Goal: Information Seeking & Learning: Learn about a topic

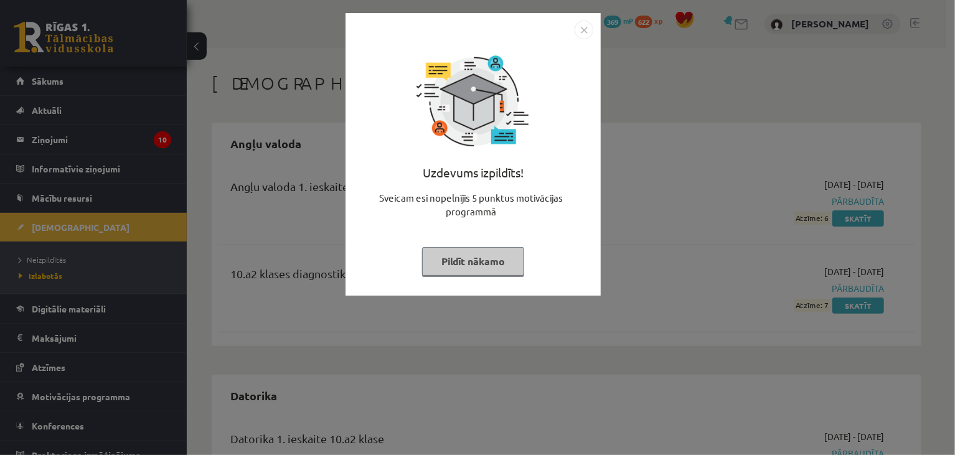
click at [483, 263] on button "Pildīt nākamo" at bounding box center [473, 261] width 102 height 29
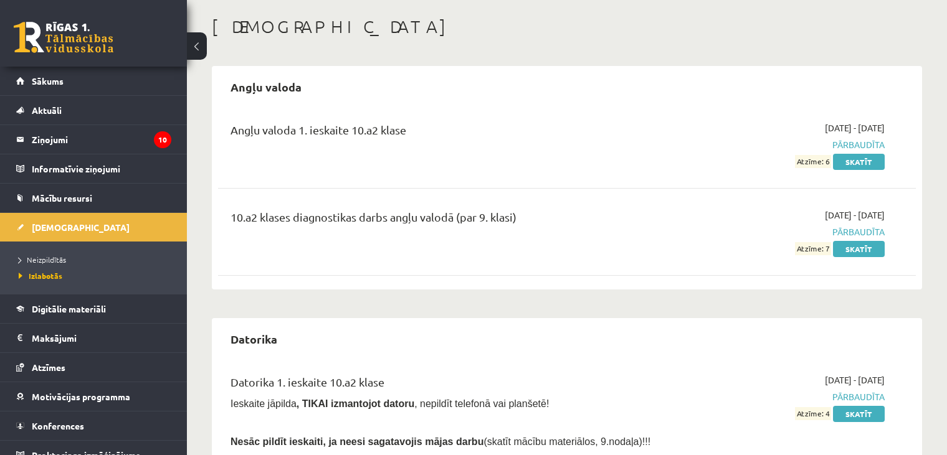
scroll to position [65, 0]
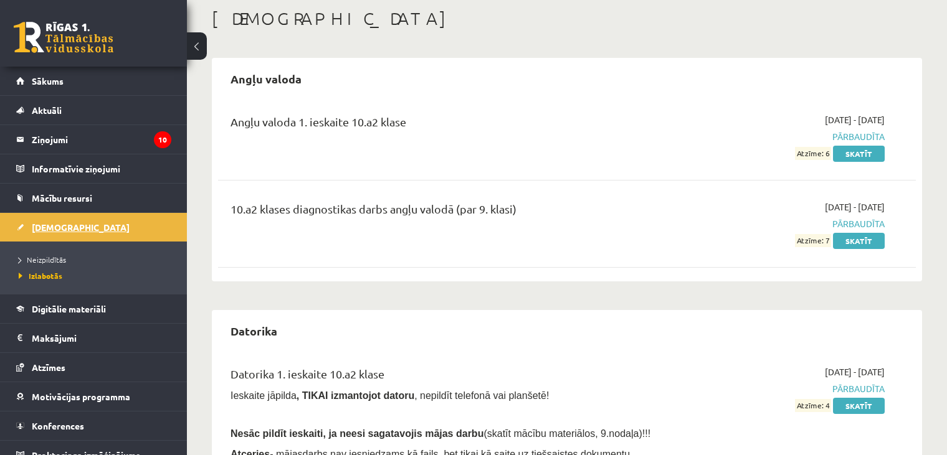
click at [53, 228] on span "[DEMOGRAPHIC_DATA]" at bounding box center [81, 227] width 98 height 11
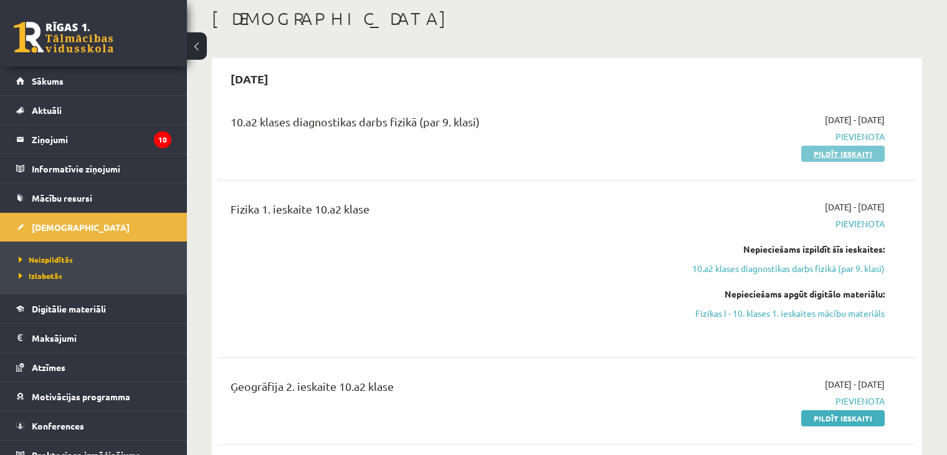
click at [816, 146] on link "Pildīt ieskaiti" at bounding box center [842, 154] width 83 height 16
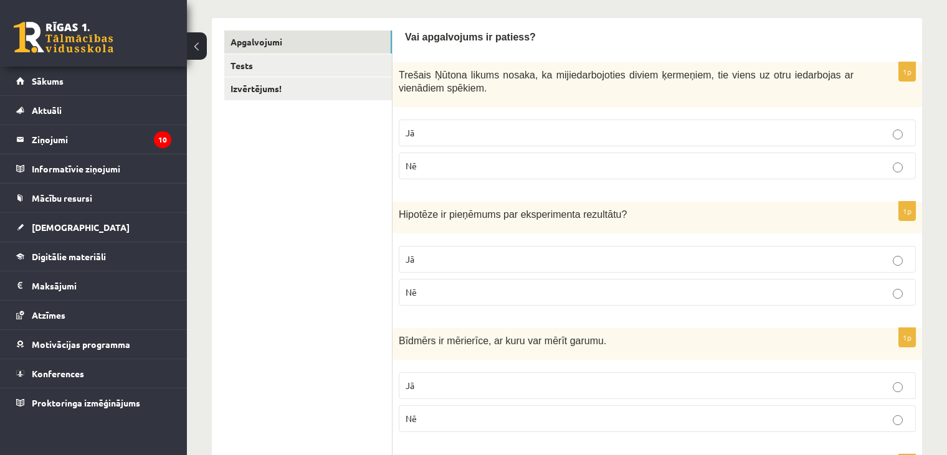
scroll to position [192, 0]
click at [402, 75] on span "Trešais Ņūtona likums nosaka, ka mijiedarbojoties diviem ķermeņiem, tie viens u…" at bounding box center [626, 83] width 455 height 24
click at [428, 85] on span "Trešais Ņūtona likums nosaka, ka mijiedarbojoties diviem ķermeņiem, tie viens u…" at bounding box center [626, 83] width 455 height 24
drag, startPoint x: 400, startPoint y: 77, endPoint x: 437, endPoint y: 93, distance: 40.2
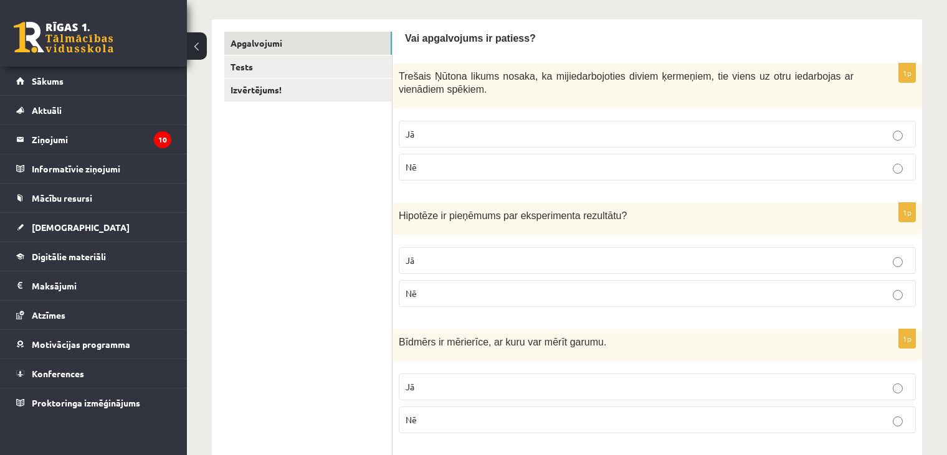
click at [437, 93] on p "Trešais Ņūtona likums nosaka, ka mijiedarbojoties diviem ķermeņiem, tie viens u…" at bounding box center [626, 83] width 455 height 26
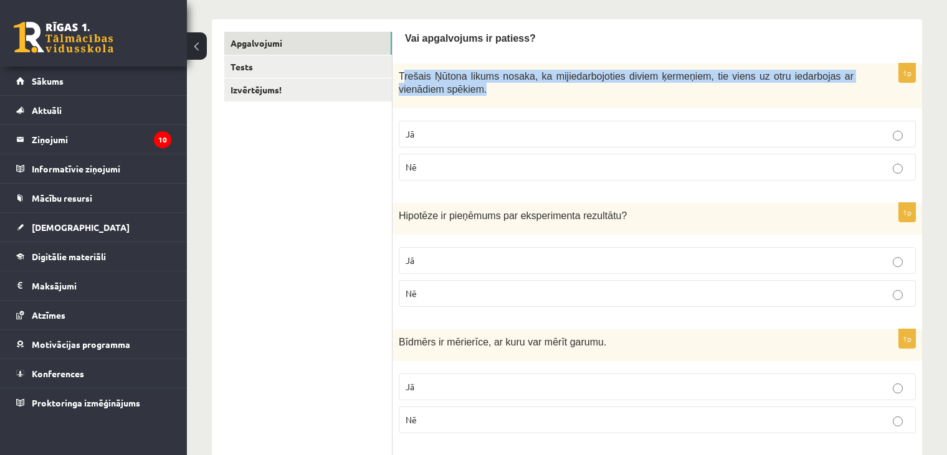
drag, startPoint x: 402, startPoint y: 74, endPoint x: 441, endPoint y: 87, distance: 40.8
click at [441, 87] on p "Trešais Ņūtona likums nosaka, ka mijiedarbojoties diviem ķermeņiem, tie viens u…" at bounding box center [626, 83] width 455 height 26
click at [455, 84] on p "Trešais Ņūtona likums nosaka, ka mijiedarbojoties diviem ķermeņiem, tie viens u…" at bounding box center [626, 83] width 455 height 26
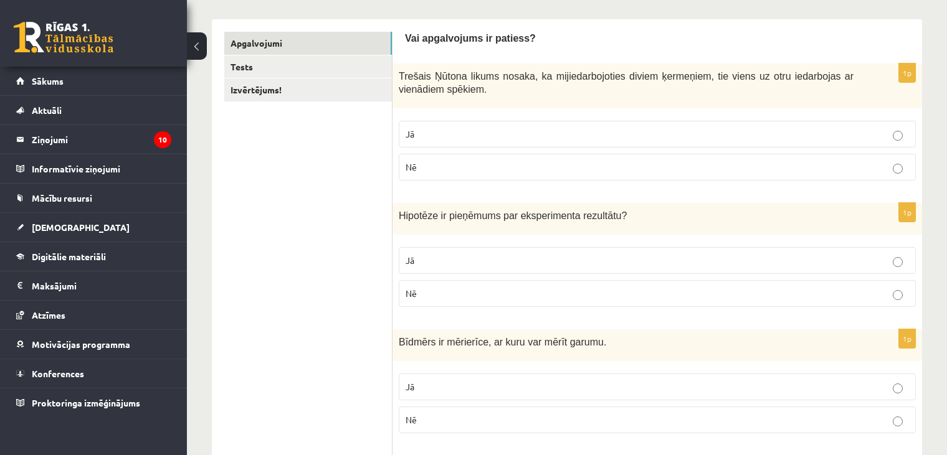
click at [400, 75] on span "Trešais Ņūtona likums nosaka, ka mijiedarbojoties diviem ķermeņiem, tie viens u…" at bounding box center [626, 83] width 455 height 24
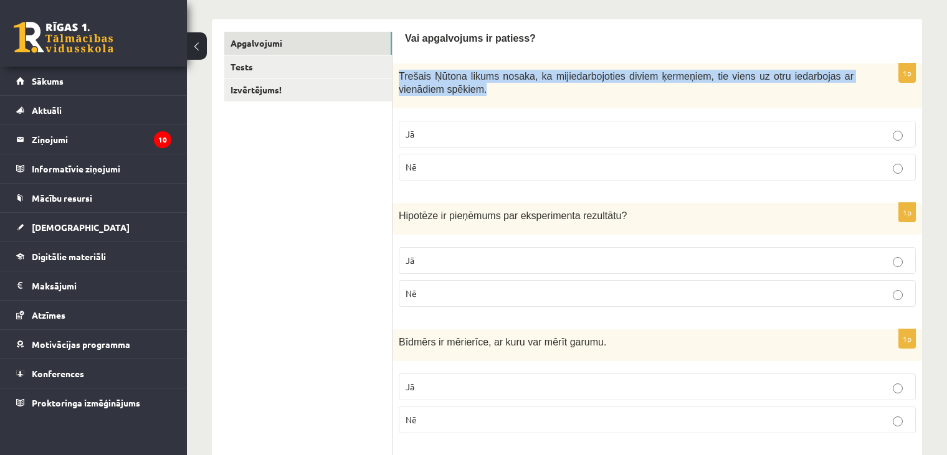
drag, startPoint x: 400, startPoint y: 77, endPoint x: 438, endPoint y: 88, distance: 39.6
click at [438, 88] on p "Trešais Ņūtona likums nosaka, ka mijiedarbojoties diviem ķermeņiem, tie viens u…" at bounding box center [626, 83] width 455 height 26
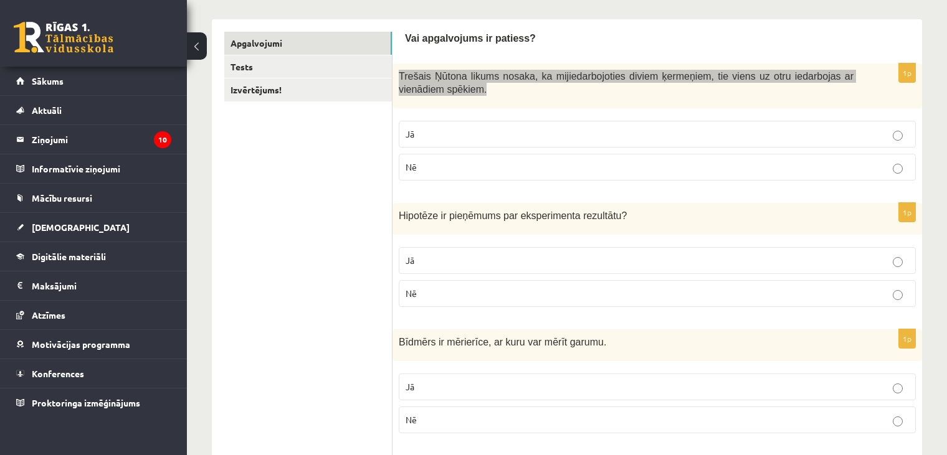
copy div "Trešais Ņūtona likums nosaka, ka mijiedarbojoties diviem ķermeņiem, tie viens u…"
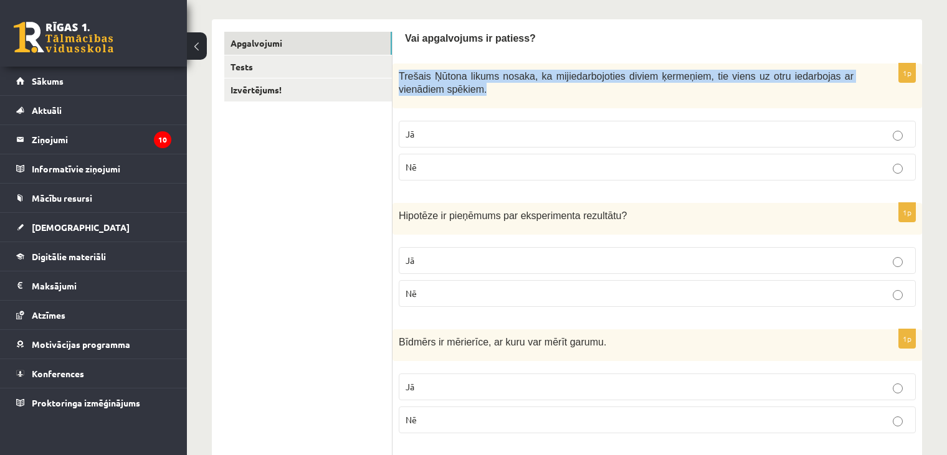
click at [450, 92] on p "Trešais Ņūtona likums nosaka, ka mijiedarbojoties diviem ķermeņiem, tie viens u…" at bounding box center [626, 83] width 455 height 26
drag, startPoint x: 400, startPoint y: 80, endPoint x: 390, endPoint y: 77, distance: 10.3
click at [399, 80] on span "Trešais Ņūtona likums nosaka, ka mijiedarbojoties diviem ķermeņiem, tie viens u…" at bounding box center [626, 83] width 455 height 24
click at [388, 75] on link "Tests" at bounding box center [308, 66] width 168 height 23
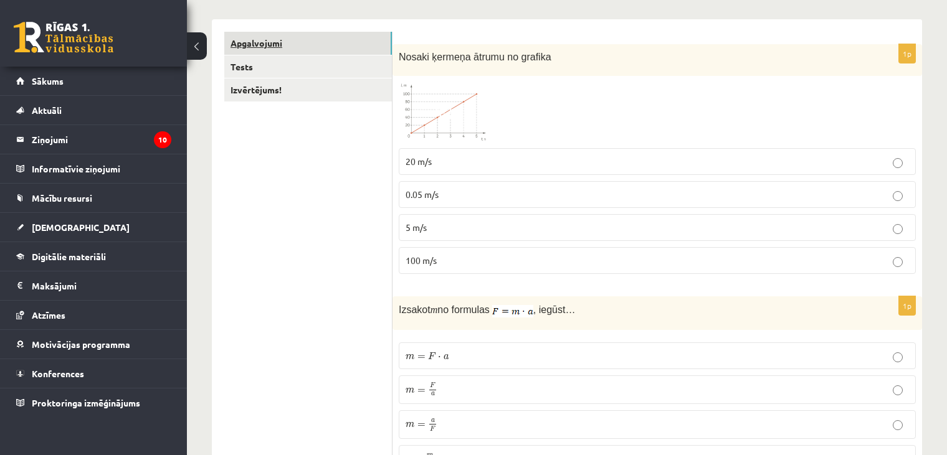
drag, startPoint x: 368, startPoint y: 44, endPoint x: 331, endPoint y: 42, distance: 37.4
click at [277, 40] on link "Apgalvojumi" at bounding box center [308, 43] width 168 height 23
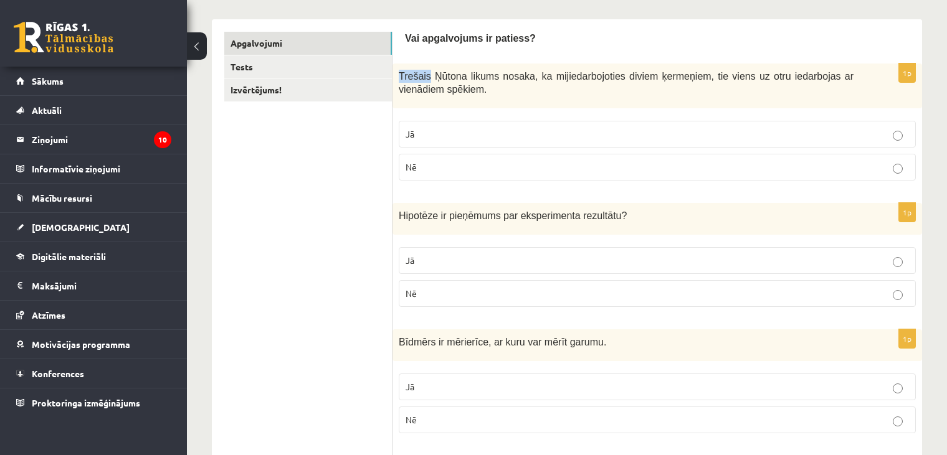
drag, startPoint x: 398, startPoint y: 72, endPoint x: 429, endPoint y: 85, distance: 33.5
click at [426, 82] on span "Trešais Ņūtona likums nosaka, ka mijiedarbojoties diviem ķermeņiem, tie viens u…" at bounding box center [626, 83] width 455 height 24
drag, startPoint x: 439, startPoint y: 151, endPoint x: 431, endPoint y: 148, distance: 8.5
click at [433, 163] on fieldset "Jā Nē" at bounding box center [657, 150] width 517 height 70
click at [480, 102] on div "Trešais Ņūtona likums nosaka, ka mijiedarbojoties diviem ķermeņiem, tie viens u…" at bounding box center [656, 86] width 529 height 45
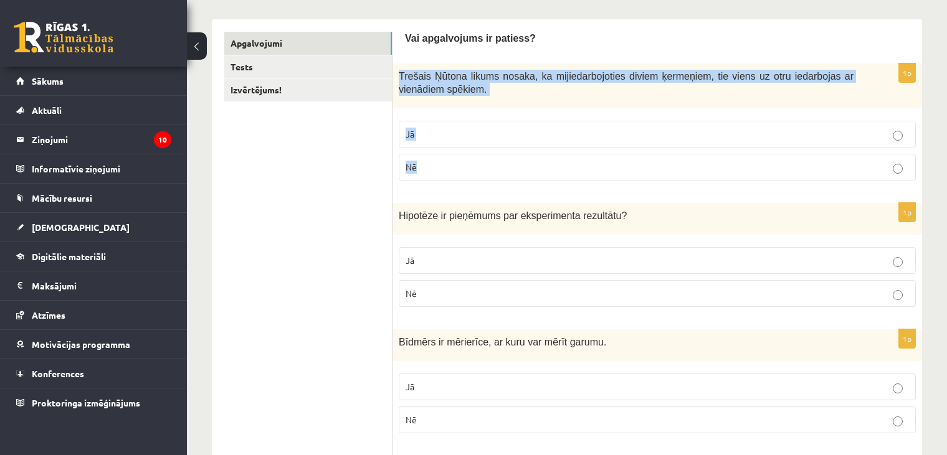
drag, startPoint x: 398, startPoint y: 73, endPoint x: 775, endPoint y: 187, distance: 394.2
click at [775, 187] on div "1p Trešais Ņūtona likums nosaka, ka mijiedarbojoties diviem ķermeņiem, tie vien…" at bounding box center [656, 127] width 529 height 127
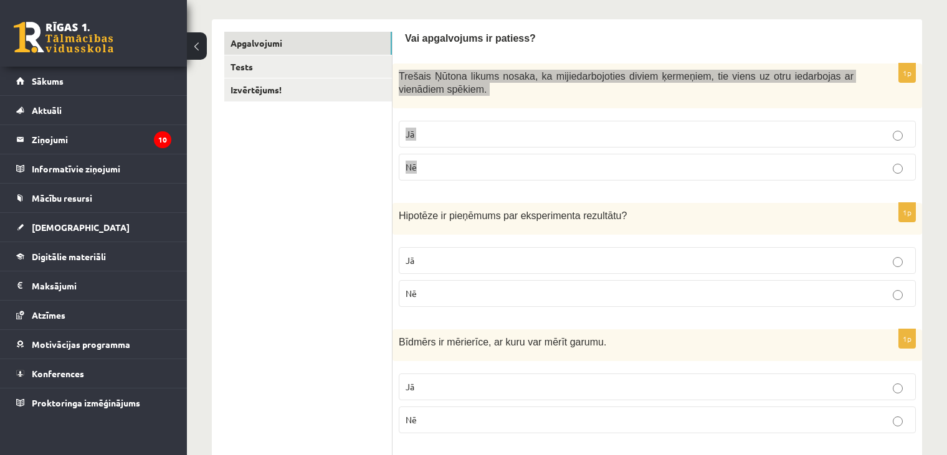
copy div "Trešais Ņūtona likums nosaka, ka mijiedarbojoties diviem ķermeņiem, tie viens u…"
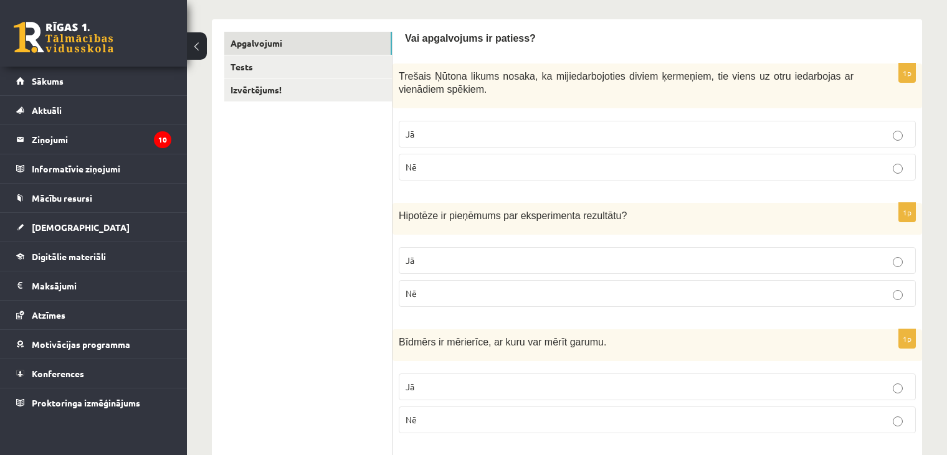
click at [410, 130] on span "Jā" at bounding box center [409, 133] width 9 height 11
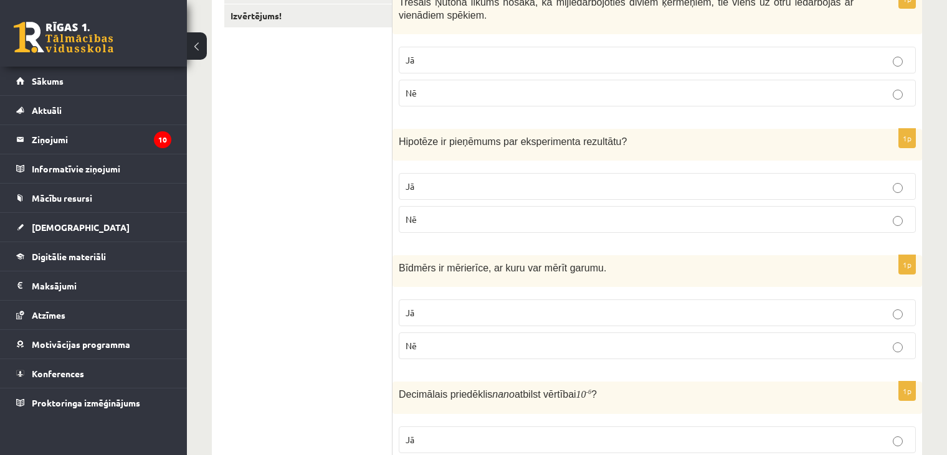
scroll to position [286, 0]
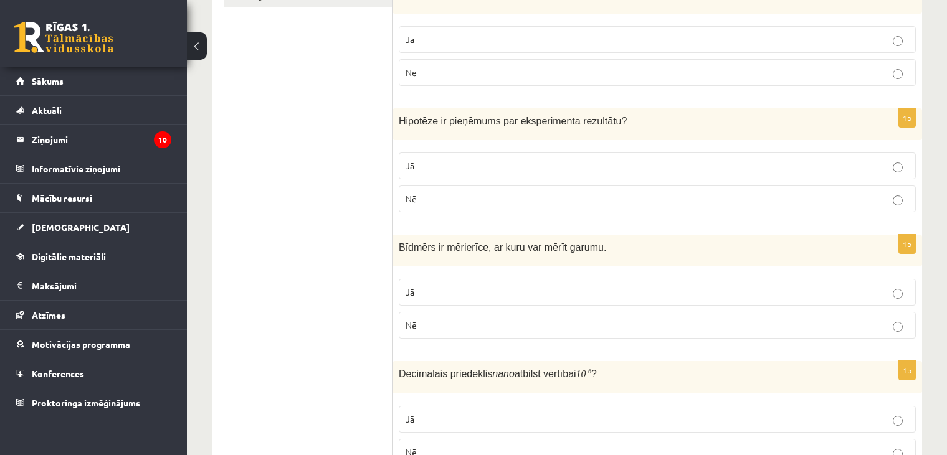
drag, startPoint x: 392, startPoint y: 115, endPoint x: 449, endPoint y: 147, distance: 65.0
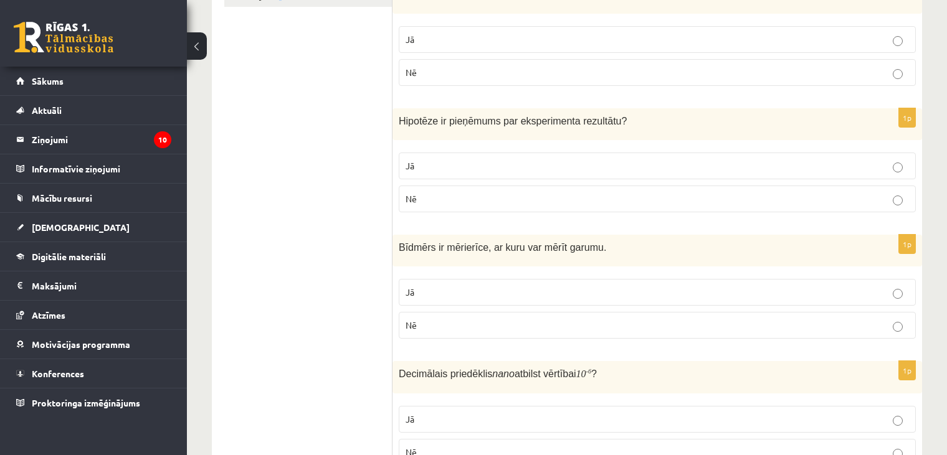
drag, startPoint x: 399, startPoint y: 116, endPoint x: 443, endPoint y: 191, distance: 86.0
click at [443, 191] on div "1p Hipotēze ir pieņēmums par eksperimenta rezultātu ? Jā Nē" at bounding box center [656, 165] width 529 height 114
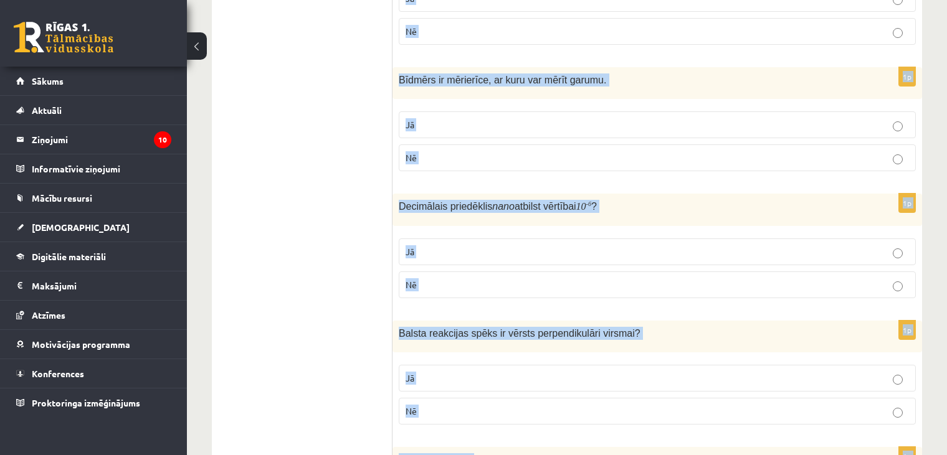
drag, startPoint x: 397, startPoint y: 119, endPoint x: 465, endPoint y: 448, distance: 336.4
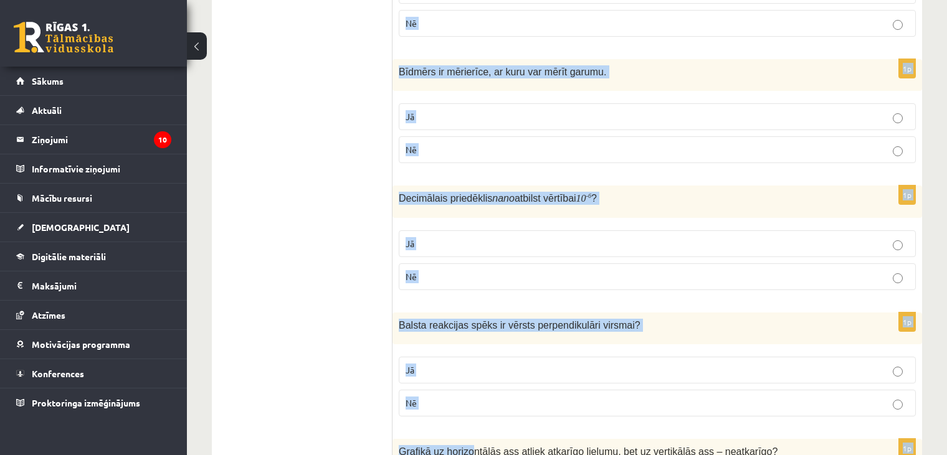
copy form "Hipotēze ir pieņēmums par eksperimenta rezultātu ? Jā Nē 1p Bīdmērs ir mērierīc…"
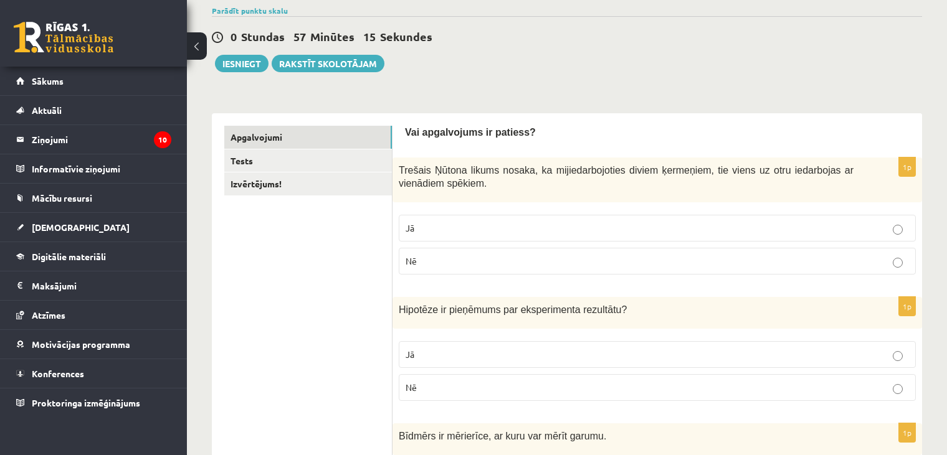
scroll to position [98, 0]
drag, startPoint x: 356, startPoint y: 120, endPoint x: 287, endPoint y: 311, distance: 203.7
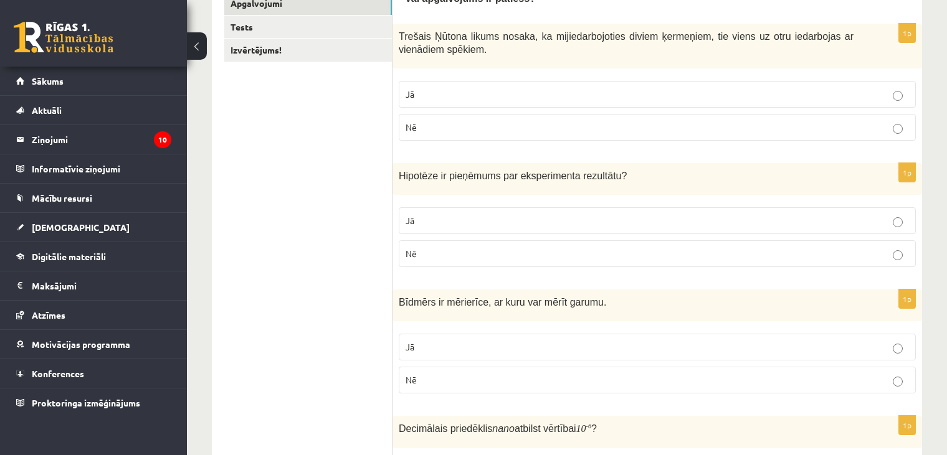
scroll to position [230, 0]
click at [438, 223] on p "Jā" at bounding box center [656, 222] width 503 height 13
click at [445, 344] on p "Jā" at bounding box center [656, 349] width 503 height 13
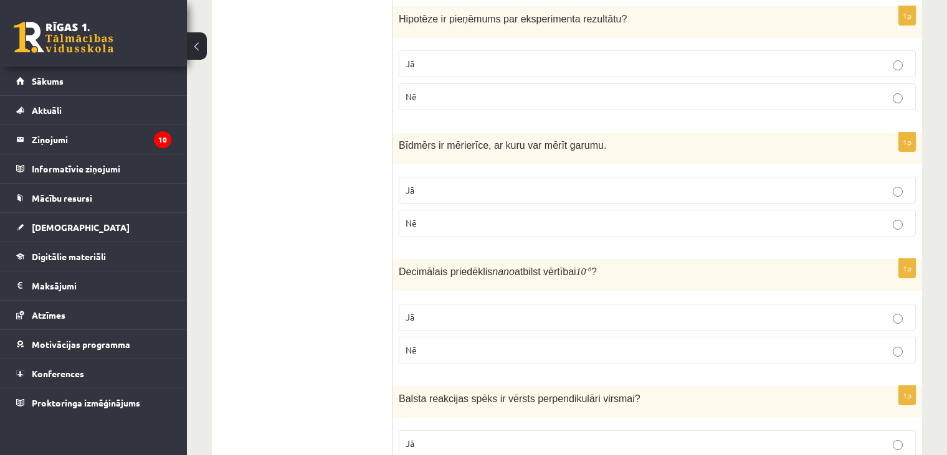
scroll to position [389, 0]
click at [444, 343] on p "Nē" at bounding box center [656, 349] width 503 height 13
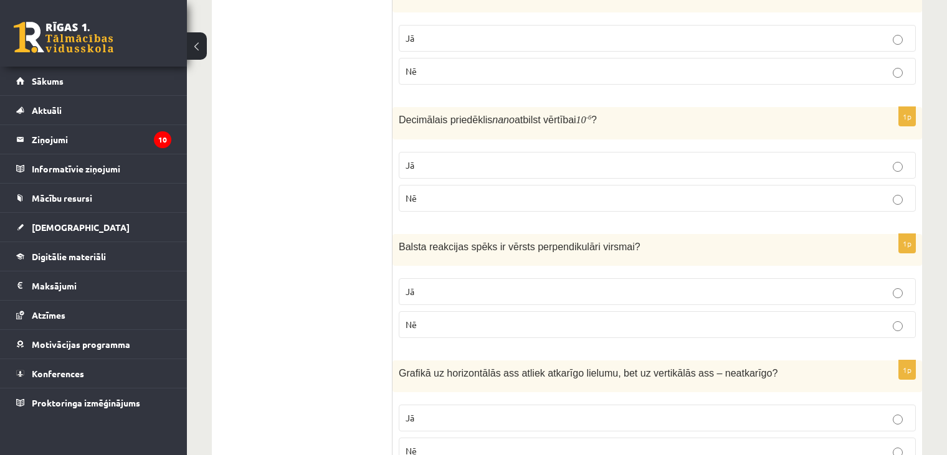
scroll to position [541, 0]
click at [473, 286] on p "Jā" at bounding box center [656, 291] width 503 height 13
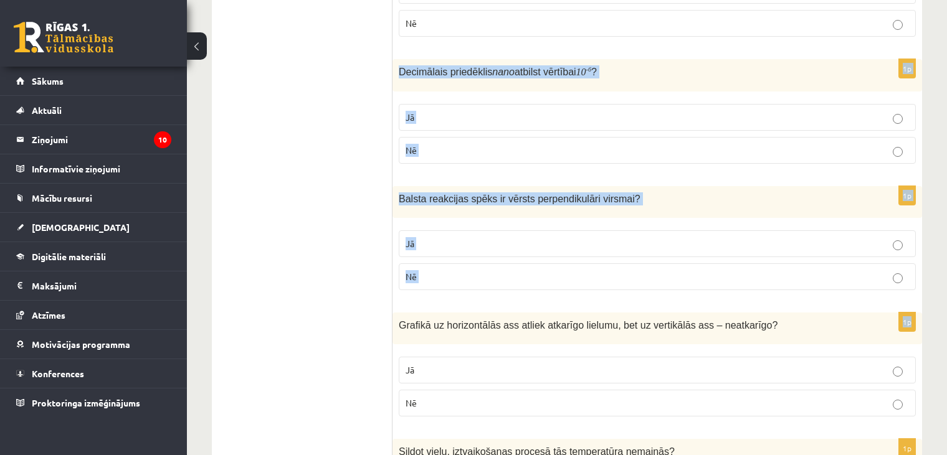
scroll to position [582, 0]
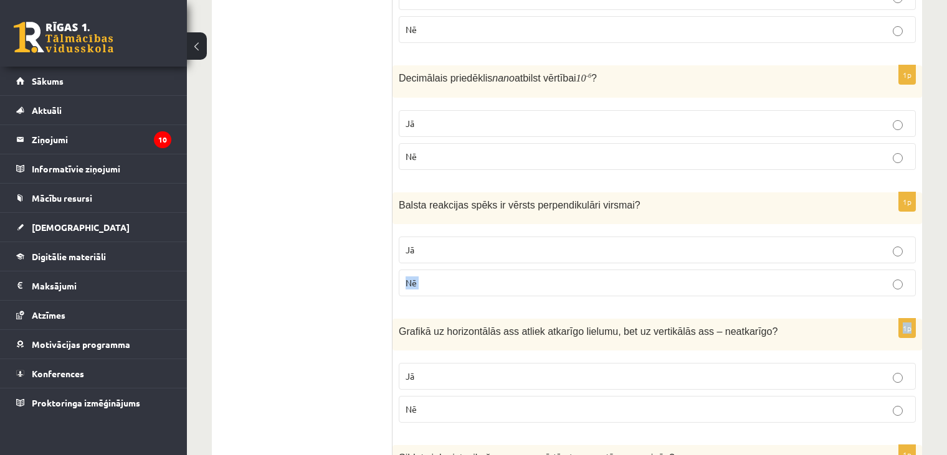
drag, startPoint x: 399, startPoint y: 6, endPoint x: 440, endPoint y: 258, distance: 255.6
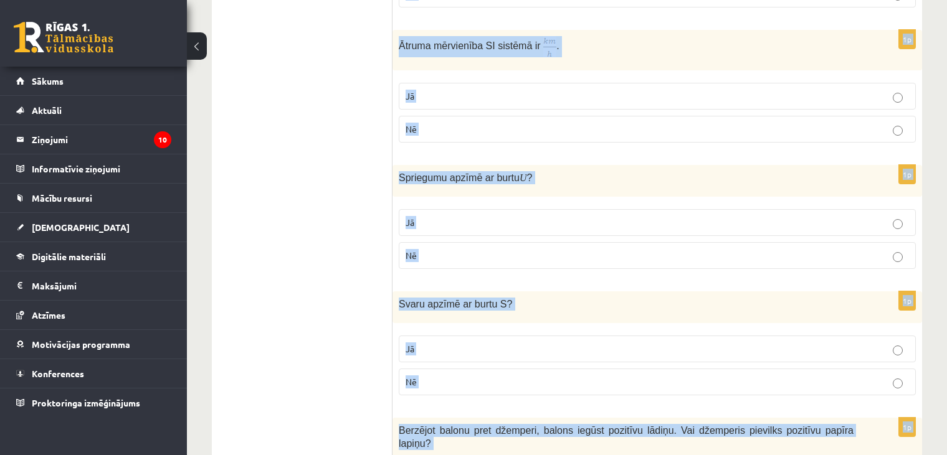
scroll to position [1999, 0]
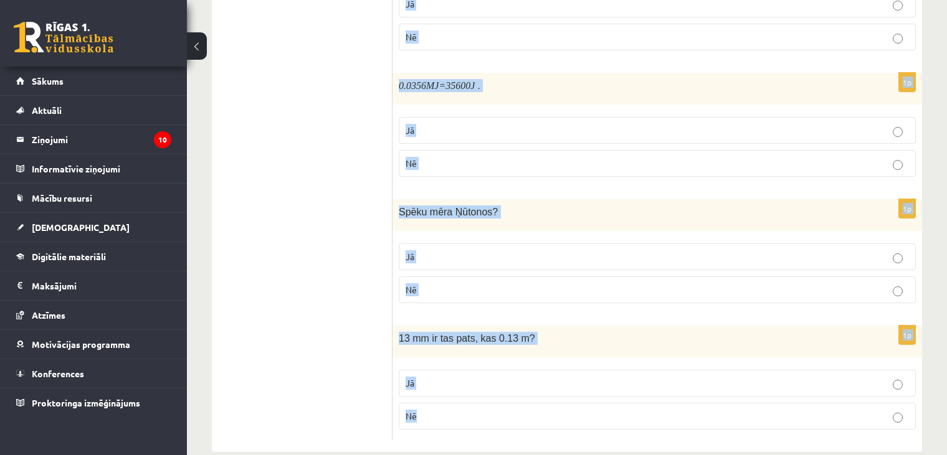
drag, startPoint x: 398, startPoint y: 52, endPoint x: 440, endPoint y: 389, distance: 339.6
copy form "Grafikā uz horizontālās ass atliek atkarīgo lielumu, bet uz vertikālās ass – ne…"
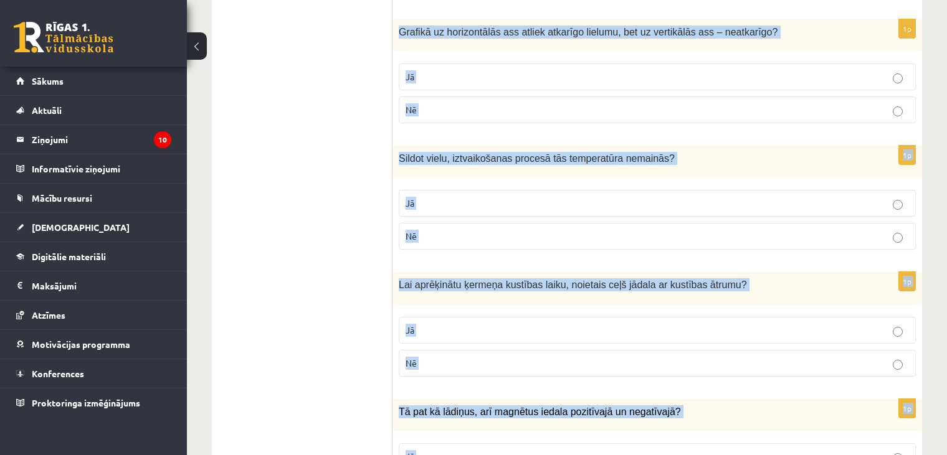
scroll to position [884, 0]
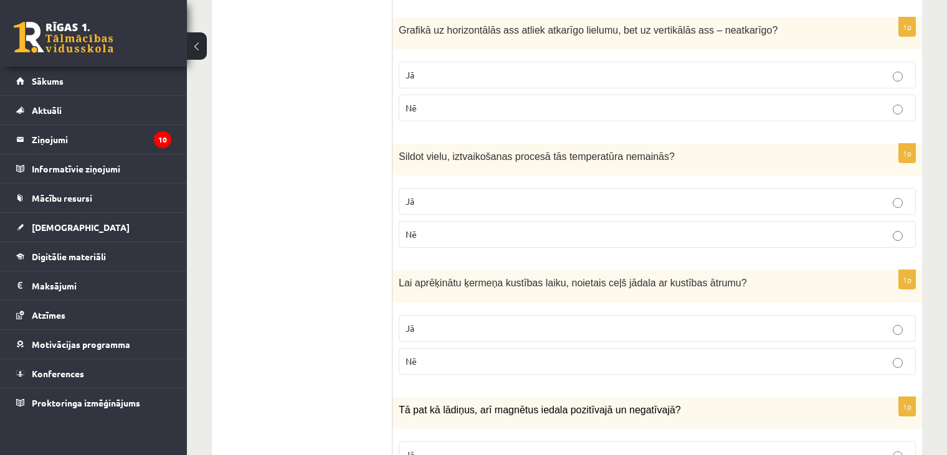
click at [835, 102] on p "Nē" at bounding box center [656, 108] width 503 height 13
click at [760, 202] on p "Jā" at bounding box center [656, 201] width 503 height 13
click at [668, 324] on p "Jā" at bounding box center [656, 328] width 503 height 13
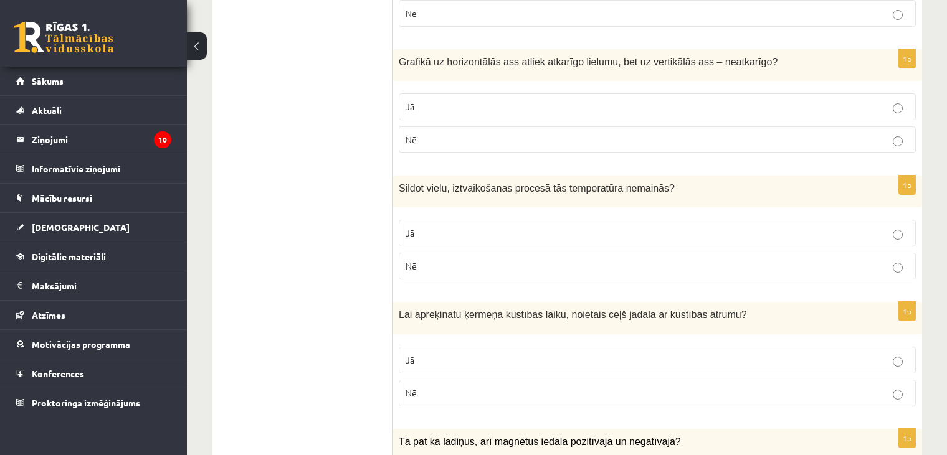
scroll to position [853, 0]
click at [676, 101] on p "Jā" at bounding box center [656, 105] width 503 height 13
click at [673, 227] on p "Jā" at bounding box center [656, 231] width 503 height 13
click at [607, 393] on p "Nē" at bounding box center [656, 391] width 503 height 13
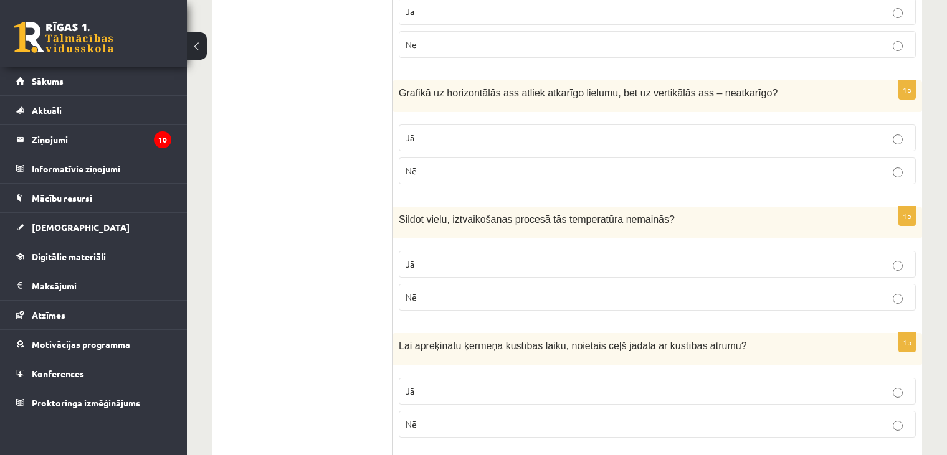
scroll to position [822, 0]
click at [546, 158] on label "Nē" at bounding box center [657, 169] width 517 height 27
click at [504, 270] on label "Jā" at bounding box center [657, 263] width 517 height 27
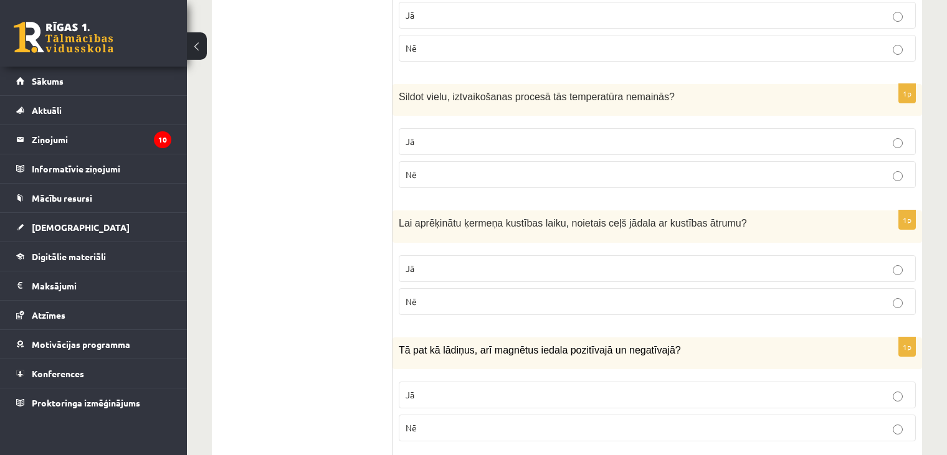
scroll to position [944, 0]
click at [507, 263] on p "Jā" at bounding box center [656, 268] width 503 height 13
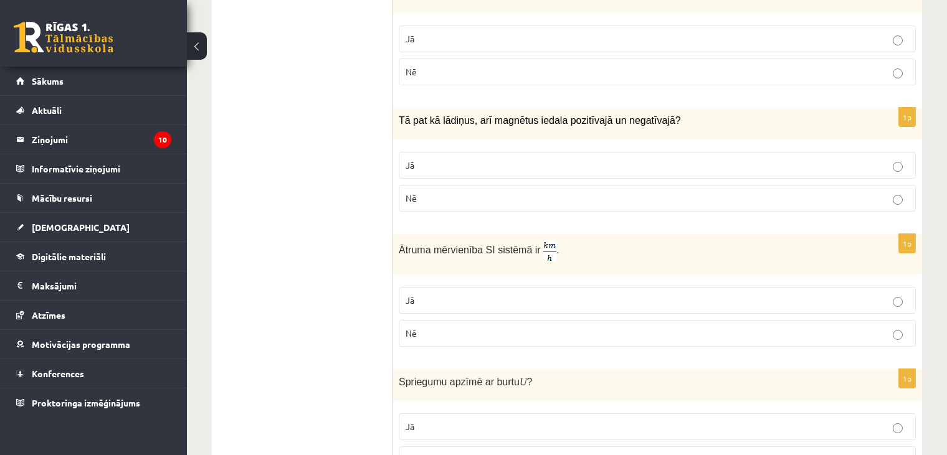
scroll to position [1172, 0]
click at [734, 168] on label "Jā" at bounding box center [657, 166] width 517 height 27
click at [723, 300] on p "Jā" at bounding box center [656, 301] width 503 height 13
click at [770, 186] on label "Nē" at bounding box center [657, 199] width 517 height 27
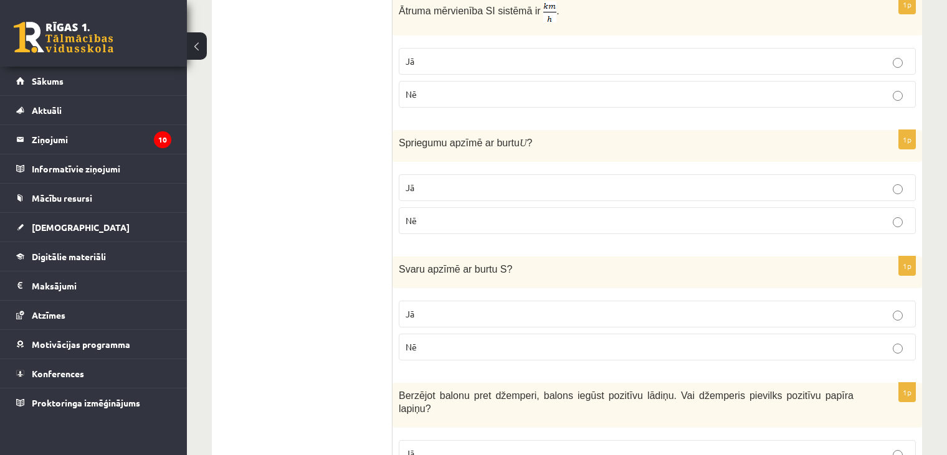
scroll to position [1414, 0]
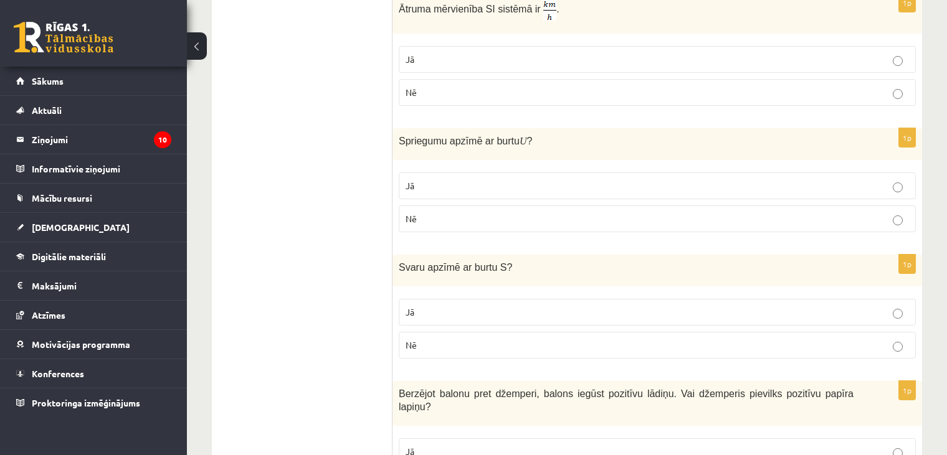
click at [770, 186] on label "Jā" at bounding box center [657, 186] width 517 height 27
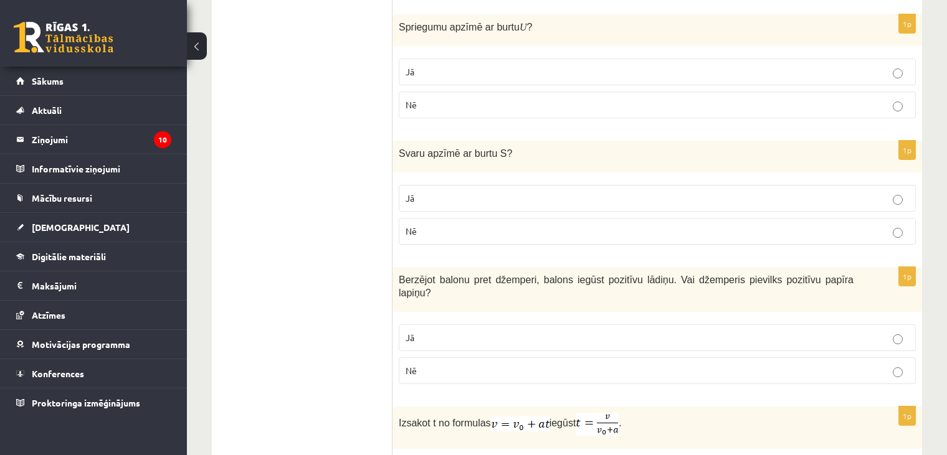
scroll to position [1527, 0]
click at [742, 219] on label "Nē" at bounding box center [657, 232] width 517 height 27
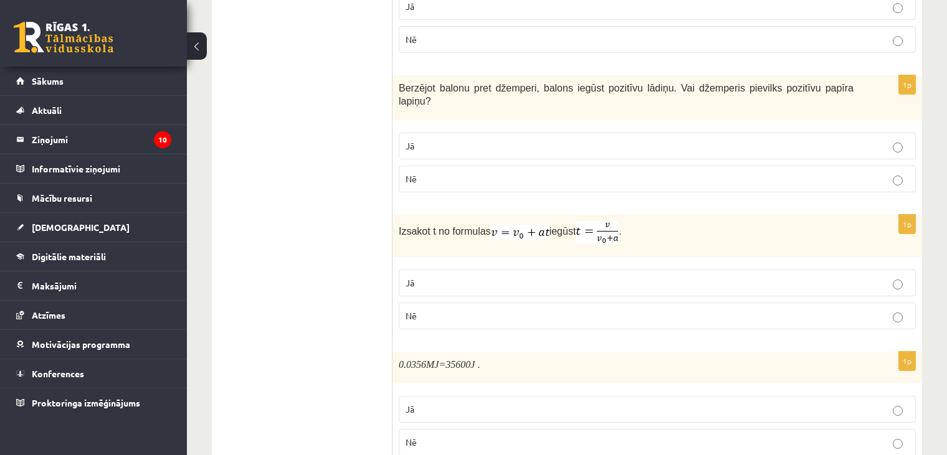
scroll to position [1726, 0]
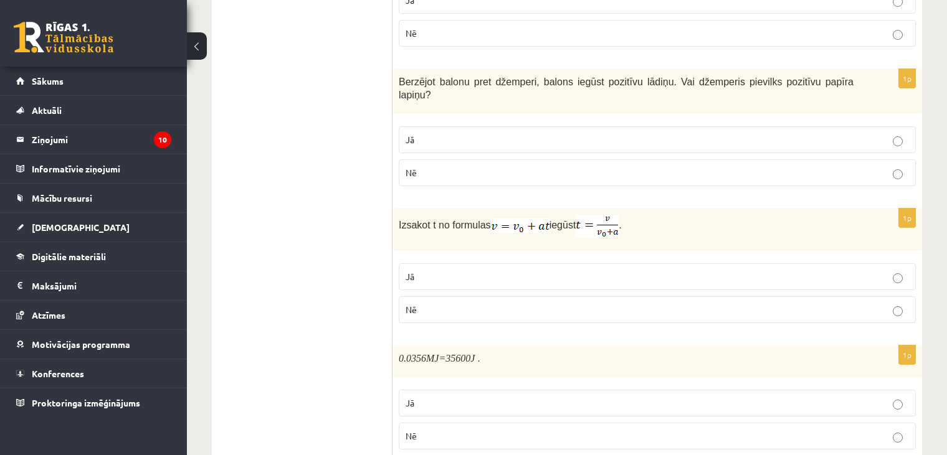
click at [748, 133] on p "Jā" at bounding box center [656, 139] width 503 height 13
click at [498, 270] on p "Jā" at bounding box center [656, 276] width 503 height 13
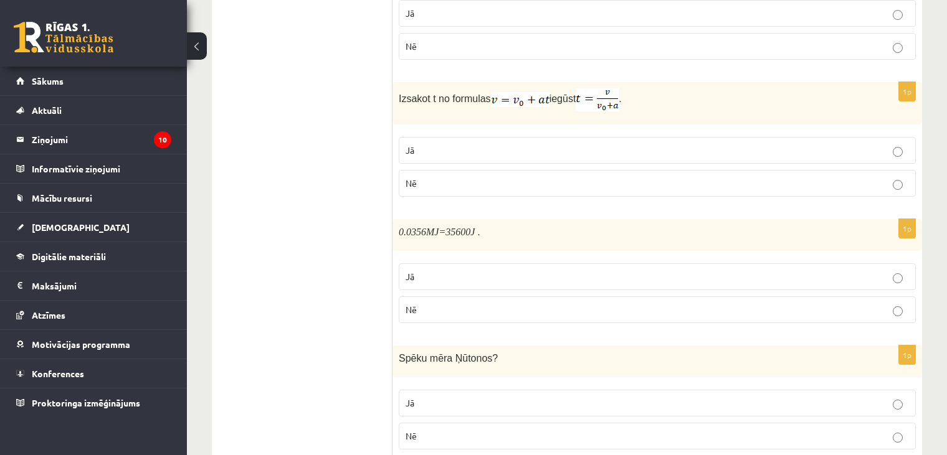
scroll to position [1865, 0]
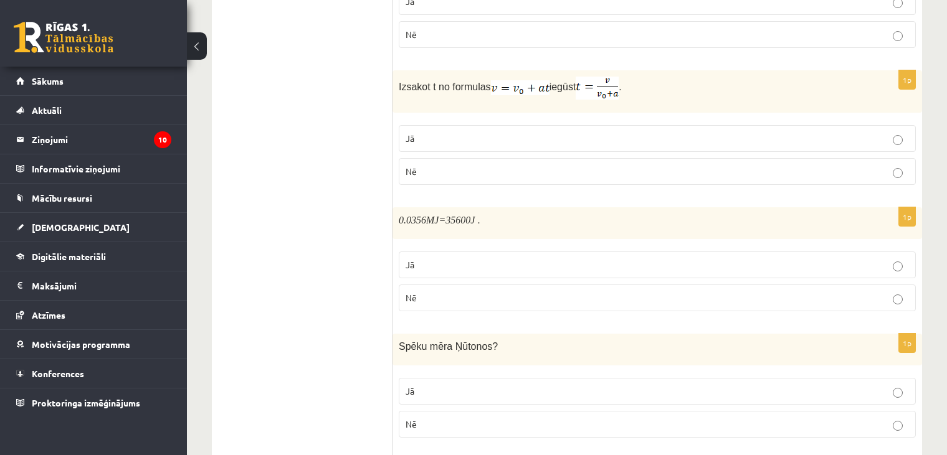
click at [620, 258] on p "Jā" at bounding box center [656, 264] width 503 height 13
click at [579, 378] on label "Jā" at bounding box center [657, 391] width 517 height 27
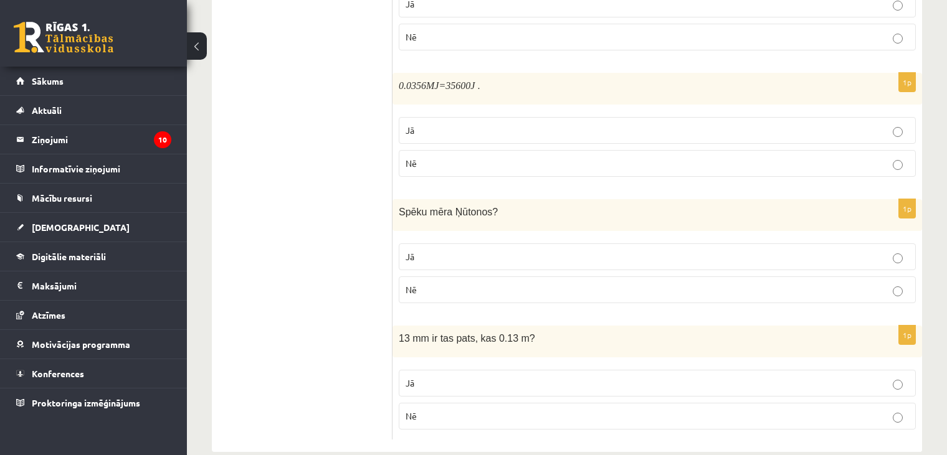
click at [570, 410] on p "Nē" at bounding box center [656, 416] width 503 height 13
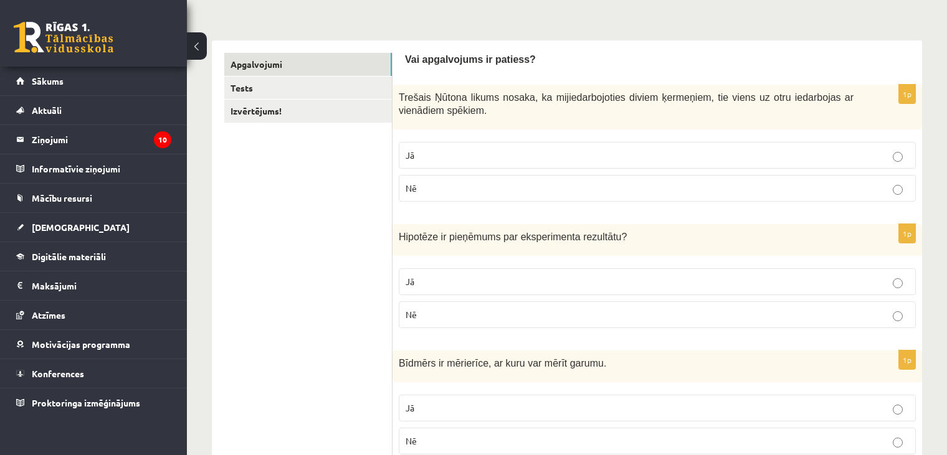
scroll to position [0, 0]
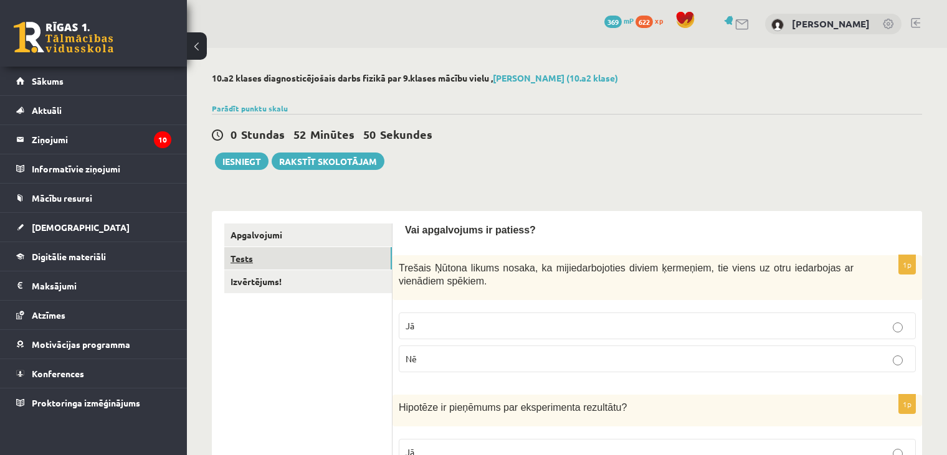
click at [245, 261] on link "Tests" at bounding box center [308, 258] width 168 height 23
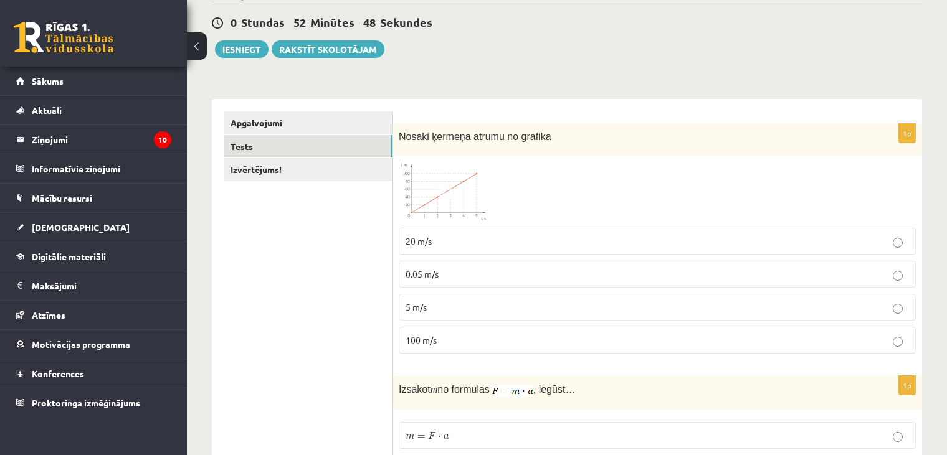
scroll to position [117, 0]
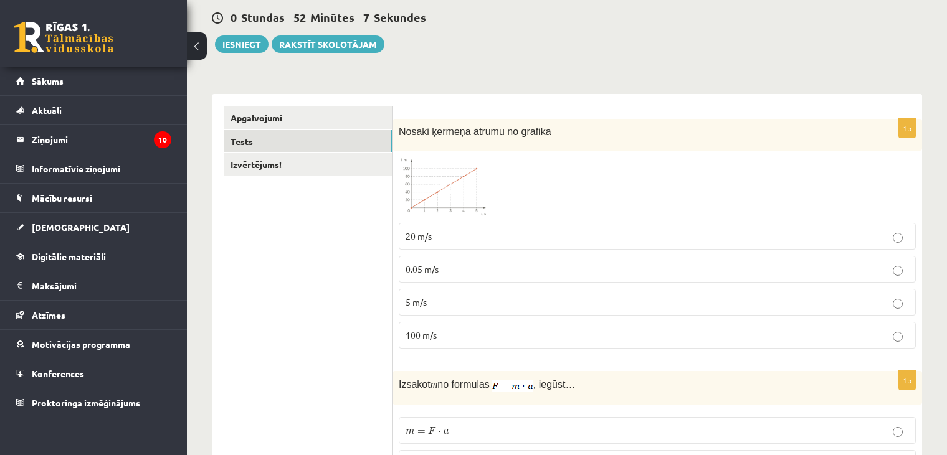
click at [420, 234] on span "20 m/s" at bounding box center [418, 235] width 26 height 11
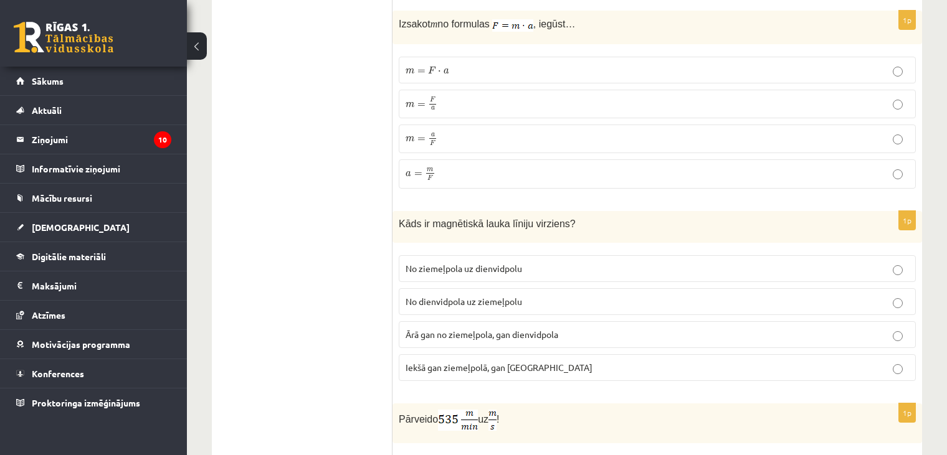
scroll to position [476, 0]
click at [425, 95] on label "m = F a m = F a" at bounding box center [657, 106] width 517 height 29
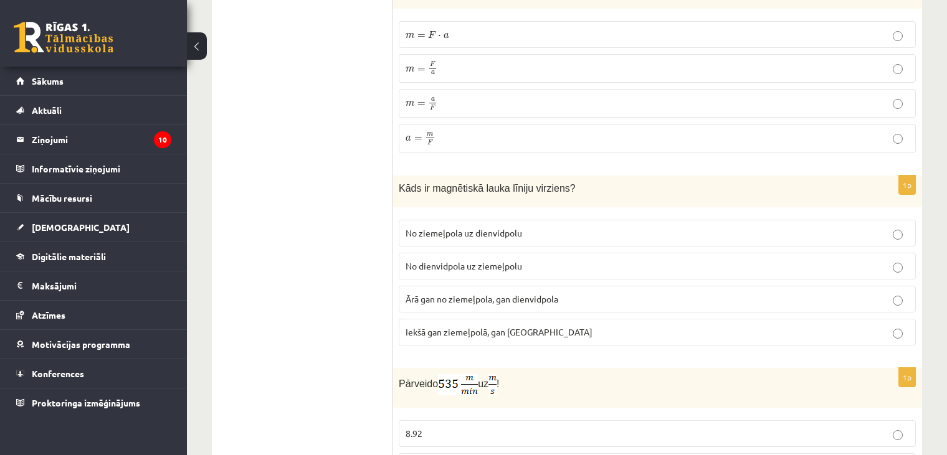
scroll to position [519, 0]
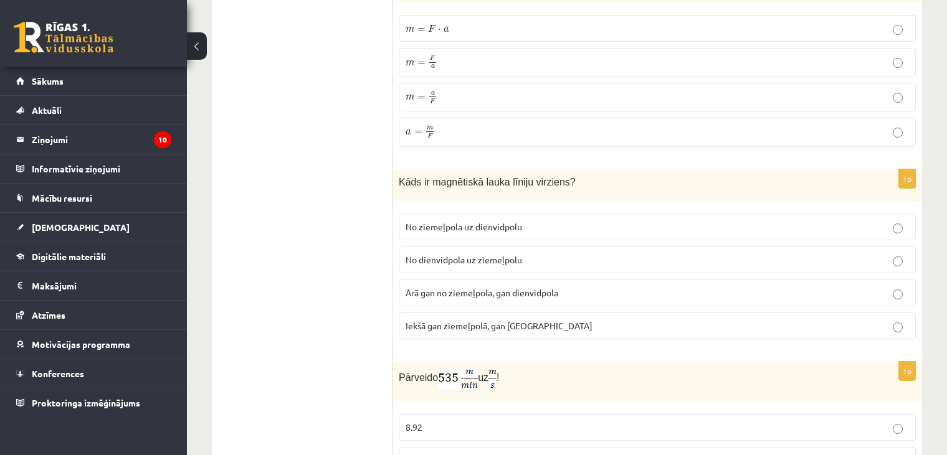
click at [466, 221] on span "No ziemeļpola uz dienvidpolu" at bounding box center [463, 226] width 116 height 11
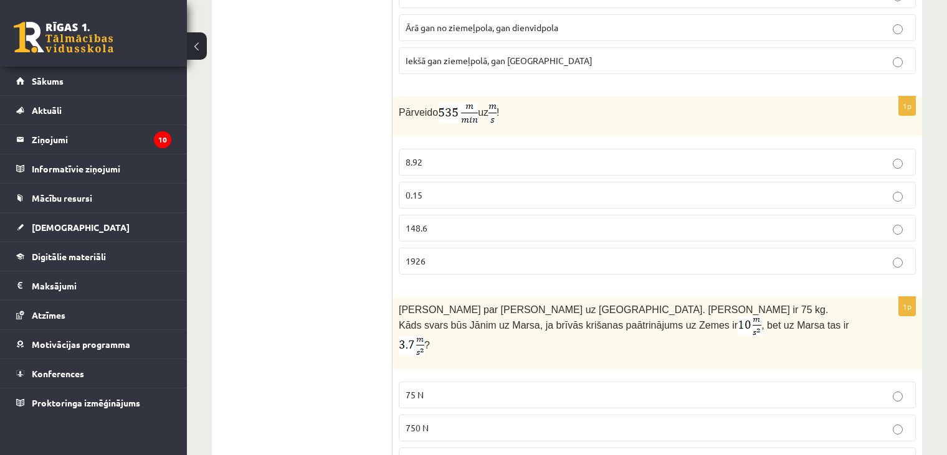
scroll to position [787, 0]
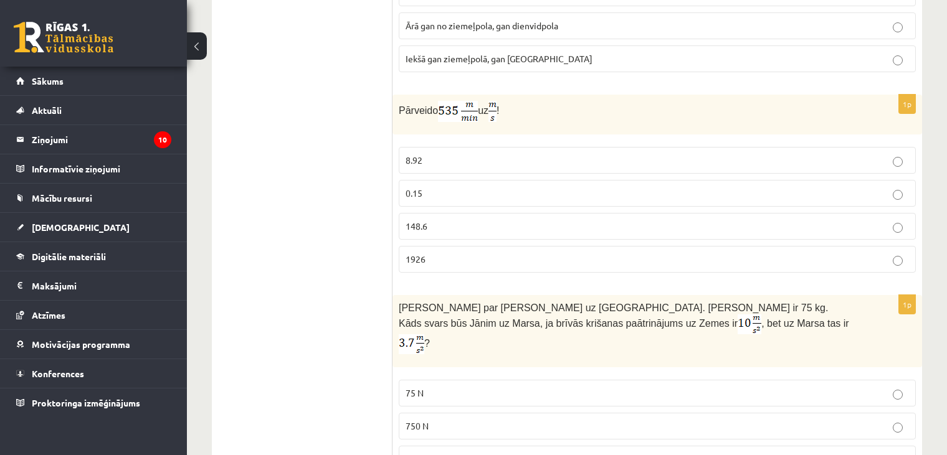
drag, startPoint x: 392, startPoint y: 102, endPoint x: 526, endPoint y: 110, distance: 133.5
click at [526, 110] on div "Pārveido uz !" at bounding box center [656, 115] width 529 height 40
copy span "Pārveido uz !"
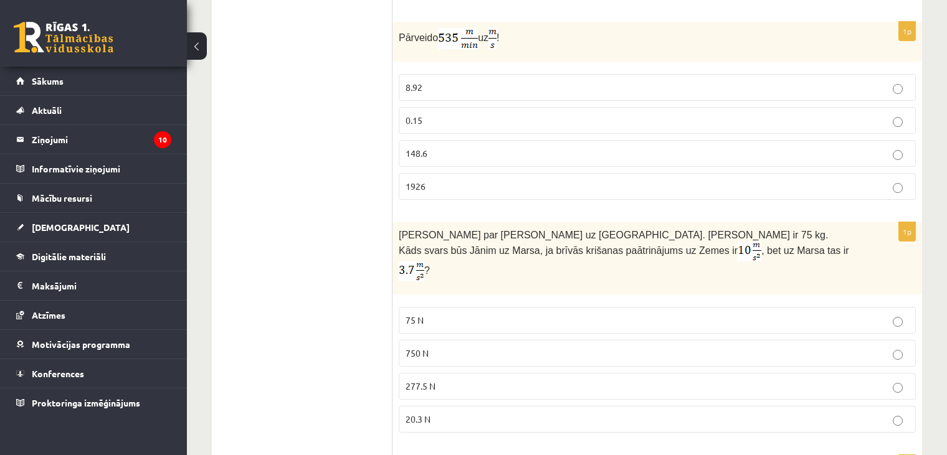
scroll to position [859, 0]
click at [420, 84] on span "8.92" at bounding box center [413, 87] width 17 height 11
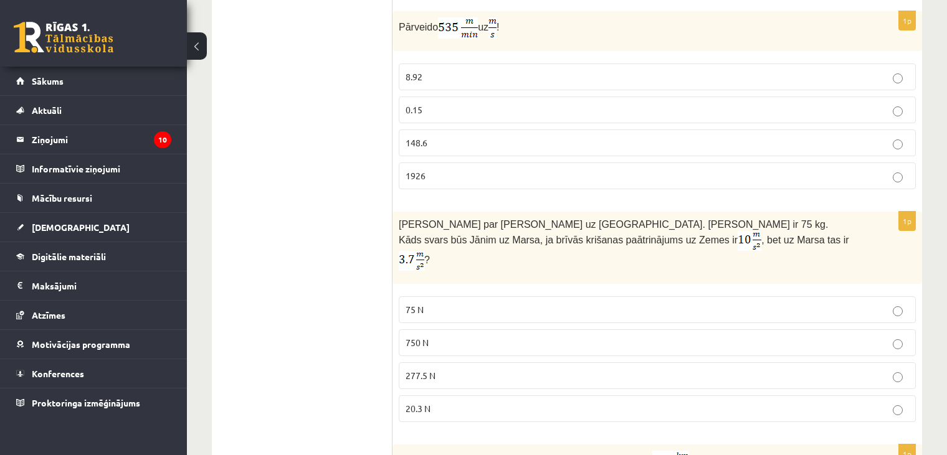
scroll to position [877, 0]
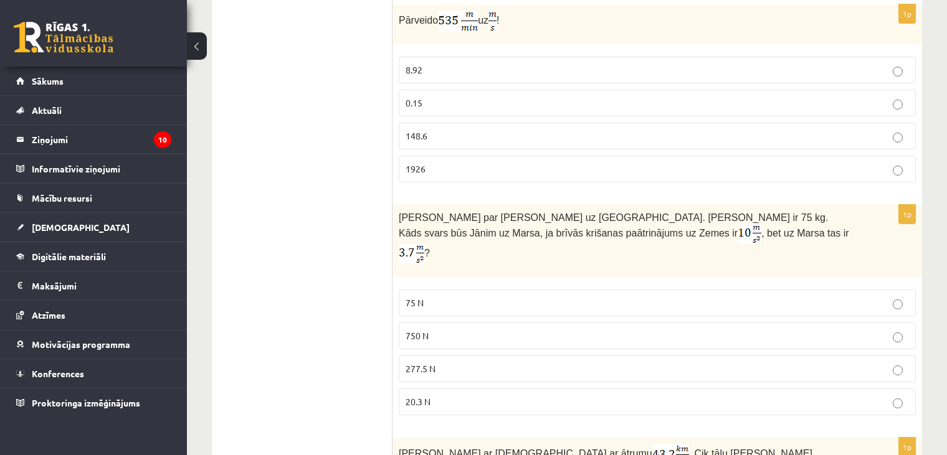
click at [444, 362] on p "277.5 N" at bounding box center [656, 368] width 503 height 13
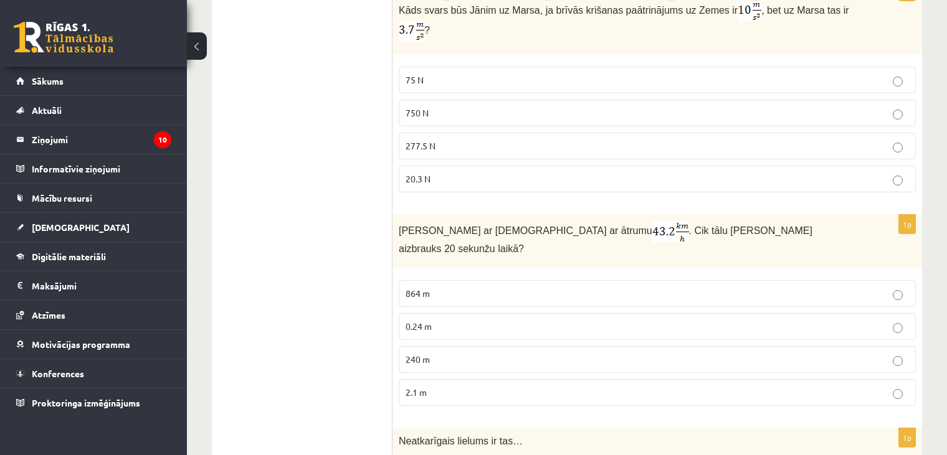
scroll to position [1099, 0]
click at [439, 354] on p "240 m" at bounding box center [656, 360] width 503 height 13
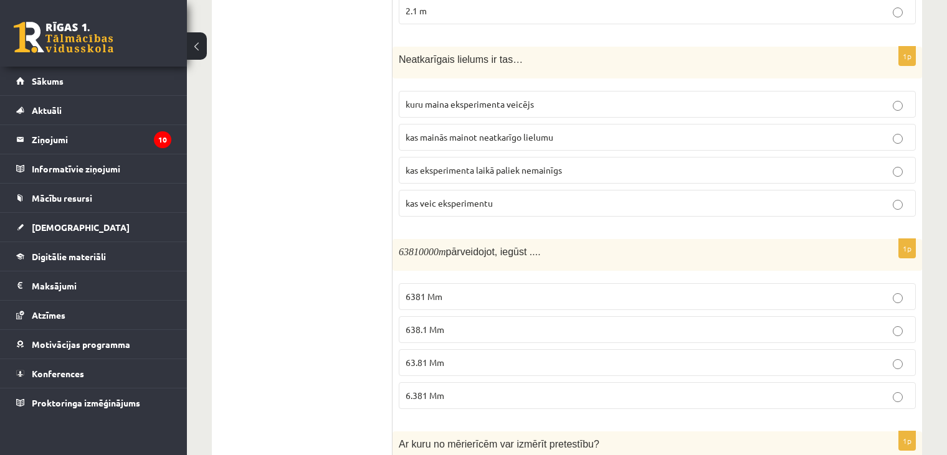
scroll to position [1482, 0]
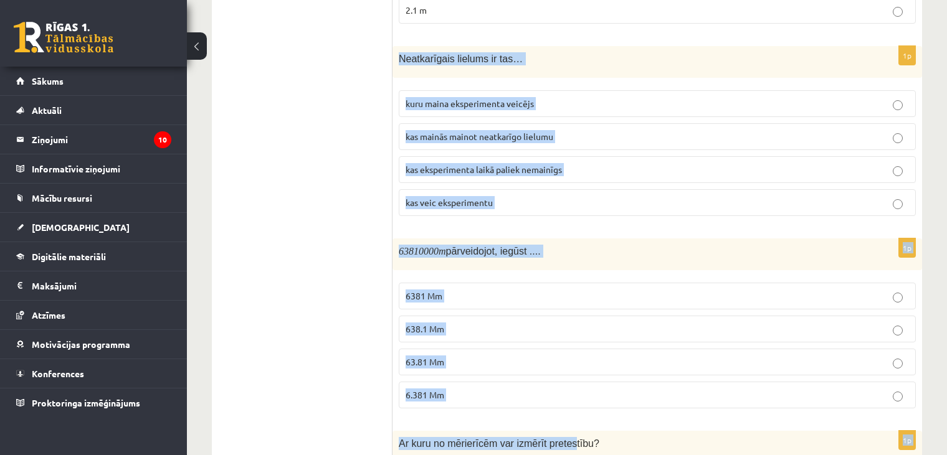
drag, startPoint x: 401, startPoint y: 16, endPoint x: 564, endPoint y: 414, distance: 429.3
click at [564, 414] on form "1p Nosaki ķermeņa ātrumu no grafika 20 m/s 0.05 m/s 5 m/s 100 m/s 1p Izsakot m …" at bounding box center [657, 119] width 504 height 2756
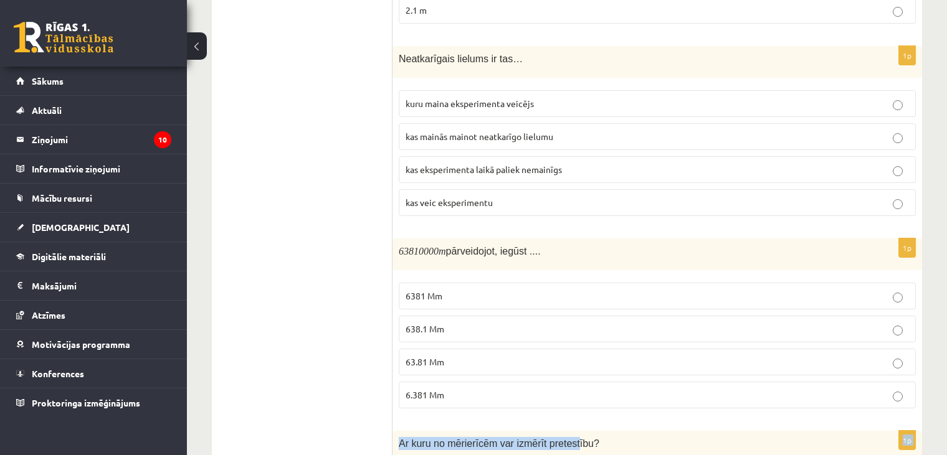
drag, startPoint x: 569, startPoint y: 415, endPoint x: 458, endPoint y: 339, distance: 135.3
click at [458, 339] on form "1p Nosaki ķermeņa ātrumu no grafika 20 m/s 0.05 m/s 5 m/s 100 m/s 1p Izsakot m …" at bounding box center [657, 119] width 504 height 2756
click at [369, 316] on ul "Apgalvojumi Tests Izvērtējums!" at bounding box center [308, 119] width 168 height 2756
click at [373, 316] on ul "Apgalvojumi Tests Izvērtējums!" at bounding box center [308, 119] width 168 height 2756
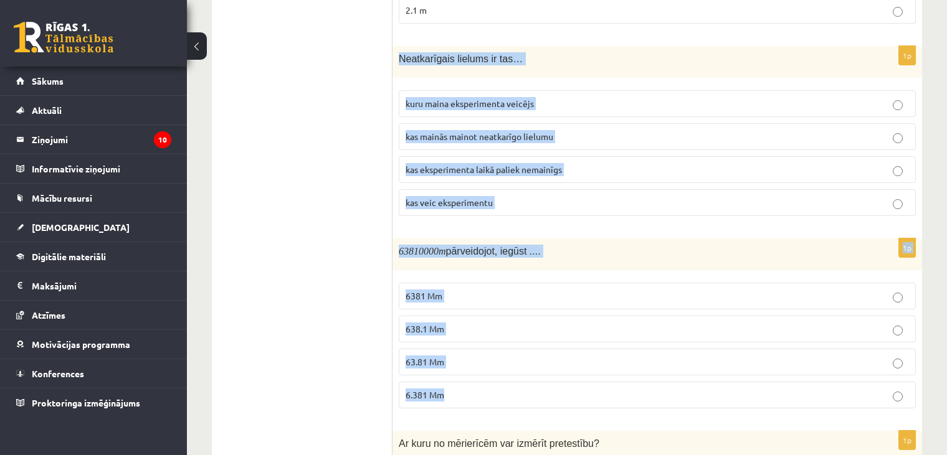
drag, startPoint x: 401, startPoint y: 14, endPoint x: 514, endPoint y: 359, distance: 363.1
click at [514, 359] on form "1p Nosaki ķermeņa ātrumu no grafika 20 m/s 0.05 m/s 5 m/s 100 m/s 1p Izsakot m …" at bounding box center [657, 119] width 504 height 2756
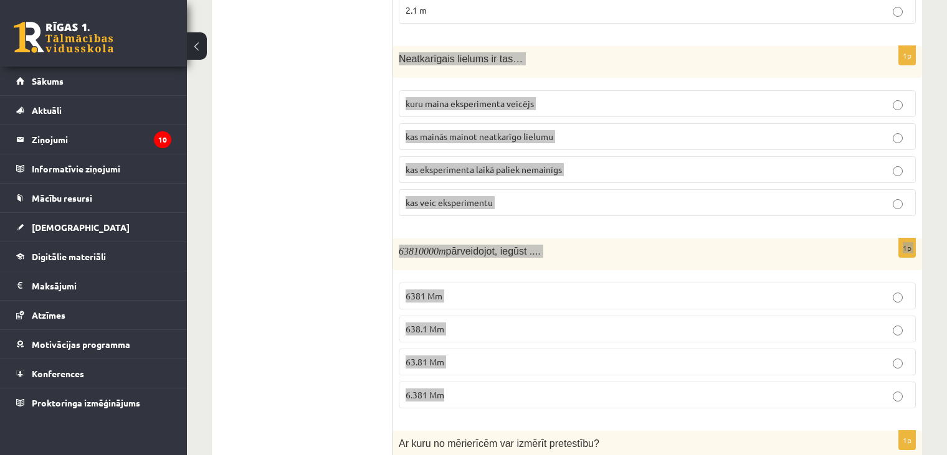
copy form "Neatkarīgais lielums ir tas… kuru maina eksperimenta veicējs kas mainās mainot …"
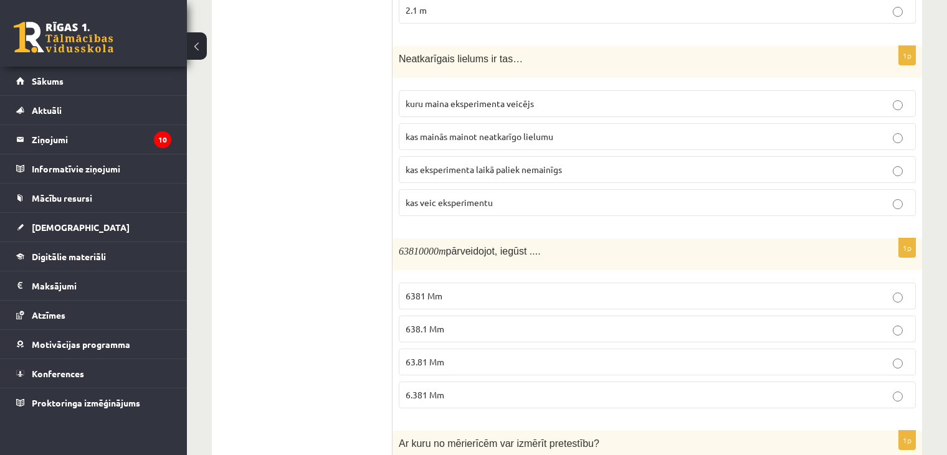
click at [311, 140] on ul "Apgalvojumi Tests Izvērtējums!" at bounding box center [308, 119] width 168 height 2756
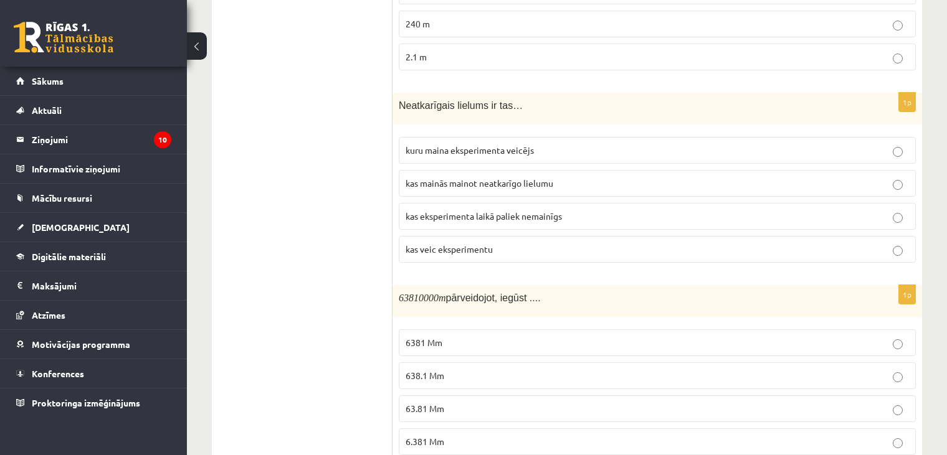
scroll to position [1434, 0]
click at [435, 145] on p "kuru maina eksperimenta veicējs" at bounding box center [656, 151] width 503 height 13
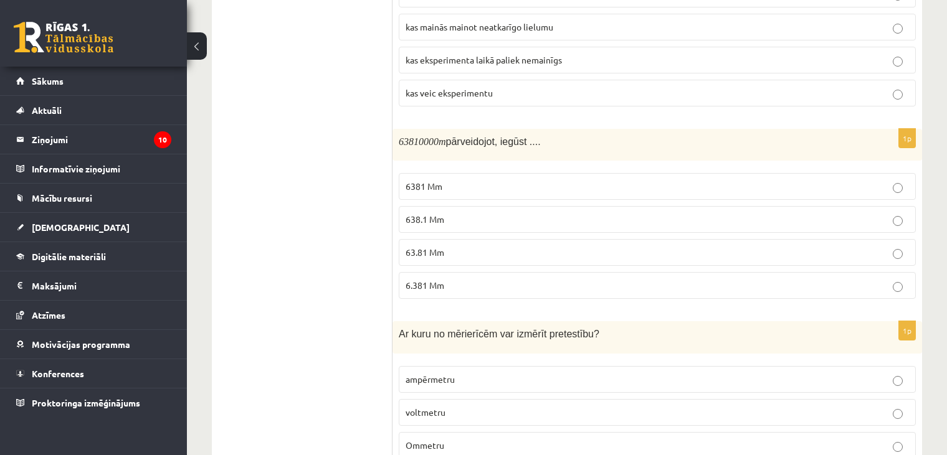
scroll to position [1591, 0]
click at [443, 247] on span "63.81 Mm" at bounding box center [424, 252] width 39 height 11
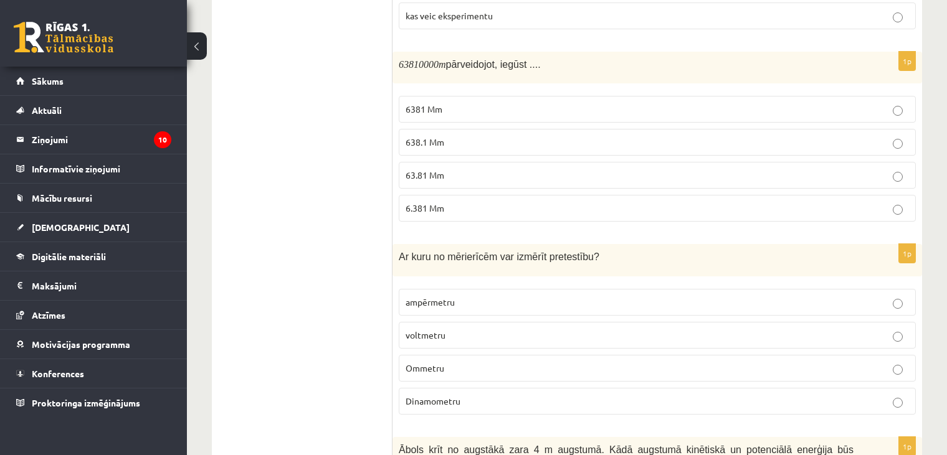
scroll to position [1668, 0]
click at [443, 252] on span "Ar kuru no mērierīcēm var izmērīt pretestību?" at bounding box center [499, 257] width 201 height 11
drag, startPoint x: 443, startPoint y: 212, endPoint x: 435, endPoint y: 179, distance: 33.4
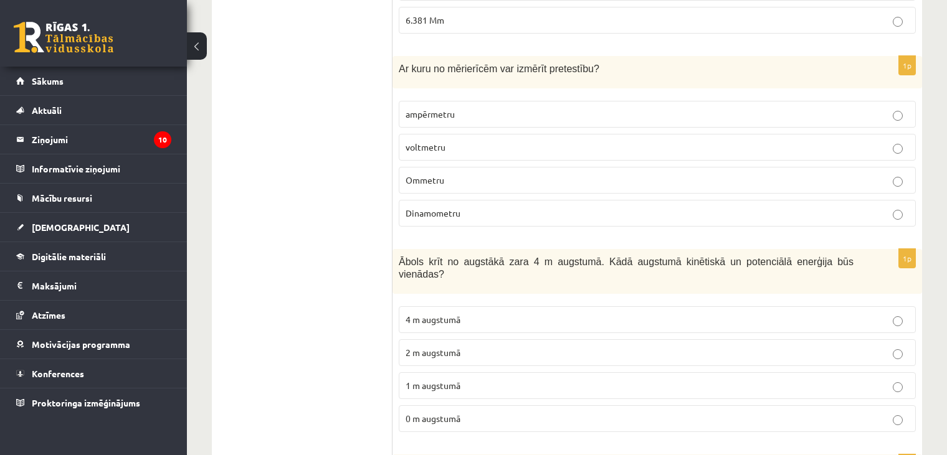
scroll to position [1858, 0]
click at [397, 55] on div "Ar kuru no mērierīcēm var izmērīt pretestību?" at bounding box center [656, 71] width 529 height 32
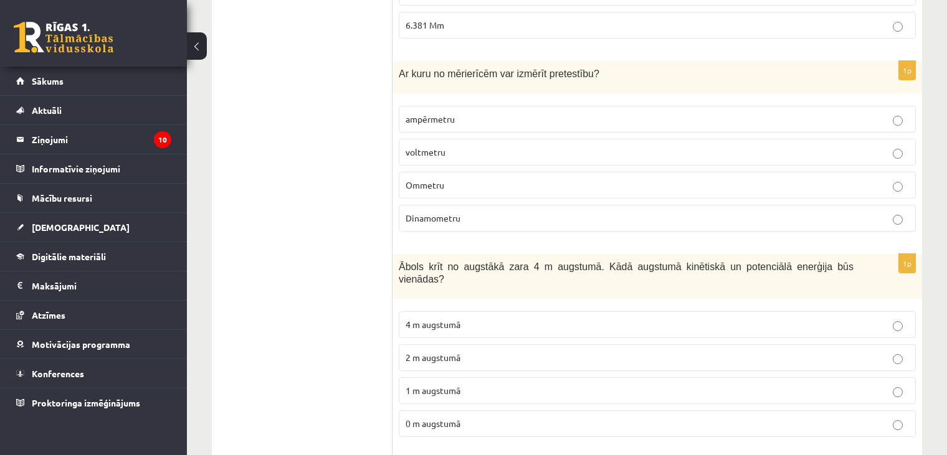
scroll to position [1853, 0]
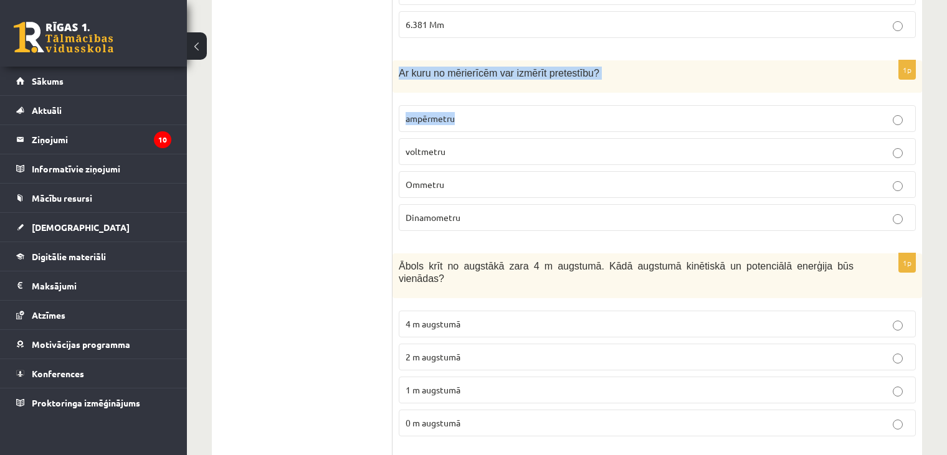
drag, startPoint x: 400, startPoint y: 29, endPoint x: 466, endPoint y: 77, distance: 81.7
click at [466, 77] on div "1p Ar kuru no mērierīcēm var izmērīt pretestību? ampērmetru voltmetru Ommetru D…" at bounding box center [656, 150] width 529 height 180
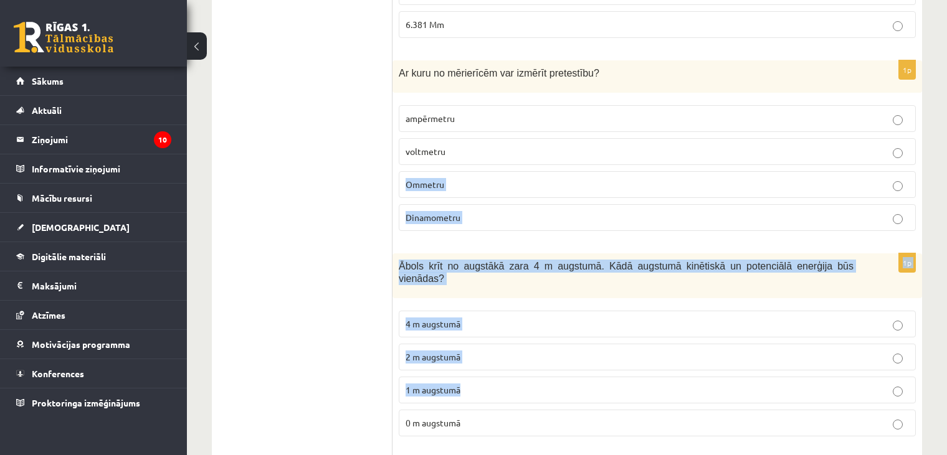
drag, startPoint x: 473, startPoint y: 165, endPoint x: 499, endPoint y: 313, distance: 150.6
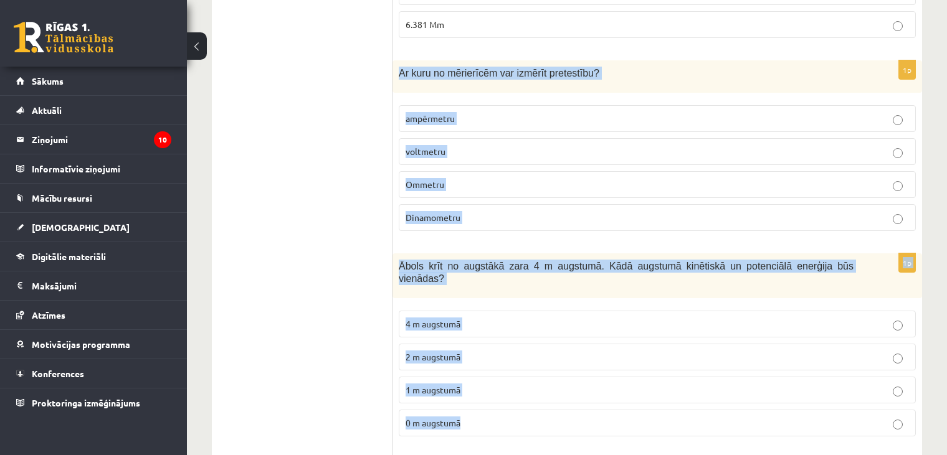
drag, startPoint x: 397, startPoint y: 28, endPoint x: 641, endPoint y: 365, distance: 415.7
copy form "Ar kuru no mērierīcēm var izmērīt pretestību? ampērmetru voltmetru Ommetru Dina…"
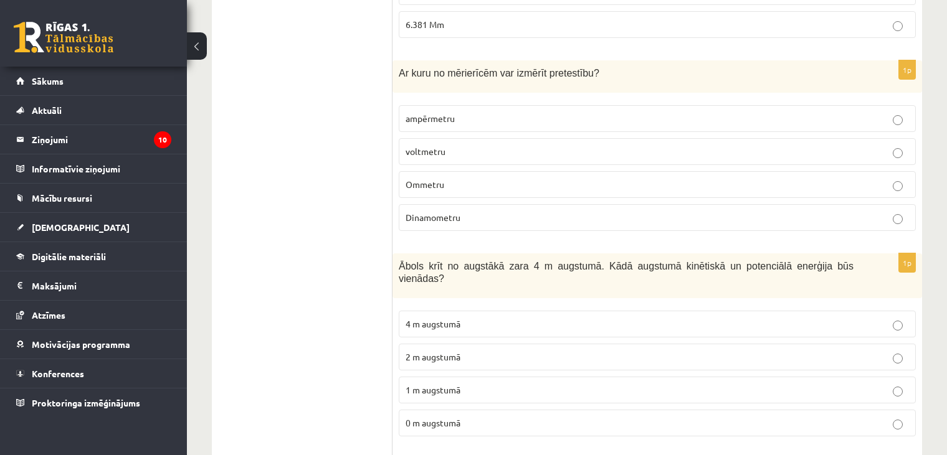
click at [450, 178] on p "Ommetru" at bounding box center [656, 184] width 503 height 13
click at [430, 344] on label "2 m augstumā" at bounding box center [657, 357] width 517 height 27
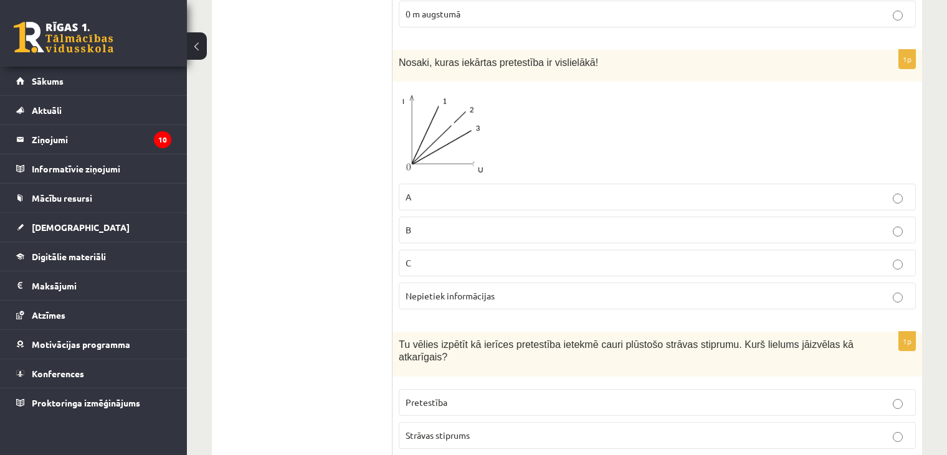
scroll to position [2261, 0]
click at [454, 283] on label "Nepietiek informācijas" at bounding box center [657, 296] width 517 height 27
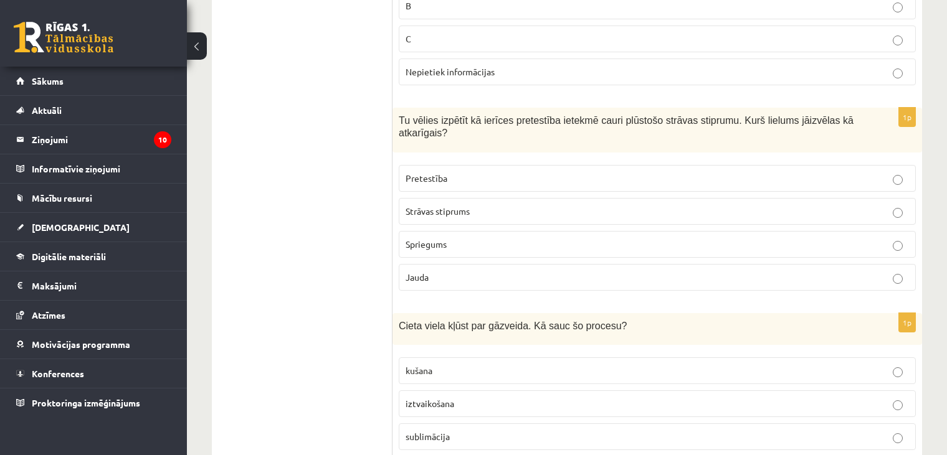
scroll to position [2487, 0]
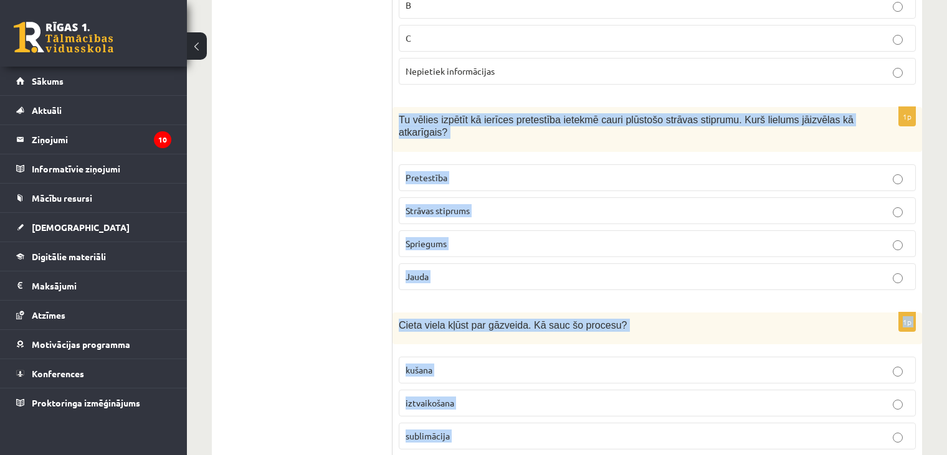
drag, startPoint x: 397, startPoint y: 60, endPoint x: 503, endPoint y: 399, distance: 355.3
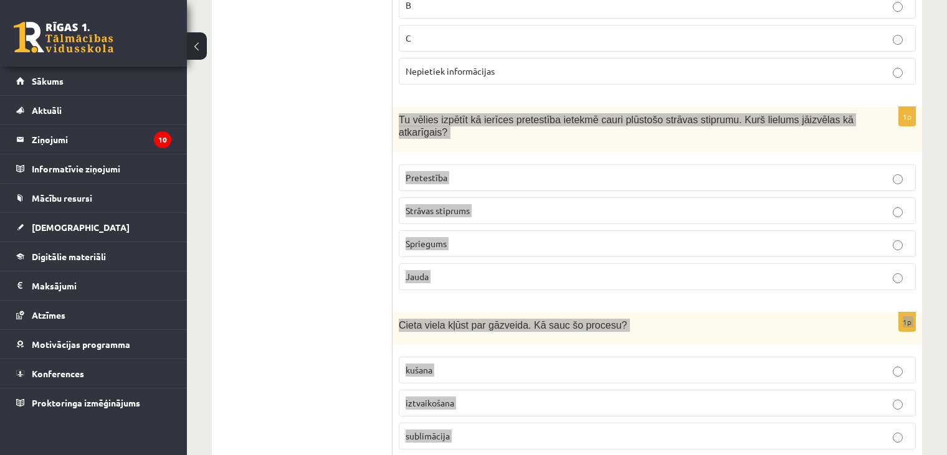
copy form "Tu vēlies izpētīt kā ierīces pretestība ietekmē cauri plūstošo strāvas stiprumu…"
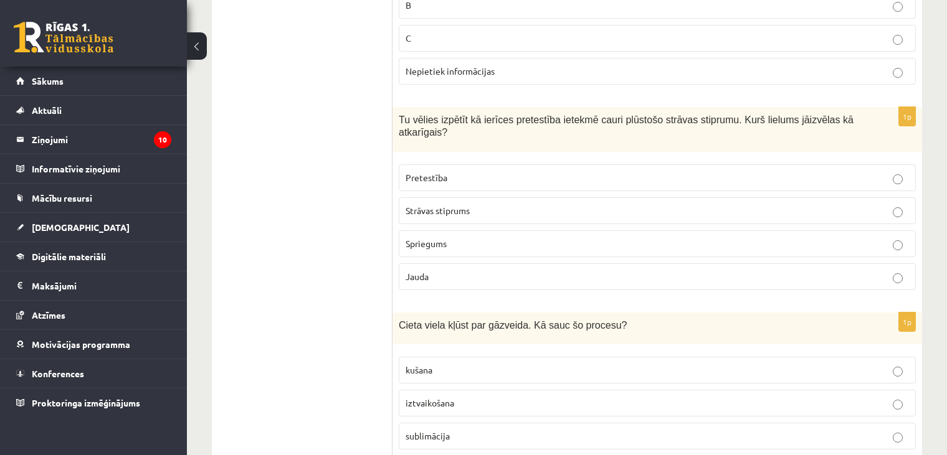
click at [434, 197] on label "Strāvas stiprums" at bounding box center [657, 210] width 517 height 27
click at [418, 430] on span "sublimācija" at bounding box center [427, 435] width 44 height 11
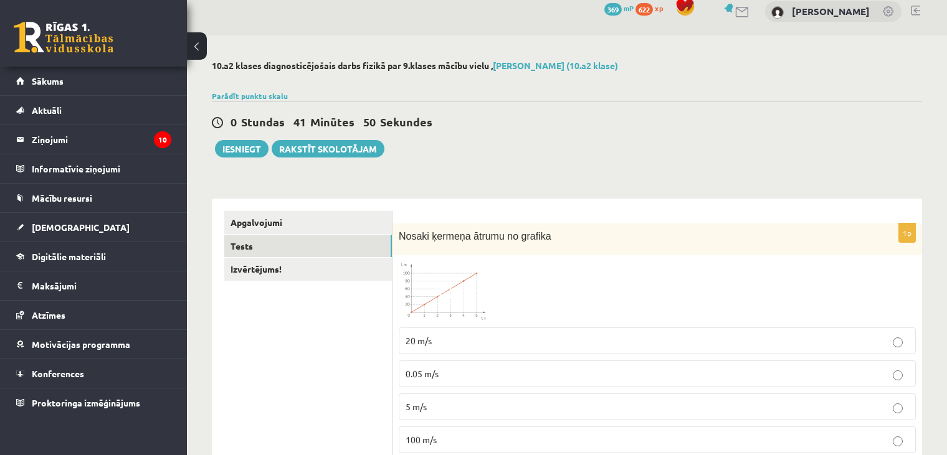
scroll to position [0, 0]
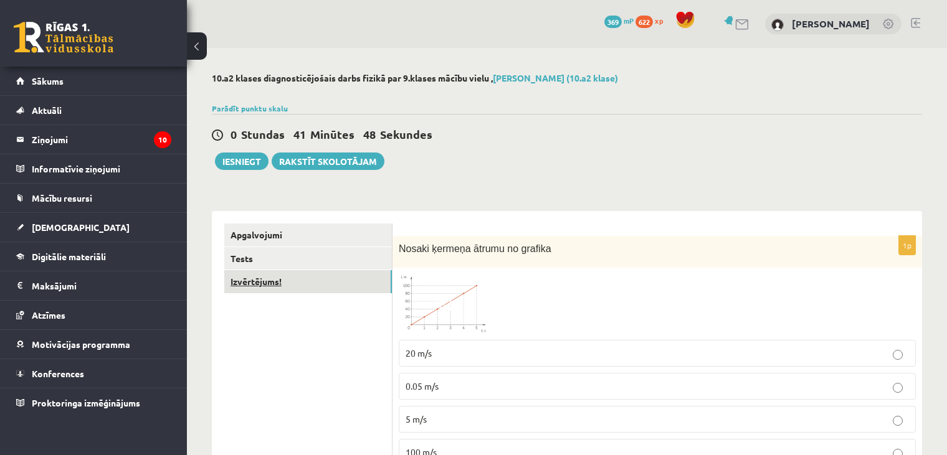
click at [344, 272] on link "Izvērtējums!" at bounding box center [308, 281] width 168 height 23
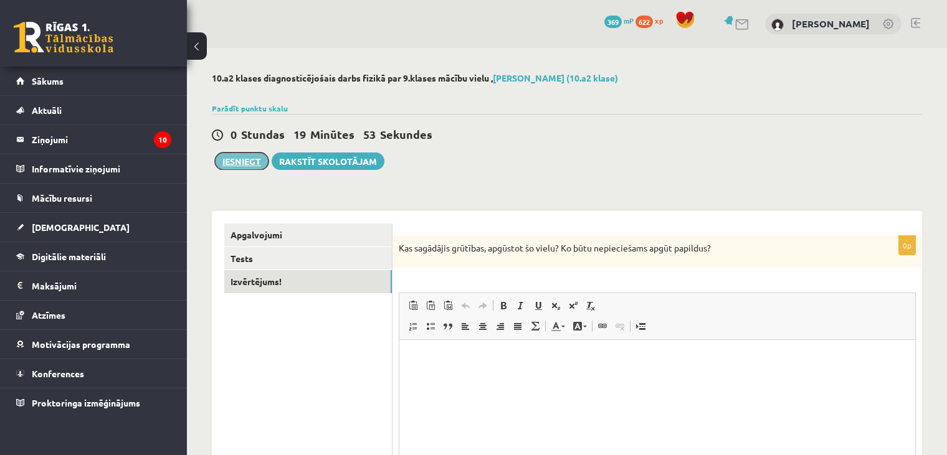
click at [227, 163] on button "Iesniegt" at bounding box center [242, 161] width 54 height 17
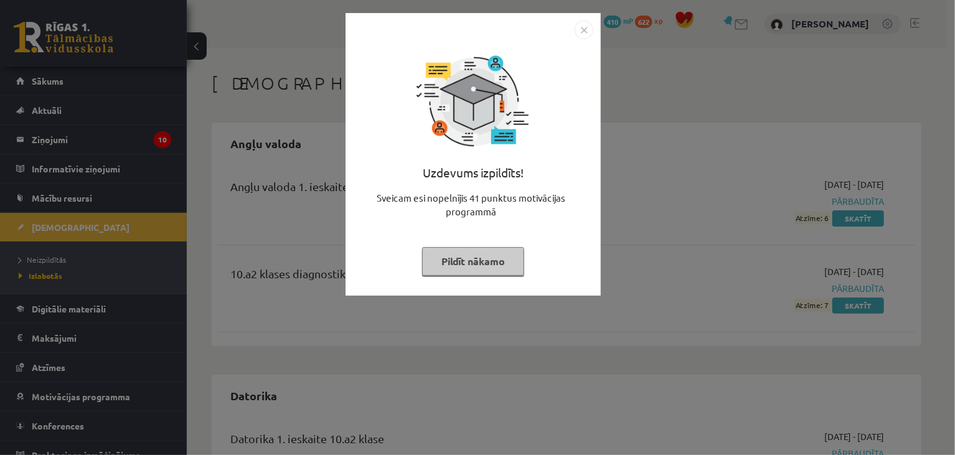
click at [432, 261] on button "Pildīt nākamo" at bounding box center [473, 261] width 102 height 29
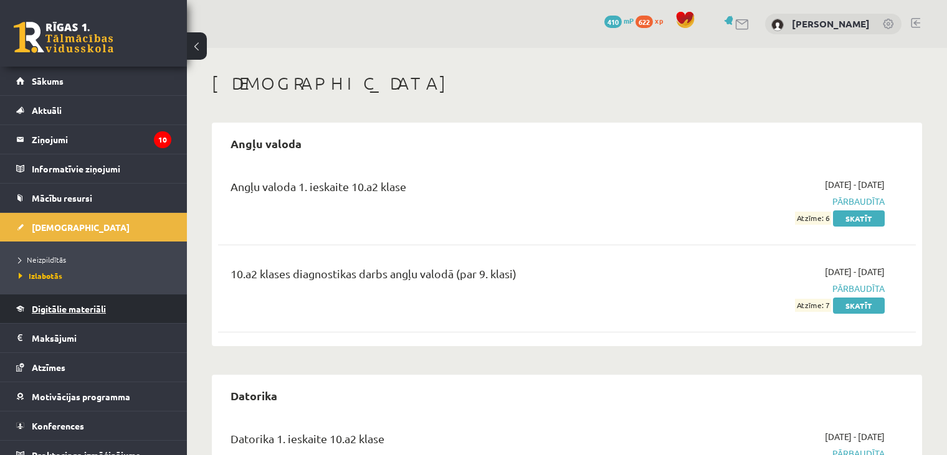
click at [34, 308] on span "Digitālie materiāli" at bounding box center [69, 308] width 74 height 11
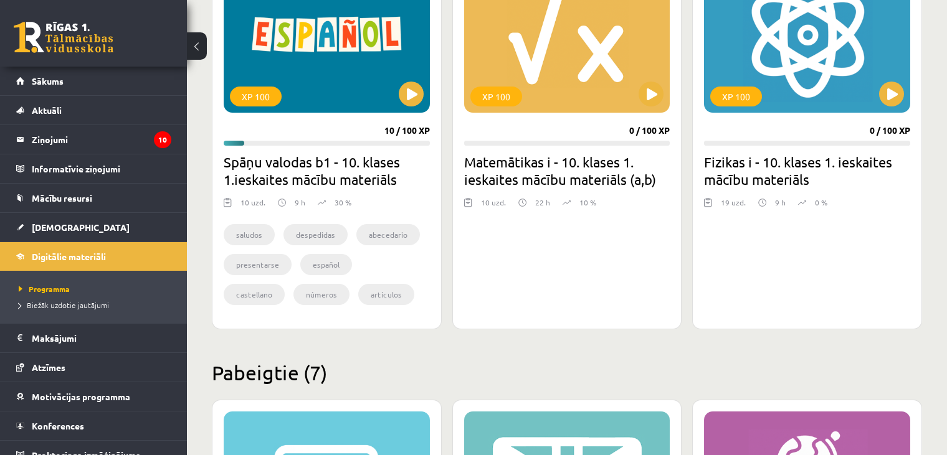
scroll to position [400, 0]
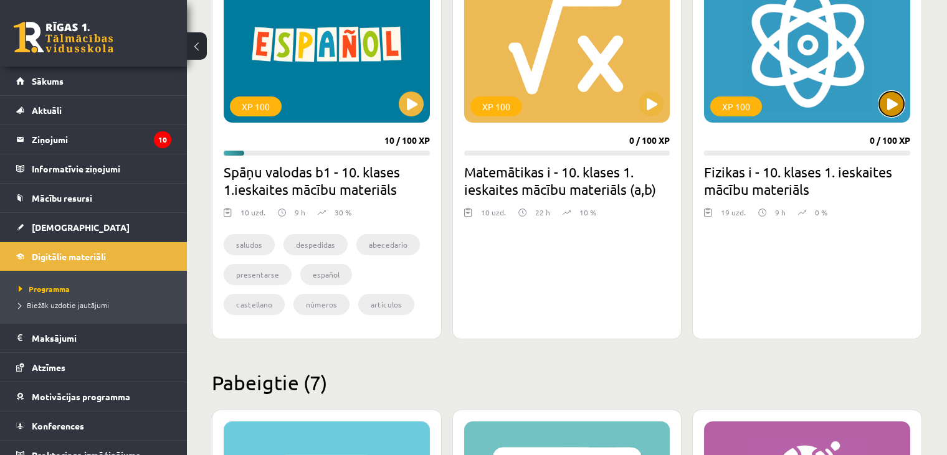
click at [886, 96] on button at bounding box center [891, 104] width 25 height 25
click at [891, 89] on div "XP 100" at bounding box center [807, 45] width 206 height 156
click at [830, 110] on div "XP 100" at bounding box center [807, 45] width 206 height 156
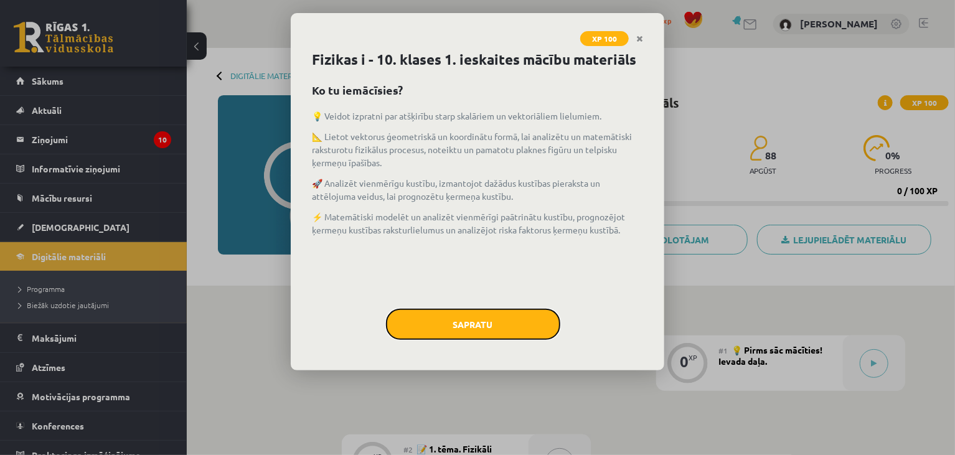
click at [418, 329] on button "Sapratu" at bounding box center [473, 324] width 174 height 31
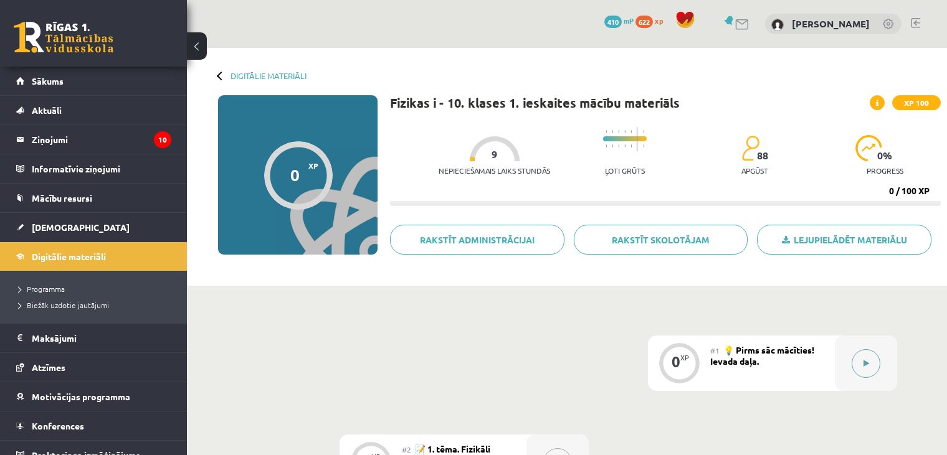
click at [872, 359] on button at bounding box center [865, 363] width 29 height 29
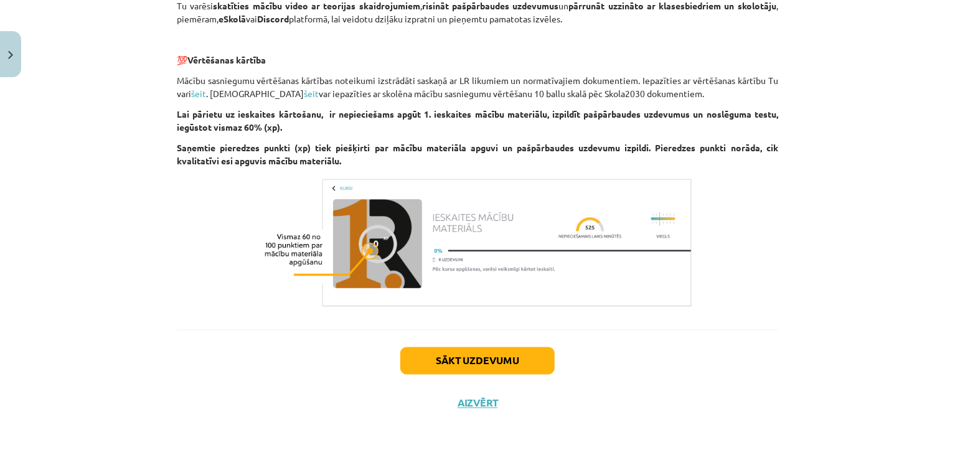
scroll to position [887, 0]
click at [508, 356] on button "Sākt uzdevumu" at bounding box center [477, 360] width 154 height 27
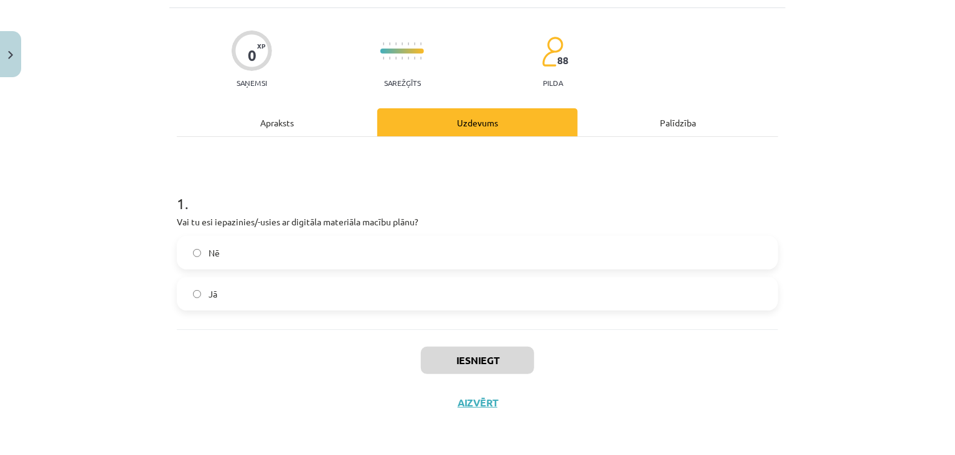
scroll to position [31, 0]
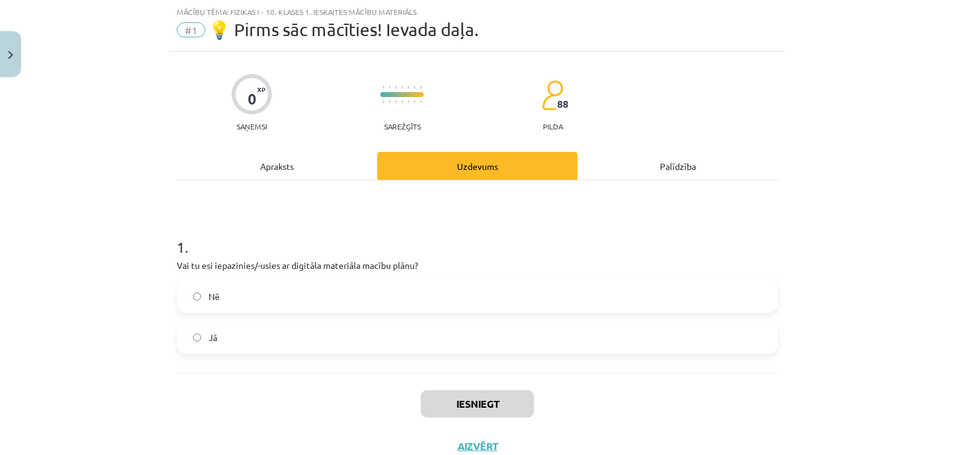
click at [311, 326] on label "Jā" at bounding box center [477, 337] width 599 height 31
click at [470, 404] on button "Iesniegt" at bounding box center [477, 403] width 113 height 27
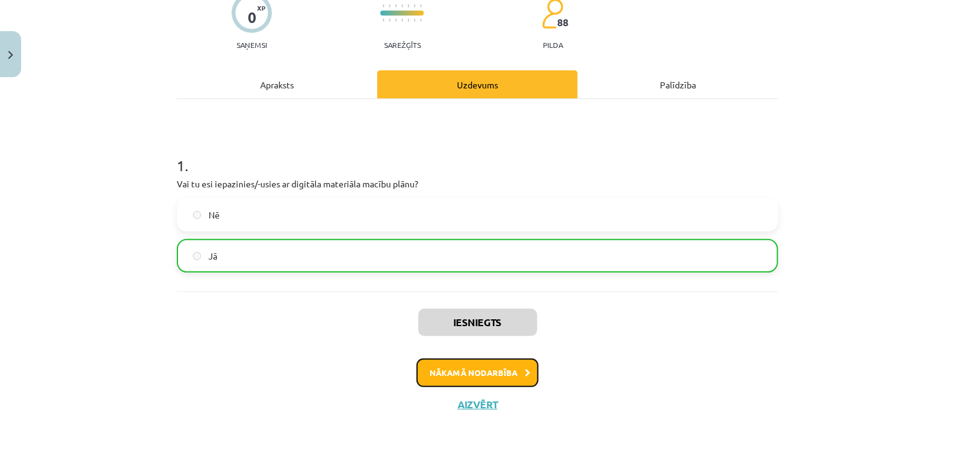
click at [470, 366] on button "Nākamā nodarbība" at bounding box center [478, 373] width 122 height 29
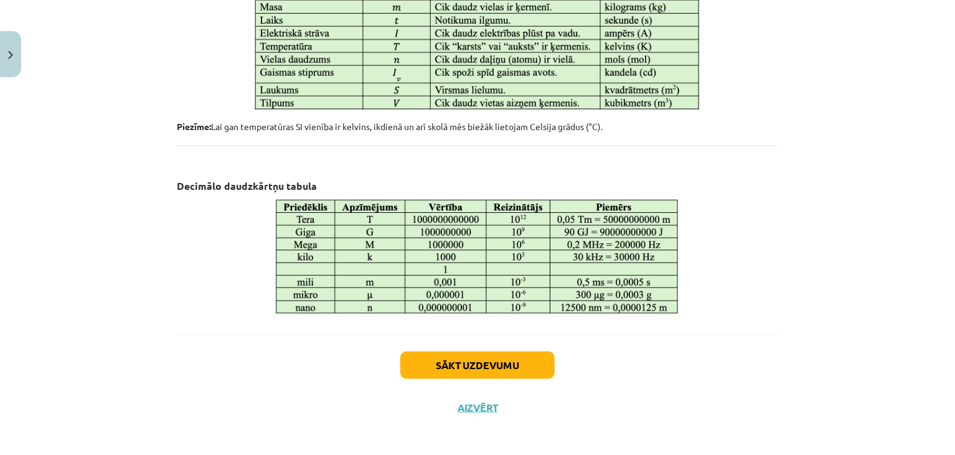
scroll to position [686, 0]
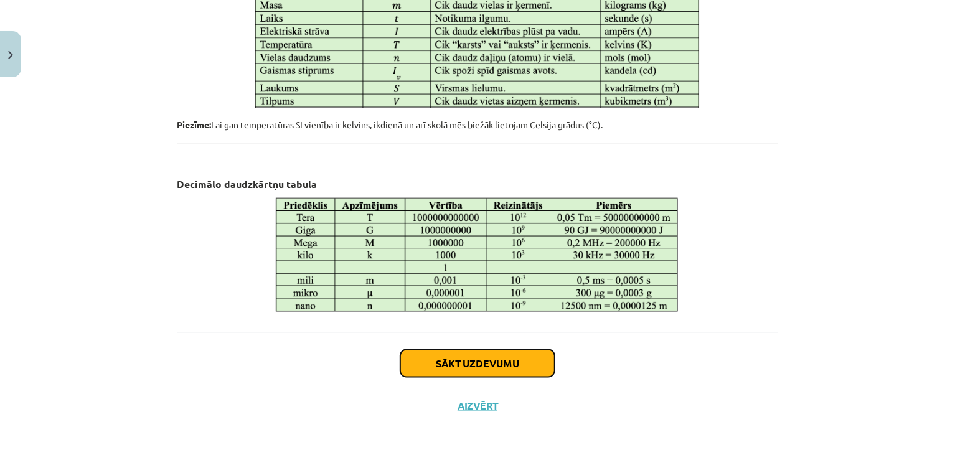
click at [452, 350] on button "Sākt uzdevumu" at bounding box center [477, 363] width 154 height 27
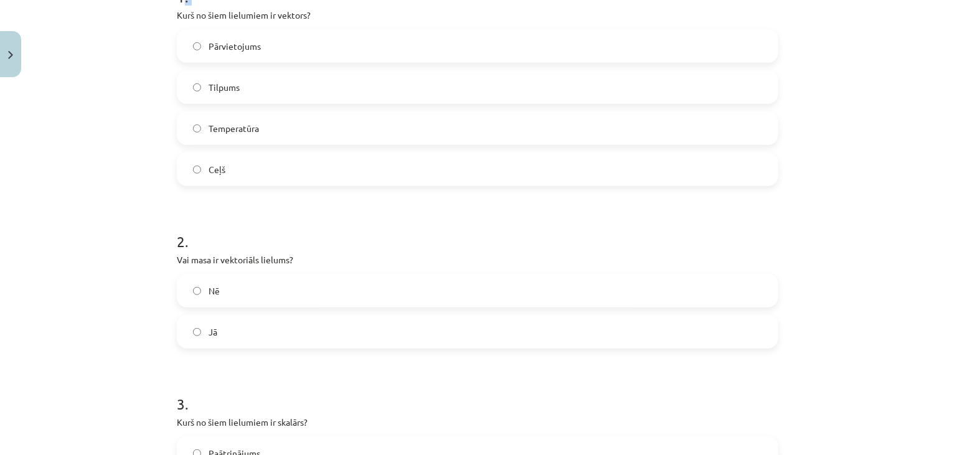
scroll to position [261, 0]
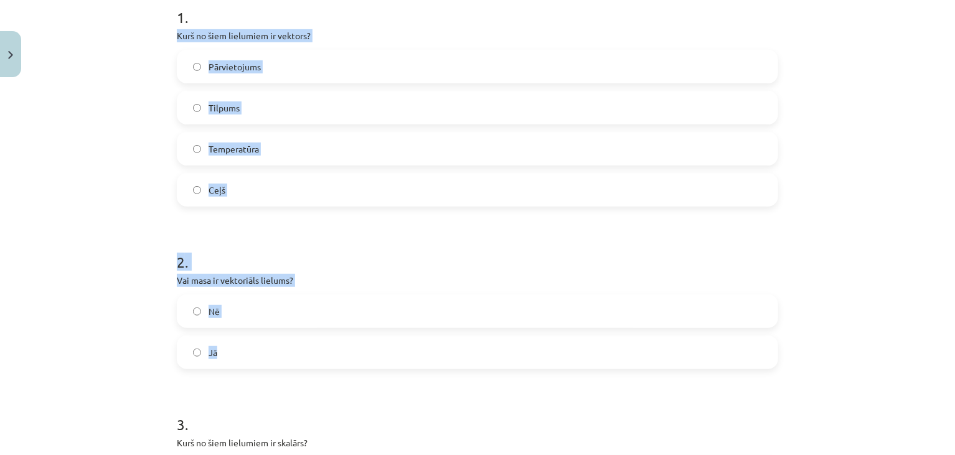
drag, startPoint x: 169, startPoint y: 12, endPoint x: 268, endPoint y: 350, distance: 352.5
click at [268, 350] on div "6 XP Saņemsi Sarežģīts 88 pilda Apraksts Uzdevums Palīdzība 1 . Kurš no šiem li…" at bounding box center [477, 274] width 617 height 905
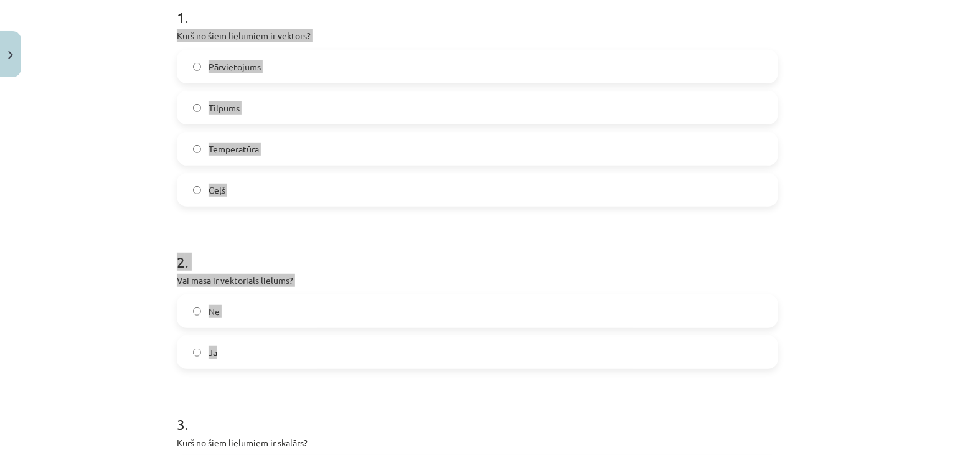
copy form "Kurš no šiem lielumiem ir vektors? Pārvietojums Tilpums Temperatūra Ceļš 2 . Va…"
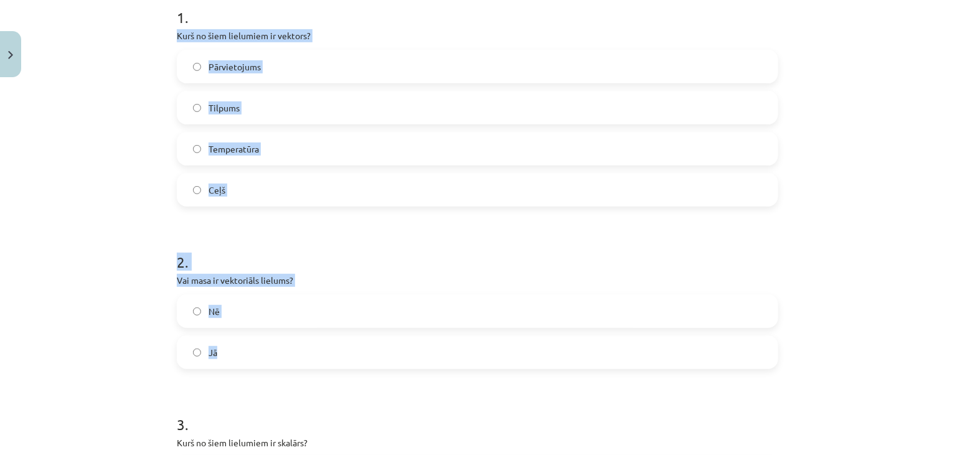
click at [124, 119] on div "Mācību tēma: Fizikas i - 10. klases 1. ieskaites mācību materiāls #2 📝 1. tēma.…" at bounding box center [477, 227] width 955 height 455
click at [126, 118] on div "Mācību tēma: Fizikas i - 10. klases 1. ieskaites mācību materiāls #2 📝 1. tēma.…" at bounding box center [477, 227] width 955 height 455
click at [119, 168] on div "Mācību tēma: Fizikas i - 10. klases 1. ieskaites mācību materiāls #2 📝 1. tēma.…" at bounding box center [477, 227] width 955 height 455
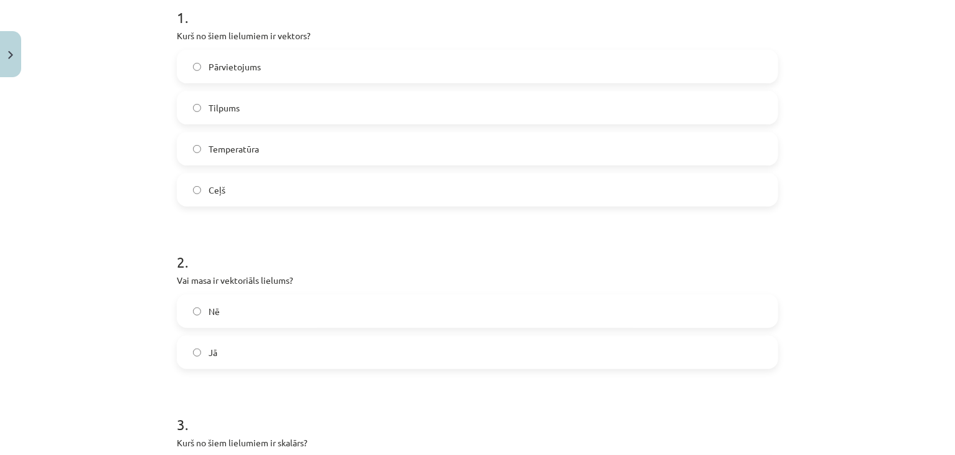
click at [122, 165] on div "Mācību tēma: Fizikas i - 10. klases 1. ieskaites mācību materiāls #2 📝 1. tēma.…" at bounding box center [477, 227] width 955 height 455
click at [216, 300] on label "Nē" at bounding box center [477, 311] width 599 height 31
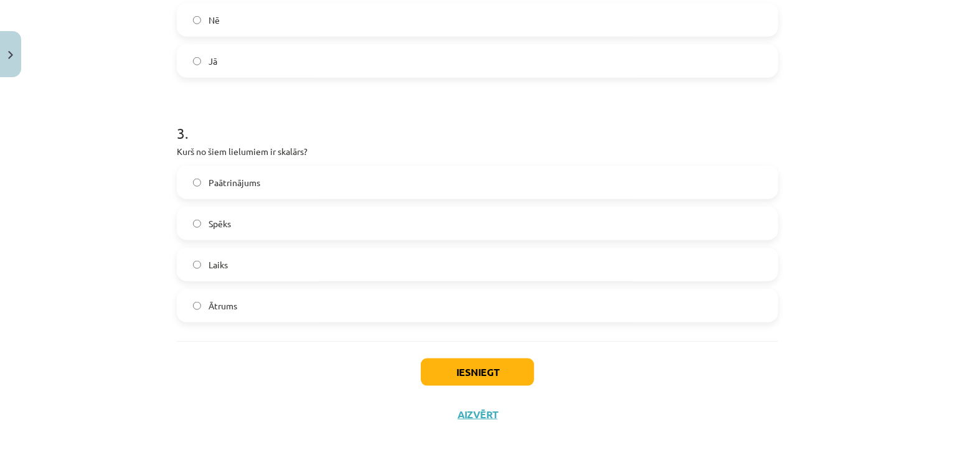
scroll to position [564, 0]
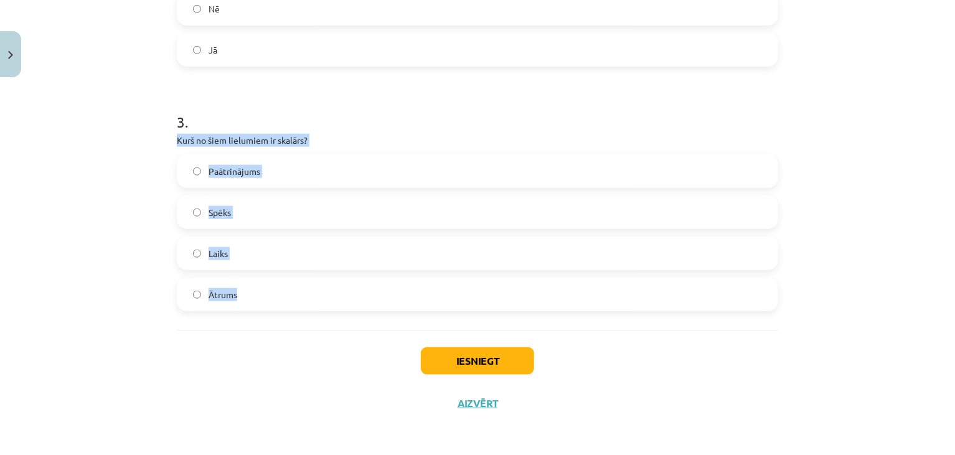
drag, startPoint x: 171, startPoint y: 139, endPoint x: 271, endPoint y: 287, distance: 178.4
copy div "Kurš no šiem lielumiem ir skalārs? Paātrinājums Spēks Laiks Ātrums"
click at [178, 246] on label "Laiks" at bounding box center [477, 253] width 599 height 31
click at [133, 262] on div "Mācību tēma: Fizikas i - 10. klases 1. ieskaites mācību materiāls #2 📝 1. tēma.…" at bounding box center [477, 227] width 955 height 455
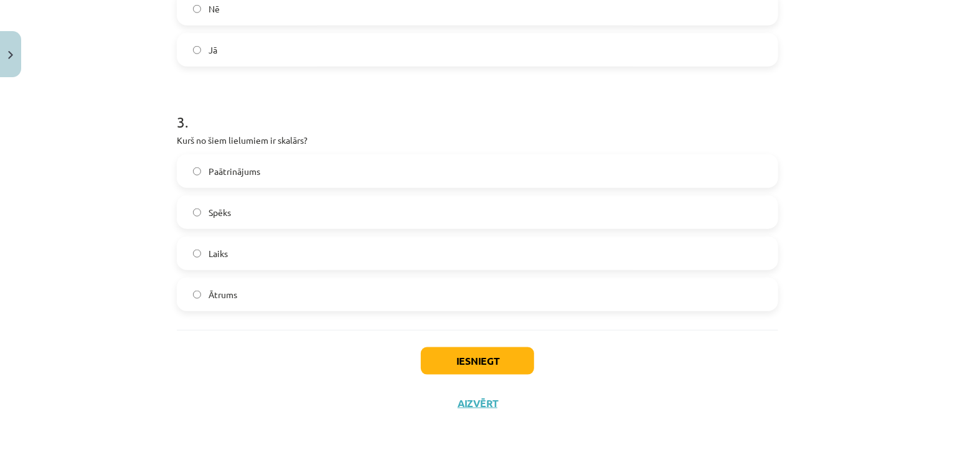
click at [135, 259] on div "Mācību tēma: Fizikas i - 10. klases 1. ieskaites mācību materiāls #2 📝 1. tēma.…" at bounding box center [477, 227] width 955 height 455
click at [442, 364] on button "Iesniegt" at bounding box center [477, 360] width 113 height 27
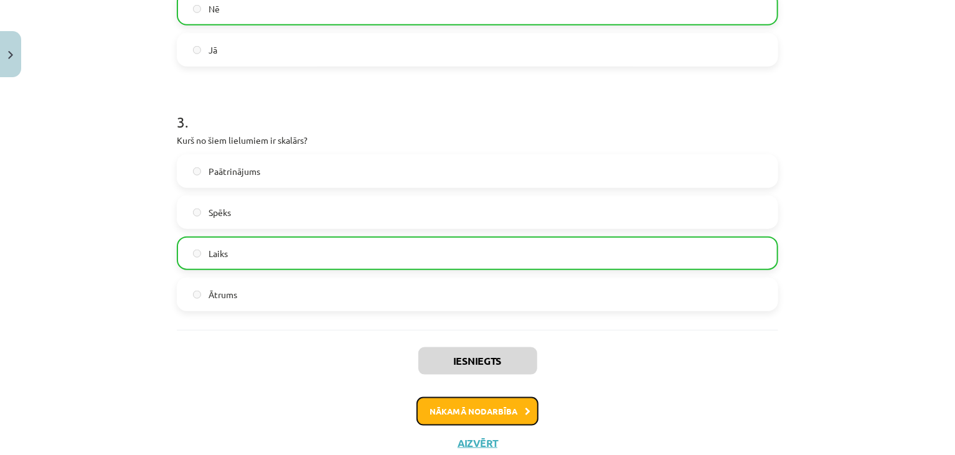
click at [451, 408] on button "Nākamā nodarbība" at bounding box center [478, 411] width 122 height 29
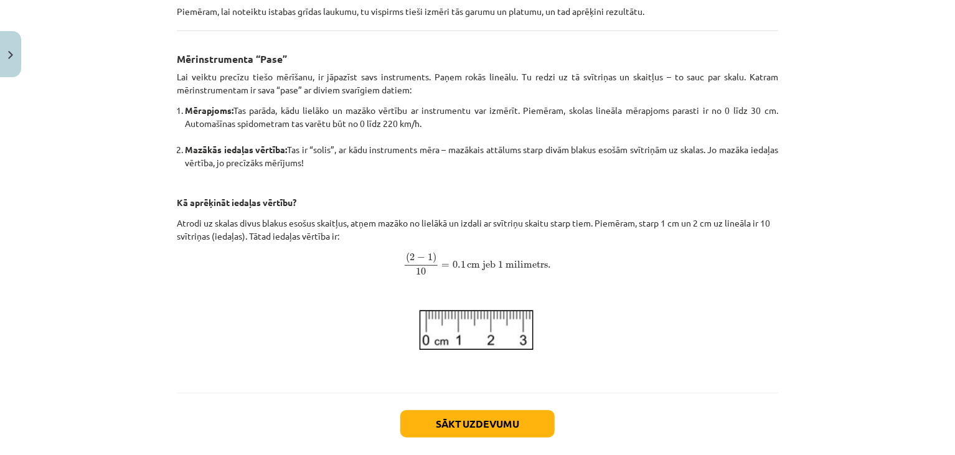
scroll to position [506, 0]
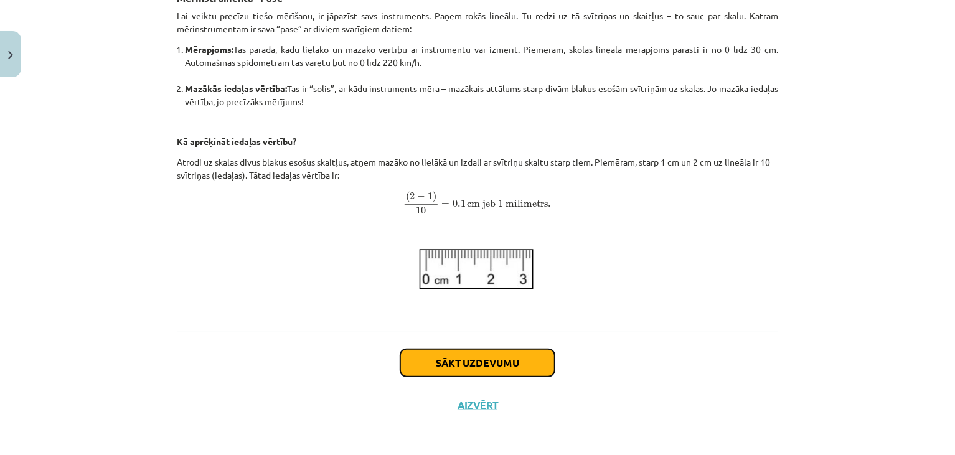
click at [425, 366] on button "Sākt uzdevumu" at bounding box center [477, 362] width 154 height 27
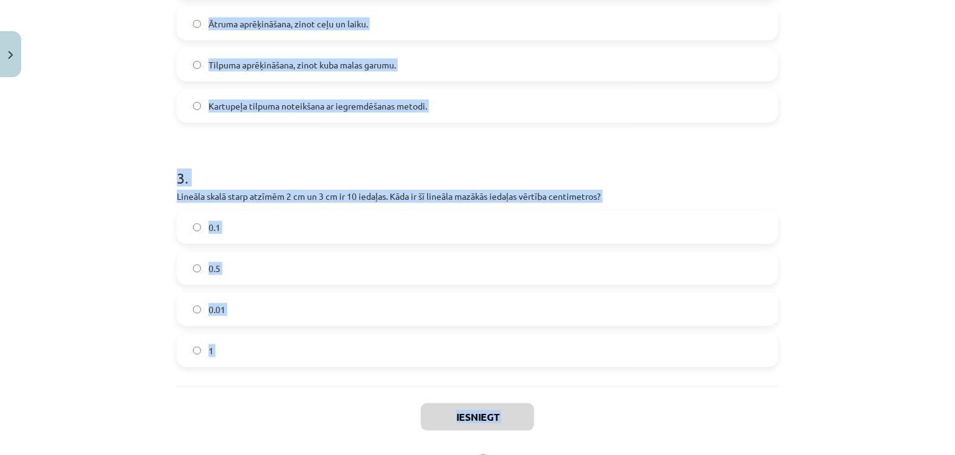
scroll to position [564, 0]
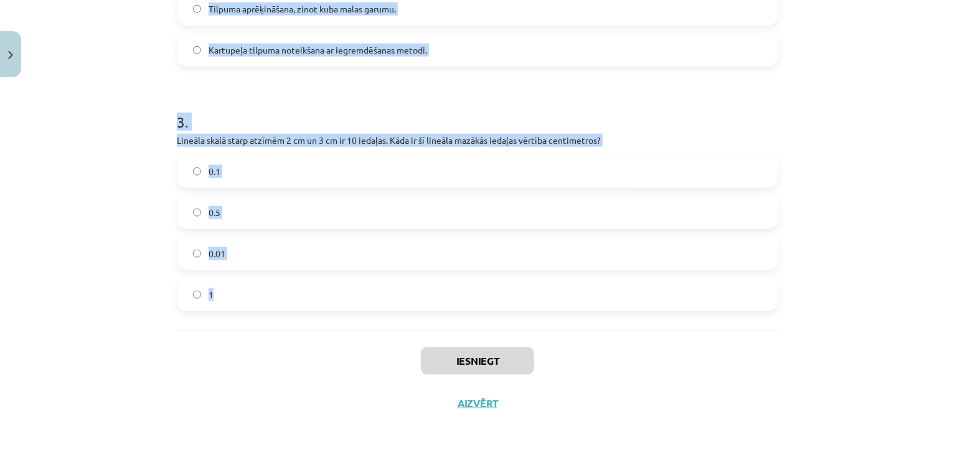
drag, startPoint x: 171, startPoint y: 174, endPoint x: 214, endPoint y: 301, distance: 134.1
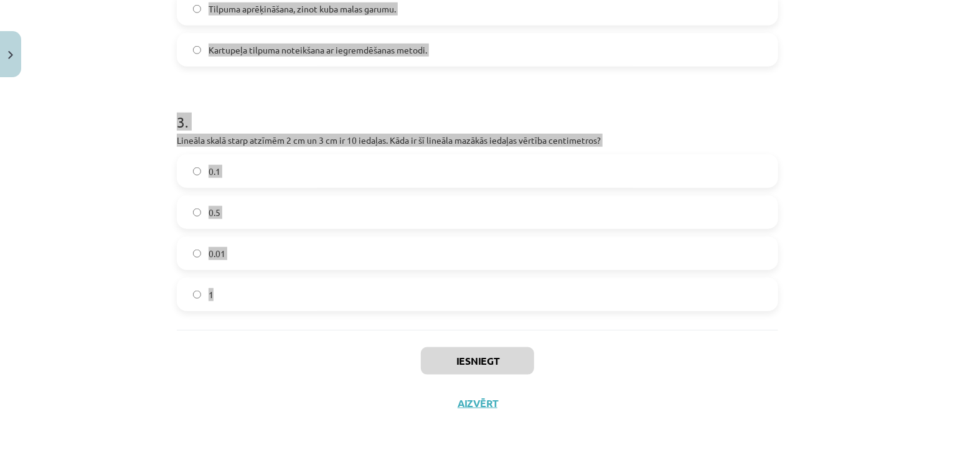
copy form "Vai istabas grīdas laukuma noteikšana, izmērot garumu un platumu un pēc tam tos…"
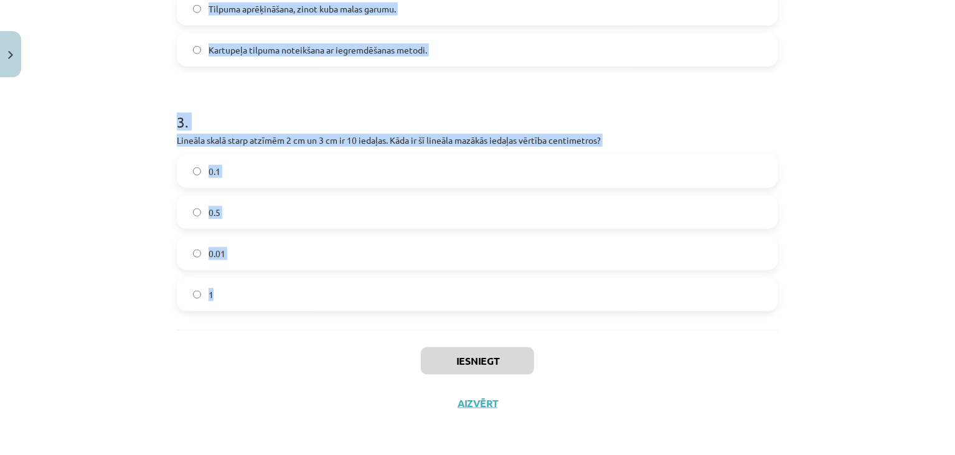
click at [81, 227] on div "Mācību tēma: Fizikas i - 10. klases 1. ieskaites mācību materiāls #3 📝 2. tēma.…" at bounding box center [477, 227] width 955 height 455
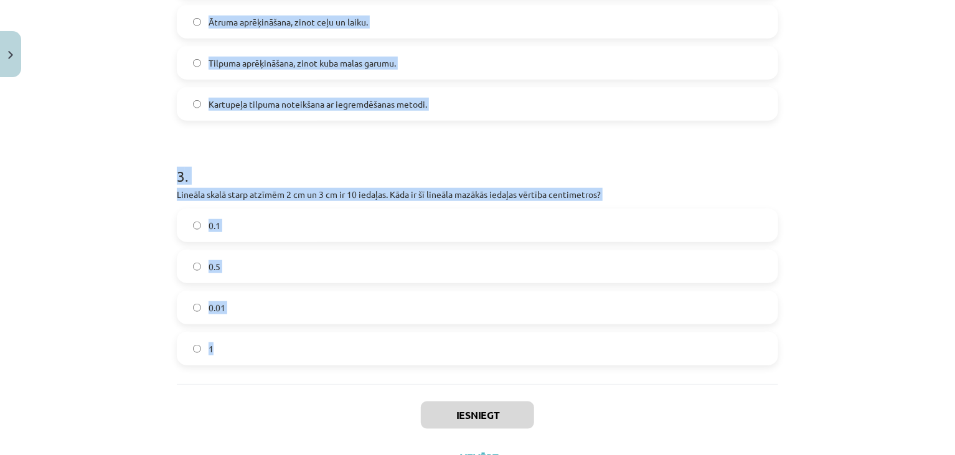
scroll to position [504, 0]
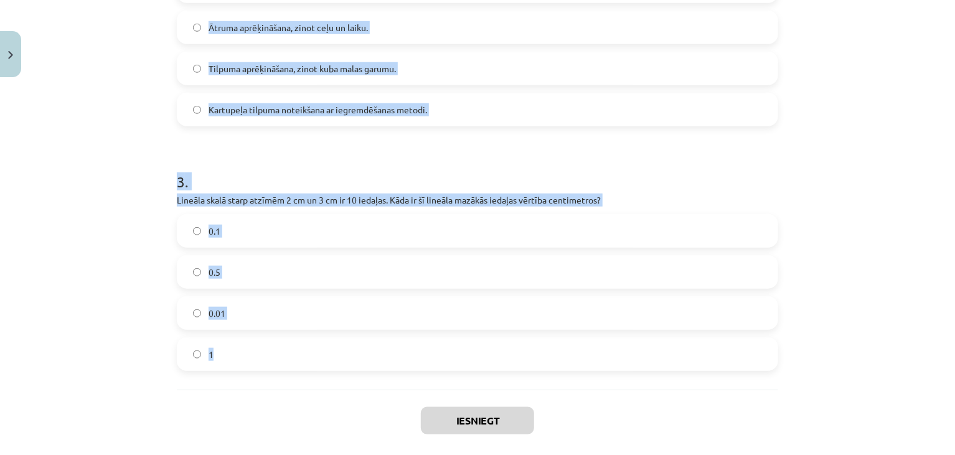
click at [82, 227] on div "Mācību tēma: Fizikas i - 10. klases 1. ieskaites mācību materiāls #3 📝 2. tēma.…" at bounding box center [477, 227] width 955 height 455
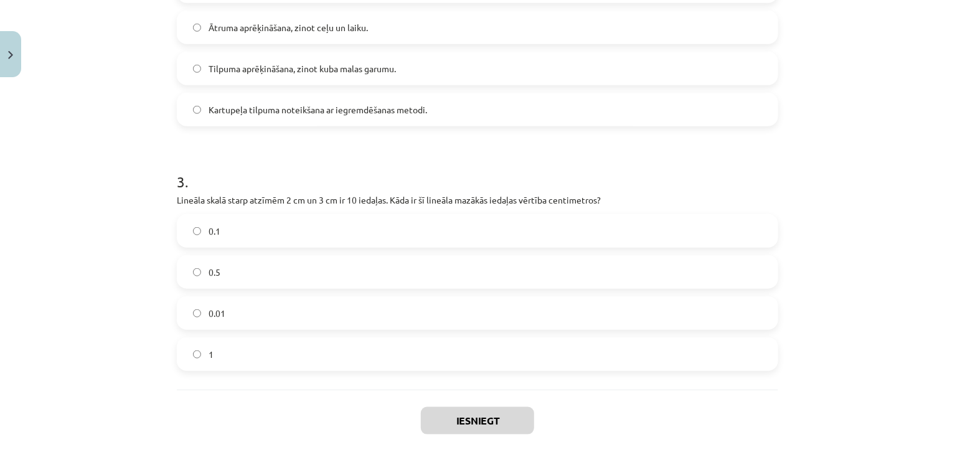
click at [82, 227] on div "Mācību tēma: Fizikas i - 10. klases 1. ieskaites mācību materiāls #3 📝 2. tēma.…" at bounding box center [477, 227] width 955 height 455
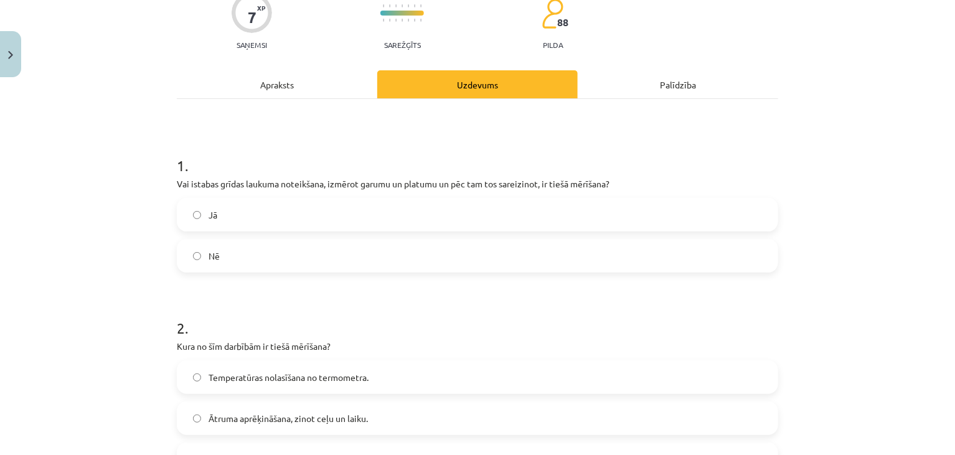
scroll to position [113, 0]
click at [196, 257] on label "Nē" at bounding box center [477, 255] width 599 height 31
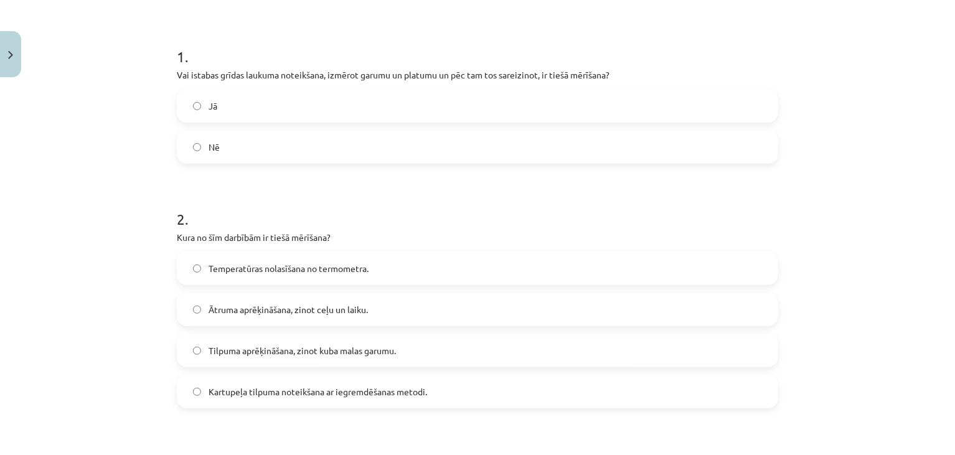
scroll to position [222, 0]
click at [303, 263] on span "Temperatūras nolasīšana no termometra." at bounding box center [289, 268] width 160 height 13
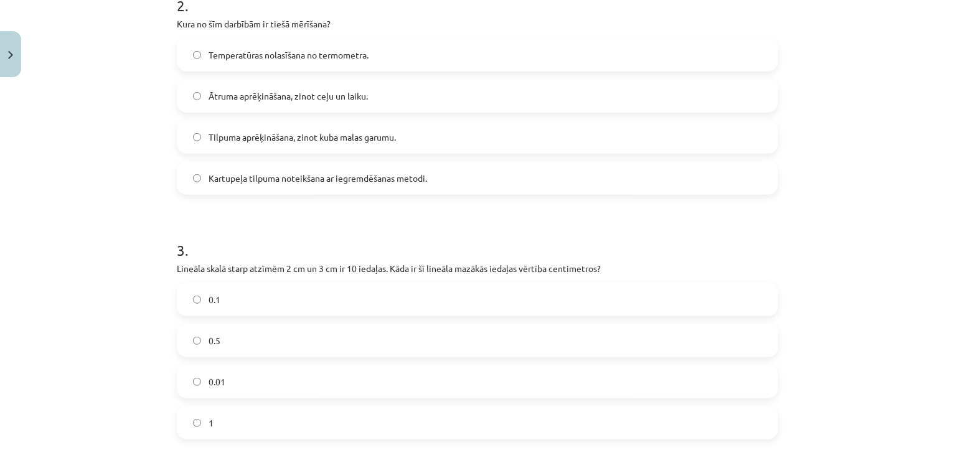
scroll to position [564, 0]
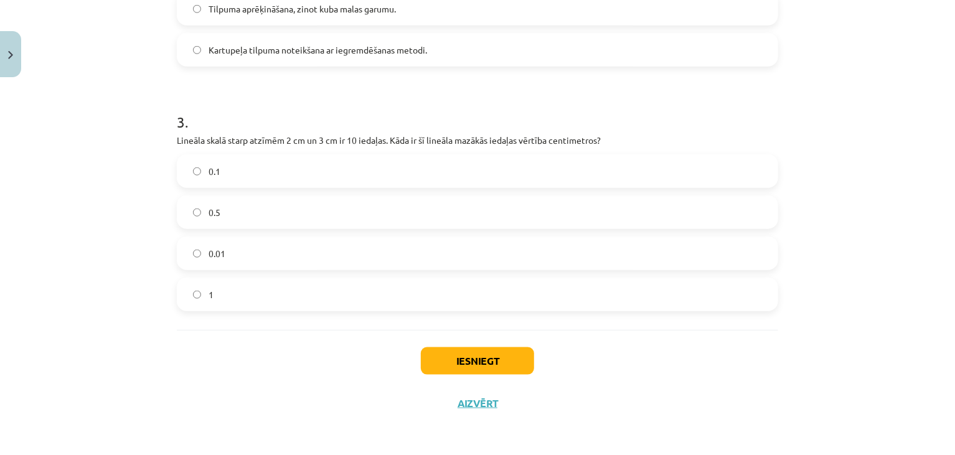
click at [258, 163] on label "0.1" at bounding box center [477, 171] width 599 height 31
click at [471, 359] on button "Iesniegt" at bounding box center [477, 360] width 113 height 27
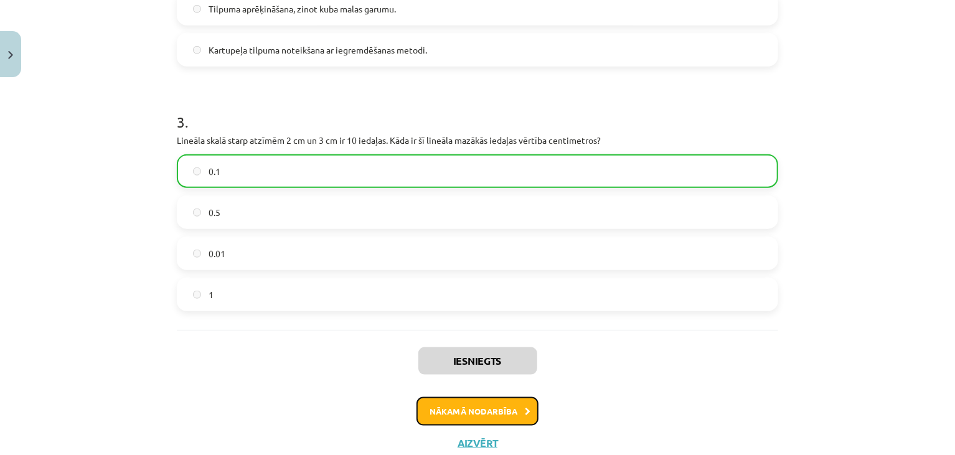
click at [468, 405] on button "Nākamā nodarbība" at bounding box center [478, 411] width 122 height 29
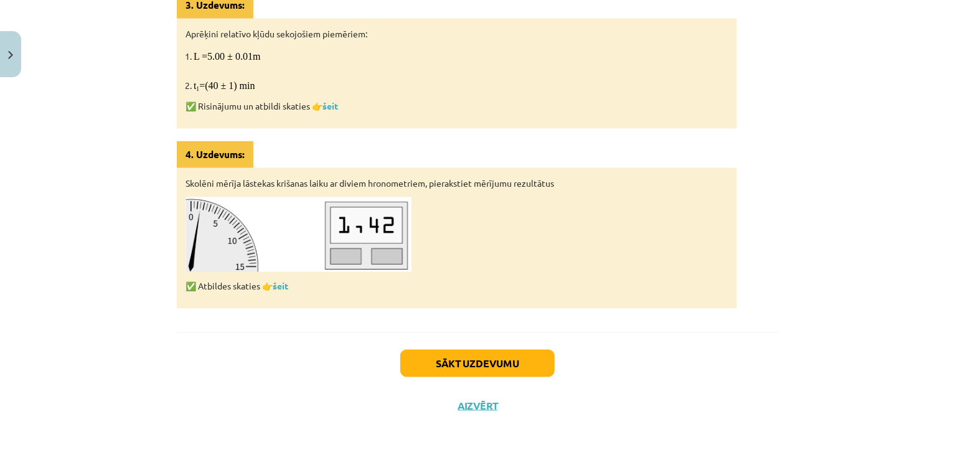
scroll to position [754, 0]
click at [433, 359] on button "Sākt uzdevumu" at bounding box center [477, 364] width 154 height 27
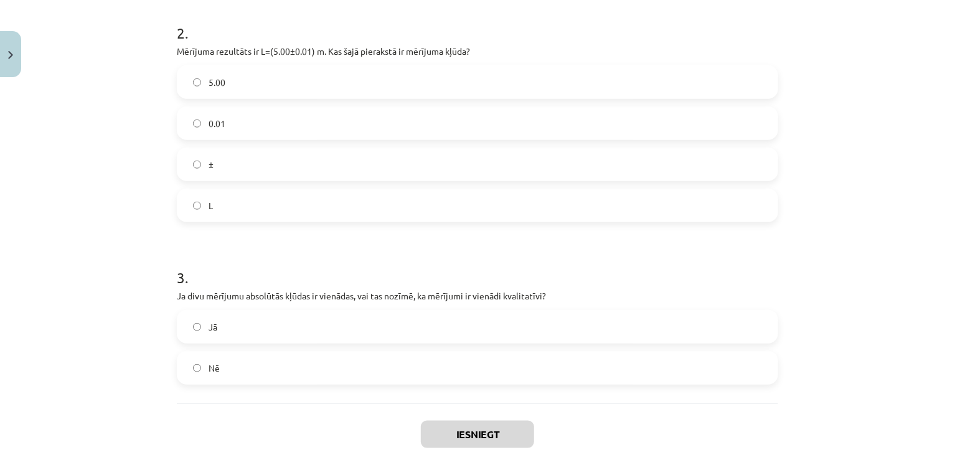
scroll to position [564, 0]
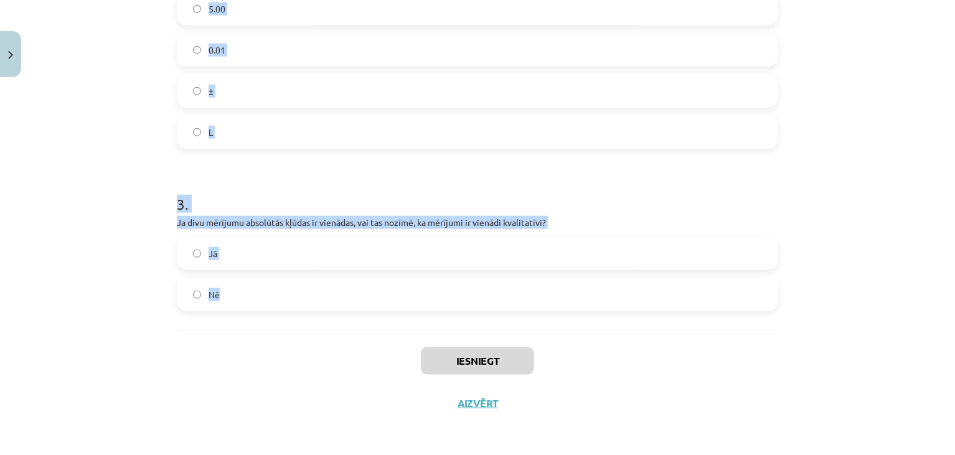
drag, startPoint x: 170, startPoint y: 116, endPoint x: 230, endPoint y: 277, distance: 170.8
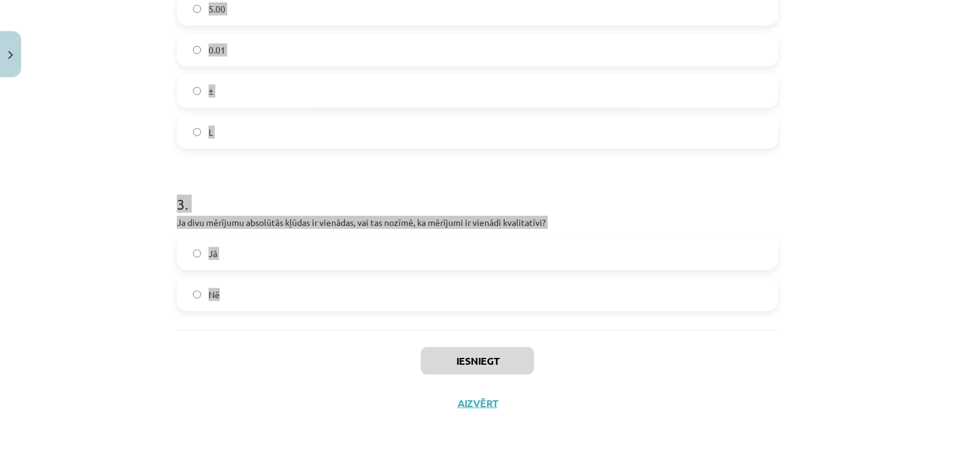
copy form "Skolēns mēra grāmatas biezumu un iegūst rezultātu b = (2.0 ± 0.1) cm. Cik liela…"
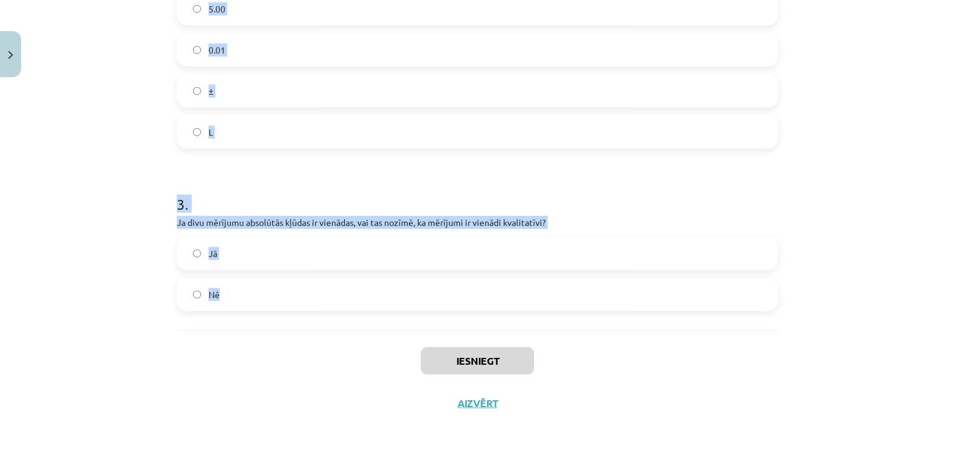
click at [128, 151] on div "Mācību tēma: Fizikas i - 10. klases 1. ieskaites mācību materiāls #4 📝 3. tēma.…" at bounding box center [477, 227] width 955 height 455
click at [135, 148] on div "Mācību tēma: Fizikas i - 10. klases 1. ieskaites mācību materiāls #4 📝 3. tēma.…" at bounding box center [477, 227] width 955 height 455
click at [138, 148] on div "Mācību tēma: Fizikas i - 10. klases 1. ieskaites mācību materiāls #4 📝 3. tēma.…" at bounding box center [477, 227] width 955 height 455
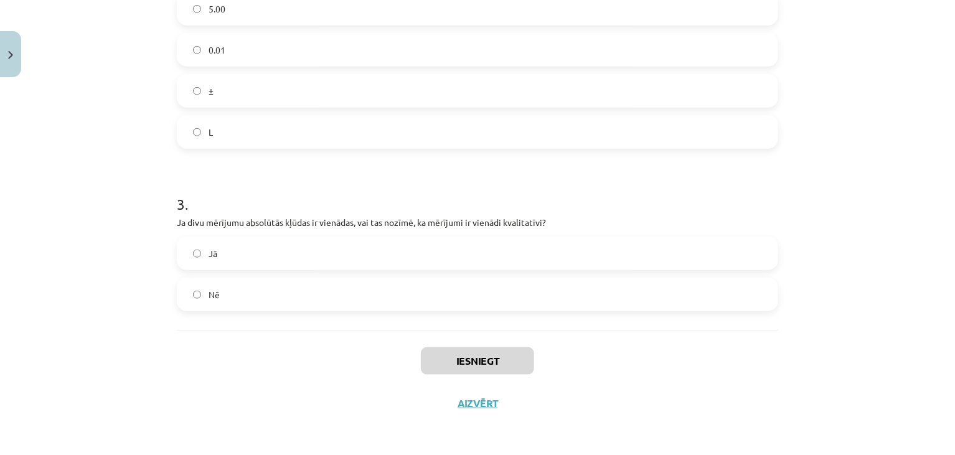
click at [138, 148] on div "Mācību tēma: Fizikas i - 10. klases 1. ieskaites mācību materiāls #4 📝 3. tēma.…" at bounding box center [477, 227] width 955 height 455
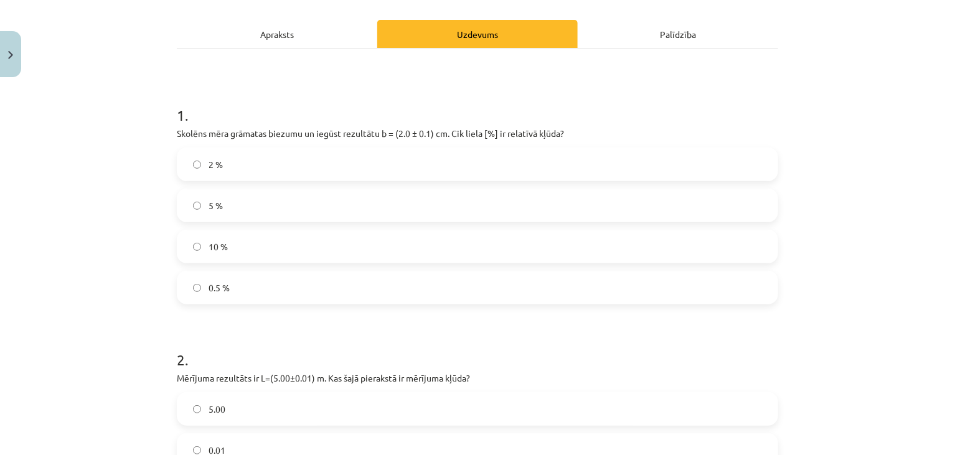
scroll to position [163, 0]
click at [121, 192] on div "Mācību tēma: Fizikas i - 10. klases 1. ieskaites mācību materiāls #4 📝 3. tēma.…" at bounding box center [477, 227] width 955 height 455
click at [241, 204] on label "5 %" at bounding box center [477, 206] width 599 height 31
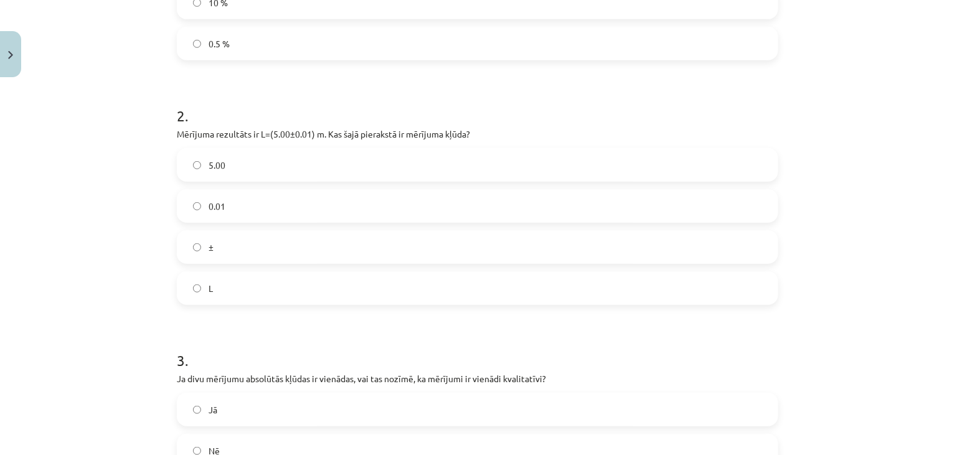
scroll to position [407, 0]
click at [242, 202] on label "0.01" at bounding box center [477, 206] width 599 height 31
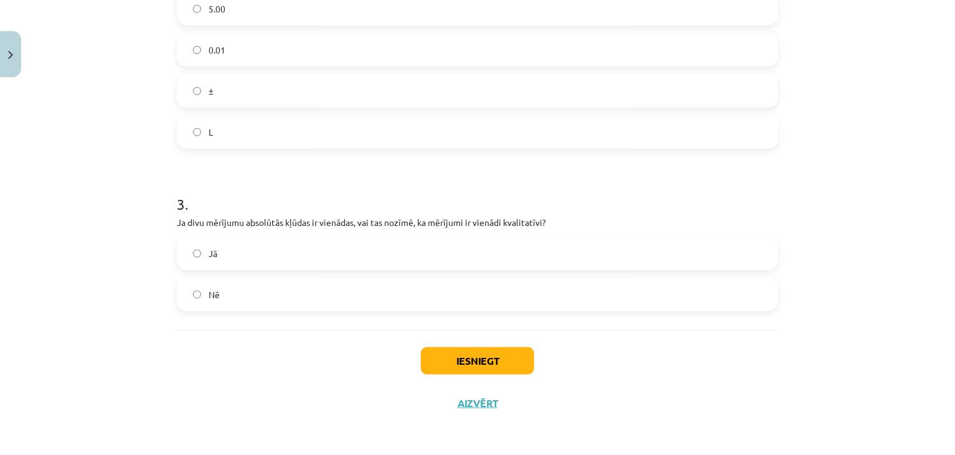
scroll to position [564, 0]
click at [222, 300] on label "Nē" at bounding box center [477, 294] width 599 height 31
click at [490, 358] on button "Iesniegt" at bounding box center [477, 360] width 113 height 27
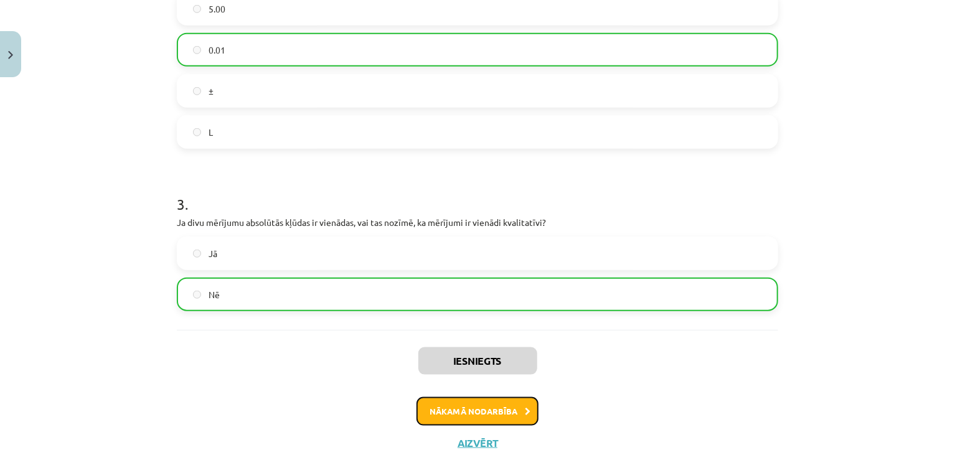
click at [467, 412] on button "Nākamā nodarbība" at bounding box center [478, 411] width 122 height 29
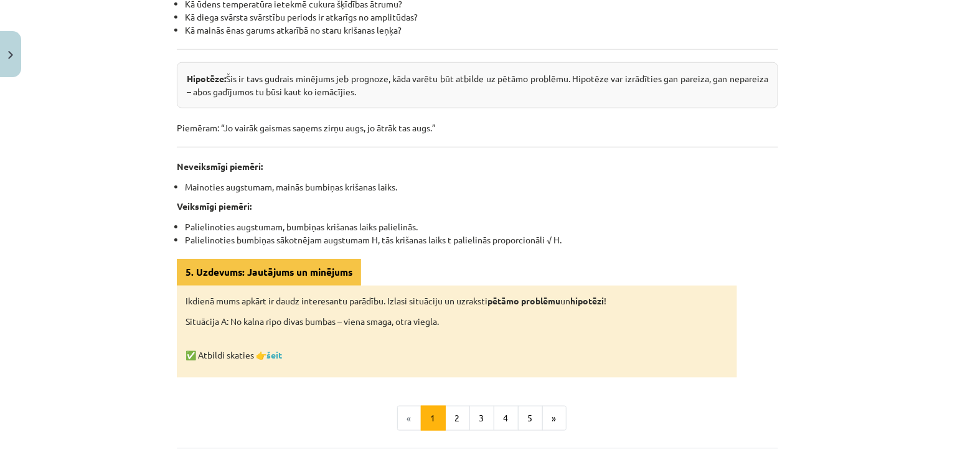
scroll to position [684, 0]
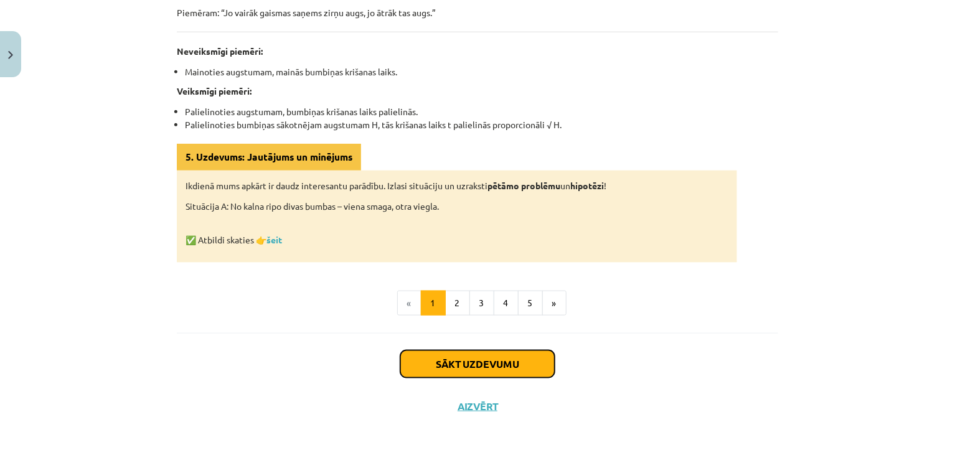
click at [438, 364] on button "Sākt uzdevumu" at bounding box center [477, 364] width 154 height 27
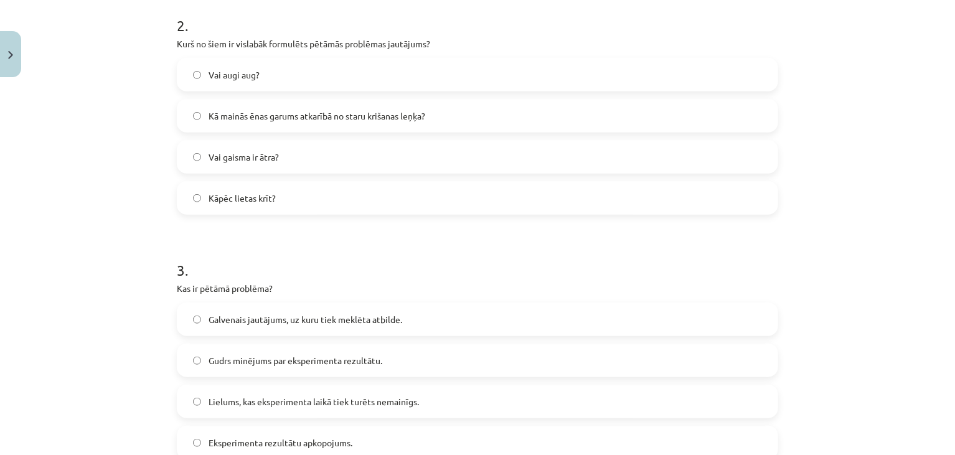
scroll to position [564, 0]
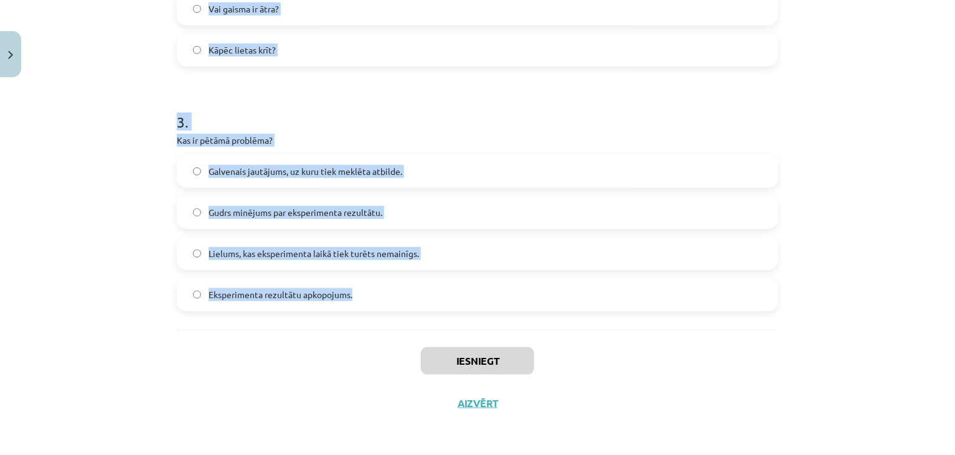
drag, startPoint x: 173, startPoint y: 159, endPoint x: 354, endPoint y: 295, distance: 226.9
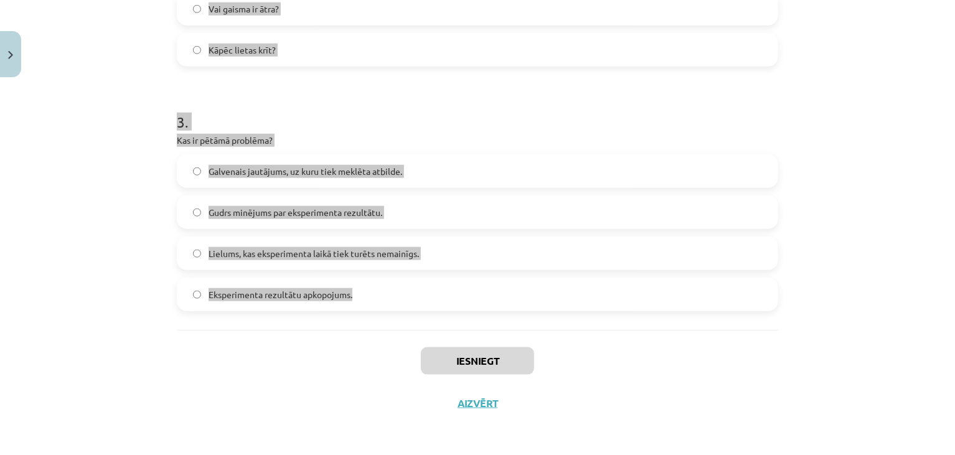
copy form "Vai pētāmā problēma var sākties ar vārdu "vai"? Jā Nē 2 . Kurš no šiem ir visla…"
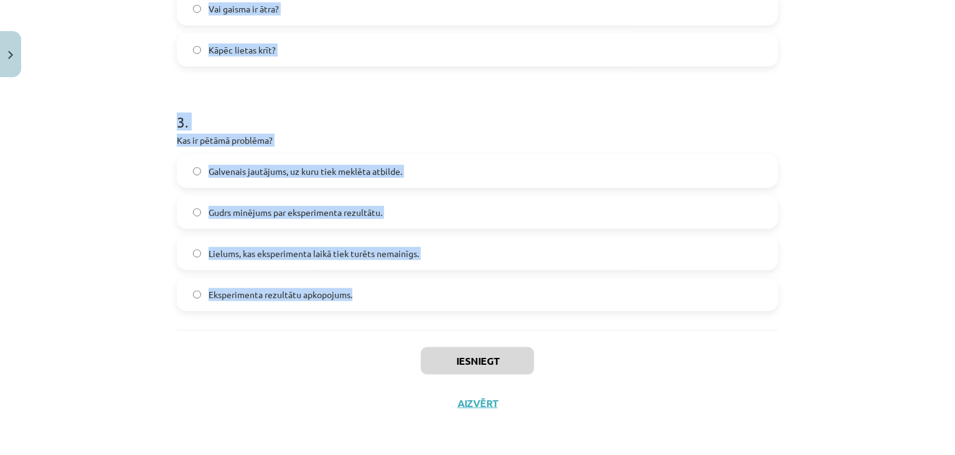
click at [449, 95] on h1 "3 ." at bounding box center [478, 111] width 602 height 39
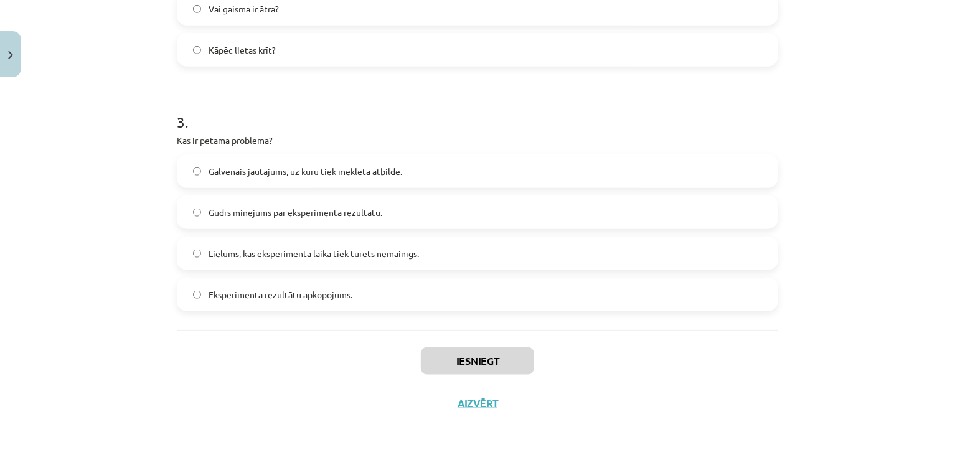
click at [449, 95] on h1 "3 ." at bounding box center [478, 111] width 602 height 39
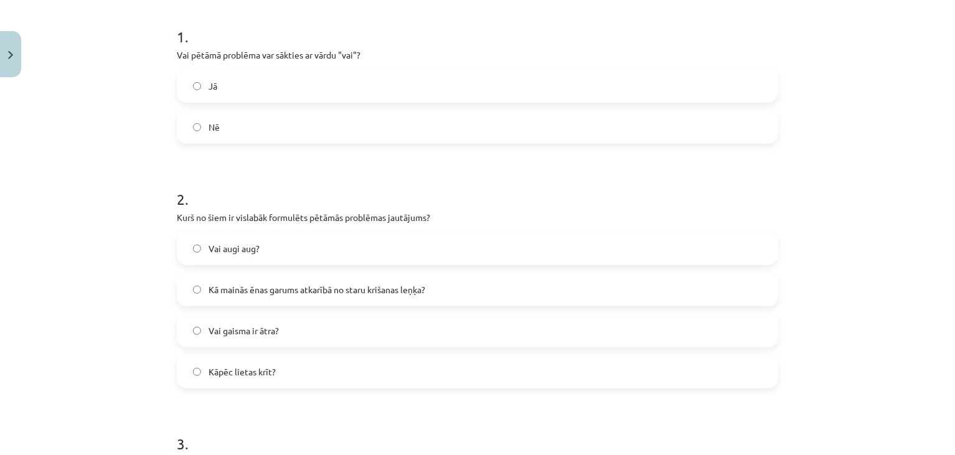
scroll to position [243, 0]
click at [236, 90] on label "Jā" at bounding box center [477, 84] width 599 height 31
click at [213, 286] on span "Kā mainās ēnas garums atkarībā no staru krišanas leņķa?" at bounding box center [317, 288] width 217 height 13
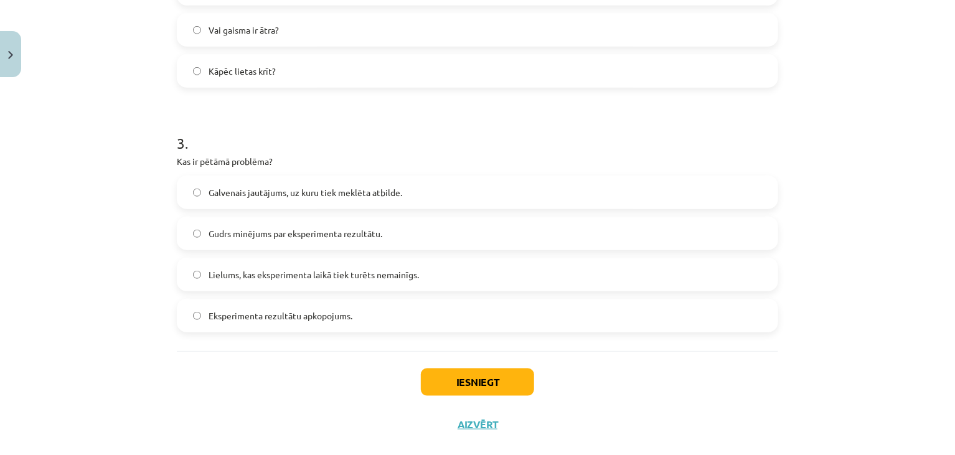
scroll to position [564, 0]
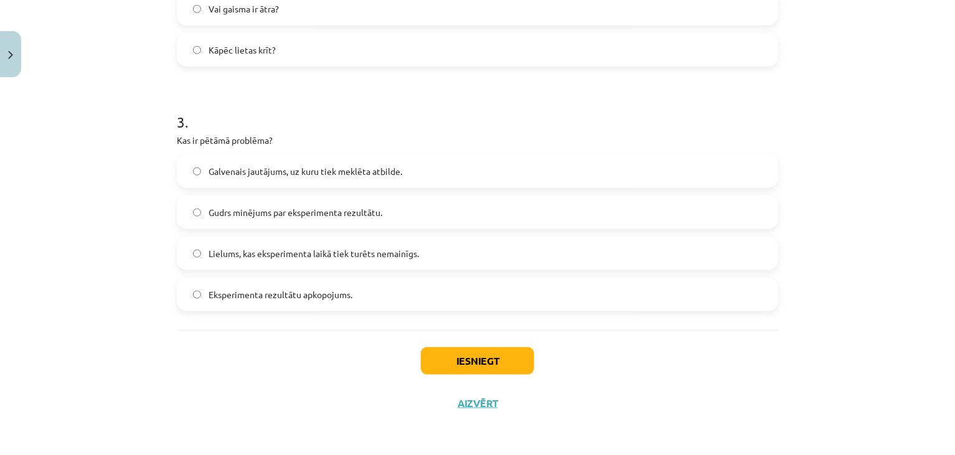
click at [260, 167] on span "Galvenais jautājums, uz kuru tiek meklēta atbilde." at bounding box center [306, 171] width 194 height 13
click at [439, 358] on button "Iesniegt" at bounding box center [477, 360] width 113 height 27
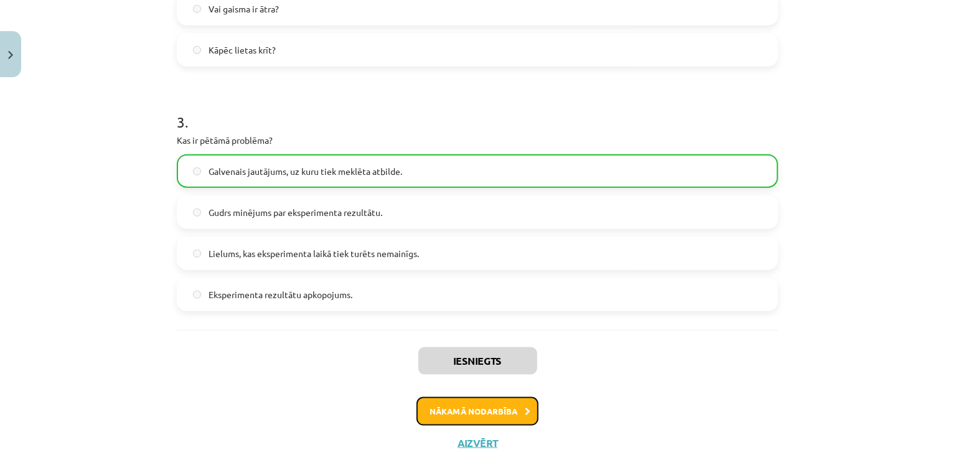
click at [468, 415] on button "Nākamā nodarbība" at bounding box center [478, 411] width 122 height 29
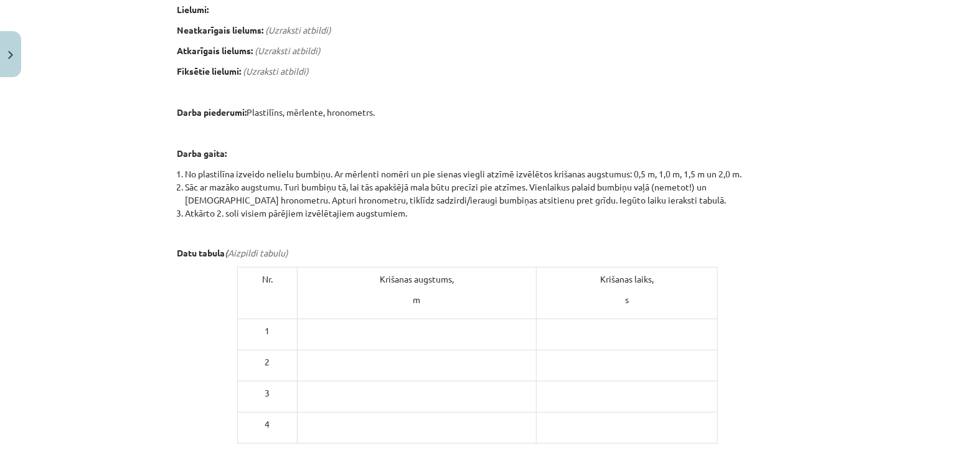
scroll to position [645, 0]
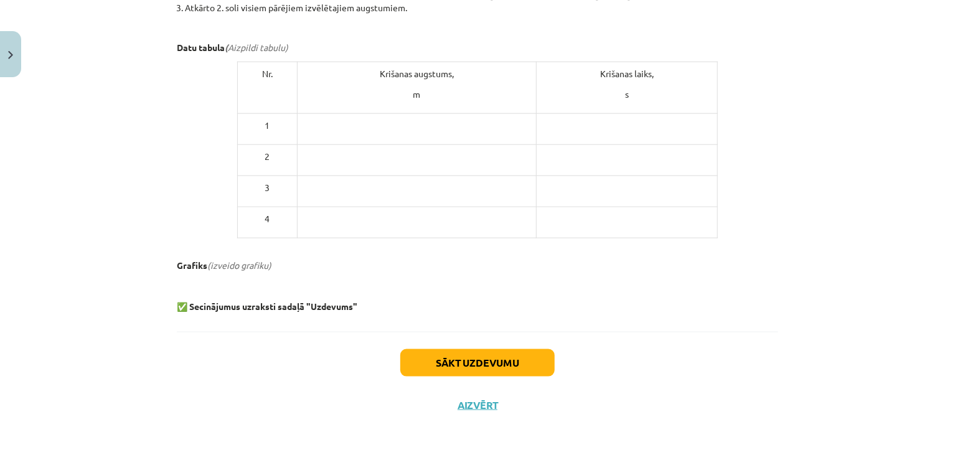
click at [425, 126] on p at bounding box center [417, 125] width 229 height 13
click at [425, 127] on p at bounding box center [417, 125] width 229 height 13
click at [425, 130] on p at bounding box center [417, 125] width 229 height 13
click at [425, 131] on td at bounding box center [416, 129] width 239 height 31
click at [425, 132] on td at bounding box center [416, 129] width 239 height 31
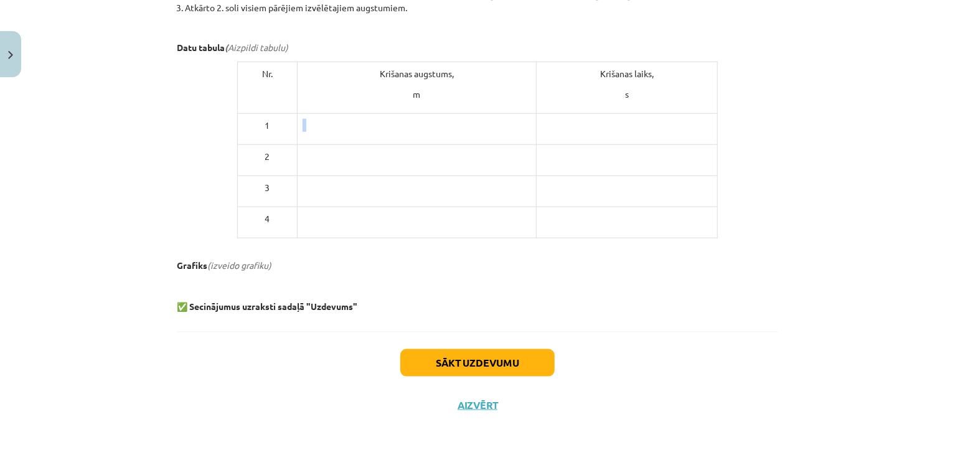
click at [426, 132] on td at bounding box center [416, 129] width 239 height 31
click at [427, 132] on td at bounding box center [416, 129] width 239 height 31
click at [426, 134] on td at bounding box center [416, 129] width 239 height 31
click at [430, 357] on button "Sākt uzdevumu" at bounding box center [477, 362] width 154 height 27
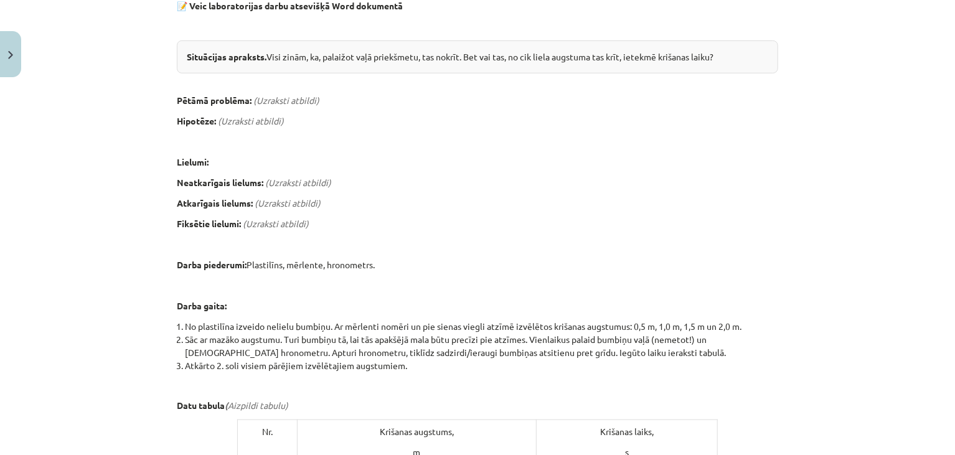
click at [430, 357] on div "4 XP Saņemsi Sarežģīts 88 pilda Apraksts Uzdevums Palīdzība Laboratorijas darbs…" at bounding box center [477, 290] width 617 height 989
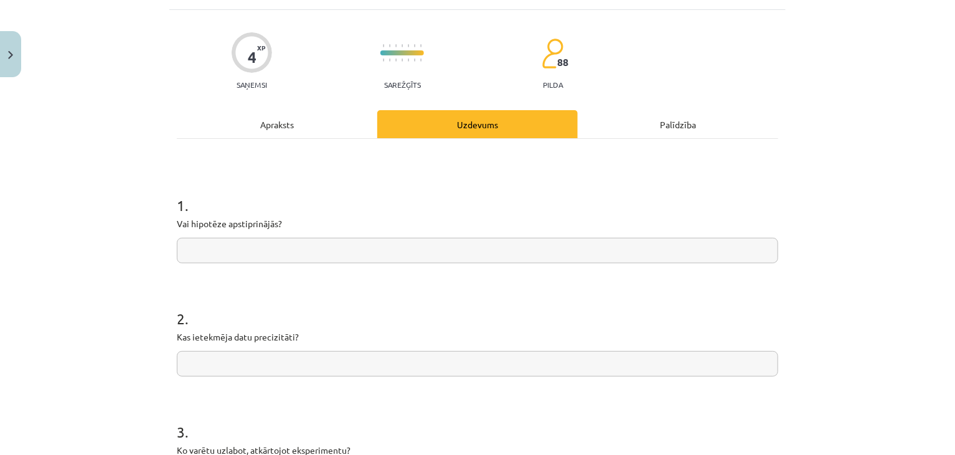
scroll to position [31, 0]
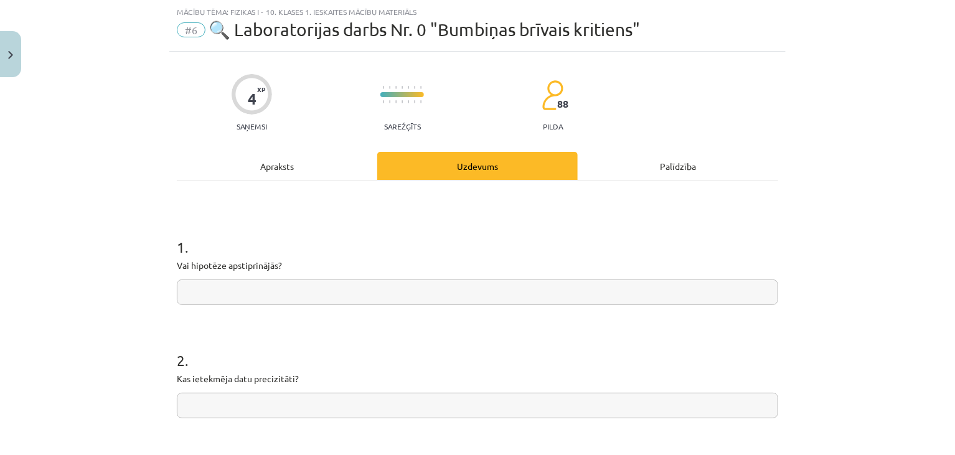
click at [394, 258] on div "1 . Vai hipotēze apstiprinājās?" at bounding box center [478, 261] width 602 height 88
click at [295, 161] on div "Apraksts" at bounding box center [277, 166] width 201 height 28
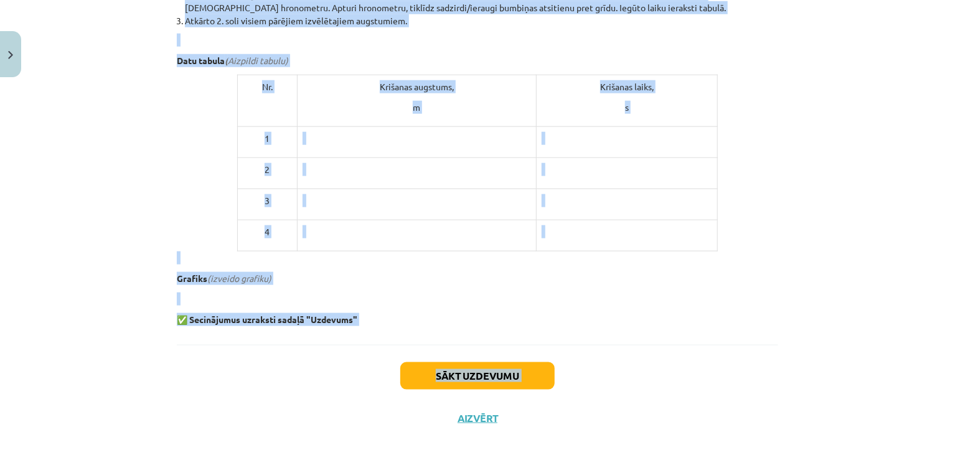
scroll to position [643, 0]
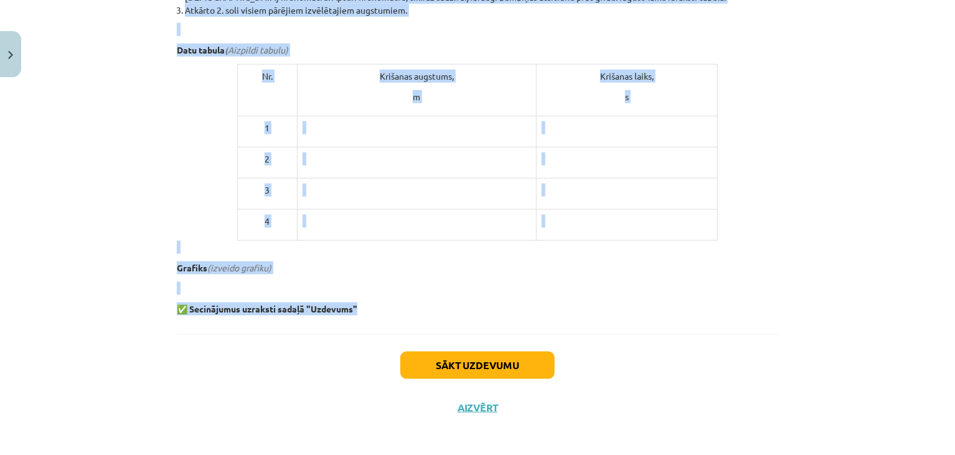
drag, startPoint x: 183, startPoint y: 64, endPoint x: 359, endPoint y: 299, distance: 294.1
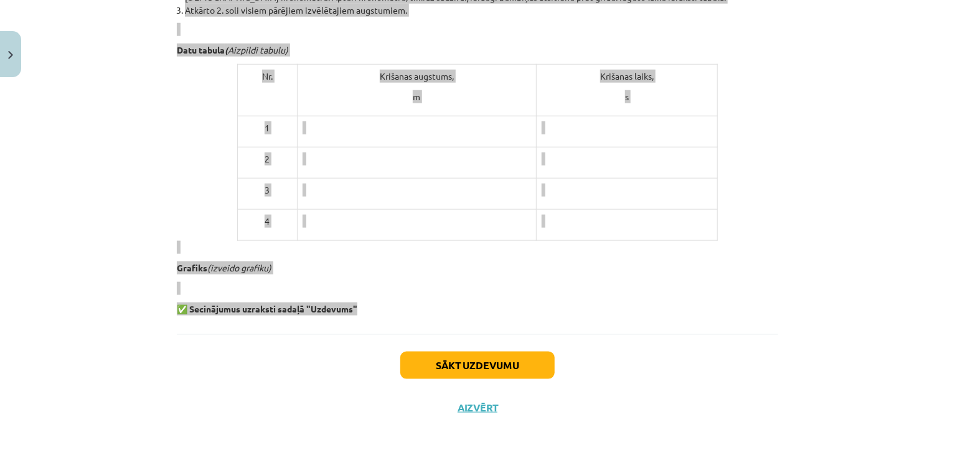
copy div "Veic laboratorijas darbu atsevišķā Word dokumentā Situācijas apraksts. Visi zin…"
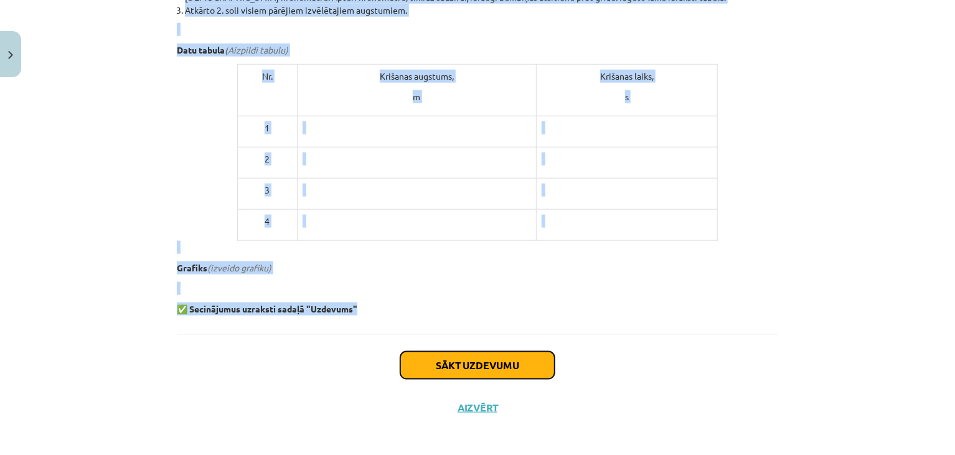
click at [448, 365] on button "Sākt uzdevumu" at bounding box center [477, 365] width 154 height 27
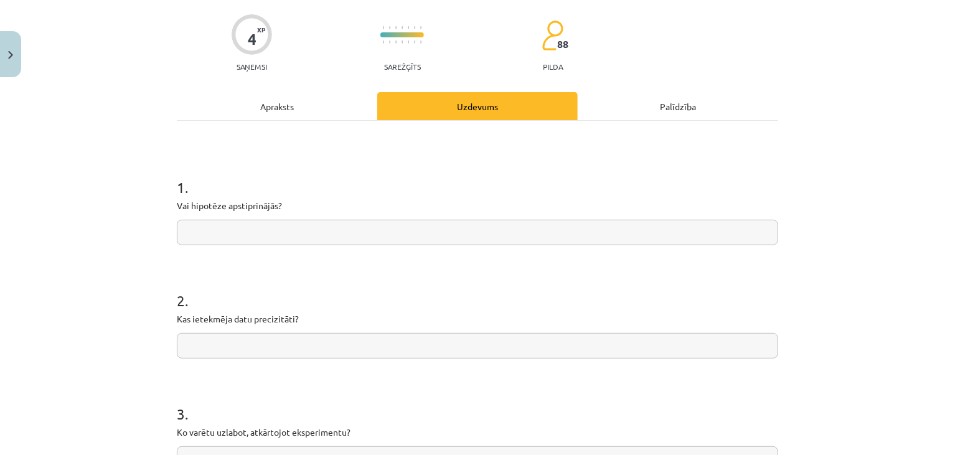
scroll to position [31, 0]
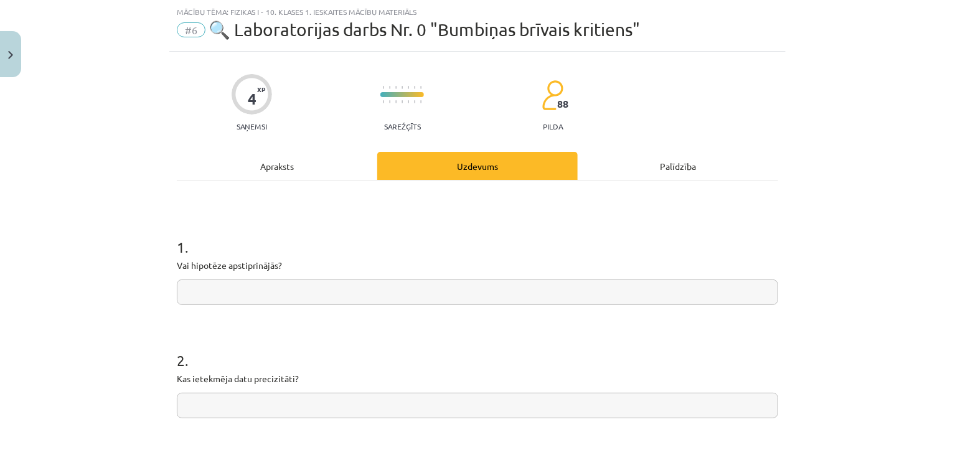
drag, startPoint x: 174, startPoint y: 268, endPoint x: 220, endPoint y: 289, distance: 51.3
click at [197, 280] on div "1 . Vai hipotēze apstiprinājās?" at bounding box center [478, 261] width 602 height 88
click at [268, 328] on form "1 . Vai hipotēze apstiprinājās? 2 . Kas ietekmēja datu precizitāti? 3 . Ko varē…" at bounding box center [478, 431] width 602 height 428
drag, startPoint x: 141, startPoint y: 277, endPoint x: 266, endPoint y: 331, distance: 136.1
click at [266, 331] on div "Mācību tēma: Fizikas i - 10. klases 1. ieskaites mācību materiāls #6 🔍 Laborato…" at bounding box center [477, 227] width 955 height 455
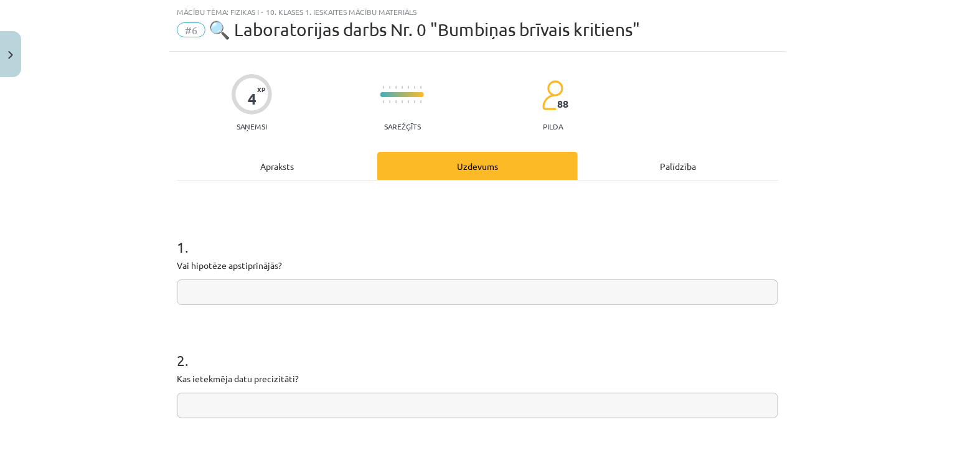
click at [169, 265] on div "4 XP Saņemsi Sarežģīts 88 pilda Apraksts Uzdevums Palīdzība 1 . Vai hipotēze ap…" at bounding box center [477, 401] width 617 height 699
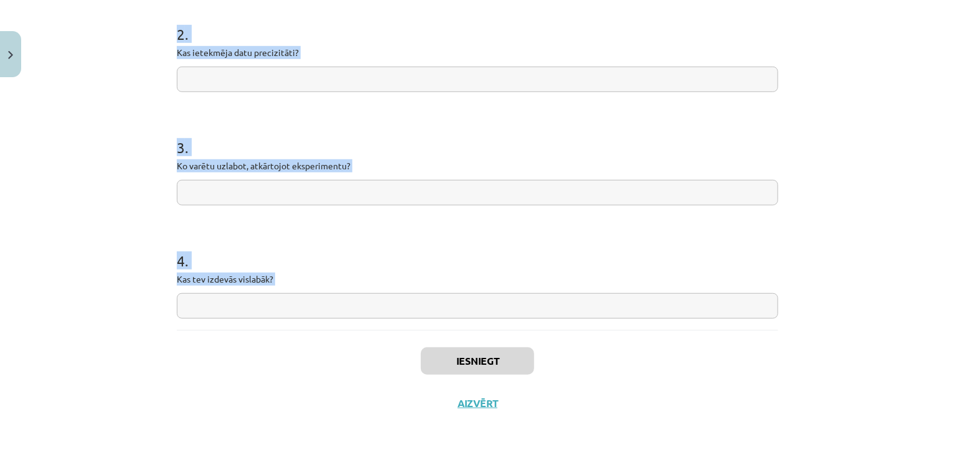
drag, startPoint x: 168, startPoint y: 262, endPoint x: 287, endPoint y: 352, distance: 149.0
click at [287, 352] on div "4 XP Saņemsi Sarežģīts 88 pilda Apraksts Uzdevums Palīdzība 1 . Vai hipotēze ap…" at bounding box center [477, 74] width 617 height 699
click at [352, 129] on h1 "3 ." at bounding box center [478, 136] width 602 height 39
click at [352, 130] on h1 "3 ." at bounding box center [478, 136] width 602 height 39
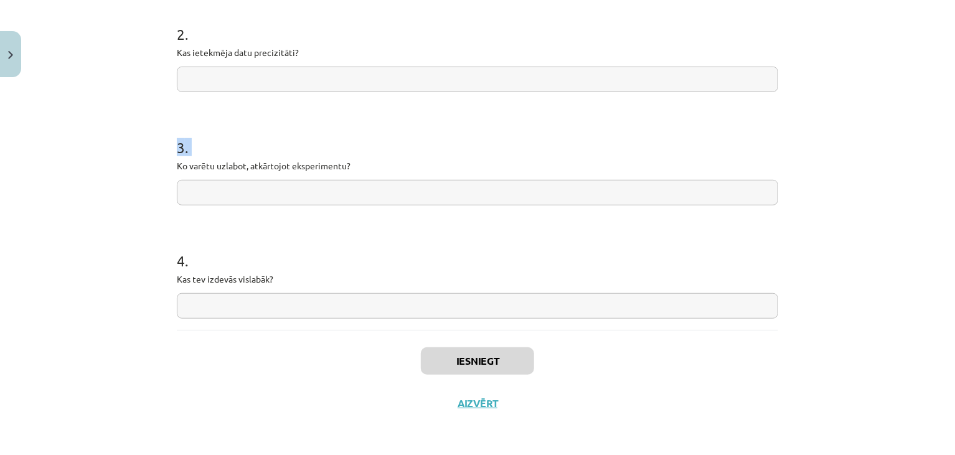
click at [352, 130] on h1 "3 ." at bounding box center [478, 136] width 602 height 39
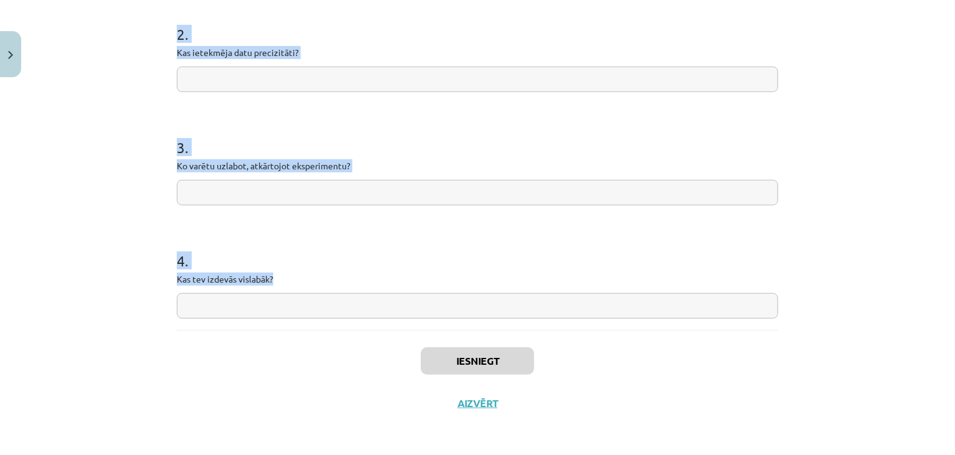
drag, startPoint x: 166, startPoint y: 290, endPoint x: 273, endPoint y: 327, distance: 113.4
click at [273, 327] on div "4 XP Saņemsi Sarežģīts 88 pilda Apraksts Uzdevums Palīdzība 1 . Vai hipotēze ap…" at bounding box center [477, 74] width 617 height 699
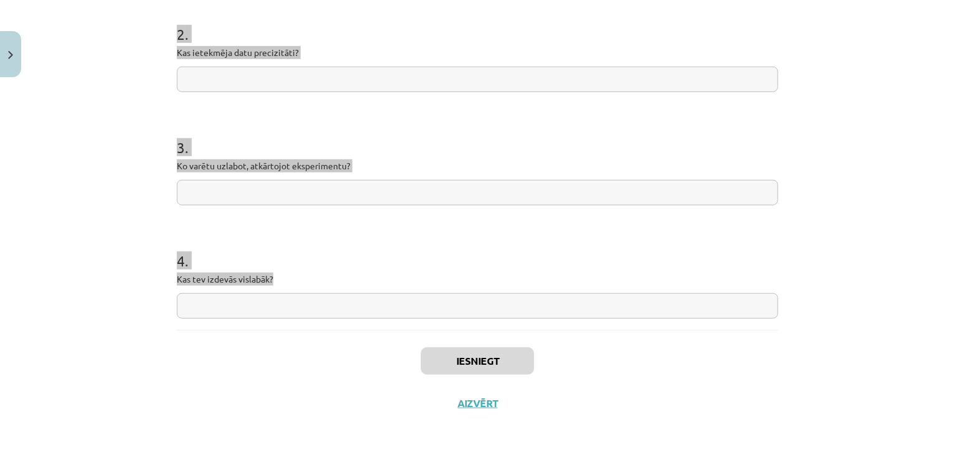
copy form "Vai hipotēze apstiprinājās? 2 . Kas ietekmēja datu precizitāti? 3 . Ko varētu u…"
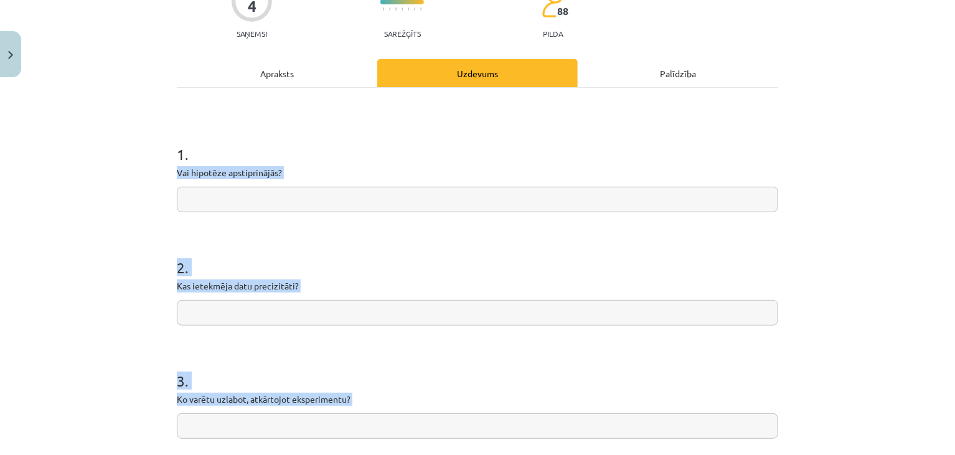
scroll to position [126, 0]
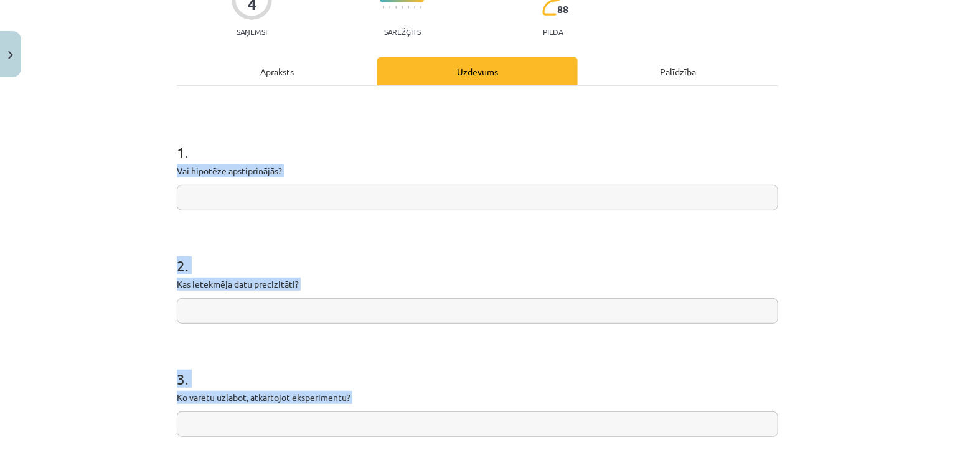
click at [335, 190] on input "text" at bounding box center [478, 198] width 602 height 26
click at [334, 194] on input "text" at bounding box center [478, 198] width 602 height 26
click at [333, 195] on input "text" at bounding box center [478, 198] width 602 height 26
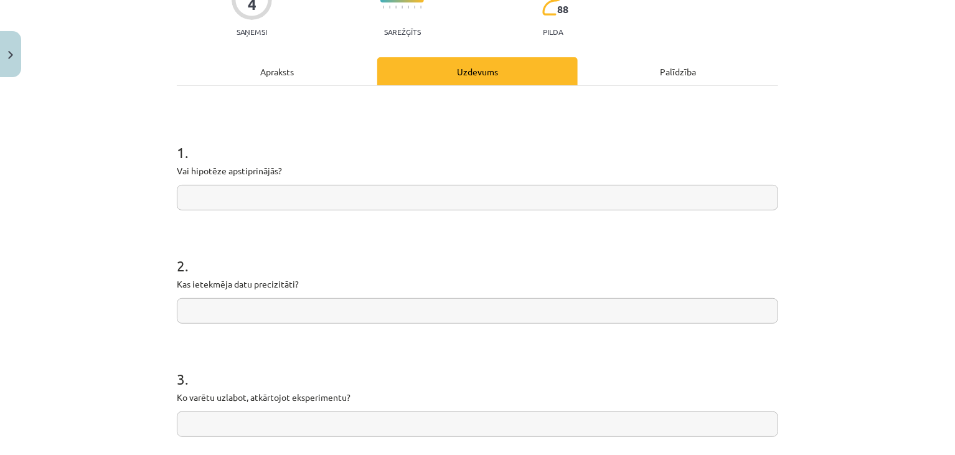
paste input "**********"
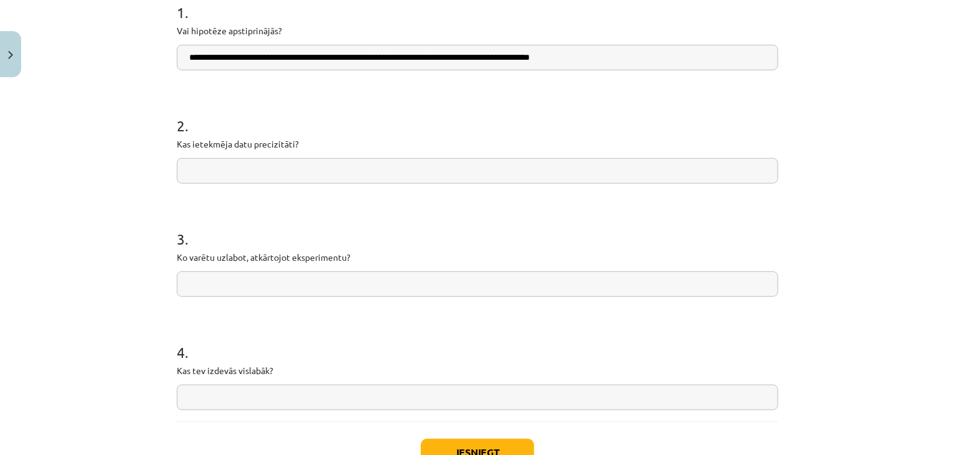
scroll to position [270, 0]
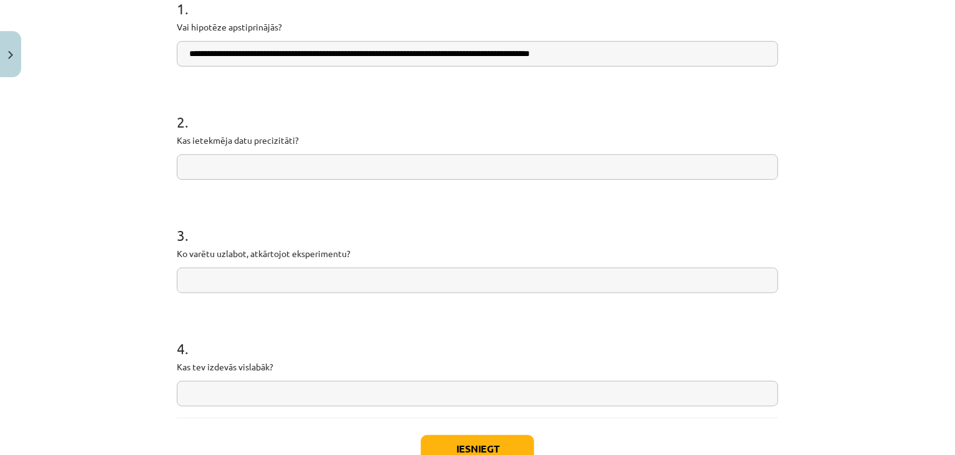
type input "**********"
click at [339, 169] on input "text" at bounding box center [478, 167] width 602 height 26
paste input "**********"
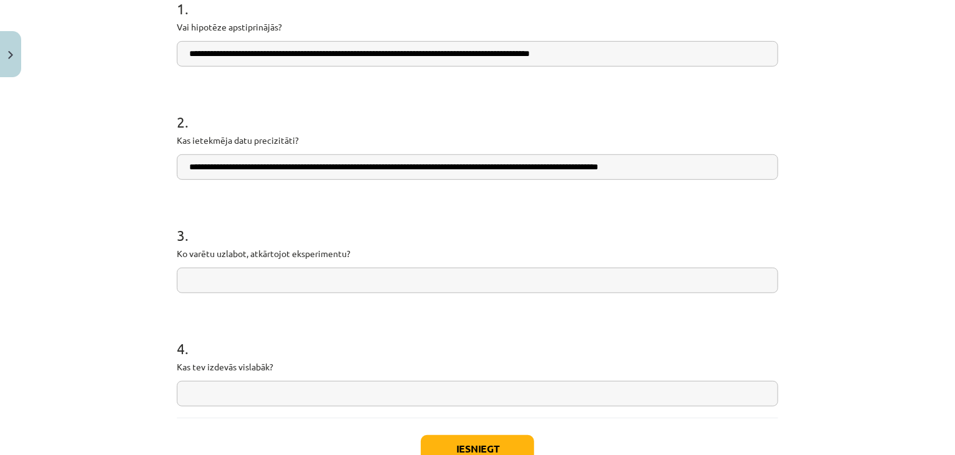
type input "**********"
click at [192, 286] on input "text" at bounding box center [478, 281] width 602 height 26
drag, startPoint x: 191, startPoint y: 279, endPoint x: 201, endPoint y: 392, distance: 113.1
click at [201, 392] on input "text" at bounding box center [478, 394] width 602 height 26
click at [204, 394] on input "text" at bounding box center [478, 394] width 602 height 26
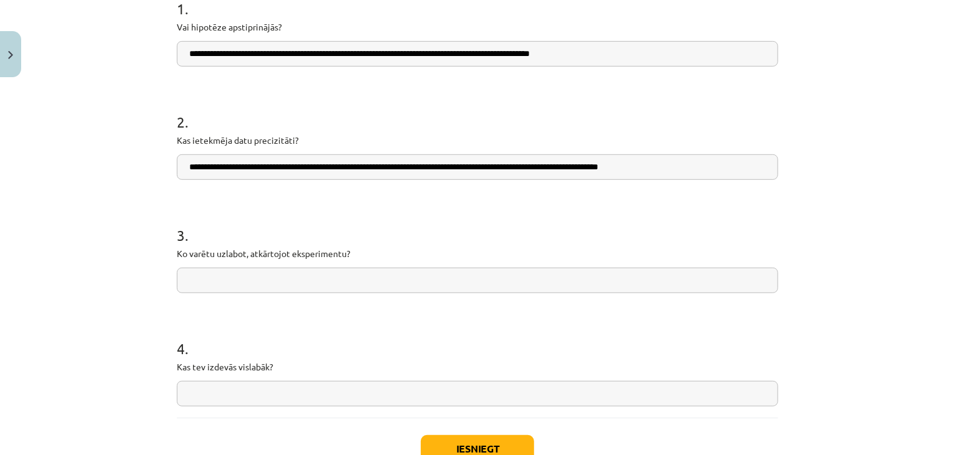
paste input "**********"
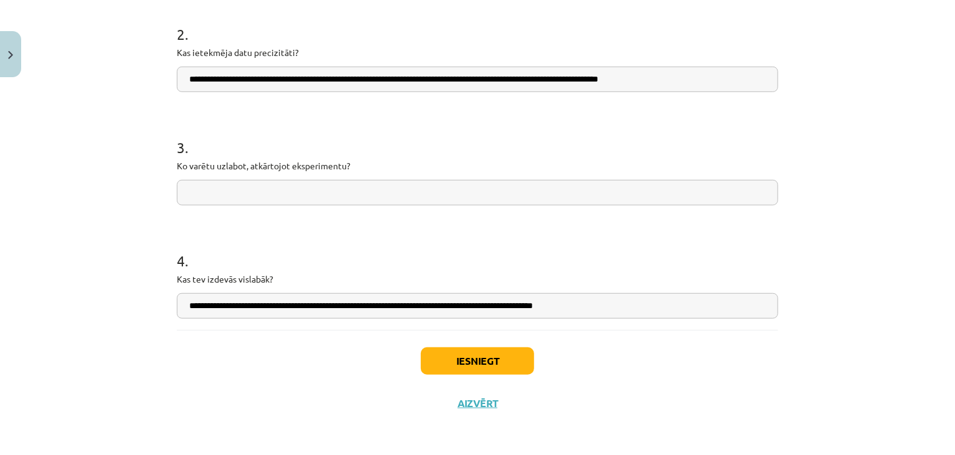
scroll to position [354, 0]
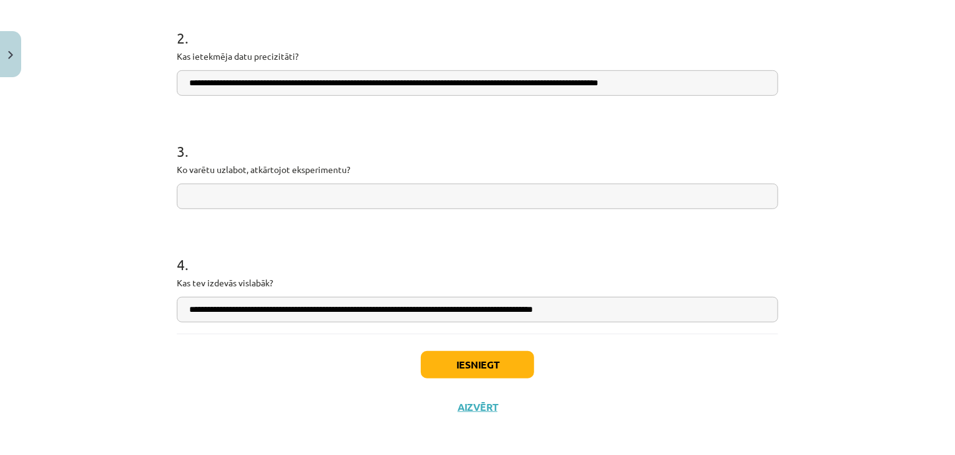
type input "**********"
click at [483, 358] on button "Iesniegt" at bounding box center [477, 364] width 113 height 27
click at [468, 368] on button "Iesniegt" at bounding box center [477, 364] width 113 height 27
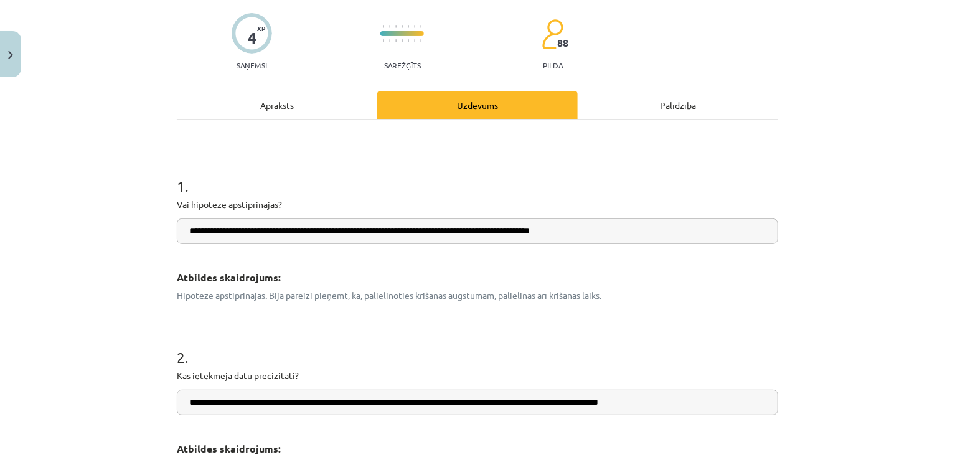
scroll to position [93, 0]
click at [292, 104] on div "Apraksts" at bounding box center [277, 104] width 201 height 28
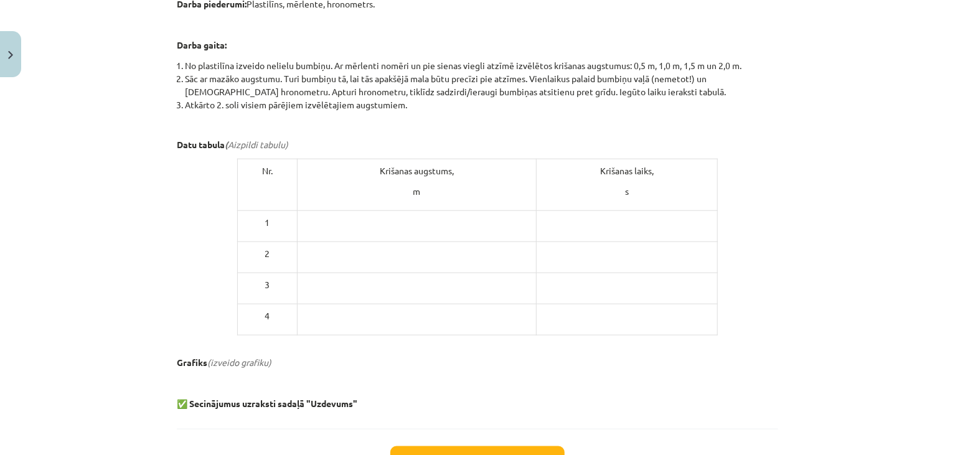
scroll to position [597, 0]
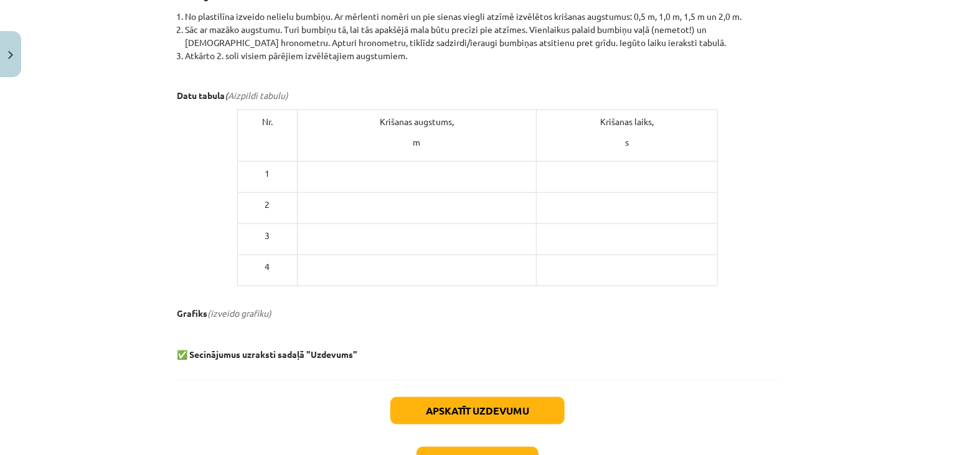
click at [370, 179] on td at bounding box center [416, 177] width 239 height 31
click at [374, 173] on p at bounding box center [417, 173] width 229 height 13
click at [373, 173] on p at bounding box center [417, 173] width 229 height 13
click at [373, 174] on p at bounding box center [417, 173] width 229 height 13
click at [369, 175] on p at bounding box center [417, 173] width 229 height 13
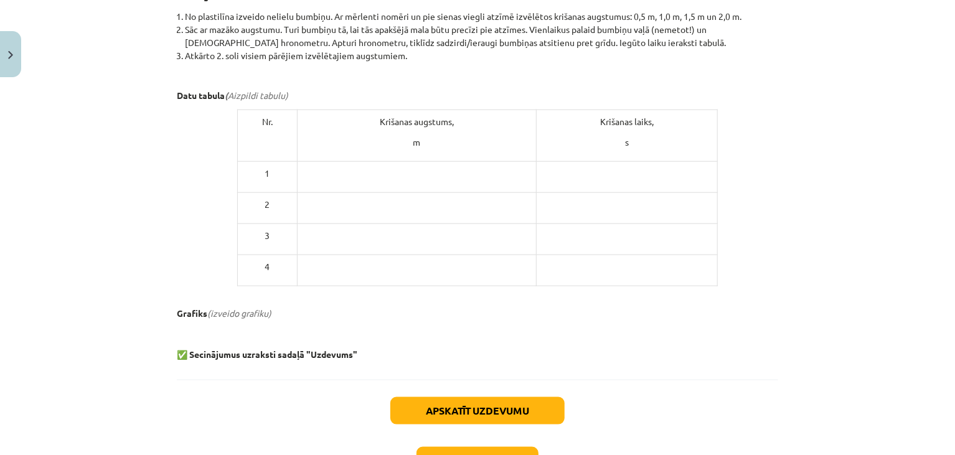
click at [356, 175] on p at bounding box center [417, 173] width 229 height 13
click at [353, 174] on p at bounding box center [417, 173] width 229 height 13
drag, startPoint x: 353, startPoint y: 174, endPoint x: 333, endPoint y: 168, distance: 21.7
click at [348, 174] on p at bounding box center [417, 173] width 229 height 13
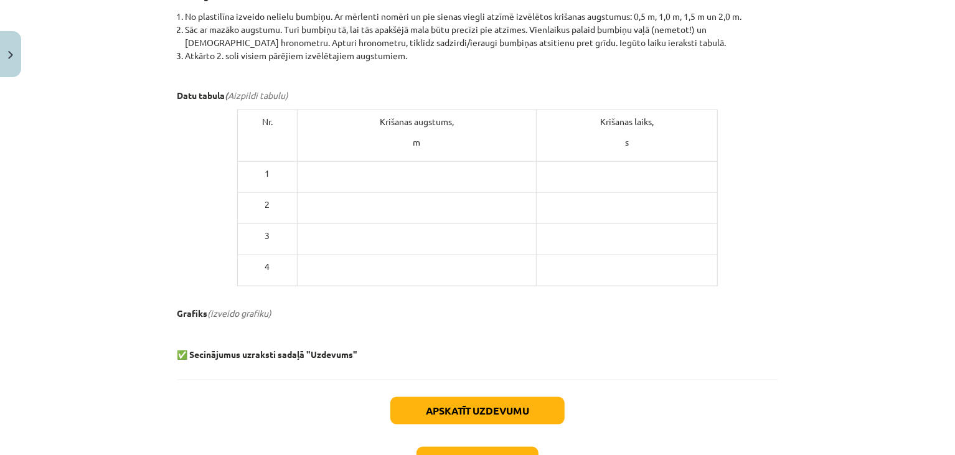
click at [316, 169] on p at bounding box center [417, 173] width 229 height 13
click at [312, 171] on p at bounding box center [417, 173] width 229 height 13
click at [308, 174] on p at bounding box center [417, 173] width 229 height 13
click at [303, 168] on p at bounding box center [417, 173] width 229 height 13
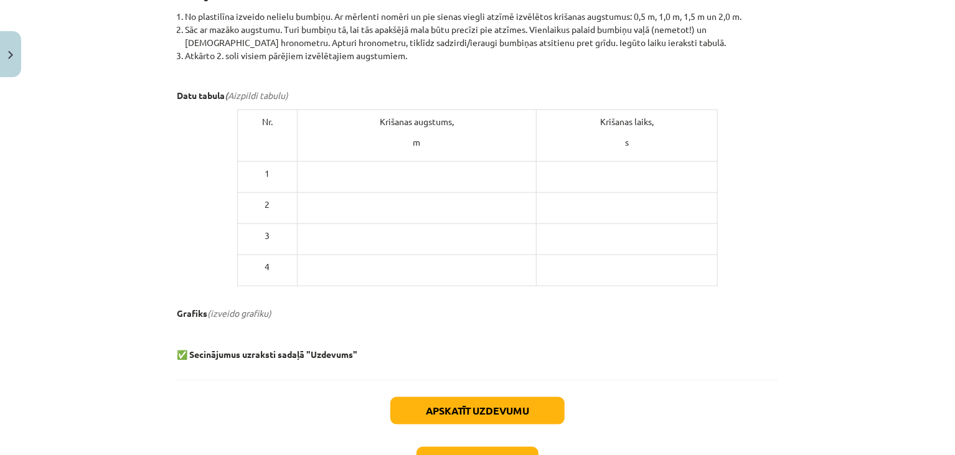
click at [308, 171] on p at bounding box center [417, 173] width 229 height 13
click at [311, 171] on p at bounding box center [417, 173] width 229 height 13
click at [326, 173] on p at bounding box center [417, 173] width 229 height 13
click at [333, 174] on p at bounding box center [417, 173] width 229 height 13
drag, startPoint x: 336, startPoint y: 174, endPoint x: 331, endPoint y: 182, distance: 9.5
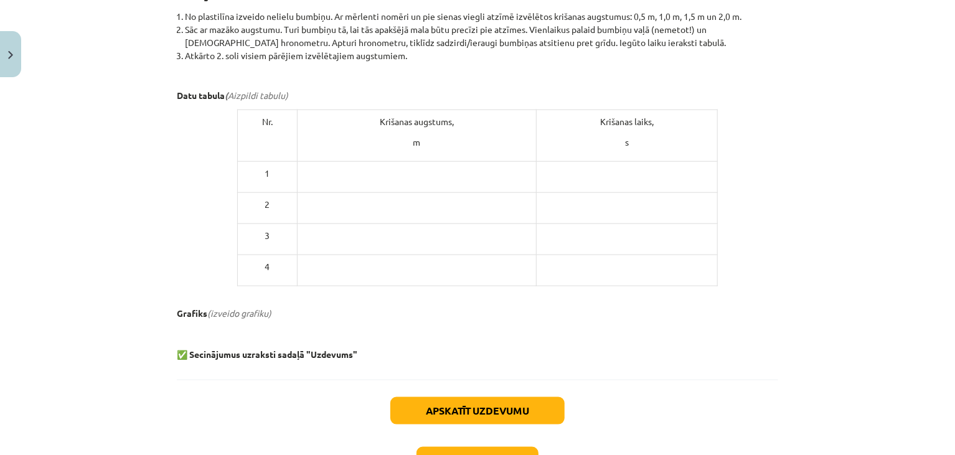
click at [336, 174] on p at bounding box center [417, 173] width 229 height 13
click at [234, 311] on em "(izveido grafiku)" at bounding box center [239, 313] width 64 height 11
click at [338, 168] on p at bounding box center [417, 173] width 229 height 13
click at [339, 168] on p at bounding box center [417, 173] width 229 height 13
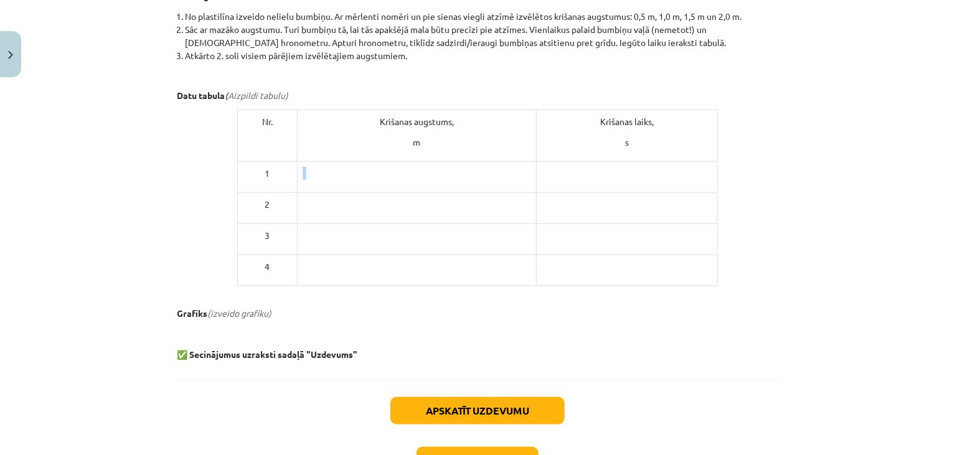
click at [339, 168] on p at bounding box center [417, 173] width 229 height 13
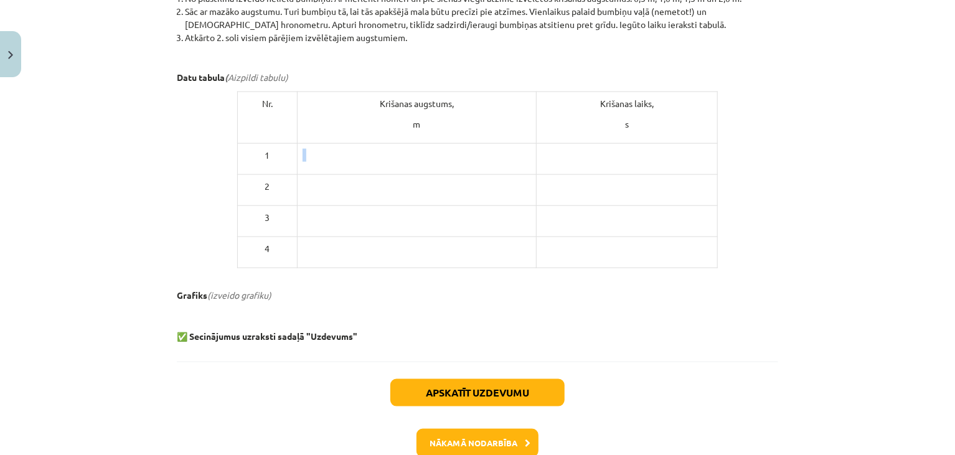
scroll to position [615, 0]
click at [340, 163] on td at bounding box center [416, 159] width 239 height 31
click at [304, 154] on p at bounding box center [417, 155] width 229 height 13
drag, startPoint x: 309, startPoint y: 154, endPoint x: 327, endPoint y: 156, distance: 18.2
click at [325, 156] on p at bounding box center [417, 155] width 229 height 13
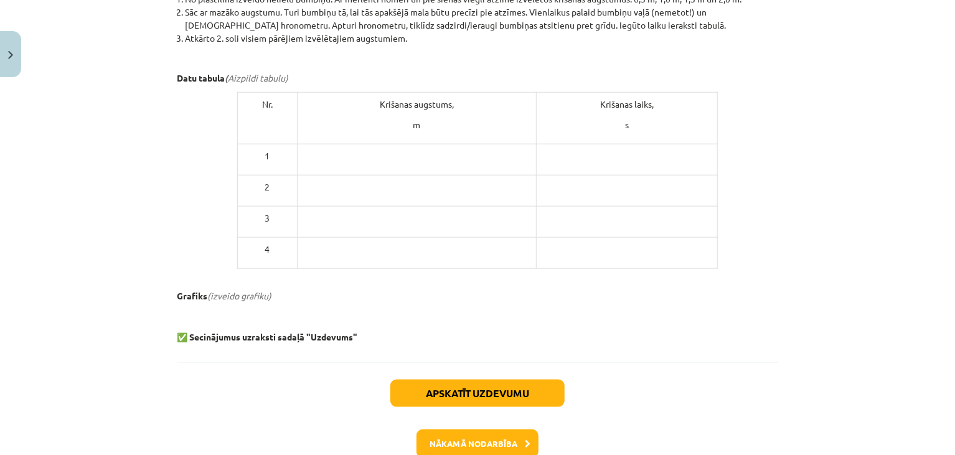
drag, startPoint x: 378, startPoint y: 154, endPoint x: 411, endPoint y: 153, distance: 33.1
click at [400, 154] on p at bounding box center [417, 155] width 229 height 13
drag, startPoint x: 419, startPoint y: 152, endPoint x: 425, endPoint y: 155, distance: 7.0
click at [421, 153] on p at bounding box center [417, 155] width 229 height 13
click at [456, 443] on button "Nākamā nodarbība" at bounding box center [478, 444] width 122 height 29
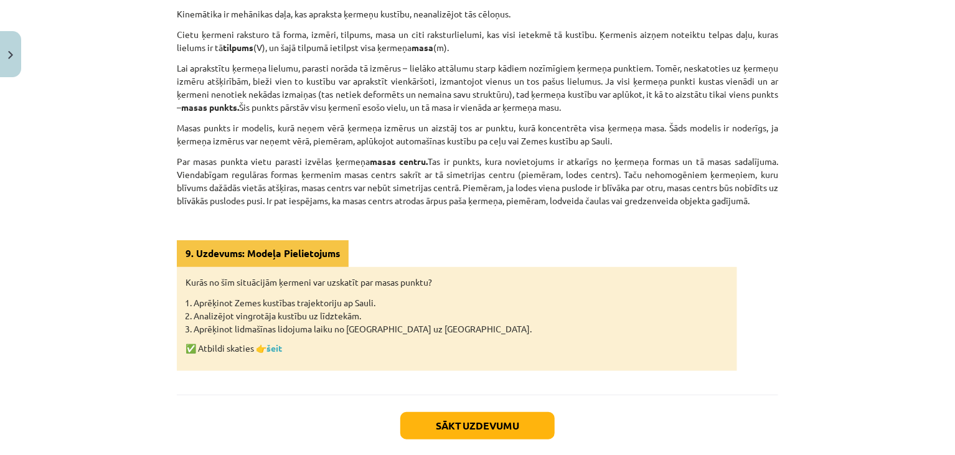
scroll to position [343, 0]
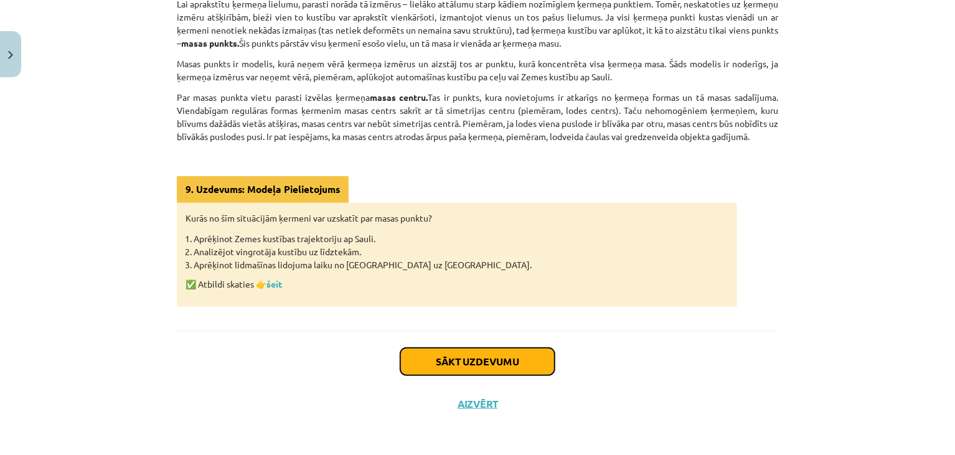
click at [458, 361] on button "Sākt uzdevumu" at bounding box center [477, 361] width 154 height 27
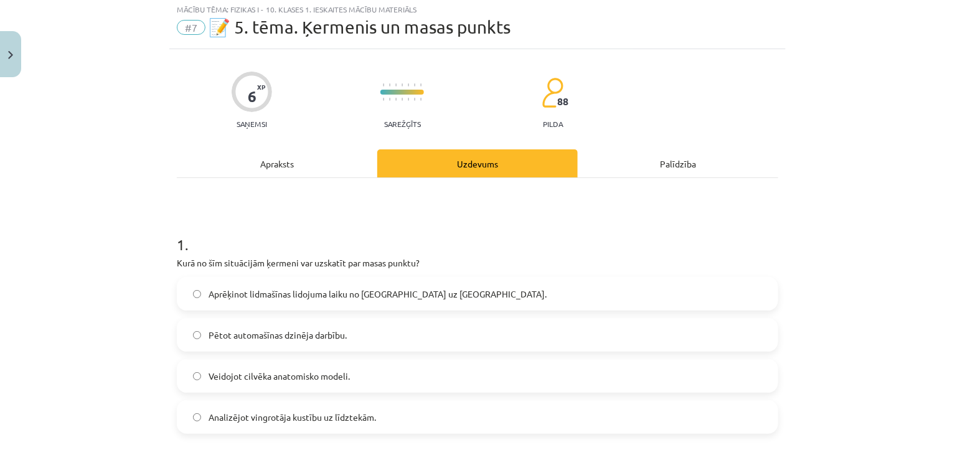
scroll to position [31, 0]
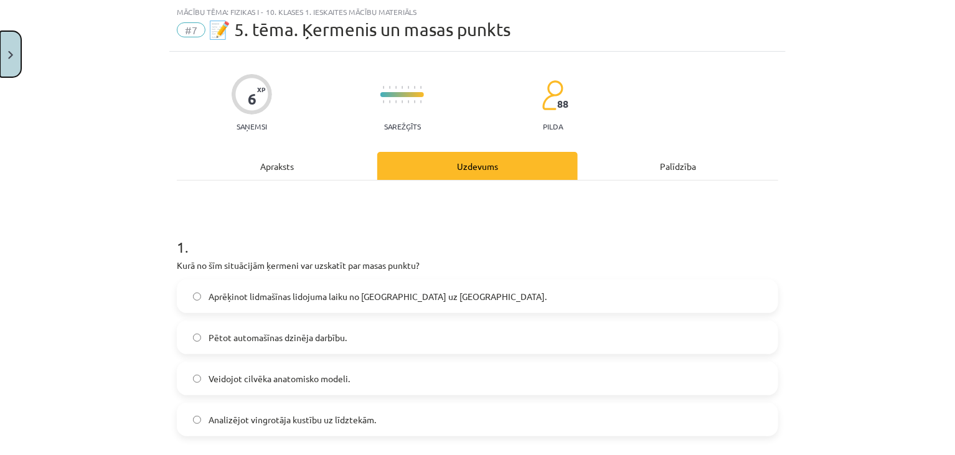
click at [11, 57] on img "Close" at bounding box center [10, 55] width 5 height 8
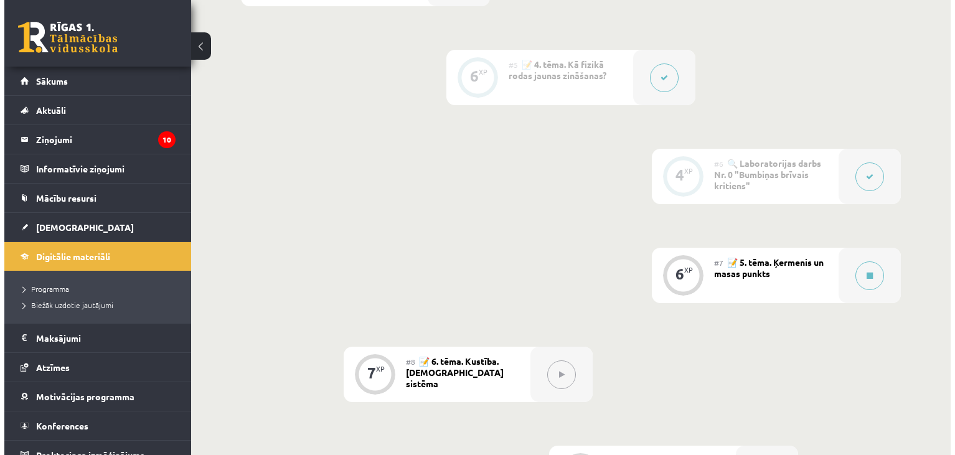
scroll to position [681, 0]
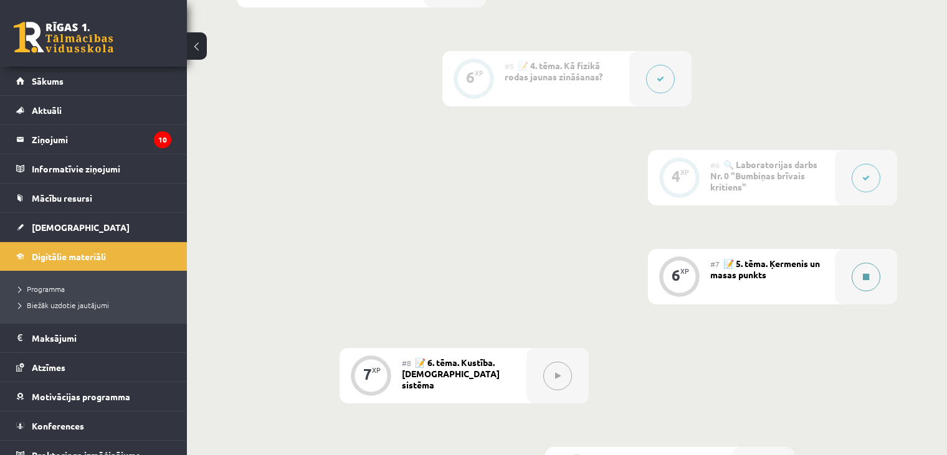
click at [866, 281] on icon at bounding box center [866, 276] width 6 height 7
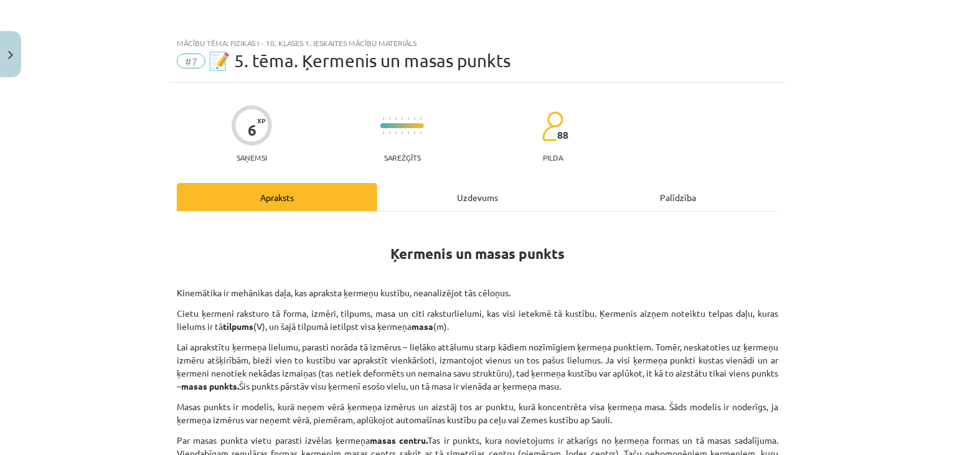
click at [478, 192] on div "Uzdevums" at bounding box center [477, 197] width 201 height 28
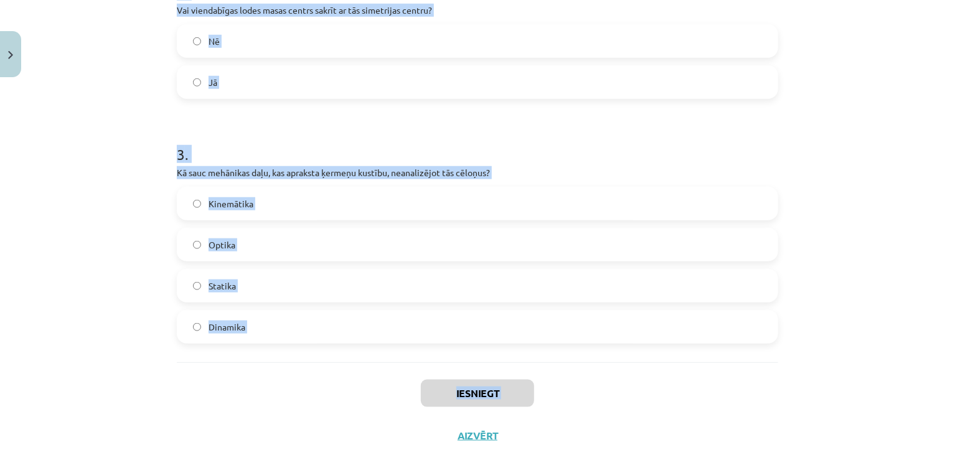
scroll to position [564, 0]
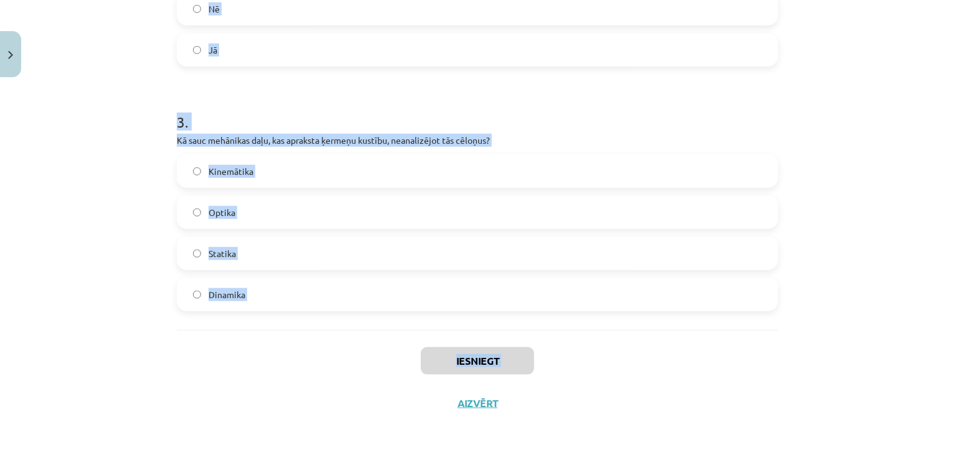
drag, startPoint x: 169, startPoint y: 108, endPoint x: 349, endPoint y: 446, distance: 383.1
click at [349, 446] on div "Mācību tēma: Fizikas i - 10. klases 1. ieskaites mācību materiāls #7 📝 5. tēma.…" at bounding box center [477, 227] width 955 height 455
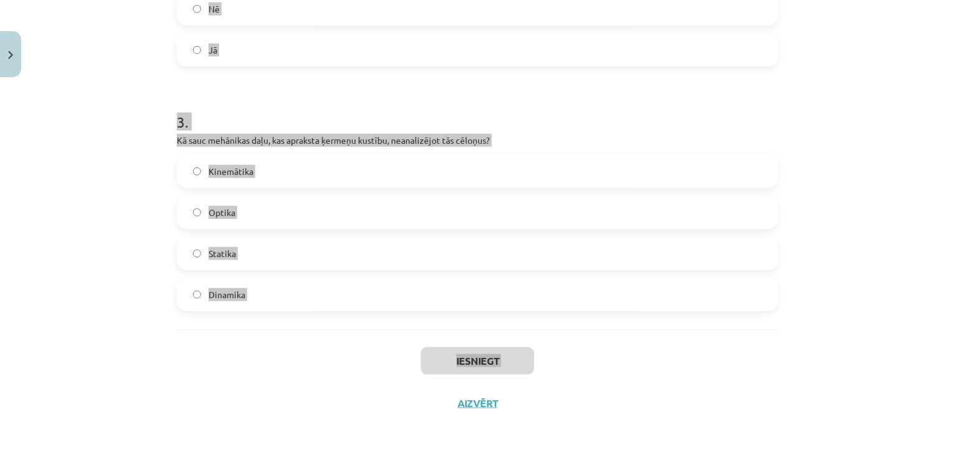
copy div "Kurā no šīm situācijām ķermeni var uzskatīt par masas punktu? Aprēķinot lidmašī…"
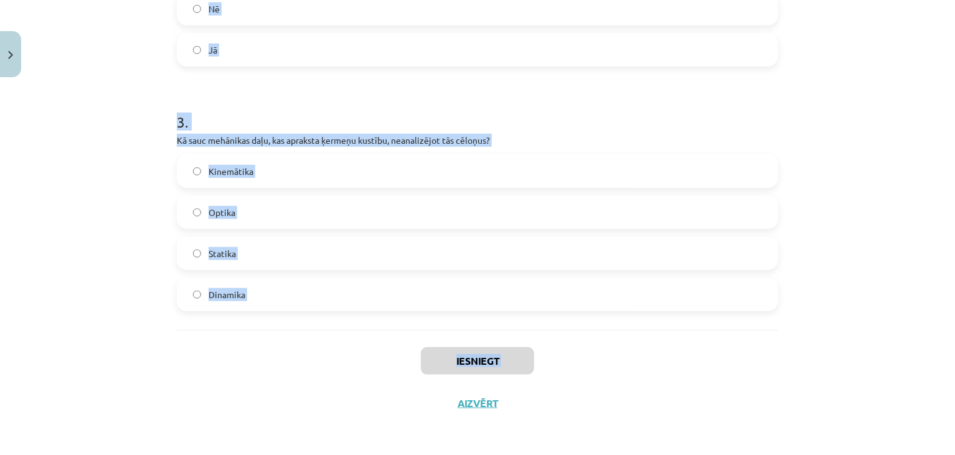
click at [116, 169] on div "Mācību tēma: Fizikas i - 10. klases 1. ieskaites mācību materiāls #7 📝 5. tēma.…" at bounding box center [477, 227] width 955 height 455
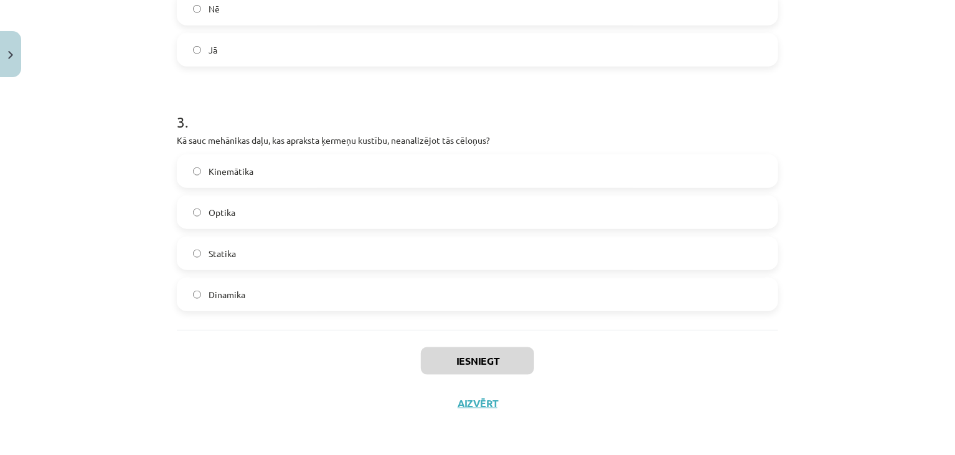
click at [117, 169] on div "Mācību tēma: Fizikas i - 10. klases 1. ieskaites mācību materiāls #7 📝 5. tēma.…" at bounding box center [477, 227] width 955 height 455
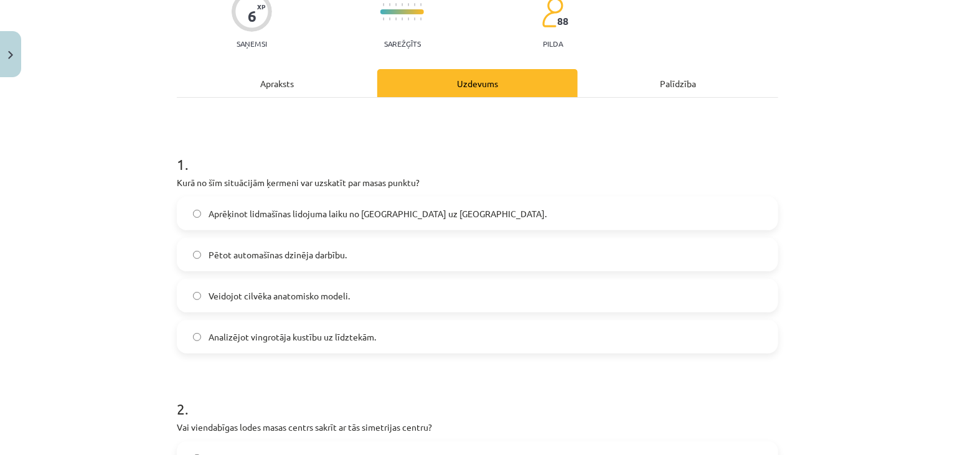
scroll to position [120, 0]
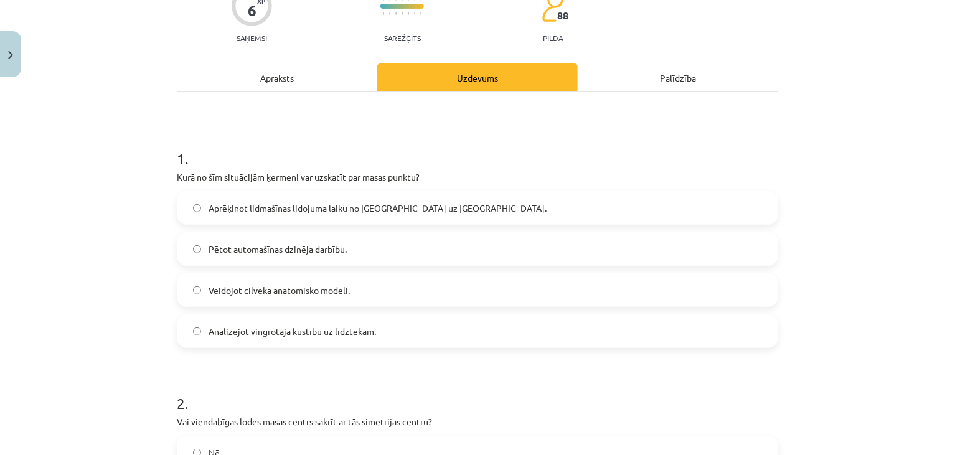
click at [296, 209] on span "Aprēķinot lidmašīnas lidojuma laiku no Rīgas uz Londonu." at bounding box center [378, 208] width 338 height 13
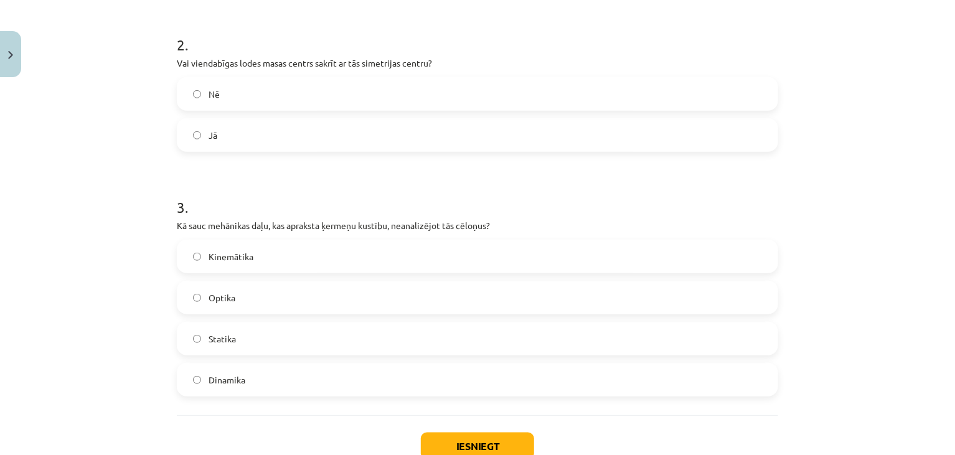
scroll to position [483, 0]
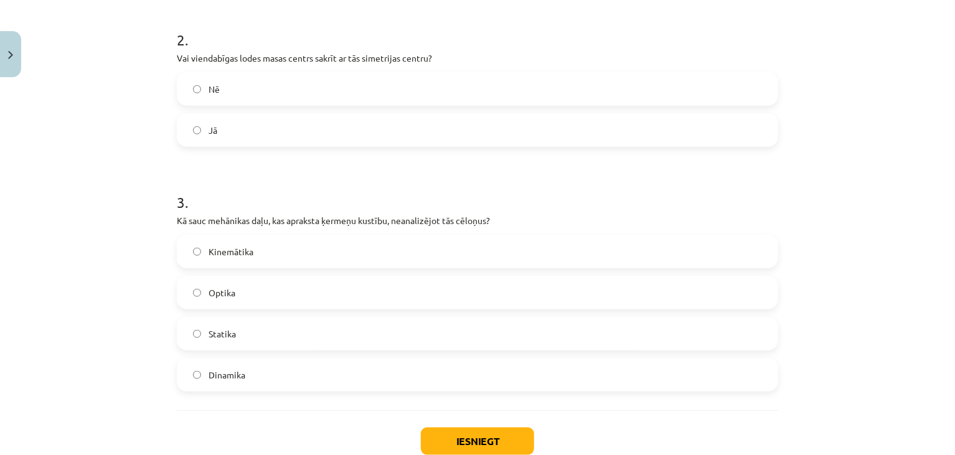
click at [282, 128] on label "Jā" at bounding box center [477, 130] width 599 height 31
click at [247, 243] on label "Kinemātika" at bounding box center [477, 251] width 599 height 31
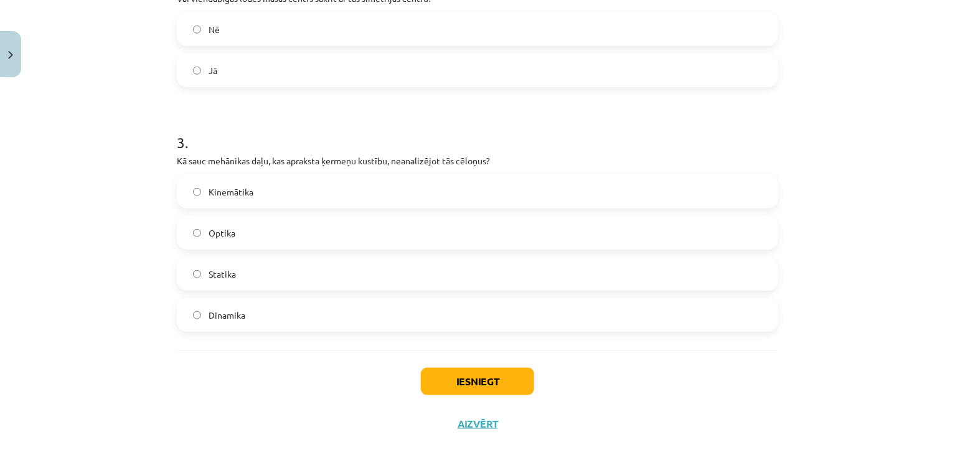
scroll to position [564, 0]
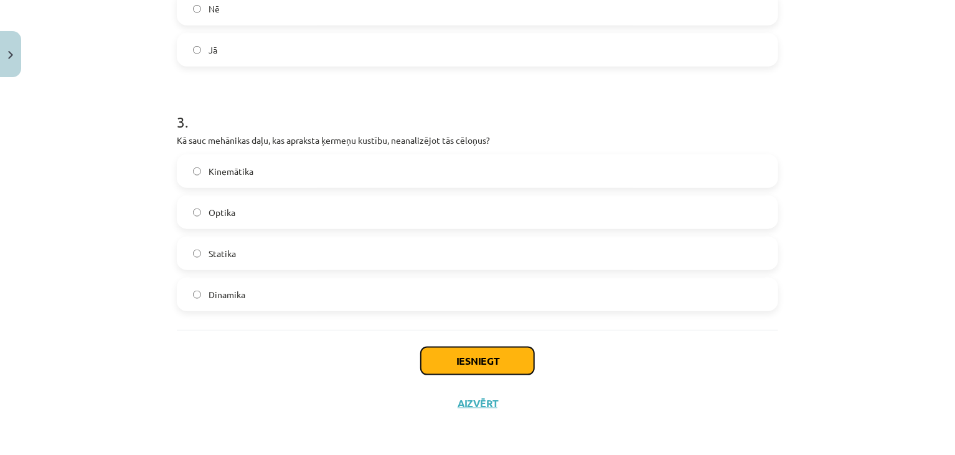
click at [447, 363] on button "Iesniegt" at bounding box center [477, 360] width 113 height 27
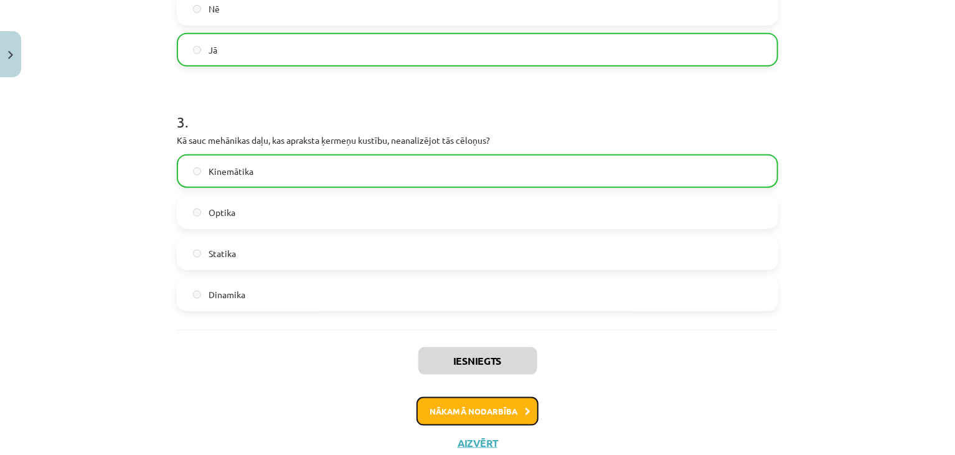
click at [460, 413] on button "Nākamā nodarbība" at bounding box center [478, 411] width 122 height 29
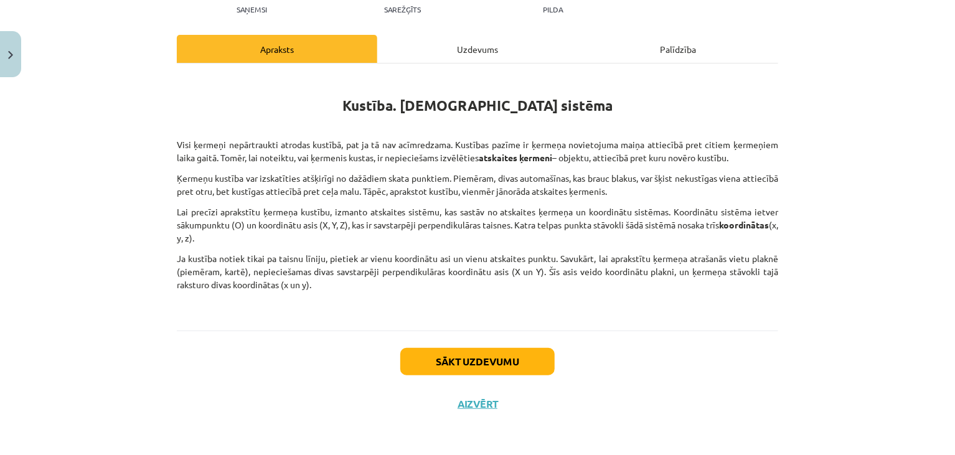
scroll to position [148, 0]
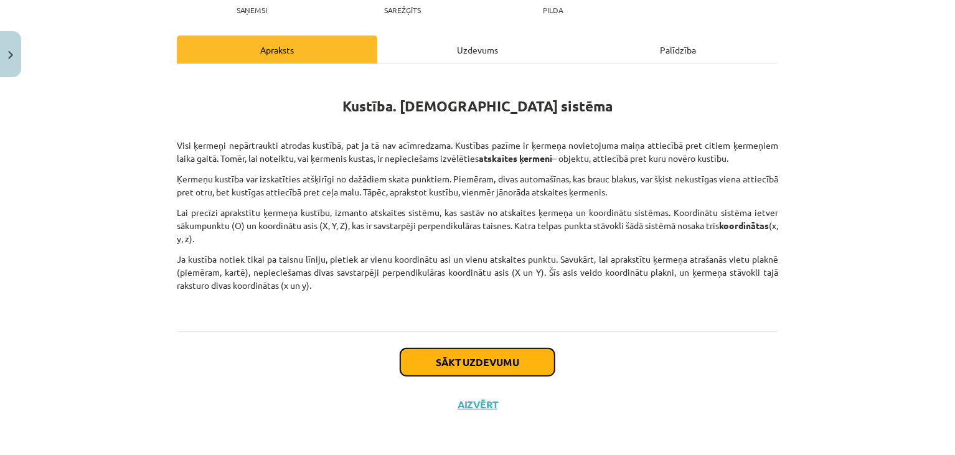
click at [453, 356] on button "Sākt uzdevumu" at bounding box center [477, 362] width 154 height 27
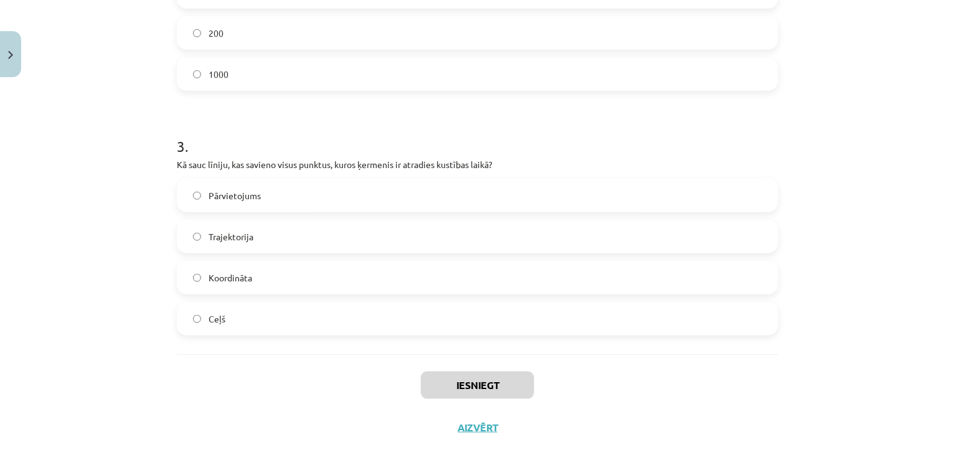
scroll to position [564, 0]
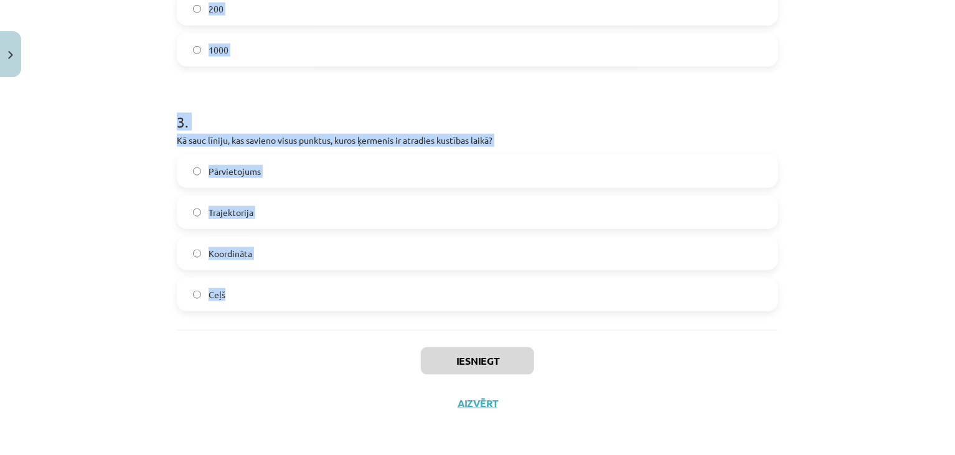
drag, startPoint x: 173, startPoint y: 139, endPoint x: 275, endPoint y: 309, distance: 198.3
copy form "Vai ķermeņa kustību var aprakstīt, nenorādot atskaites ķermeni? Jā Nē 2 . Kurje…"
click at [415, 92] on h1 "3 ." at bounding box center [478, 111] width 602 height 39
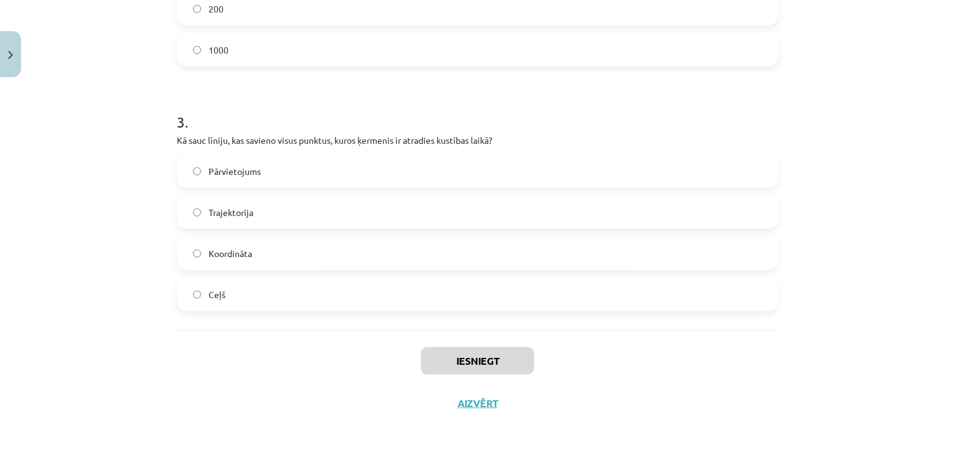
click at [415, 92] on h1 "3 ." at bounding box center [478, 111] width 602 height 39
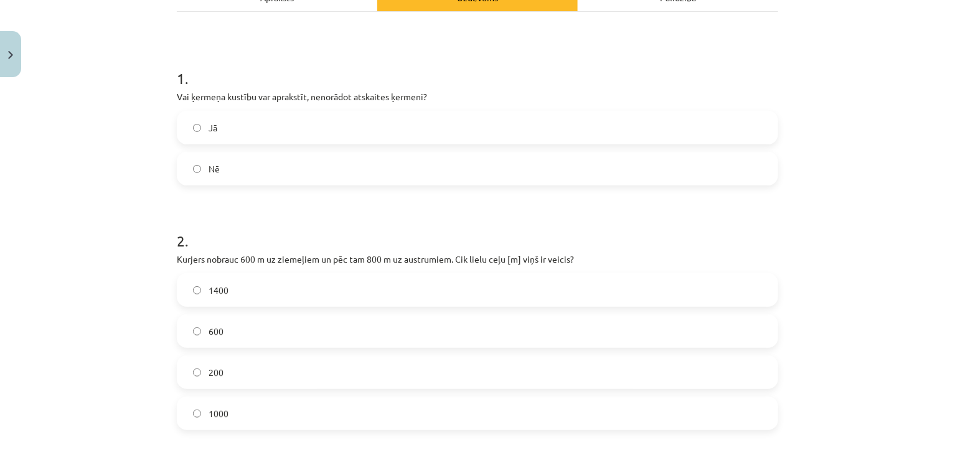
scroll to position [201, 0]
click at [382, 169] on label "Nē" at bounding box center [477, 168] width 599 height 31
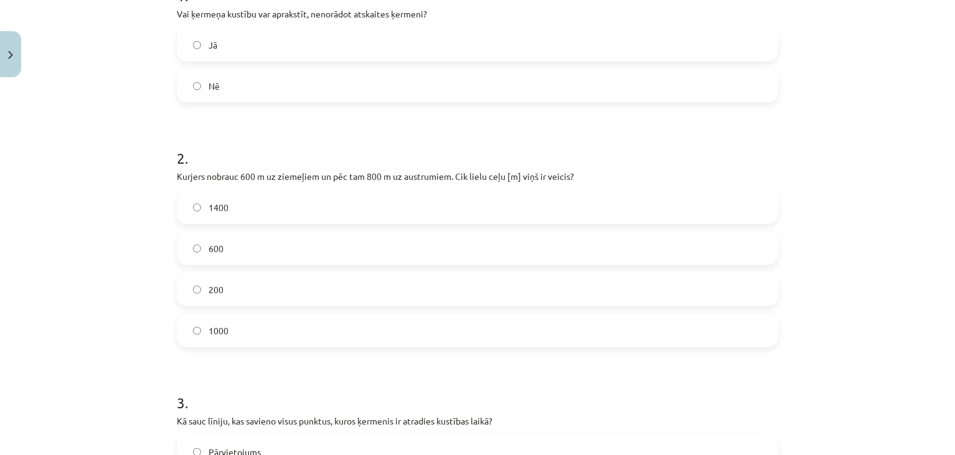
scroll to position [283, 0]
click at [255, 285] on label "200" at bounding box center [477, 289] width 599 height 31
click at [275, 244] on label "600" at bounding box center [477, 248] width 599 height 31
click at [267, 209] on label "1400" at bounding box center [477, 207] width 599 height 31
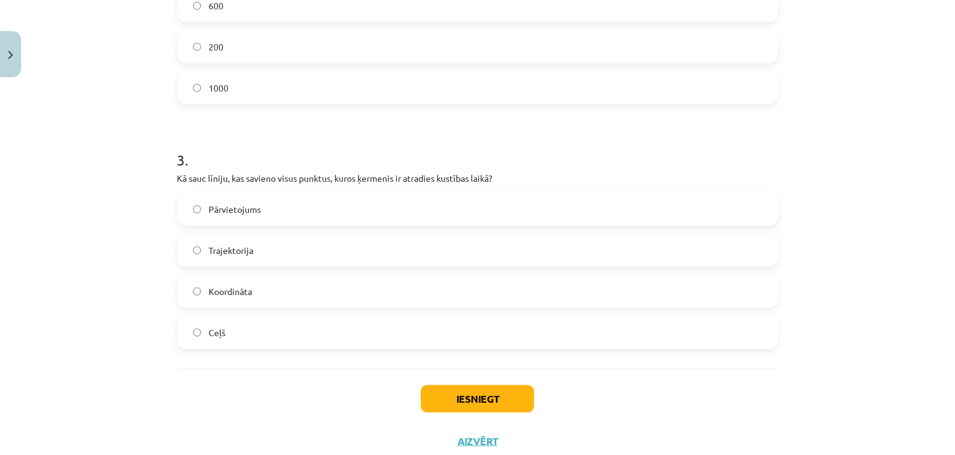
scroll to position [564, 0]
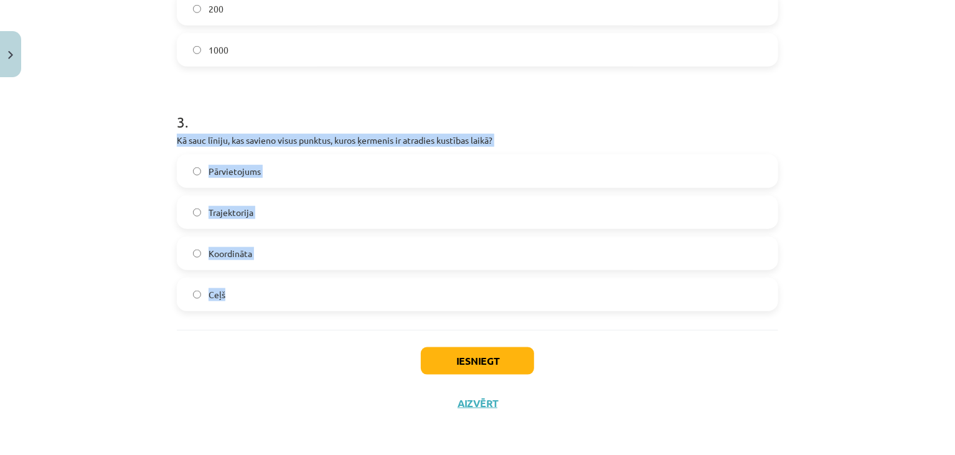
drag, startPoint x: 171, startPoint y: 138, endPoint x: 251, endPoint y: 285, distance: 168.0
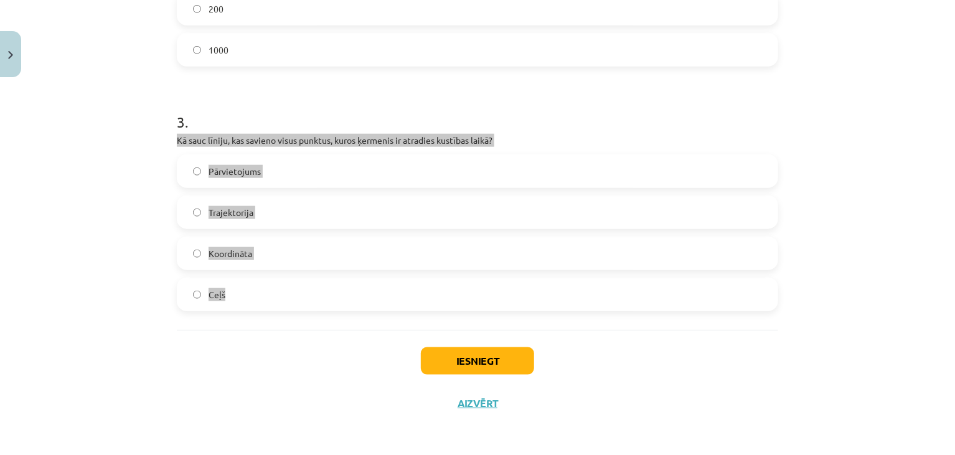
copy div "Kā sauc līniju, kas savieno visus punktus, kuros ķermenis ir atradies kustības …"
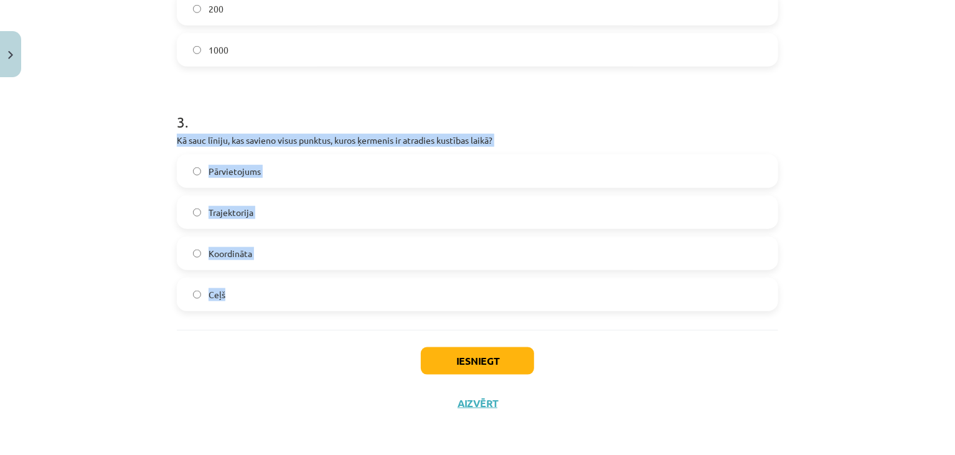
click at [94, 168] on div "Mācību tēma: Fizikas i - 10. klases 1. ieskaites mācību materiāls #8 📝 6. tēma.…" at bounding box center [477, 227] width 955 height 455
click at [187, 212] on label "Trajektorija" at bounding box center [477, 212] width 599 height 31
click at [146, 226] on div "Mācību tēma: Fizikas i - 10. klases 1. ieskaites mācību materiāls #8 📝 6. tēma.…" at bounding box center [477, 227] width 955 height 455
click at [153, 225] on div "Mācību tēma: Fizikas i - 10. klases 1. ieskaites mācību materiāls #8 📝 6. tēma.…" at bounding box center [477, 227] width 955 height 455
click at [154, 225] on div "Mācību tēma: Fizikas i - 10. klases 1. ieskaites mācību materiāls #8 📝 6. tēma.…" at bounding box center [477, 227] width 955 height 455
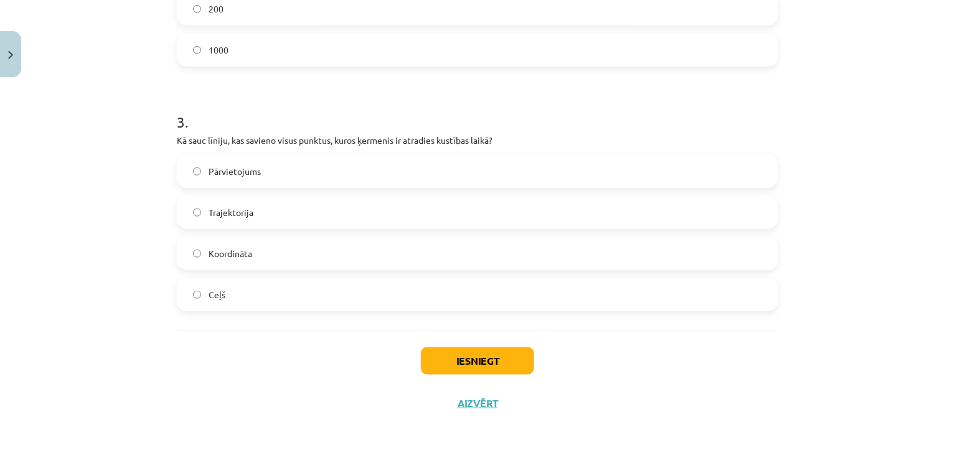
click at [154, 225] on div "Mācību tēma: Fizikas i - 10. klases 1. ieskaites mācību materiāls #8 📝 6. tēma.…" at bounding box center [477, 227] width 955 height 455
click at [461, 366] on button "Iesniegt" at bounding box center [477, 360] width 113 height 27
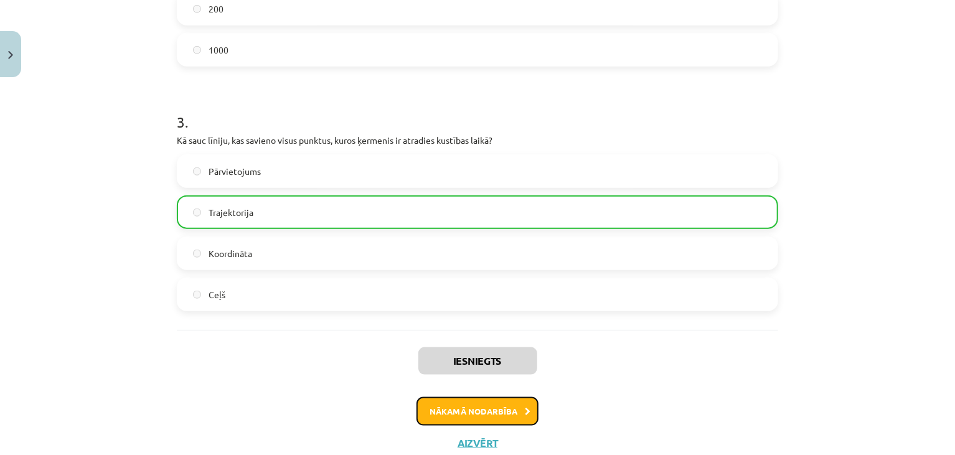
click at [454, 407] on button "Nākamā nodarbība" at bounding box center [478, 411] width 122 height 29
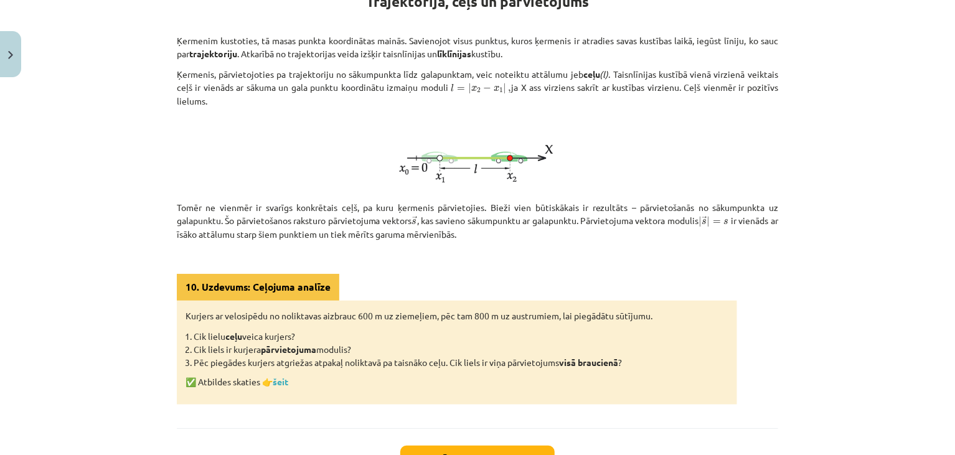
scroll to position [349, 0]
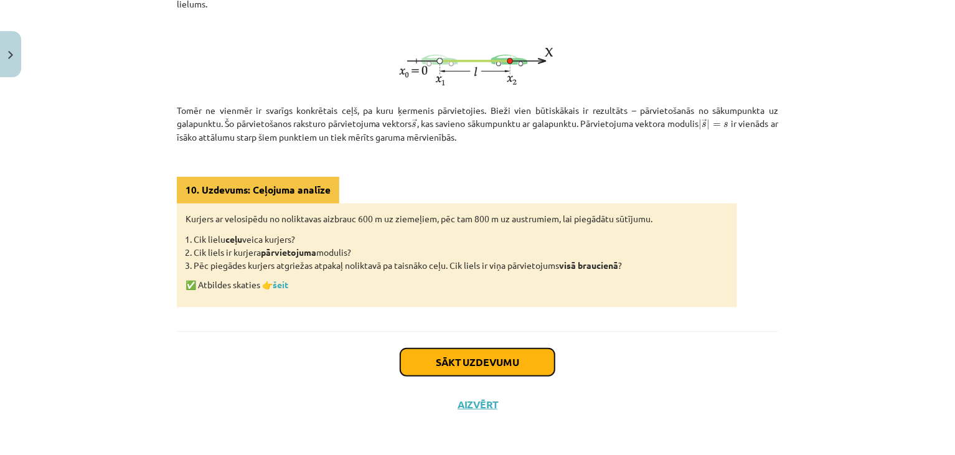
click at [443, 371] on button "Sākt uzdevumu" at bounding box center [477, 362] width 154 height 27
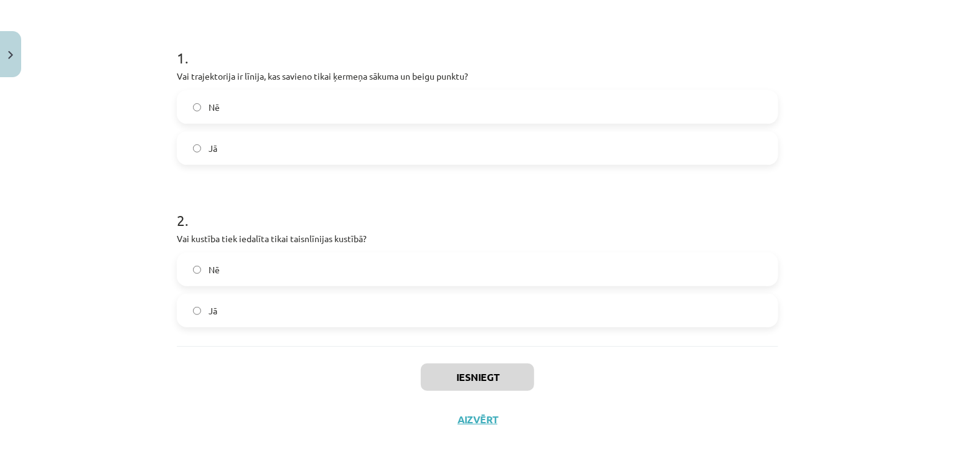
scroll to position [222, 0]
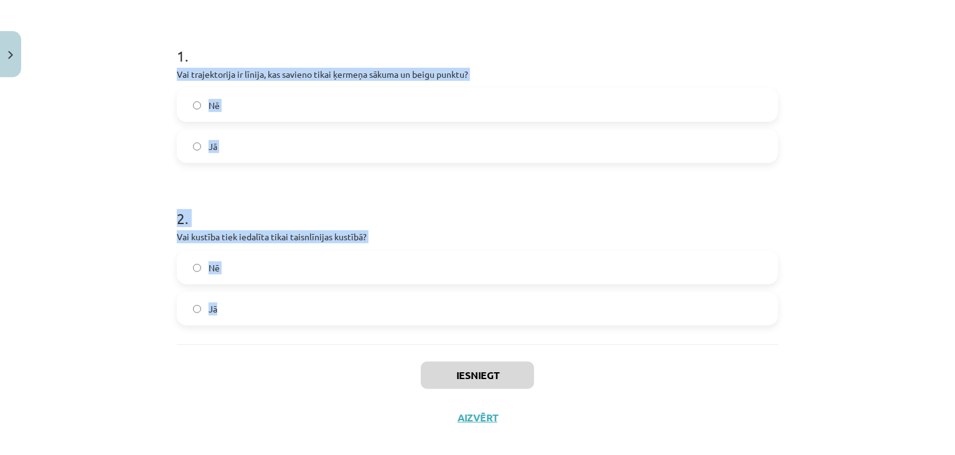
drag, startPoint x: 173, startPoint y: 75, endPoint x: 372, endPoint y: 303, distance: 303.2
click at [372, 303] on form "1 . Vai trajektorija ir līnija, kas savieno tikai ķermeņa sākuma un beigu punkt…" at bounding box center [478, 176] width 602 height 300
click at [287, 102] on label "Nē" at bounding box center [477, 105] width 599 height 31
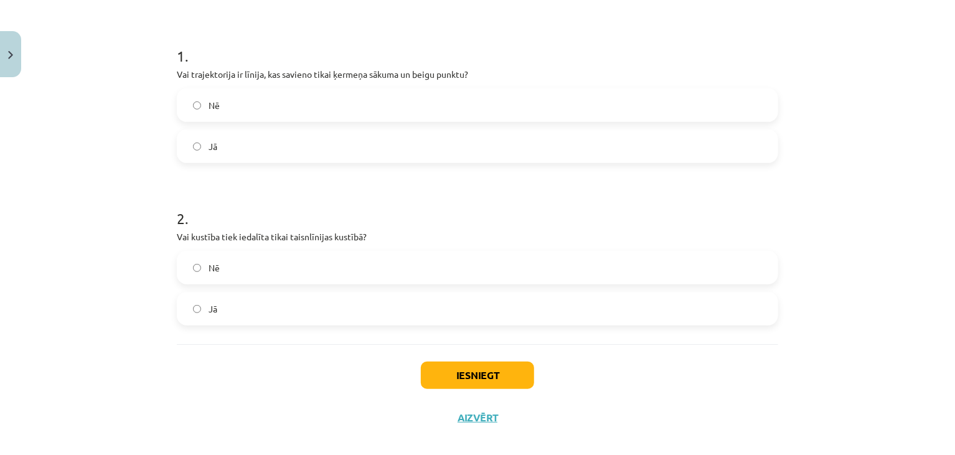
click at [261, 263] on label "Nē" at bounding box center [477, 267] width 599 height 31
click at [438, 374] on button "Iesniegt" at bounding box center [477, 375] width 113 height 27
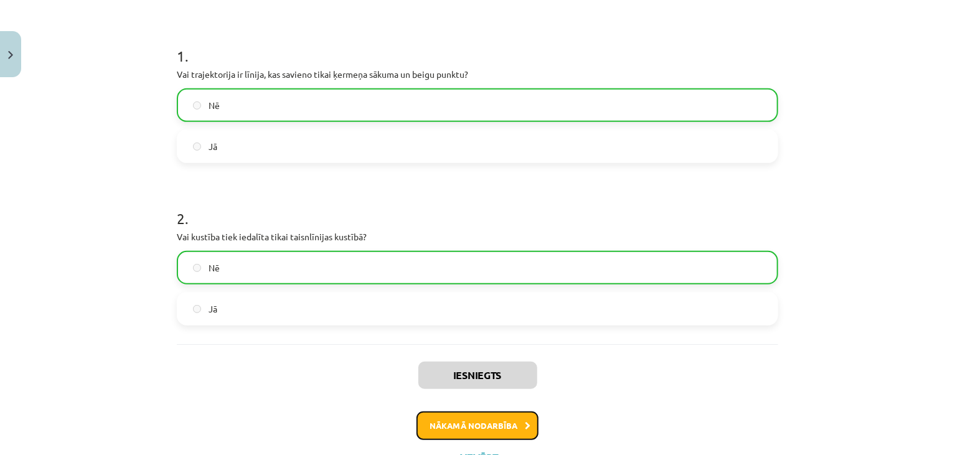
click at [465, 425] on button "Nākamā nodarbība" at bounding box center [478, 426] width 122 height 29
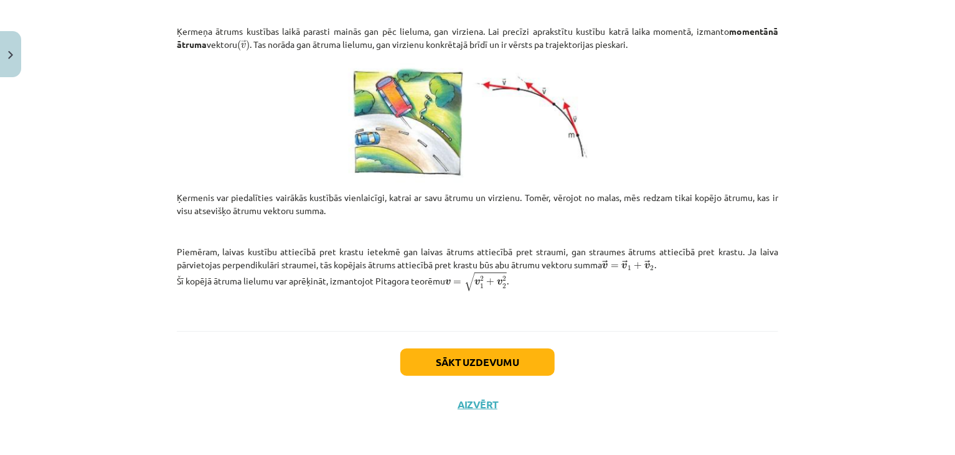
scroll to position [486, 0]
click at [443, 353] on button "Sākt uzdevumu" at bounding box center [477, 362] width 154 height 27
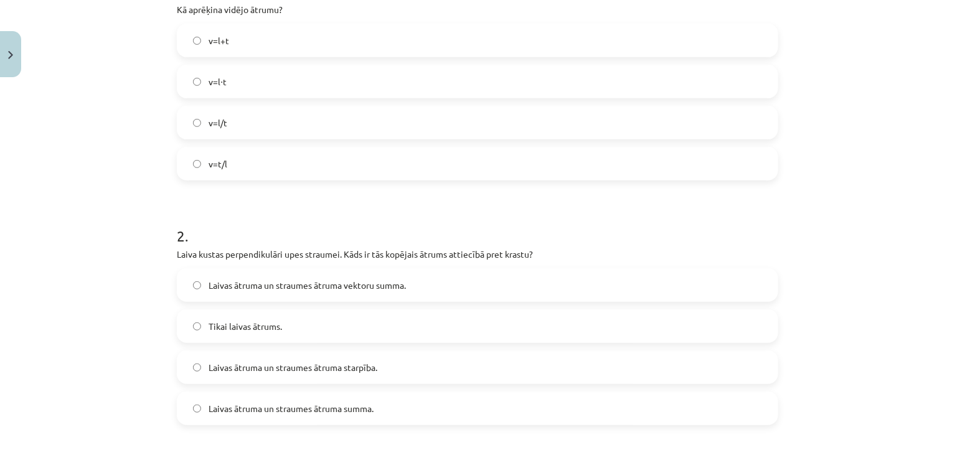
scroll to position [288, 0]
drag, startPoint x: 181, startPoint y: 18, endPoint x: 175, endPoint y: 8, distance: 11.8
click at [182, 16] on div "1 . Kā aprēķina vidējo ātrumu? v=l+t v=l⋅t v=l/t v=t/l" at bounding box center [478, 70] width 602 height 220
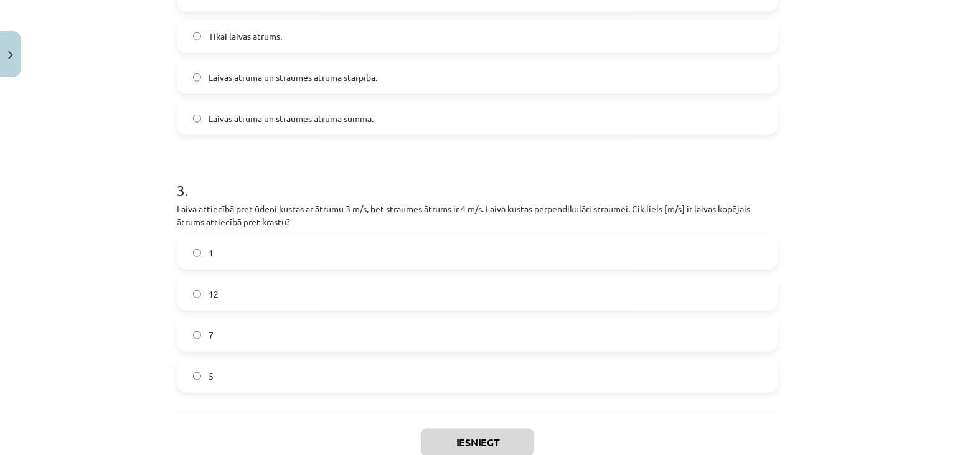
scroll to position [659, 0]
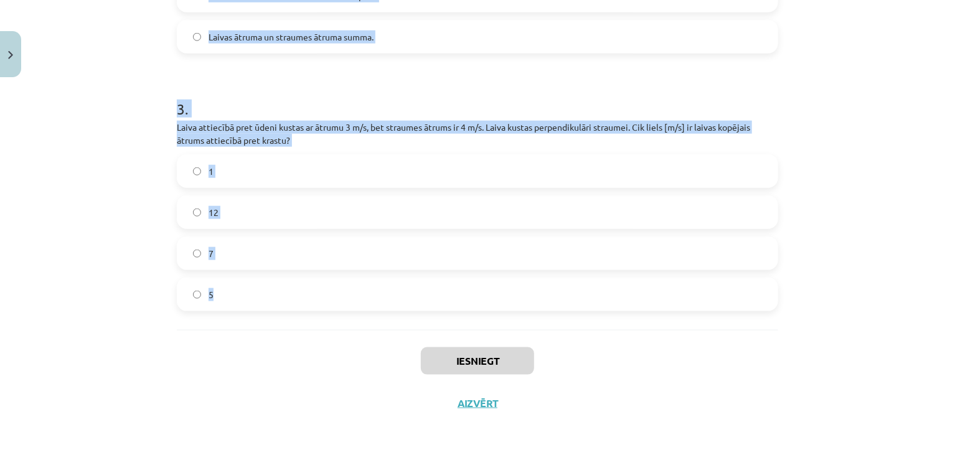
drag, startPoint x: 169, startPoint y: 2, endPoint x: 290, endPoint y: 284, distance: 306.3
click at [311, 91] on h1 "3 ." at bounding box center [478, 97] width 602 height 39
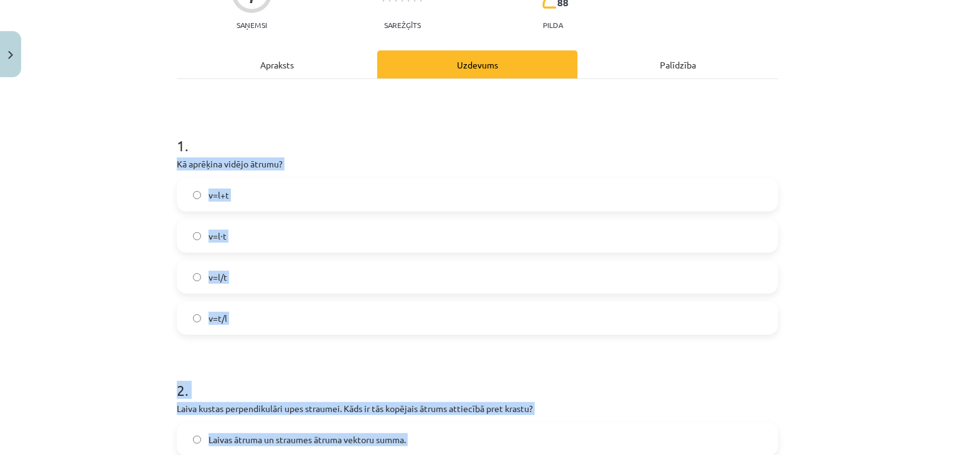
scroll to position [127, 0]
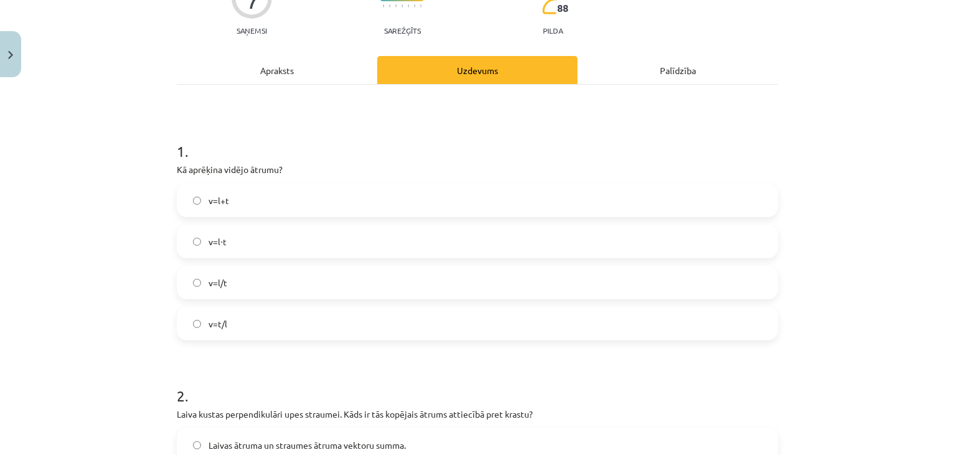
click at [308, 139] on h1 "1 ." at bounding box center [478, 140] width 602 height 39
click at [235, 277] on label "v=l/t" at bounding box center [477, 282] width 599 height 31
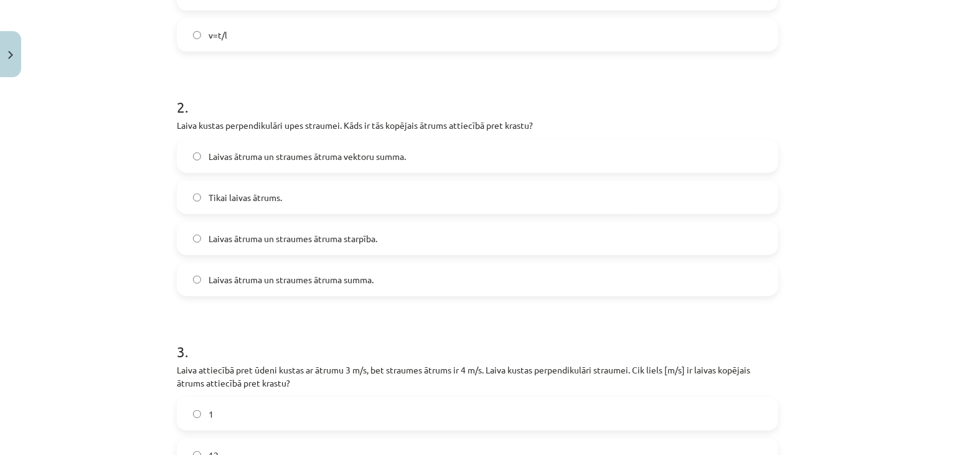
scroll to position [430, 0]
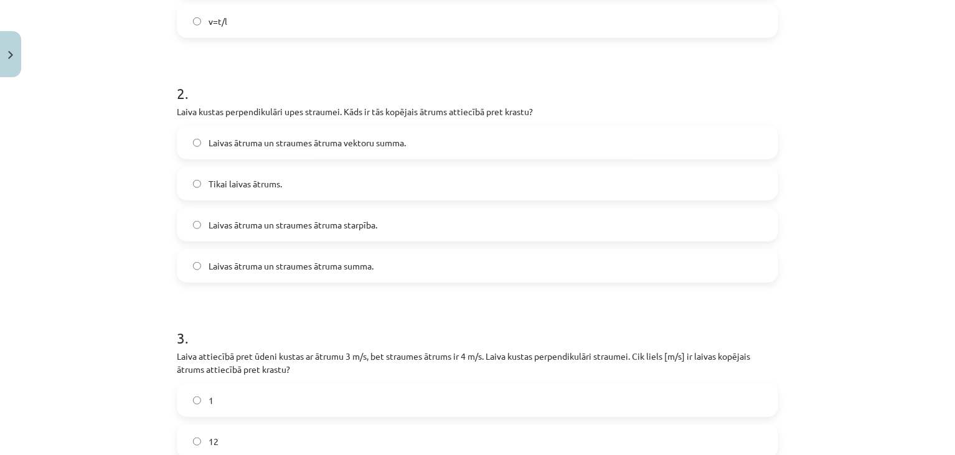
click at [343, 132] on label "Laivas ātruma un straumes ātruma vektoru summa." at bounding box center [477, 142] width 599 height 31
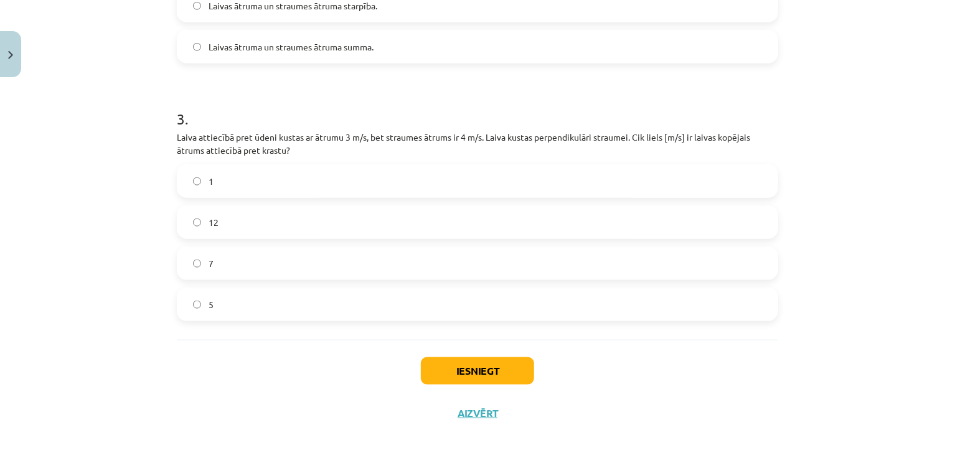
scroll to position [659, 0]
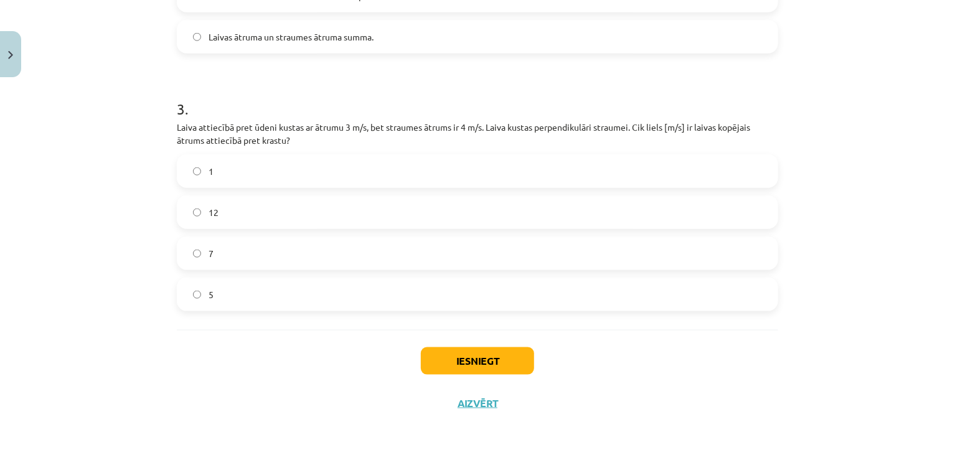
click at [266, 300] on label "5" at bounding box center [477, 294] width 599 height 31
click at [448, 364] on button "Iesniegt" at bounding box center [477, 360] width 113 height 27
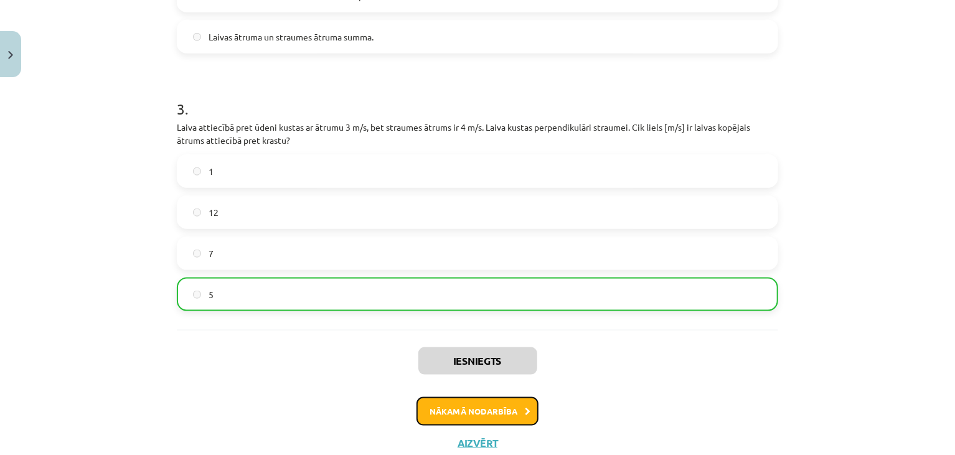
click at [451, 409] on button "Nākamā nodarbība" at bounding box center [478, 411] width 122 height 29
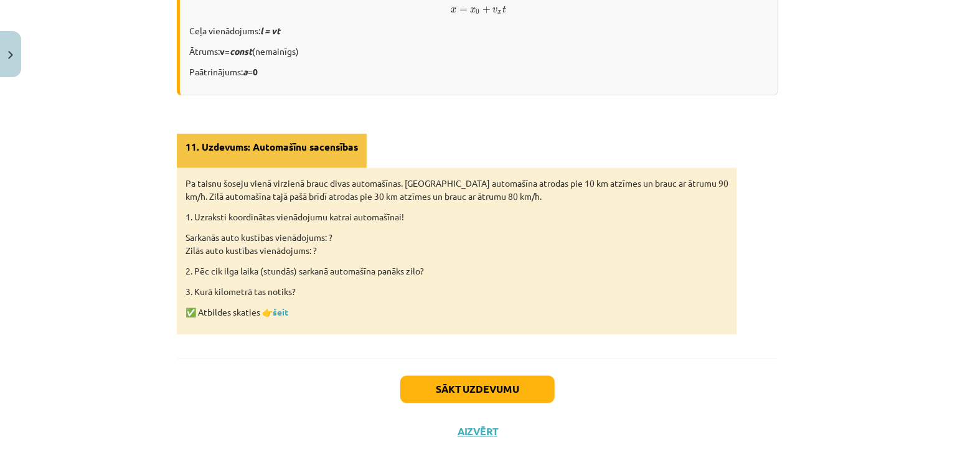
scroll to position [838, 0]
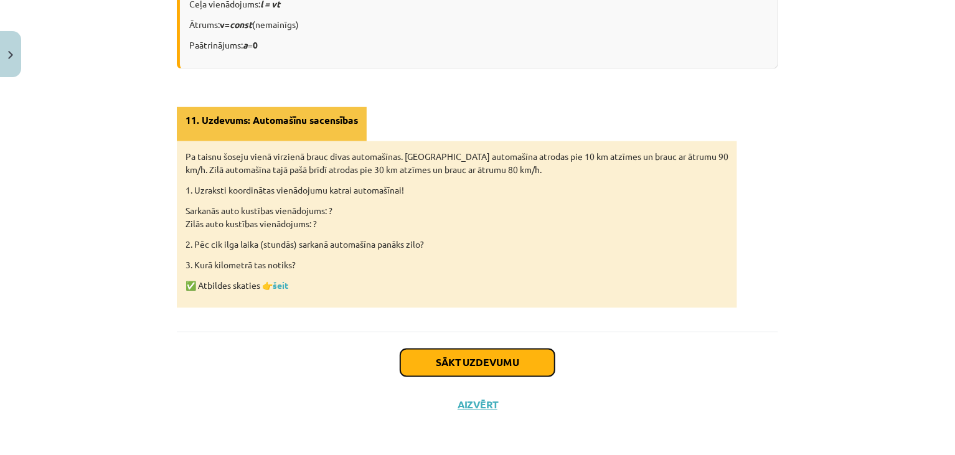
click at [437, 361] on button "Sākt uzdevumu" at bounding box center [477, 362] width 154 height 27
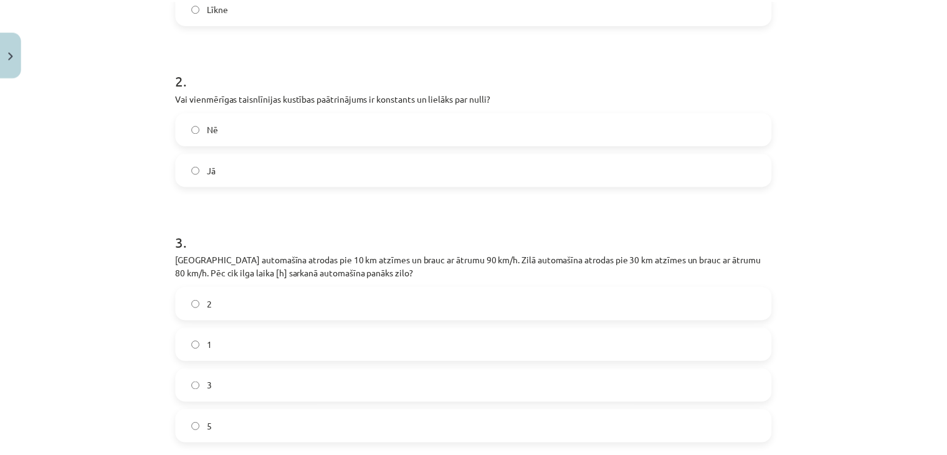
scroll to position [577, 0]
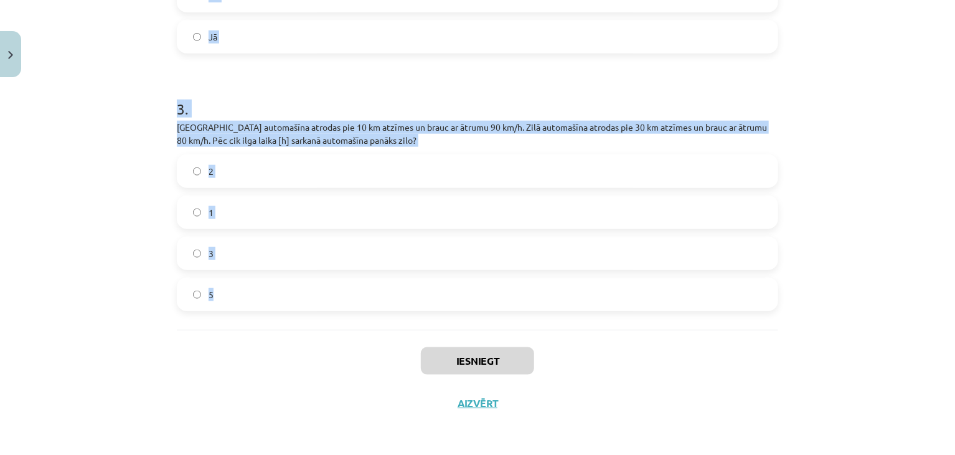
drag, startPoint x: 168, startPoint y: 145, endPoint x: 341, endPoint y: 309, distance: 238.3
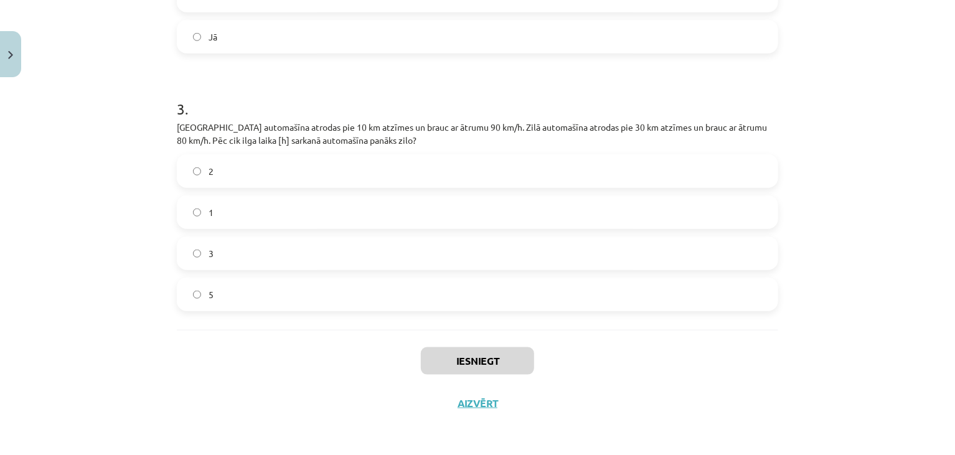
click at [20, 63] on div "Mācību tēma: Fizikas i - 10. klases 1. ieskaites mācību materiāls #11 📝 9. tēma…" at bounding box center [477, 227] width 955 height 455
click at [14, 63] on button "Close" at bounding box center [10, 54] width 21 height 46
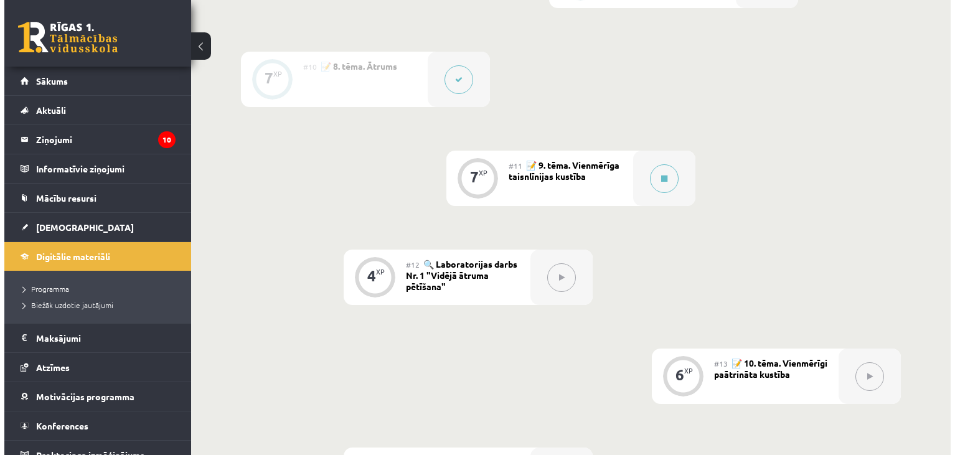
scroll to position [1176, 0]
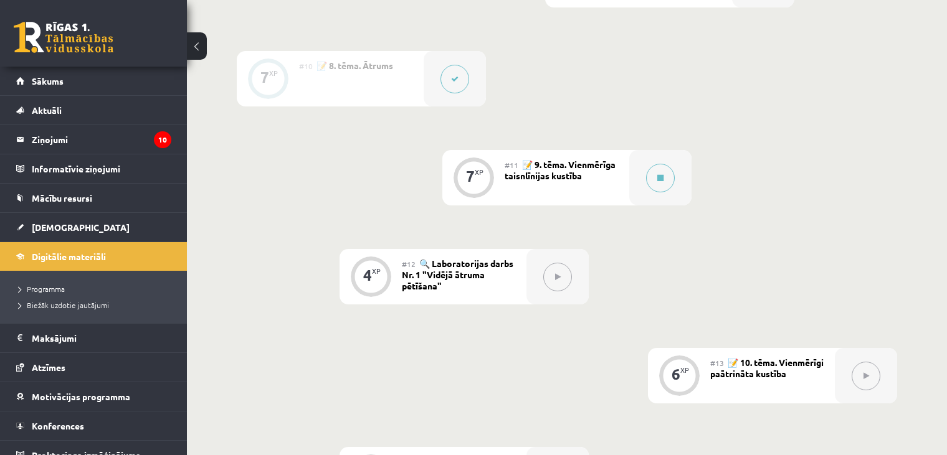
click at [472, 182] on div "7" at bounding box center [470, 176] width 9 height 11
click at [651, 192] on button at bounding box center [660, 178] width 29 height 29
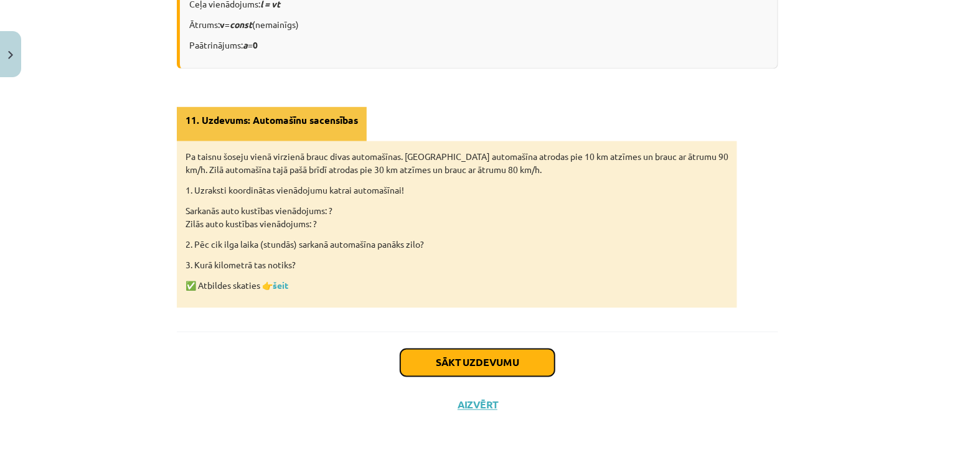
click at [435, 362] on button "Sākt uzdevumu" at bounding box center [477, 362] width 154 height 27
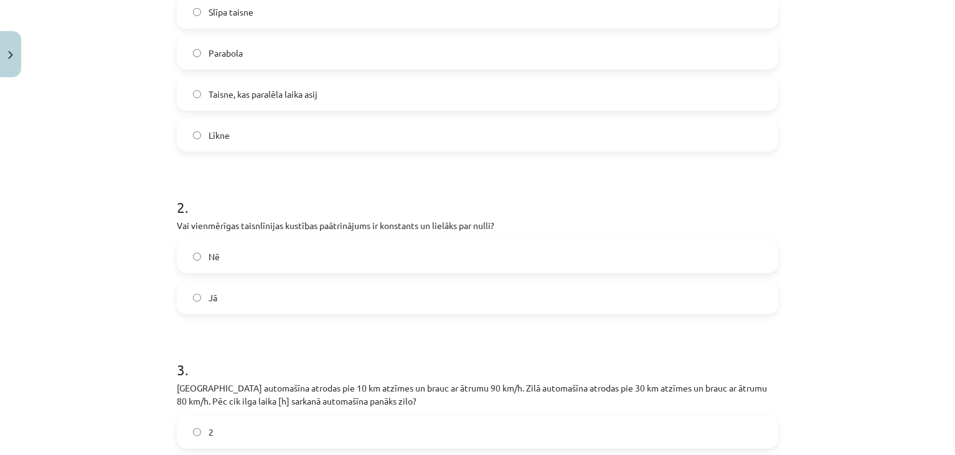
scroll to position [577, 0]
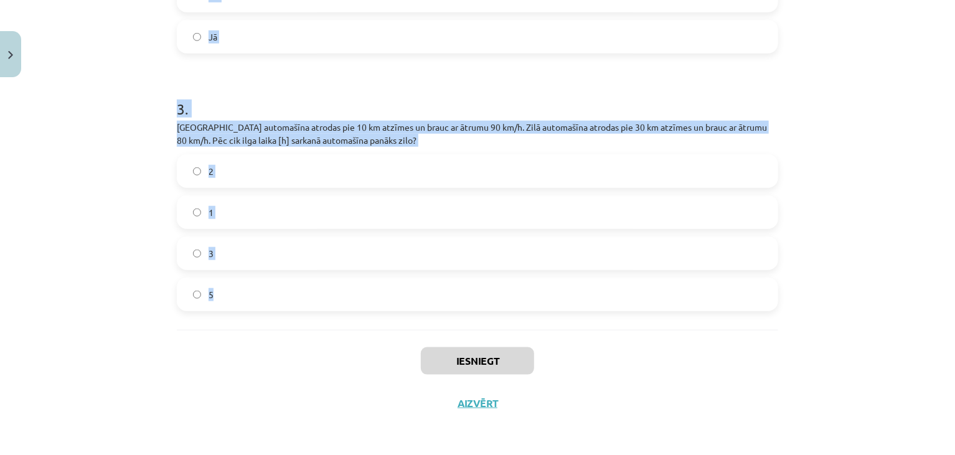
drag, startPoint x: 169, startPoint y: 247, endPoint x: 255, endPoint y: 306, distance: 104.3
click at [420, 86] on h1 "3 ." at bounding box center [478, 97] width 602 height 39
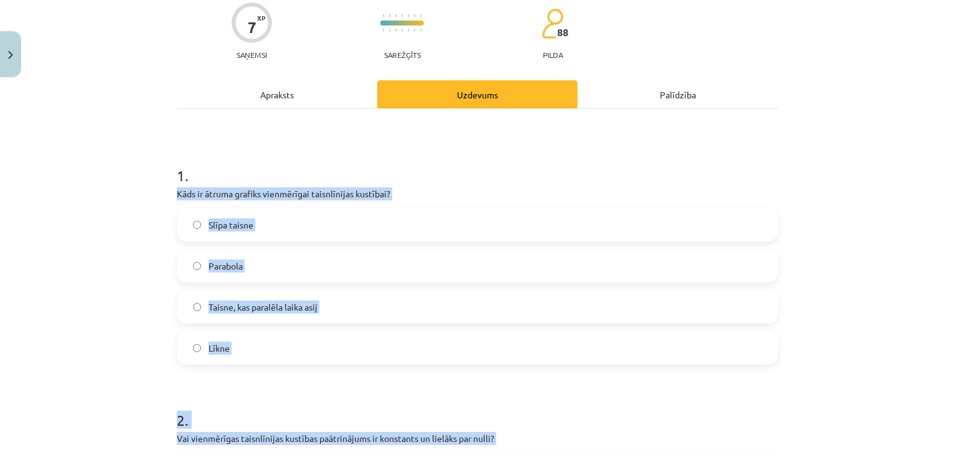
scroll to position [103, 0]
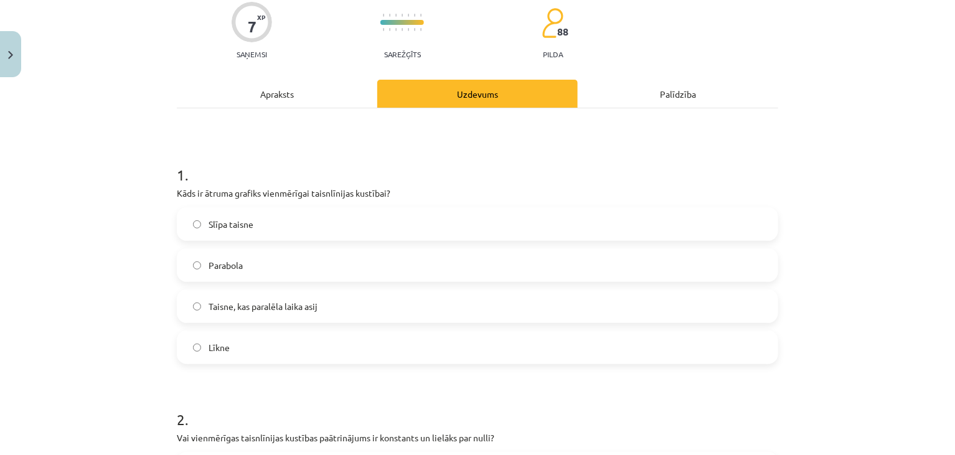
click at [430, 151] on h1 "1 ." at bounding box center [478, 163] width 602 height 39
drag, startPoint x: 430, startPoint y: 150, endPoint x: 428, endPoint y: 162, distance: 12.1
click at [429, 162] on h1 "1 ." at bounding box center [478, 163] width 602 height 39
click at [251, 305] on span "Taisne, kas paralēla laika asij" at bounding box center [263, 306] width 109 height 13
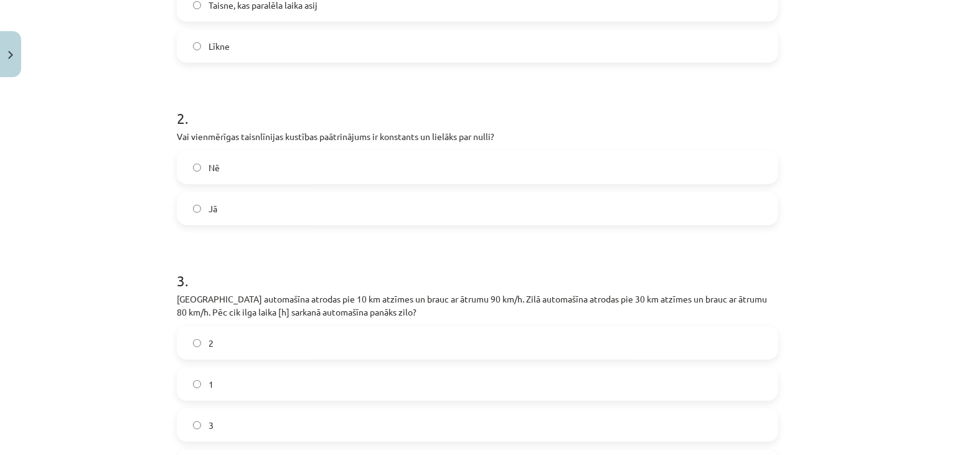
scroll to position [406, 0]
click at [333, 177] on label "Nē" at bounding box center [477, 166] width 599 height 31
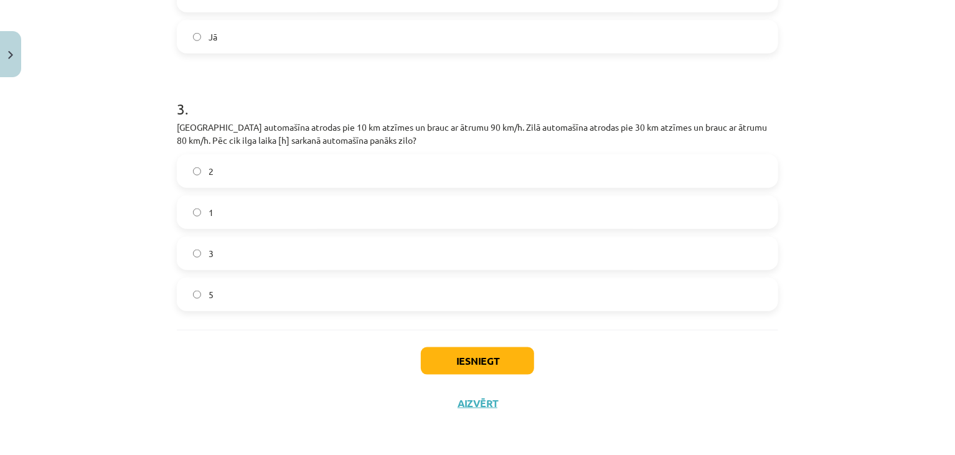
scroll to position [576, 0]
click at [280, 176] on label "2" at bounding box center [477, 171] width 599 height 31
click at [437, 353] on button "Iesniegt" at bounding box center [477, 361] width 113 height 27
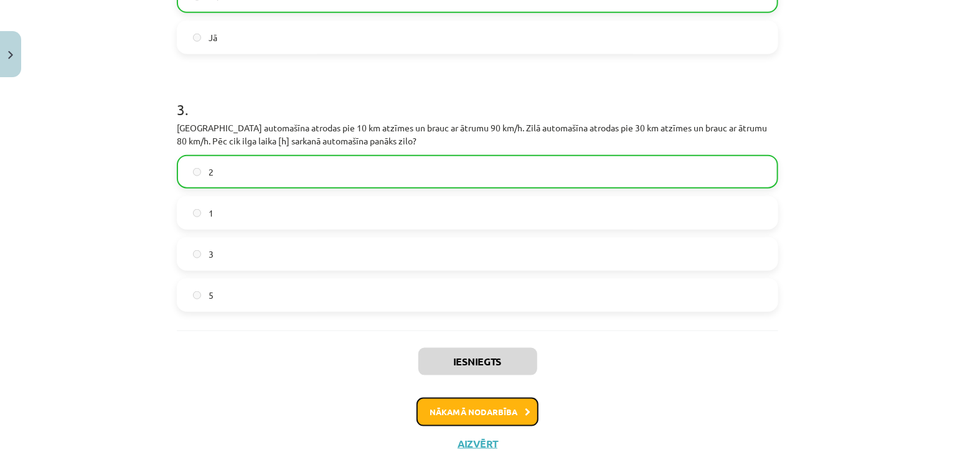
click at [471, 409] on button "Nākamā nodarbība" at bounding box center [478, 412] width 122 height 29
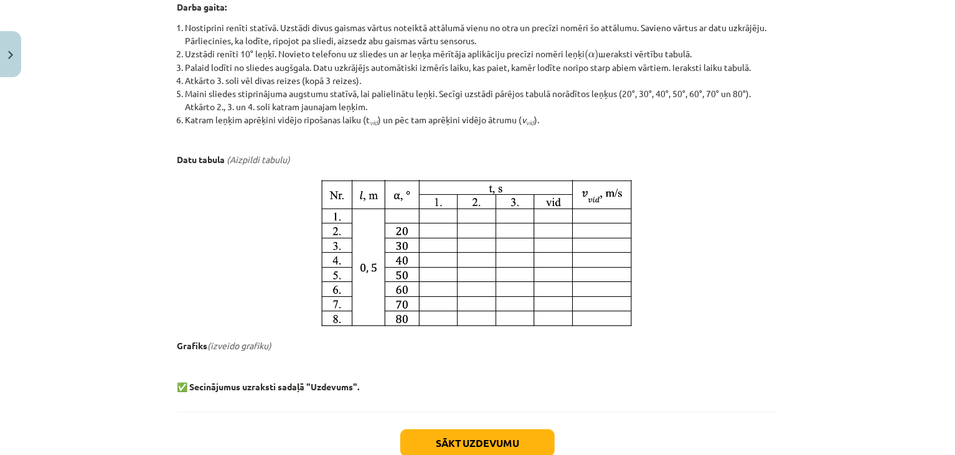
scroll to position [706, 0]
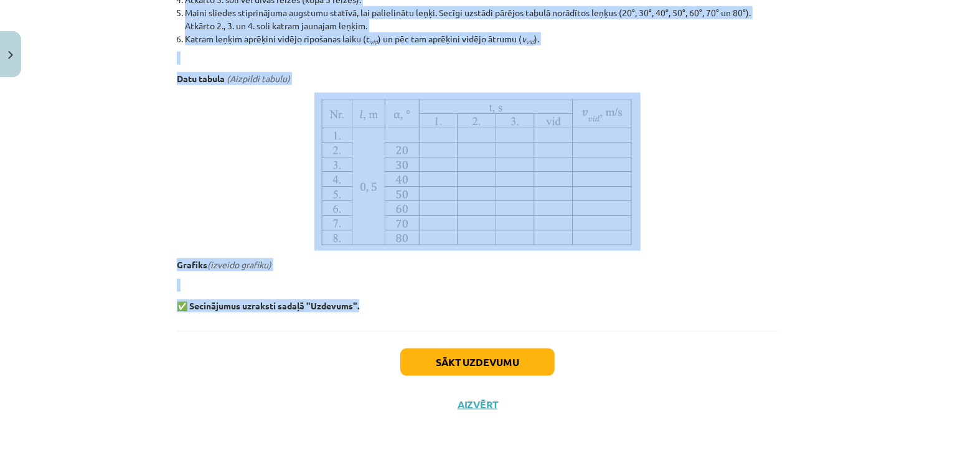
drag, startPoint x: 186, startPoint y: 183, endPoint x: 457, endPoint y: 314, distance: 300.8
drag, startPoint x: 708, startPoint y: 97, endPoint x: 702, endPoint y: 100, distance: 6.7
click at [708, 97] on p at bounding box center [478, 172] width 602 height 158
click at [738, 138] on p at bounding box center [478, 172] width 602 height 158
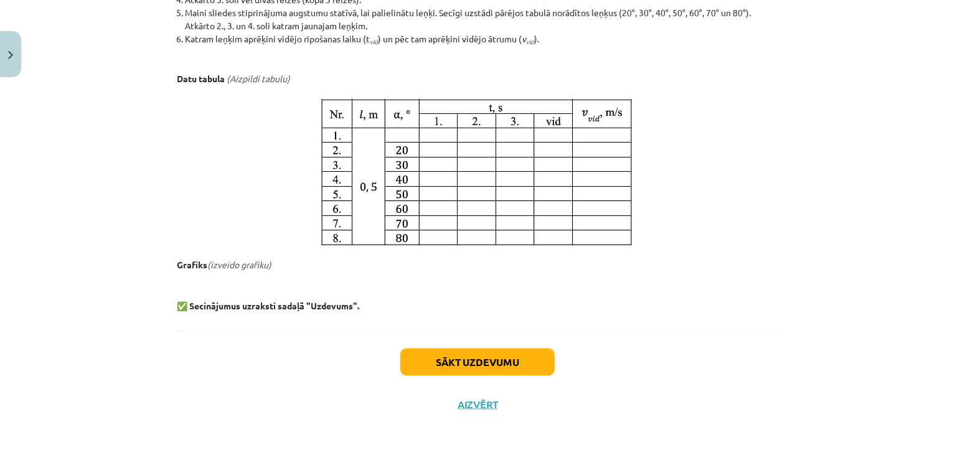
click at [735, 139] on p at bounding box center [478, 172] width 602 height 158
click at [424, 128] on img at bounding box center [477, 172] width 326 height 158
click at [425, 131] on img at bounding box center [477, 172] width 326 height 158
click at [425, 132] on img at bounding box center [477, 172] width 326 height 158
click at [426, 130] on img at bounding box center [477, 172] width 326 height 158
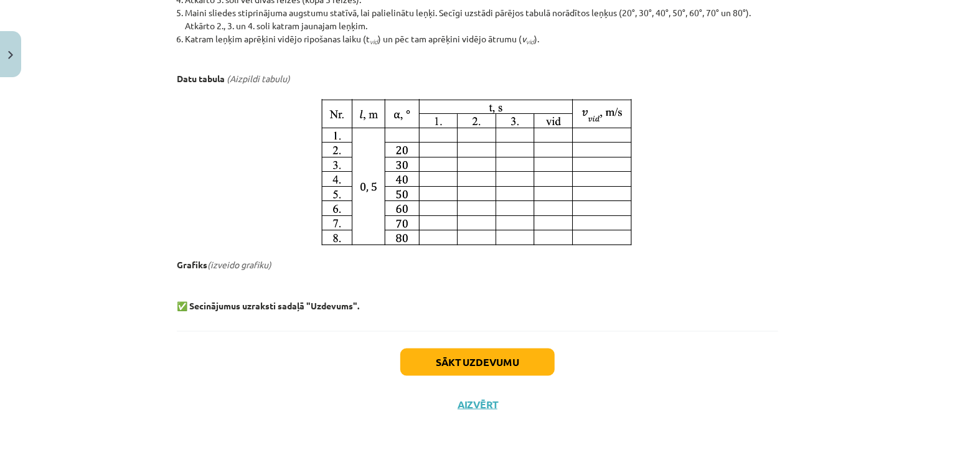
click at [426, 129] on img at bounding box center [477, 172] width 326 height 158
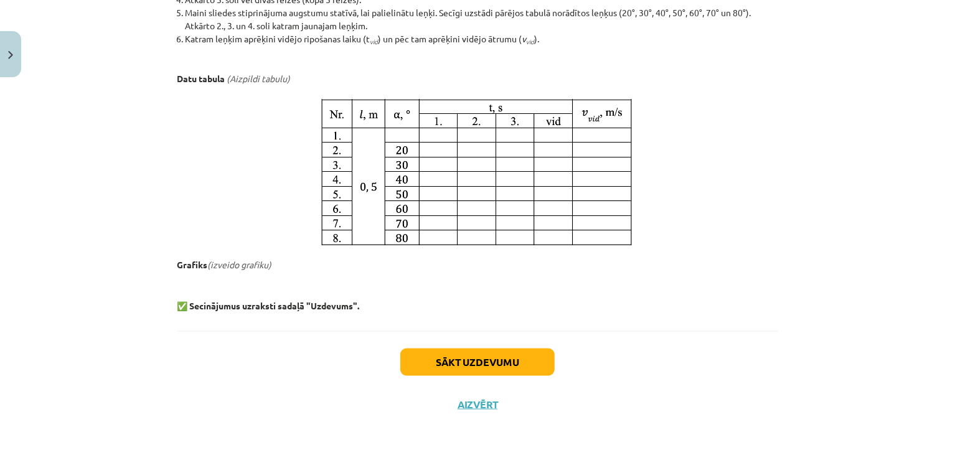
click at [426, 129] on img at bounding box center [477, 172] width 326 height 158
click at [246, 260] on em "(izveido grafiku)" at bounding box center [239, 264] width 64 height 11
click at [407, 129] on img at bounding box center [477, 172] width 326 height 158
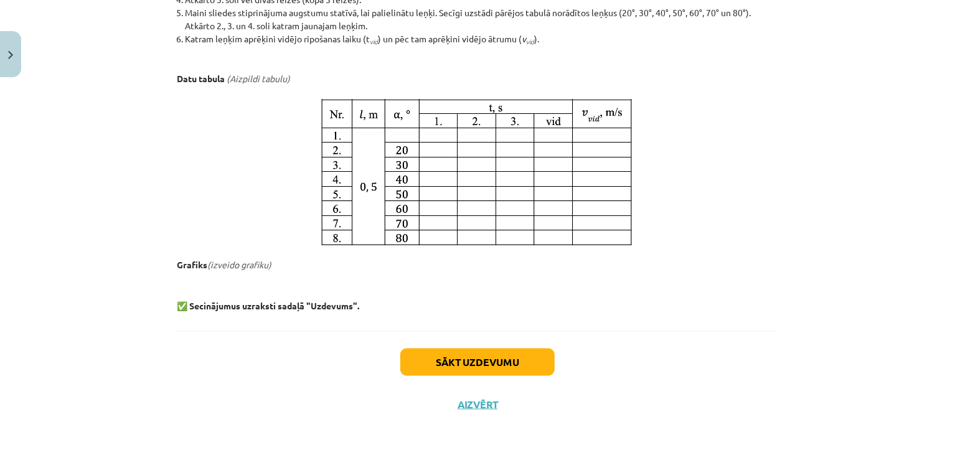
click at [439, 135] on img at bounding box center [477, 172] width 326 height 158
click at [440, 212] on img at bounding box center [477, 172] width 326 height 158
click at [419, 364] on button "Sākt uzdevumu" at bounding box center [477, 362] width 154 height 27
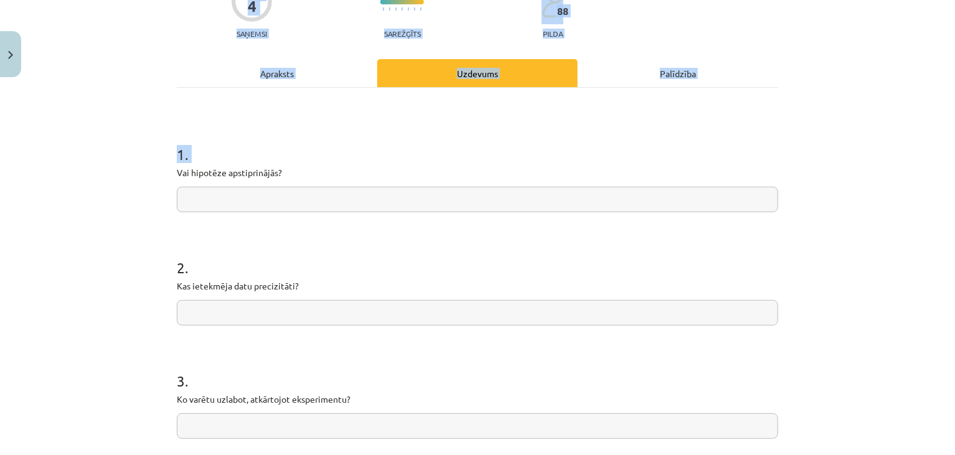
scroll to position [357, 0]
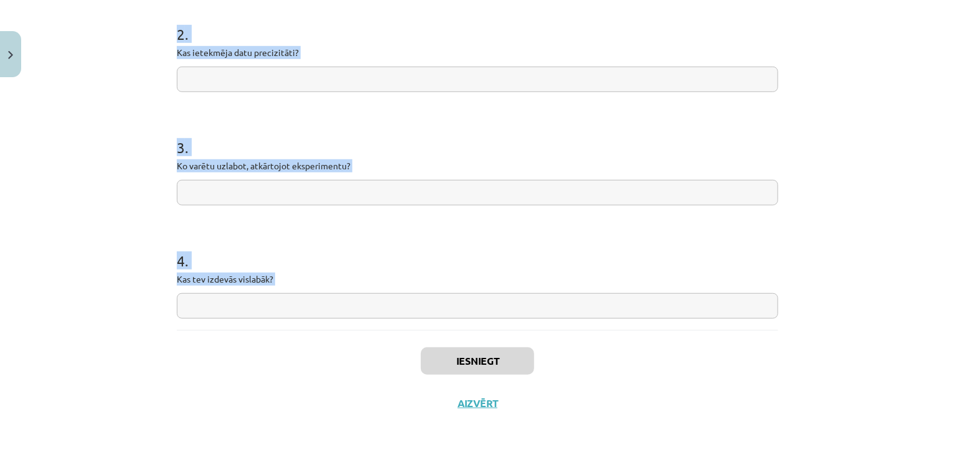
drag, startPoint x: 171, startPoint y: 268, endPoint x: 342, endPoint y: 349, distance: 189.4
click at [342, 349] on div "4 XP Saņemsi Sarežģīts 88 pilda Apraksts Uzdevums Palīdzība 1 . Vai hipotēze ap…" at bounding box center [477, 74] width 617 height 699
click at [471, 222] on form "1 . Vai hipotēze apstiprinājās? 2 . Kas ietekmēja datu precizitāti? 3 . Ko varē…" at bounding box center [478, 104] width 602 height 428
drag, startPoint x: 166, startPoint y: 163, endPoint x: 384, endPoint y: 303, distance: 259.1
click at [384, 303] on div "4 XP Saņemsi Sarežģīts 88 pilda Apraksts Uzdevums Palīdzība 1 . Vai hipotēze ap…" at bounding box center [477, 74] width 617 height 699
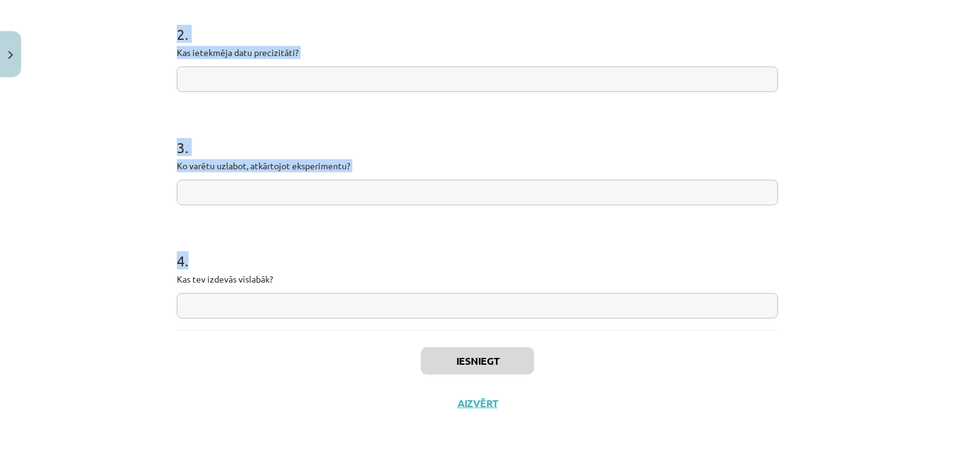
click at [465, 103] on form "1 . Vai hipotēze apstiprinājās? 2 . Kas ietekmēja datu precizitāti? 3 . Ko varē…" at bounding box center [478, 104] width 602 height 428
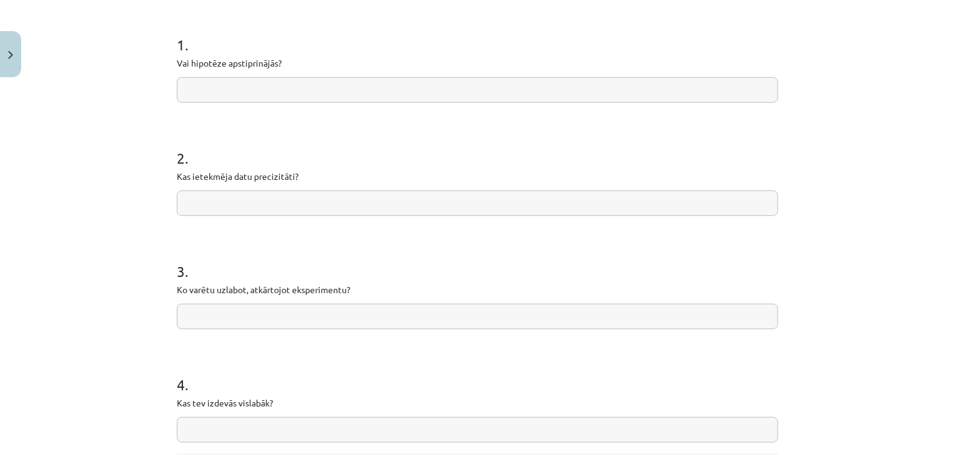
scroll to position [235, 0]
click at [395, 88] on input "text" at bounding box center [478, 89] width 602 height 26
paste input "**********"
click at [376, 204] on input "text" at bounding box center [478, 202] width 602 height 26
click at [197, 90] on input "**********" at bounding box center [478, 89] width 602 height 26
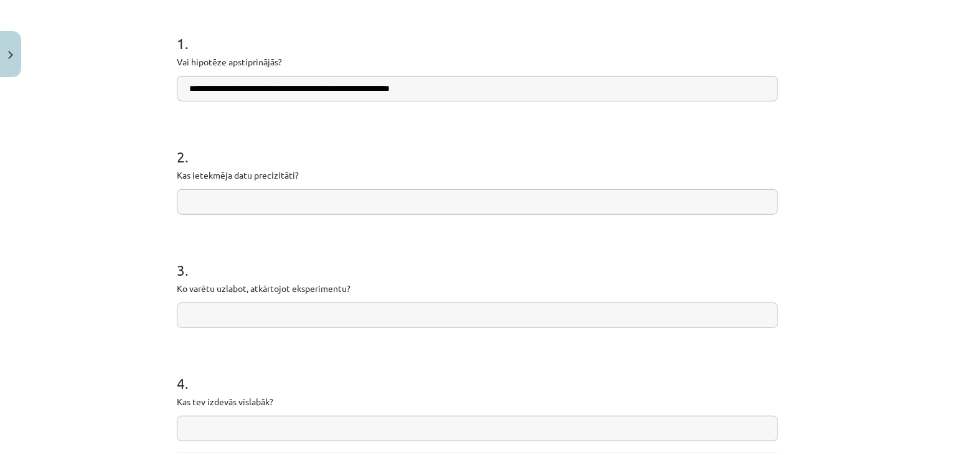
type input "**********"
click at [308, 191] on input "text" at bounding box center [478, 202] width 602 height 26
click at [338, 203] on input "text" at bounding box center [478, 202] width 602 height 26
paste input "**********"
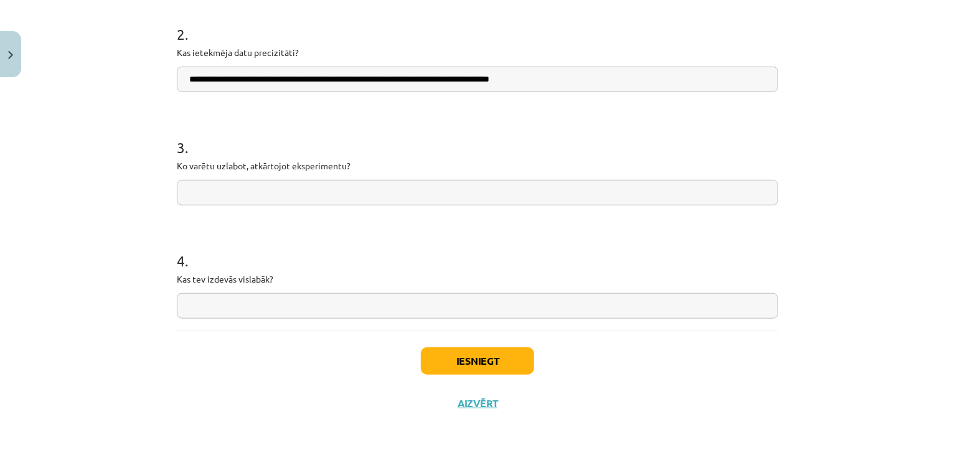
scroll to position [357, 0]
type input "**********"
click at [347, 196] on input "text" at bounding box center [478, 194] width 602 height 26
paste input "**********"
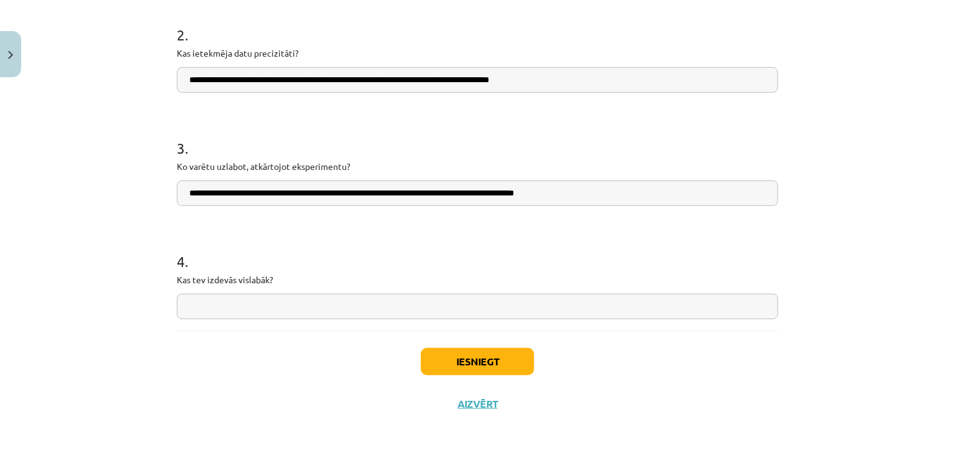
type input "**********"
click at [420, 303] on input "text" at bounding box center [478, 307] width 602 height 26
paste input "**********"
type input "**********"
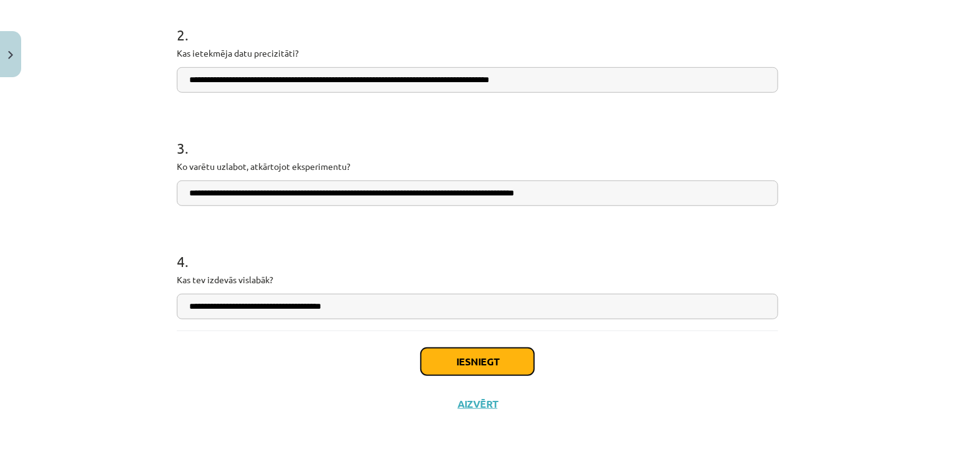
click at [449, 352] on button "Iesniegt" at bounding box center [477, 361] width 113 height 27
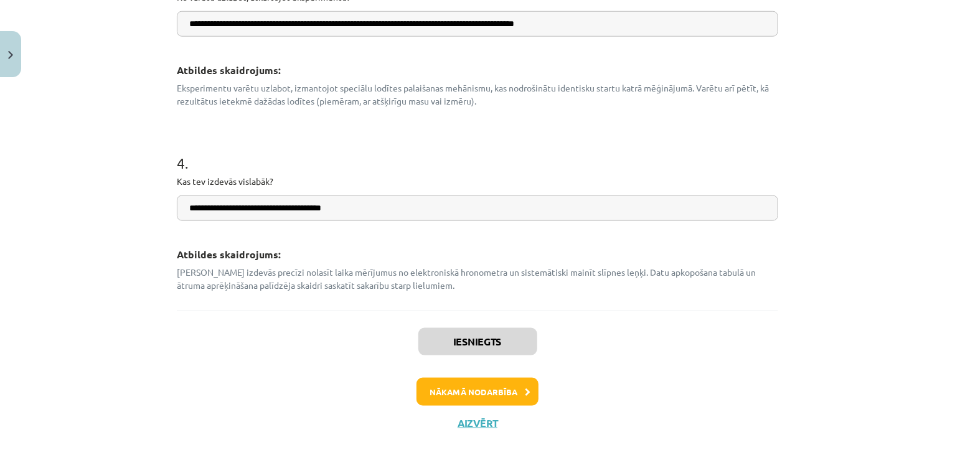
scroll to position [673, 0]
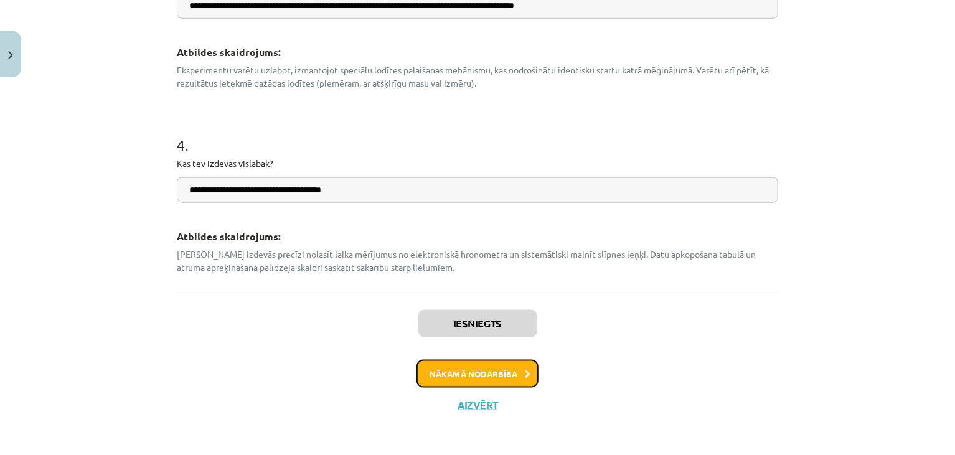
click at [463, 364] on button "Nākamā nodarbība" at bounding box center [478, 374] width 122 height 29
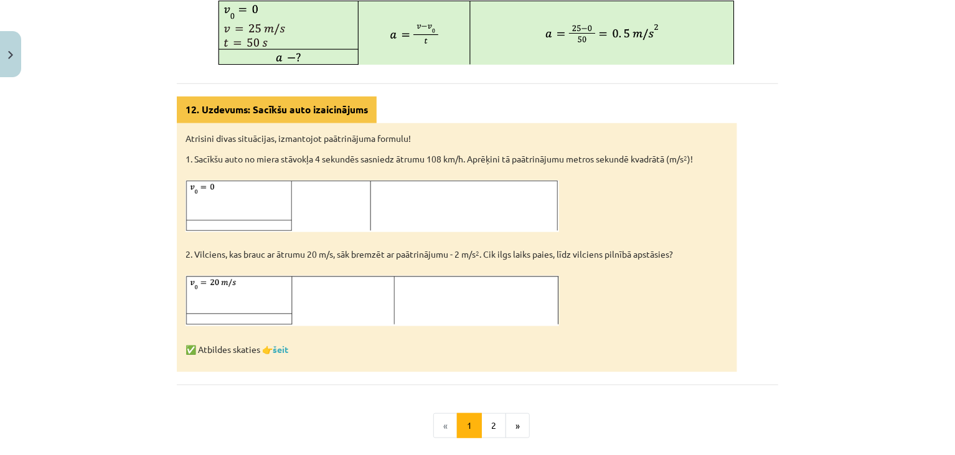
scroll to position [633, 0]
click at [749, 390] on div "Vienmērīgi paātrināta taisnvirziena kustība Reālajā pasaulē gandrīz neviena kus…" at bounding box center [478, 14] width 602 height 849
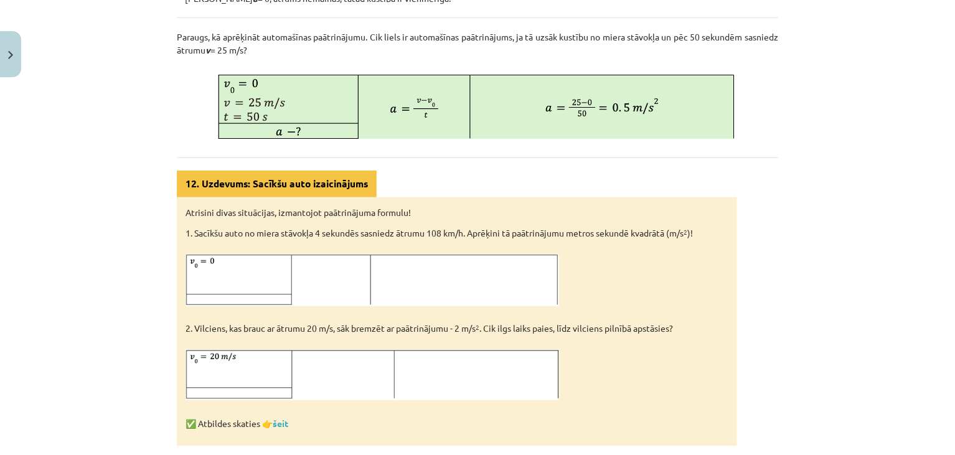
scroll to position [757, 0]
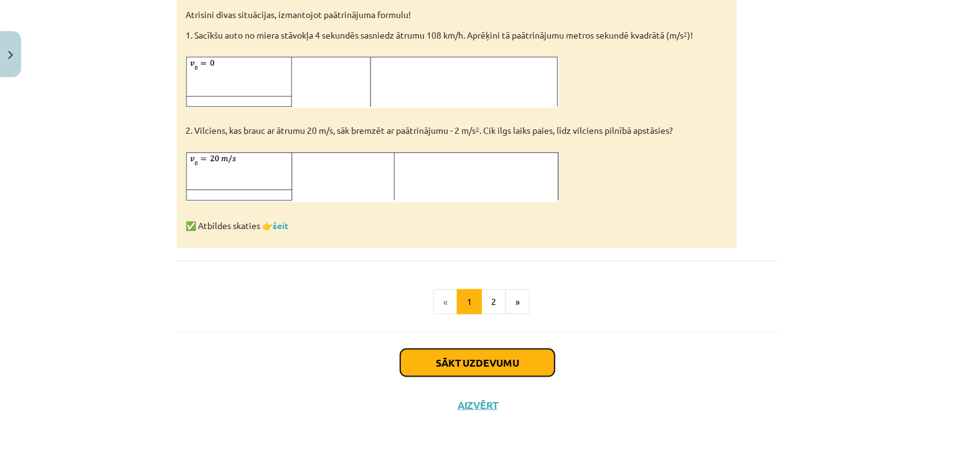
click at [471, 362] on button "Sākt uzdevumu" at bounding box center [477, 362] width 154 height 27
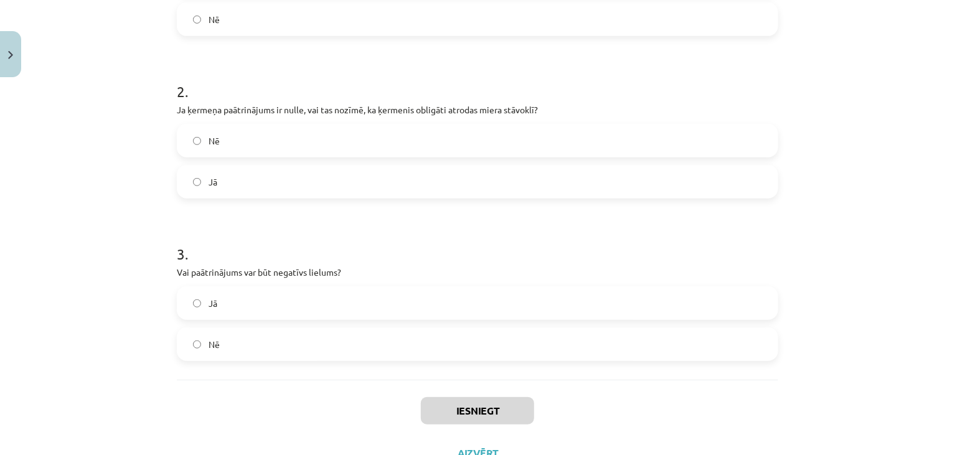
scroll to position [399, 0]
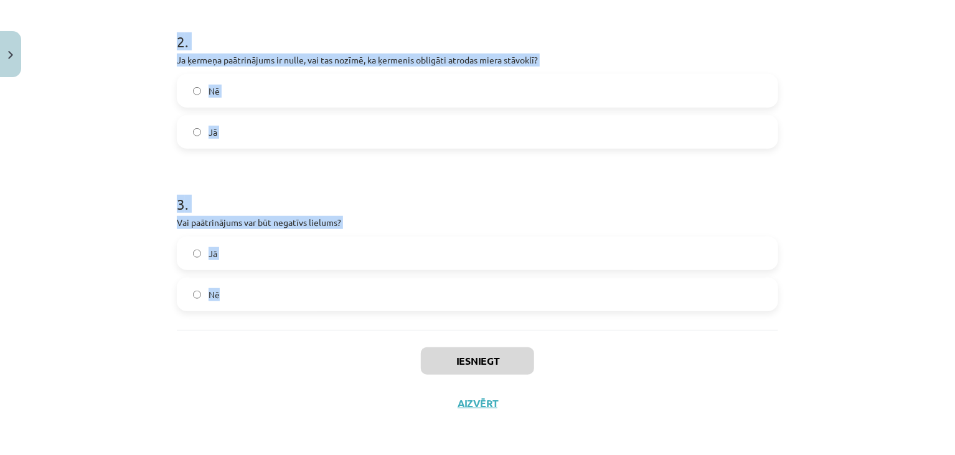
drag, startPoint x: 169, startPoint y: 12, endPoint x: 336, endPoint y: 303, distance: 335.6
click at [336, 303] on div "6 XP Saņemsi Sarežģīts 88 pilda Apraksts Uzdevums Palīdzība 1 . Vai planētu kus…" at bounding box center [477, 54] width 617 height 741
click at [391, 162] on form "1 . Vai planētu kustība to orbītās ir piemērs kustībai bez paātrinājuma? Jā Nē …" at bounding box center [478, 80] width 602 height 463
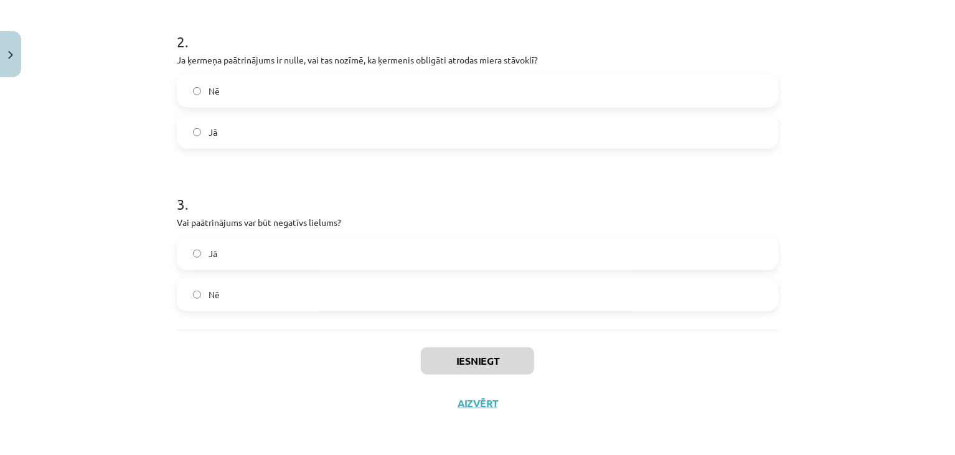
click at [391, 162] on form "1 . Vai planētu kustība to orbītās ir piemērs kustībai bez paātrinājuma? Jā Nē …" at bounding box center [478, 80] width 602 height 463
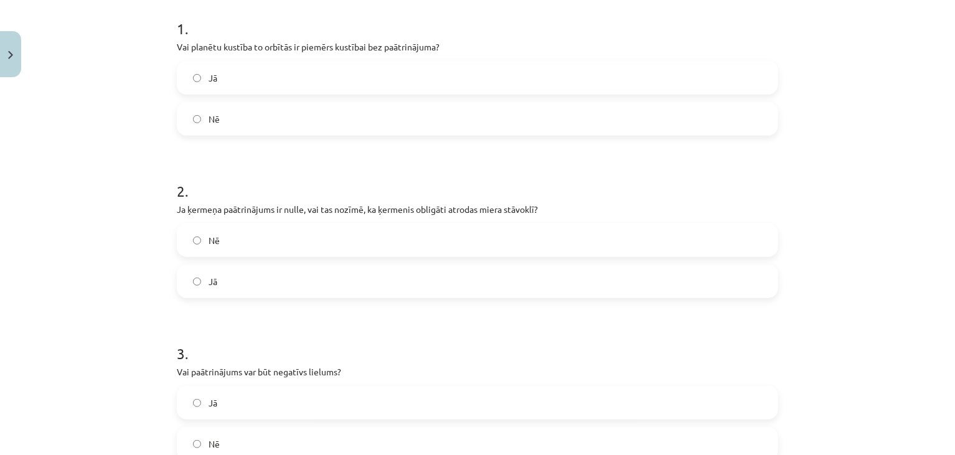
scroll to position [250, 0]
drag, startPoint x: 391, startPoint y: 162, endPoint x: 347, endPoint y: 128, distance: 55.9
click at [347, 128] on form "1 . Vai planētu kustība to orbītās ir piemērs kustībai bez paātrinājuma? Jā Nē …" at bounding box center [478, 229] width 602 height 463
click at [348, 123] on label "Nē" at bounding box center [477, 118] width 599 height 31
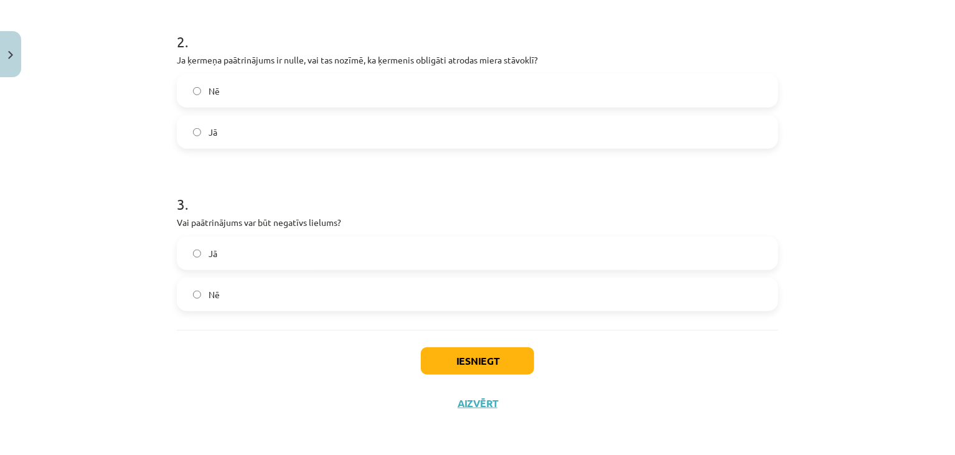
scroll to position [399, 0]
click at [352, 95] on label "Nē" at bounding box center [477, 91] width 599 height 31
click at [283, 259] on label "Jā" at bounding box center [477, 254] width 599 height 31
click at [436, 357] on button "Iesniegt" at bounding box center [477, 361] width 113 height 27
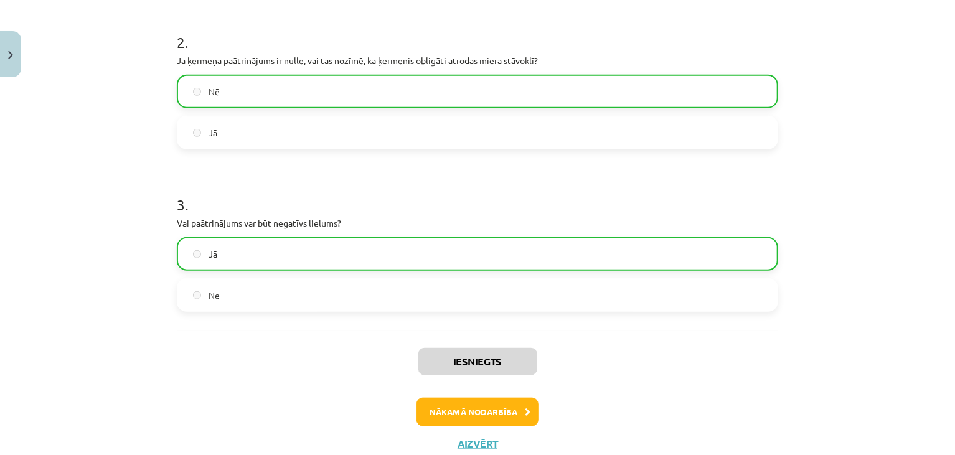
click at [423, 331] on div "Iesniegts Nākamā nodarbība Aizvērt" at bounding box center [478, 394] width 602 height 127
click at [461, 410] on button "Nākamā nodarbība" at bounding box center [478, 412] width 122 height 29
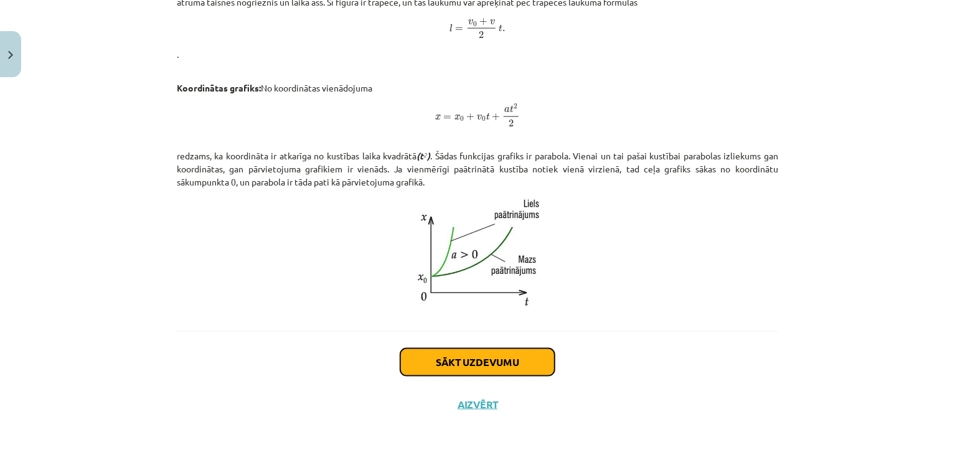
click at [473, 357] on button "Sākt uzdevumu" at bounding box center [477, 362] width 154 height 27
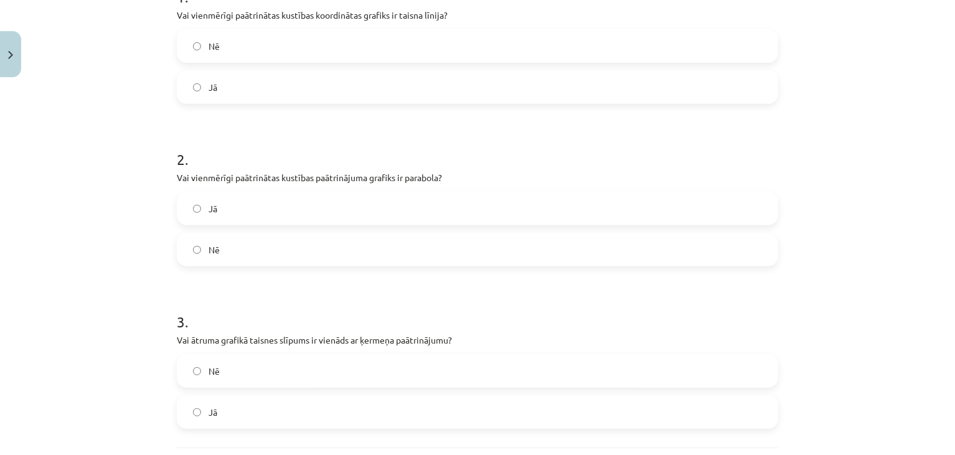
scroll to position [281, 0]
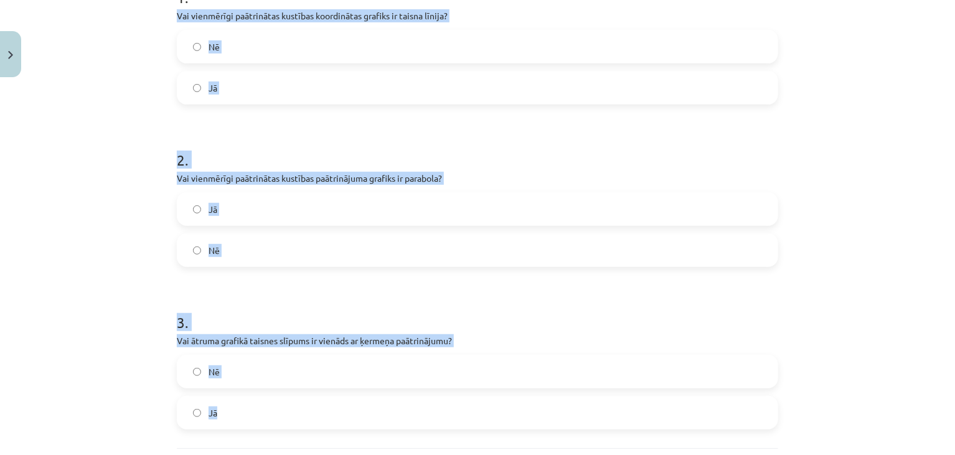
drag, startPoint x: 168, startPoint y: 12, endPoint x: 239, endPoint y: 432, distance: 425.7
click at [239, 432] on div "6 XP Saņemsi Sarežģīts 88 pilda Apraksts Uzdevums Palīdzība 1 . Vai vienmērīgi …" at bounding box center [477, 172] width 617 height 741
click at [341, 57] on label "Nē" at bounding box center [477, 46] width 599 height 31
click at [308, 154] on h1 "2 ." at bounding box center [478, 149] width 602 height 39
click at [307, 154] on h1 "2 ." at bounding box center [478, 149] width 602 height 39
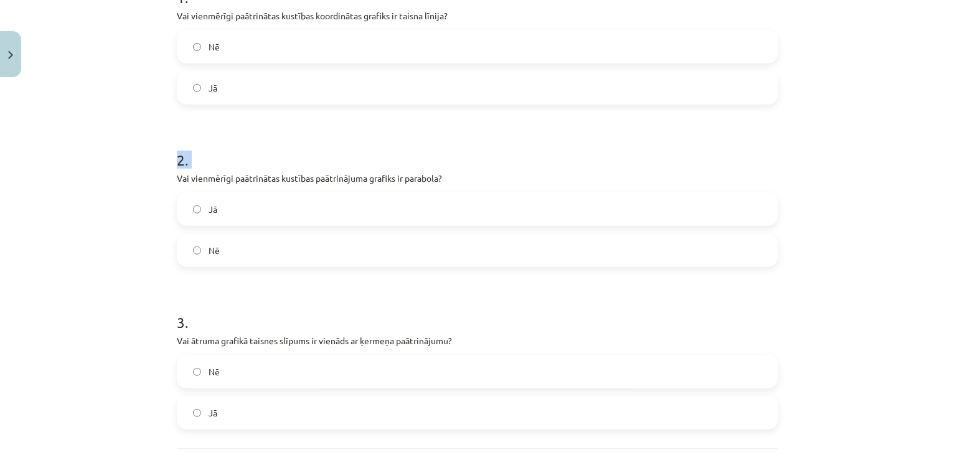
click at [307, 154] on h1 "2 ." at bounding box center [478, 149] width 602 height 39
click at [264, 249] on label "Nē" at bounding box center [477, 250] width 599 height 31
click at [209, 412] on span "Jā" at bounding box center [213, 413] width 9 height 13
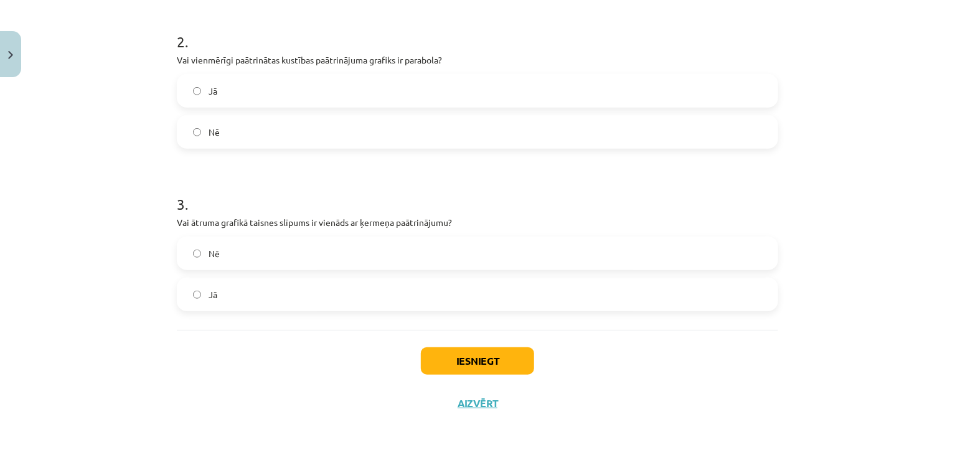
scroll to position [399, 0]
click at [447, 359] on button "Iesniegt" at bounding box center [477, 361] width 113 height 27
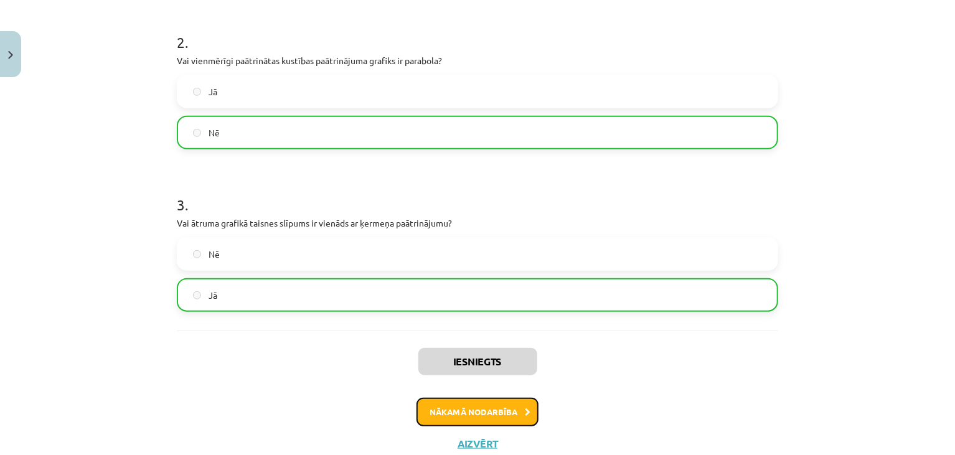
click at [450, 404] on button "Nākamā nodarbība" at bounding box center [478, 412] width 122 height 29
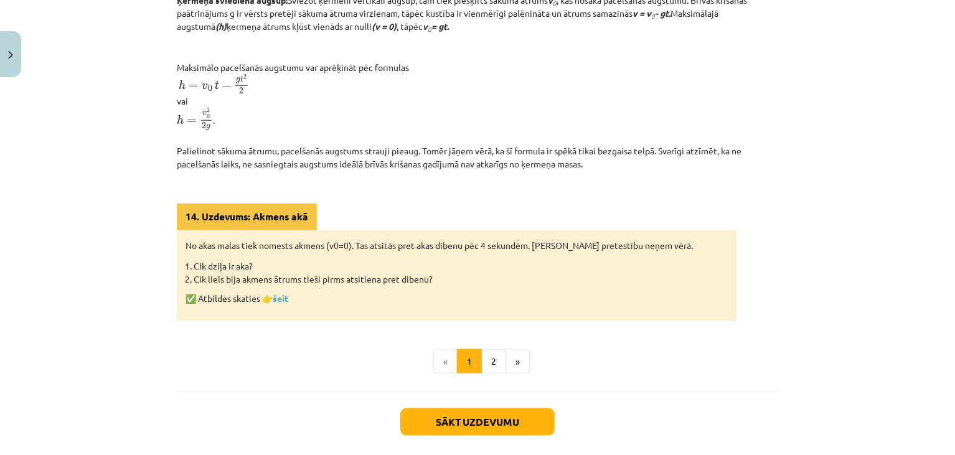
scroll to position [557, 0]
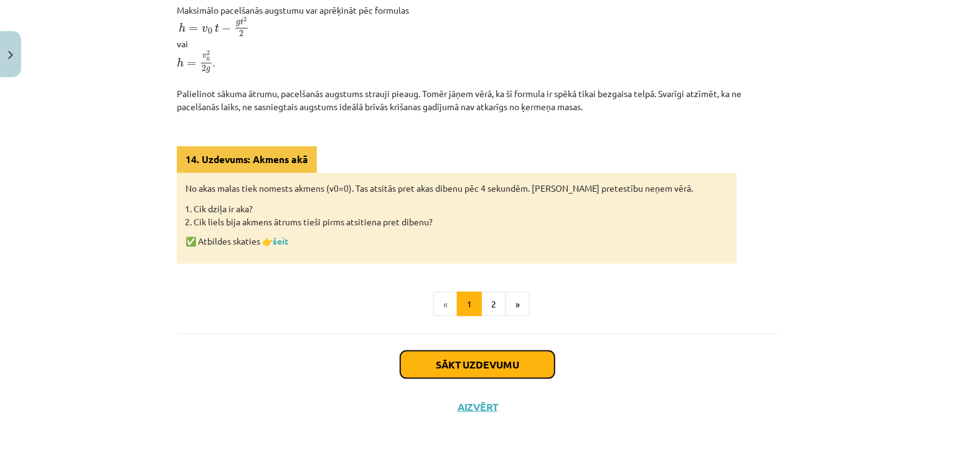
click at [465, 371] on button "Sākt uzdevumu" at bounding box center [477, 364] width 154 height 27
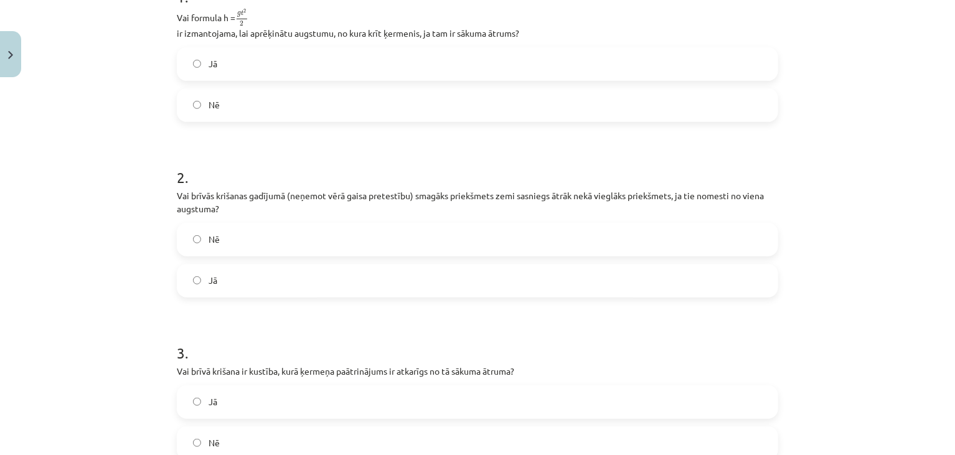
scroll to position [301, 0]
click at [206, 120] on label "Nē" at bounding box center [477, 105] width 599 height 31
click at [194, 247] on label "Nē" at bounding box center [477, 240] width 599 height 31
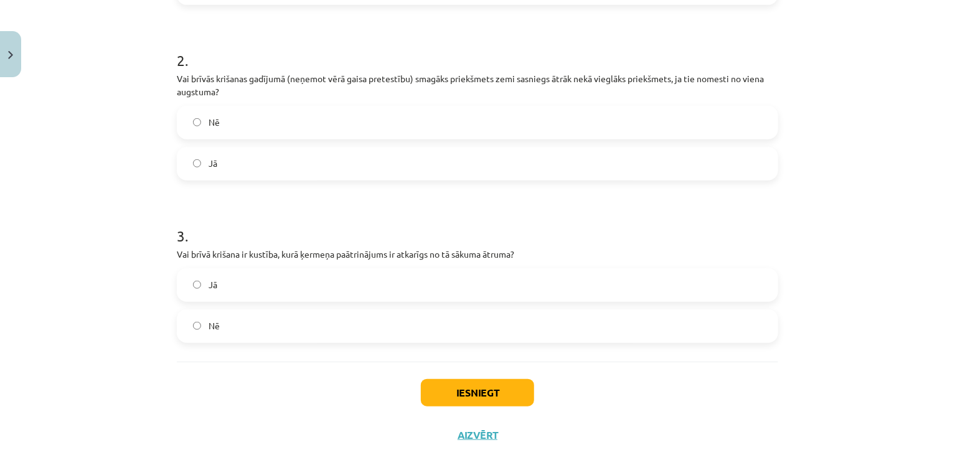
scroll to position [432, 0]
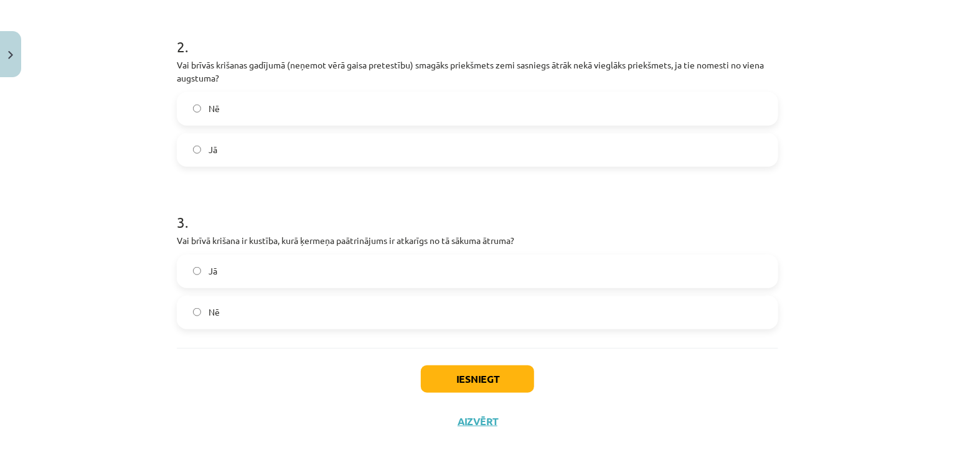
click at [195, 305] on label "Nē" at bounding box center [477, 312] width 599 height 31
click at [444, 378] on button "Iesniegt" at bounding box center [477, 379] width 113 height 27
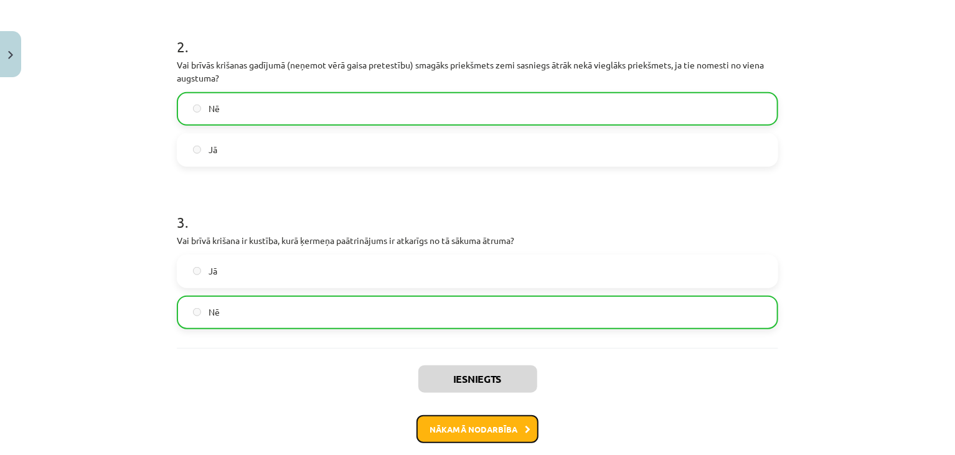
click at [422, 428] on button "Nākamā nodarbība" at bounding box center [478, 429] width 122 height 29
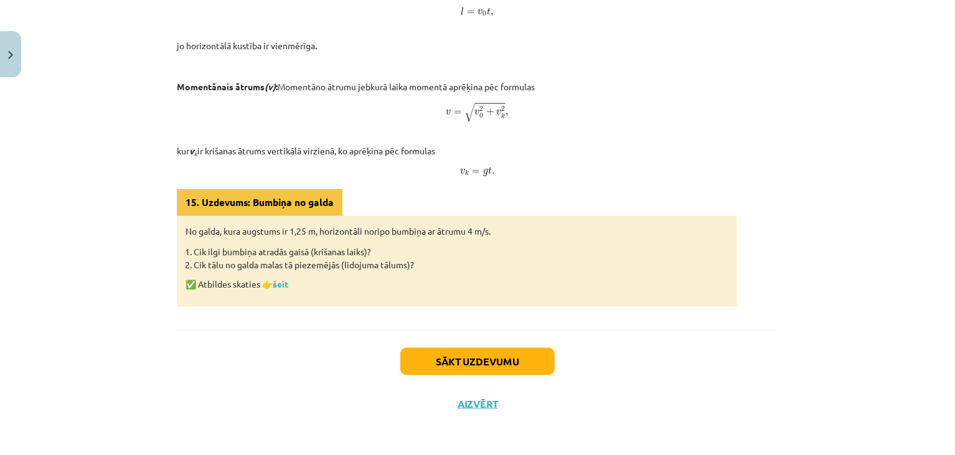
scroll to position [768, 0]
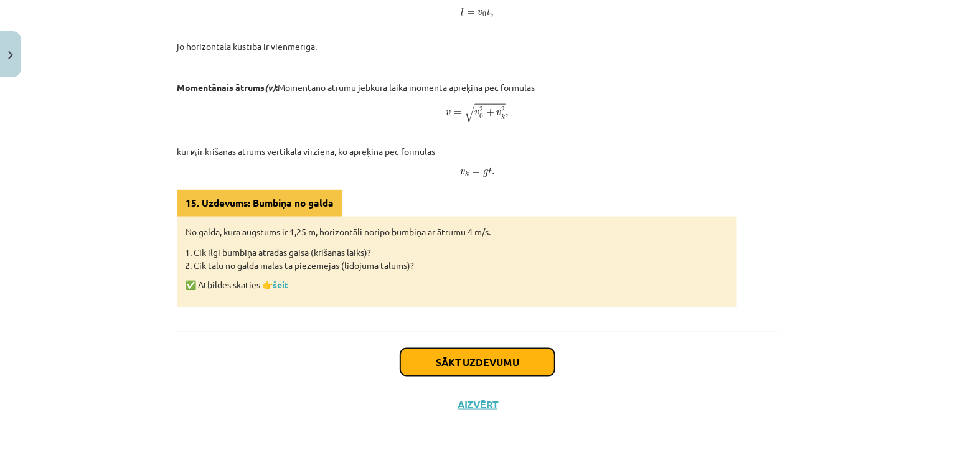
click at [468, 369] on button "Sākt uzdevumu" at bounding box center [477, 362] width 154 height 27
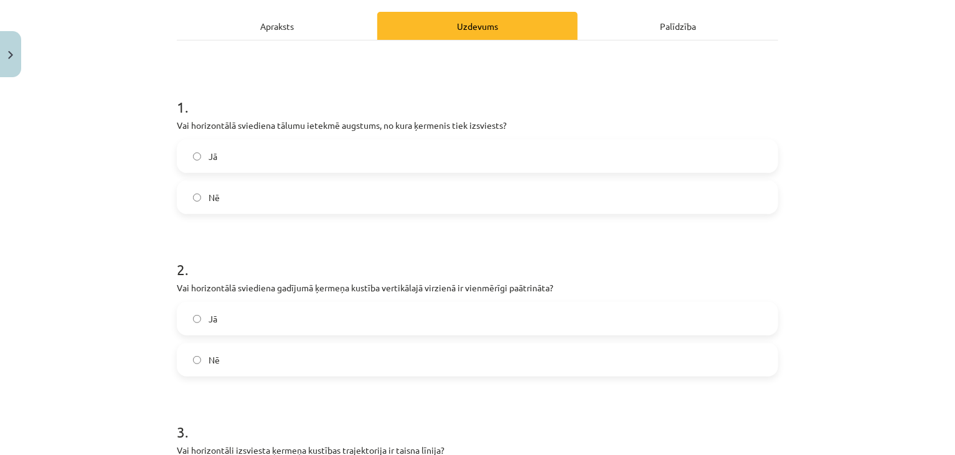
scroll to position [202, 0]
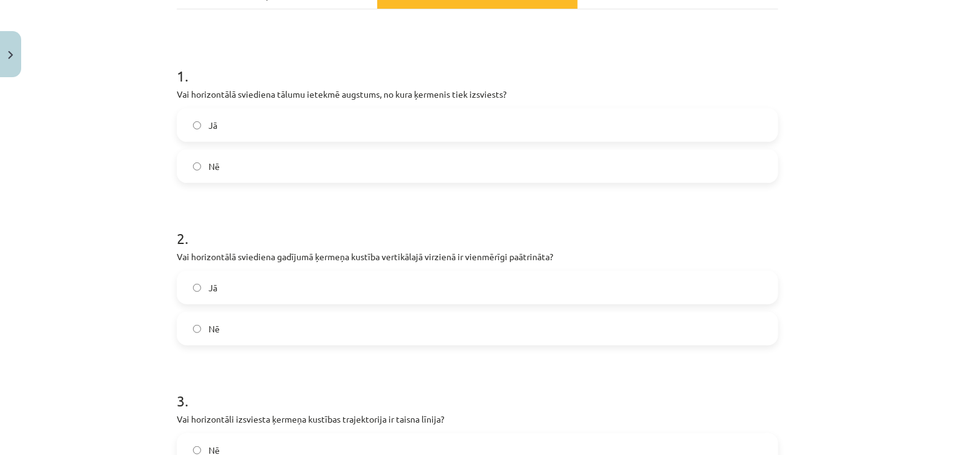
click at [186, 95] on p "Vai horizontālā sviediena tālumu ietekmē augstums, no kura ķermenis tiek izsvie…" at bounding box center [478, 94] width 602 height 13
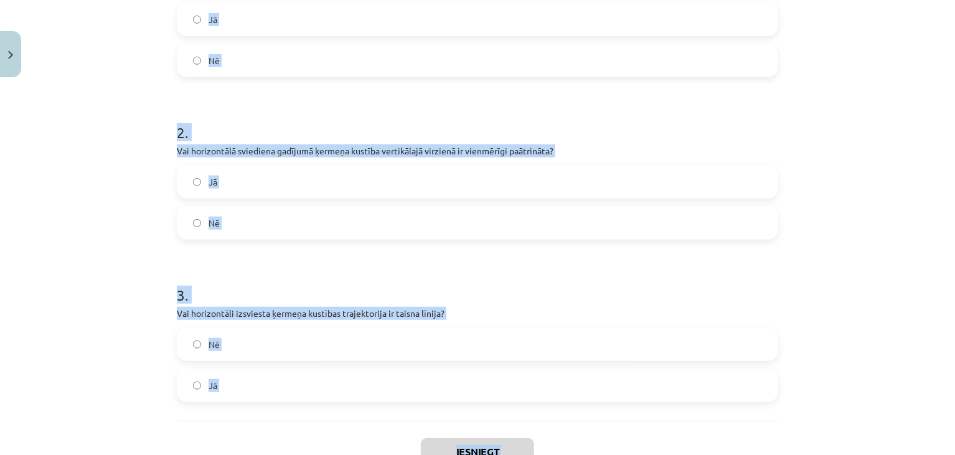
scroll to position [399, 0]
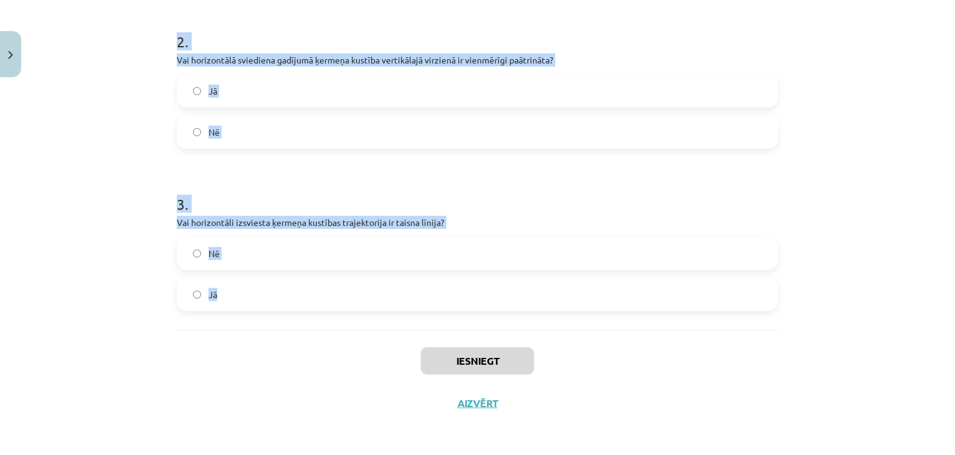
drag, startPoint x: 173, startPoint y: 92, endPoint x: 314, endPoint y: 275, distance: 231.3
click at [314, 275] on form "1 . Vai horizontālā sviediena tālumu ietekmē augstums, no kura ķermenis tiek iz…" at bounding box center [478, 80] width 602 height 463
click at [292, 179] on h1 "3 ." at bounding box center [478, 193] width 602 height 39
click at [296, 174] on h1 "3 ." at bounding box center [478, 193] width 602 height 39
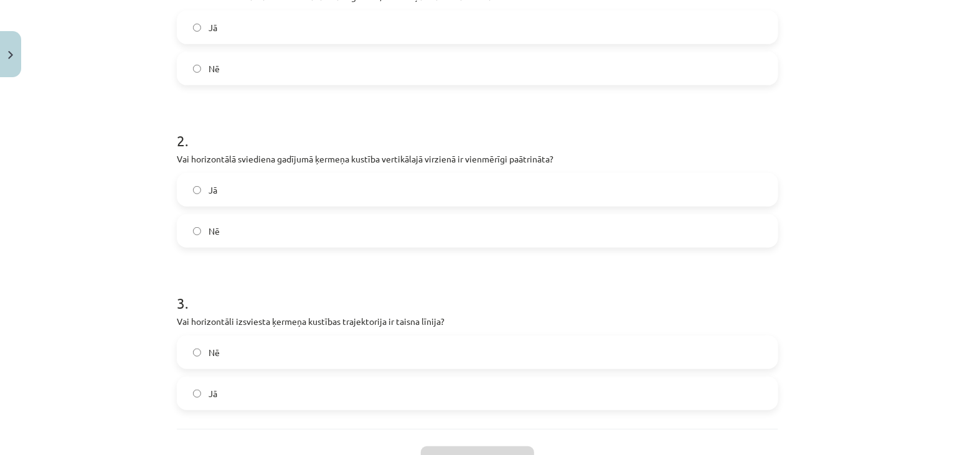
scroll to position [278, 0]
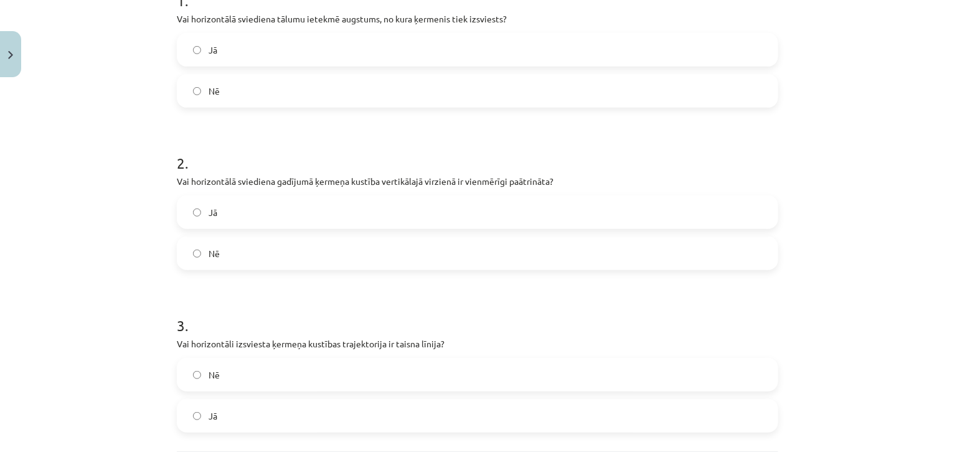
click at [333, 46] on label "Jā" at bounding box center [477, 49] width 599 height 31
click at [324, 218] on label "Jā" at bounding box center [477, 212] width 599 height 31
click at [258, 359] on label "Nē" at bounding box center [477, 374] width 599 height 31
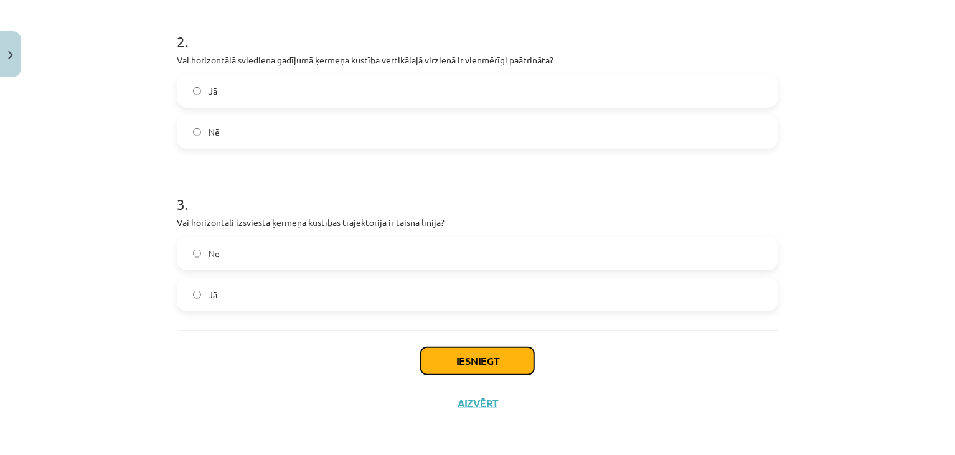
click at [445, 351] on button "Iesniegt" at bounding box center [477, 360] width 113 height 27
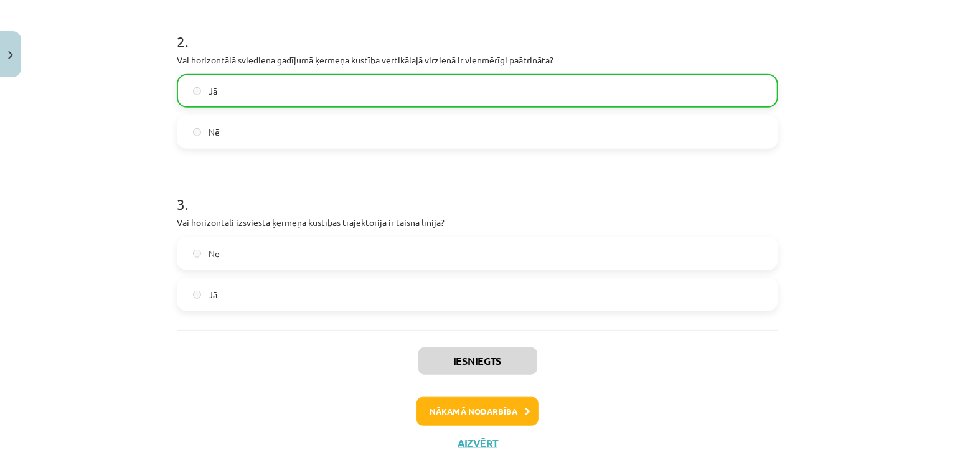
click at [453, 427] on div "Iesniegts Nākamā nodarbība Aizvērt" at bounding box center [478, 393] width 602 height 127
click at [452, 421] on button "Nākamā nodarbība" at bounding box center [478, 411] width 122 height 29
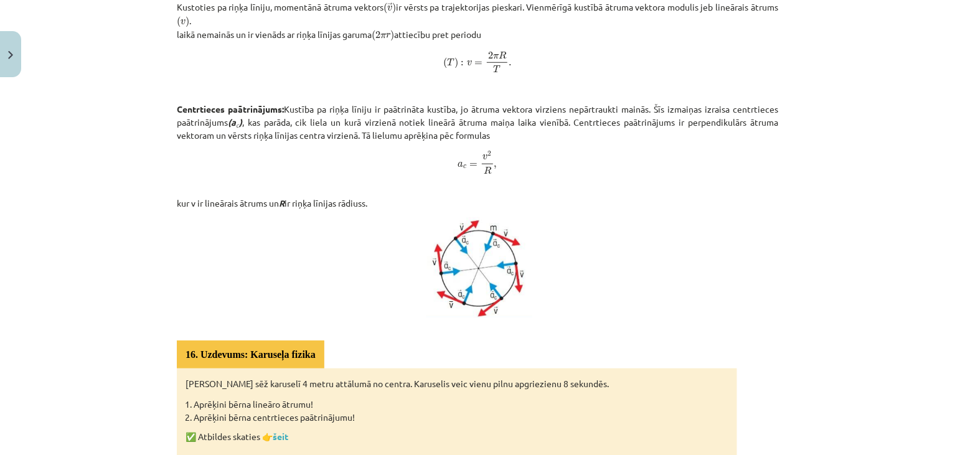
scroll to position [658, 0]
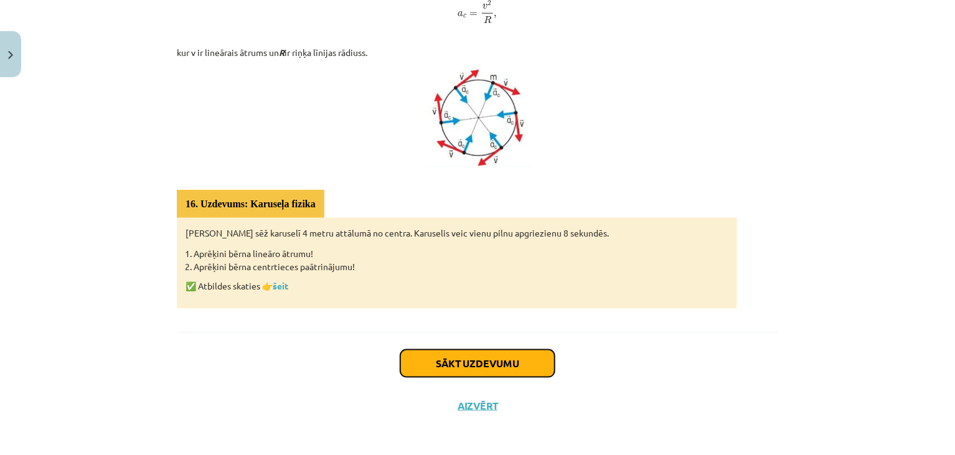
click at [448, 355] on button "Sākt uzdevumu" at bounding box center [477, 363] width 154 height 27
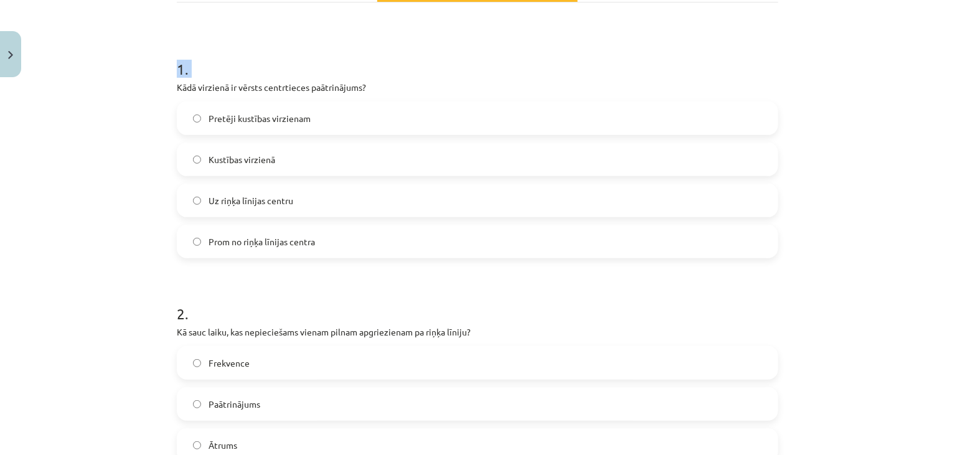
scroll to position [646, 0]
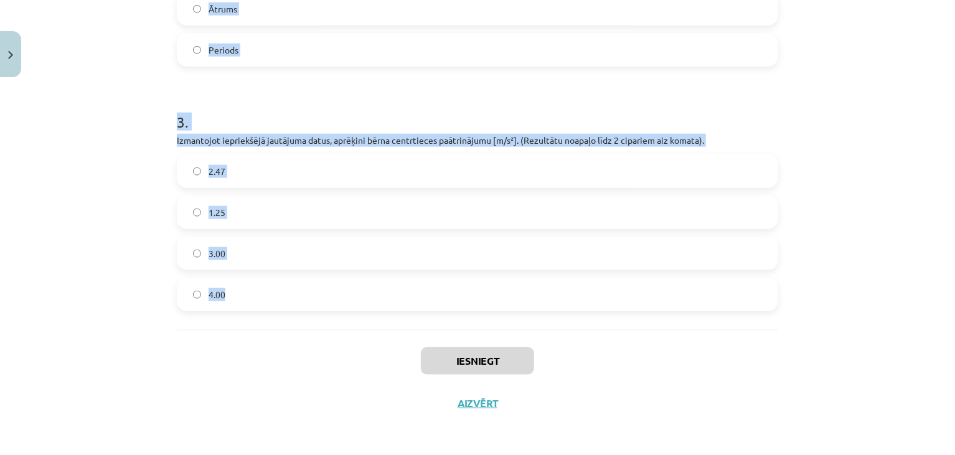
drag, startPoint x: 171, startPoint y: 90, endPoint x: 323, endPoint y: 320, distance: 276.0
click at [416, 95] on h1 "3 ." at bounding box center [478, 111] width 602 height 39
click at [427, 99] on h1 "3 ." at bounding box center [478, 111] width 602 height 39
click at [428, 98] on h1 "3 ." at bounding box center [478, 111] width 602 height 39
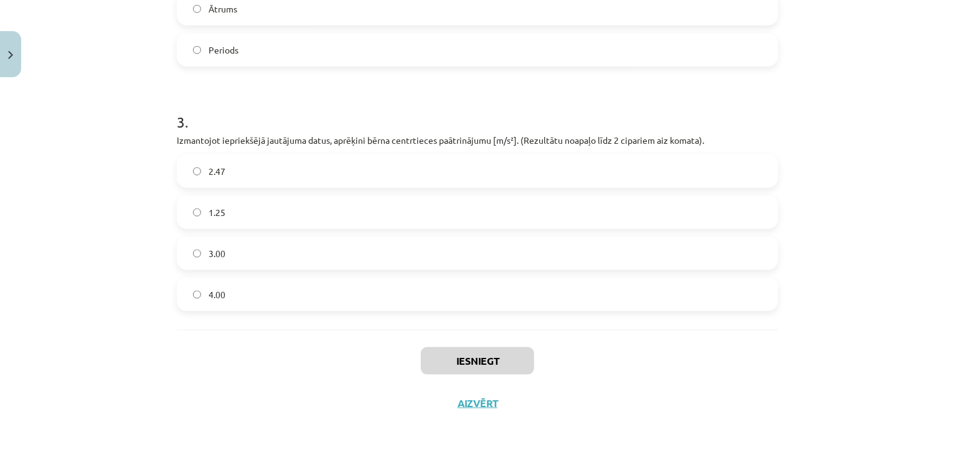
click at [428, 97] on h1 "3 ." at bounding box center [478, 111] width 602 height 39
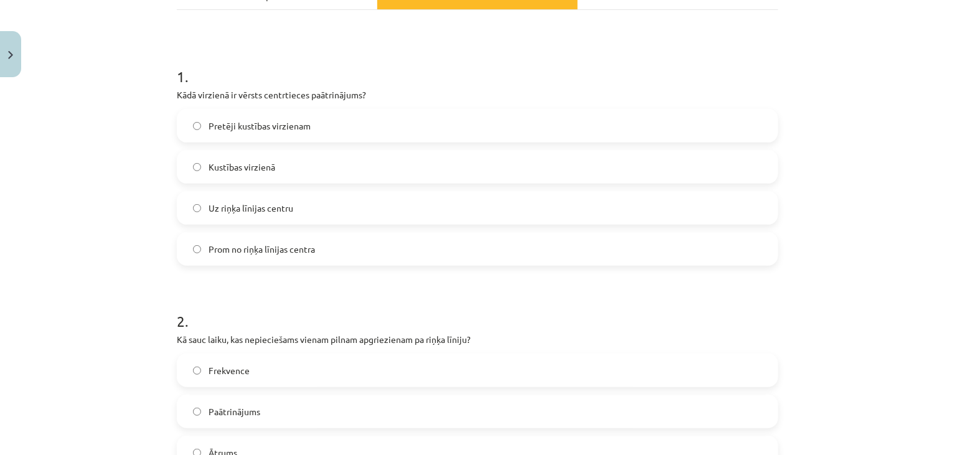
scroll to position [207, 0]
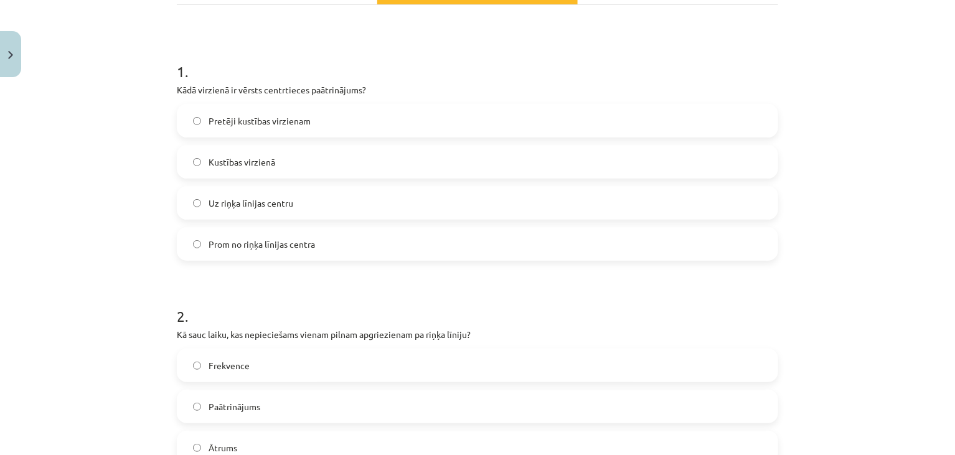
click at [346, 201] on label "Uz riņķa līnijas centru" at bounding box center [477, 202] width 599 height 31
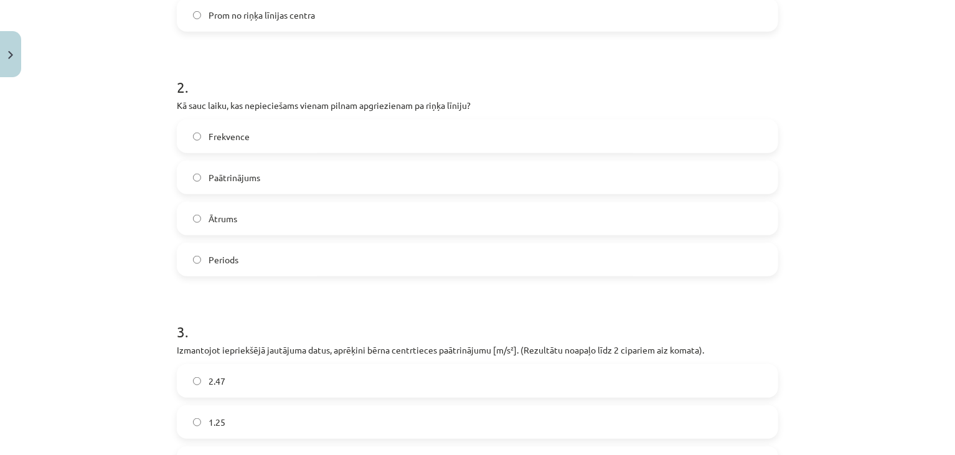
scroll to position [437, 0]
click at [263, 247] on label "Periods" at bounding box center [477, 258] width 599 height 31
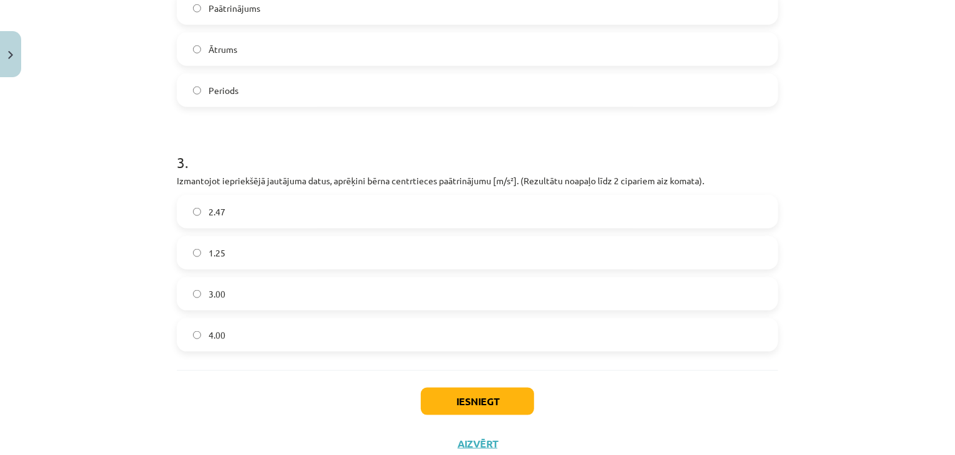
scroll to position [608, 0]
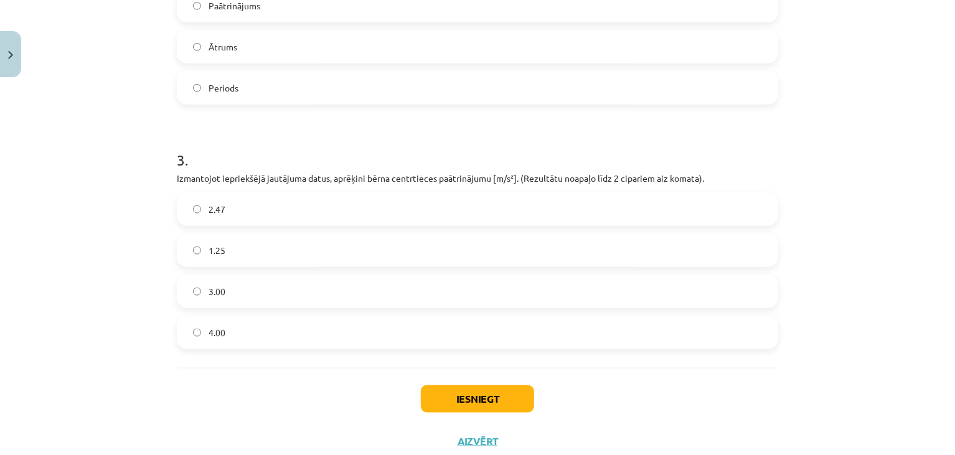
click at [283, 217] on label "2.47" at bounding box center [477, 209] width 599 height 31
click at [433, 411] on button "Iesniegt" at bounding box center [477, 398] width 113 height 27
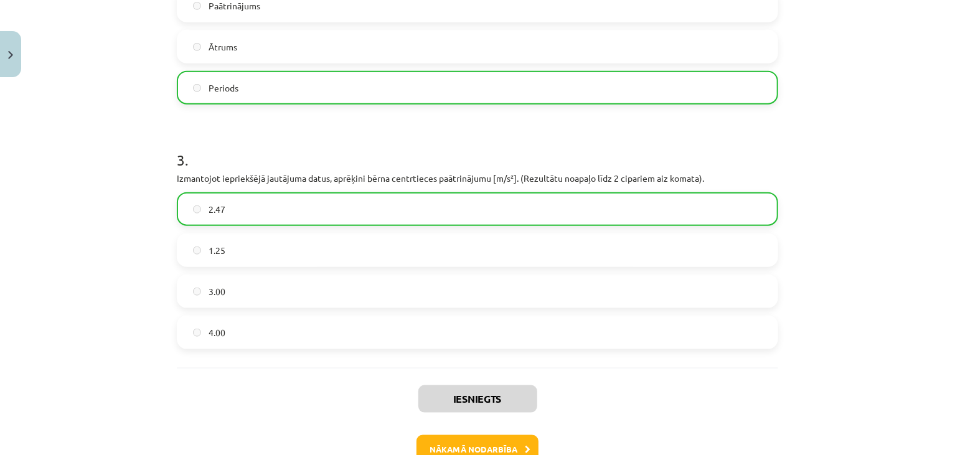
scroll to position [685, 0]
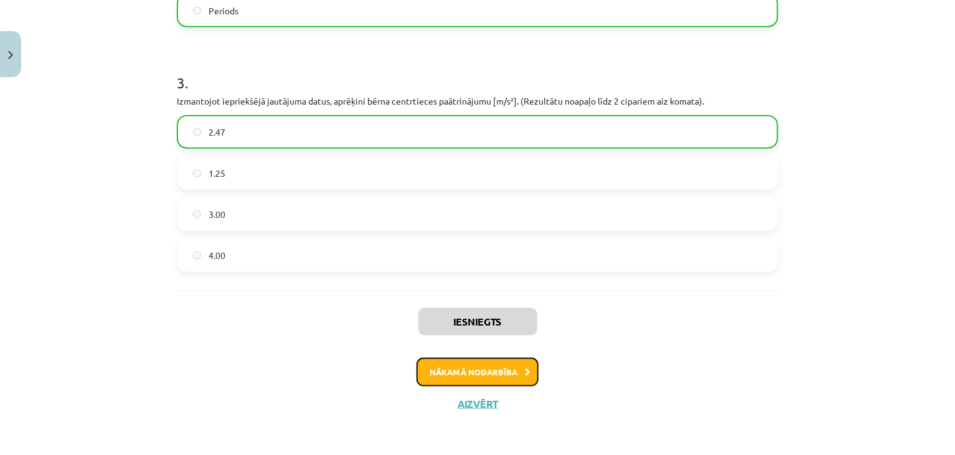
click at [453, 376] on button "Nākamā nodarbība" at bounding box center [478, 372] width 122 height 29
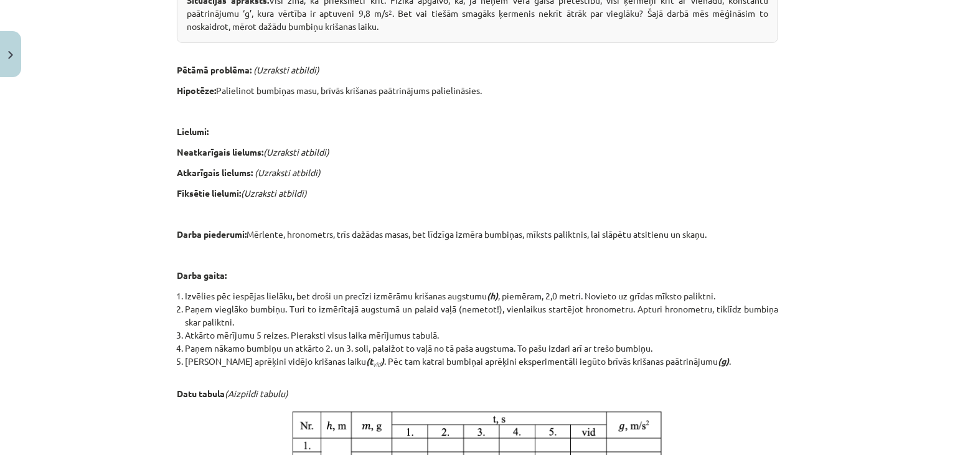
scroll to position [601, 0]
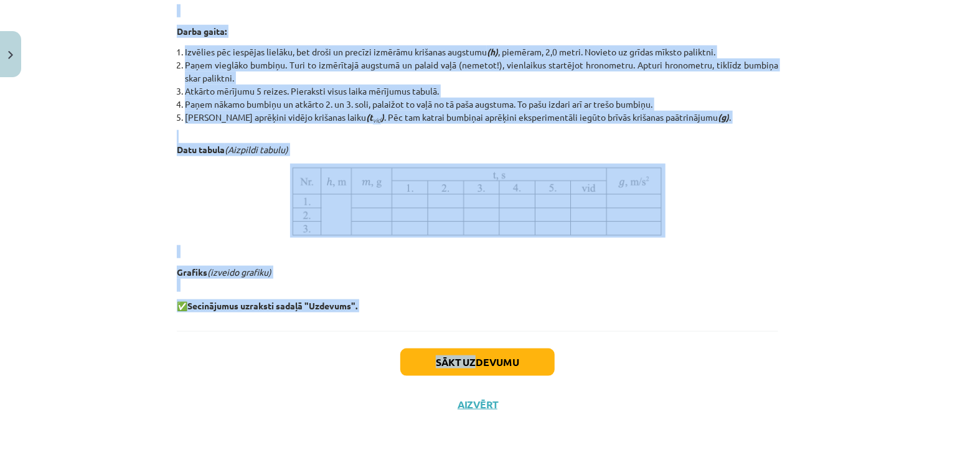
drag, startPoint x: 290, startPoint y: 101, endPoint x: 471, endPoint y: 336, distance: 296.6
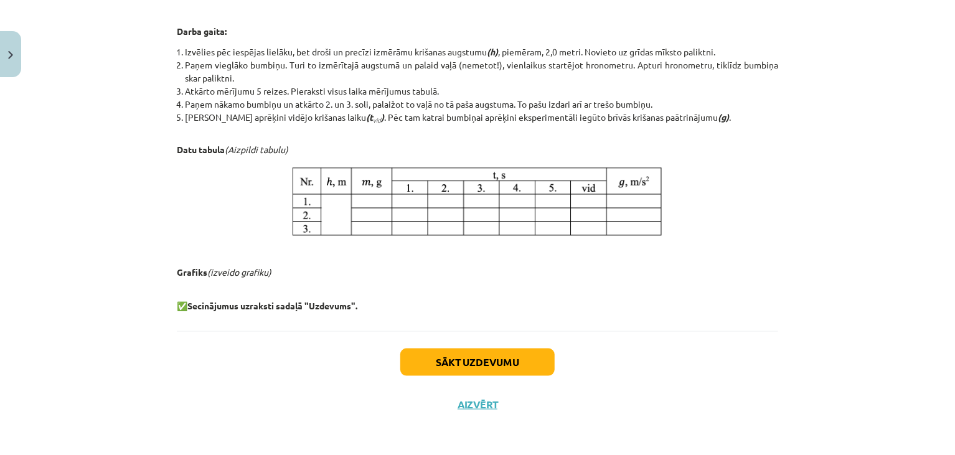
click at [405, 391] on div "Sākt uzdevumu Aizvērt" at bounding box center [478, 374] width 602 height 87
click at [429, 362] on button "Sākt uzdevumu" at bounding box center [477, 362] width 154 height 27
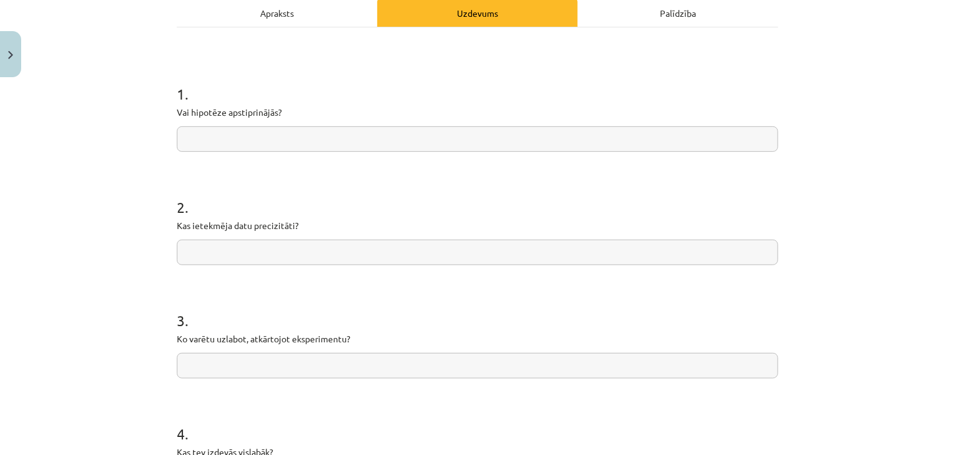
scroll to position [189, 0]
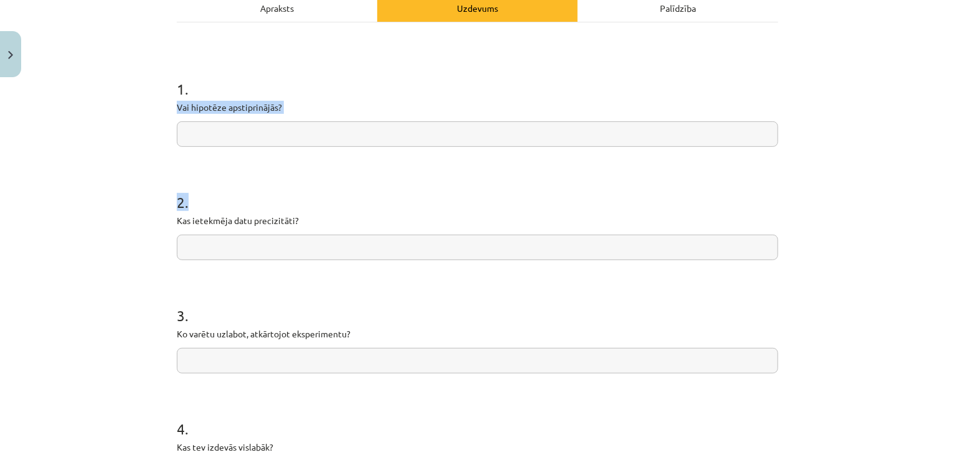
drag, startPoint x: 172, startPoint y: 102, endPoint x: 212, endPoint y: 146, distance: 60.0
click at [212, 146] on form "1 . Vai hipotēze apstiprinājās? 2 . Kas ietekmēja datu precizitāti? 3 . Ko varē…" at bounding box center [478, 273] width 602 height 428
click at [234, 175] on h1 "2 ." at bounding box center [478, 191] width 602 height 39
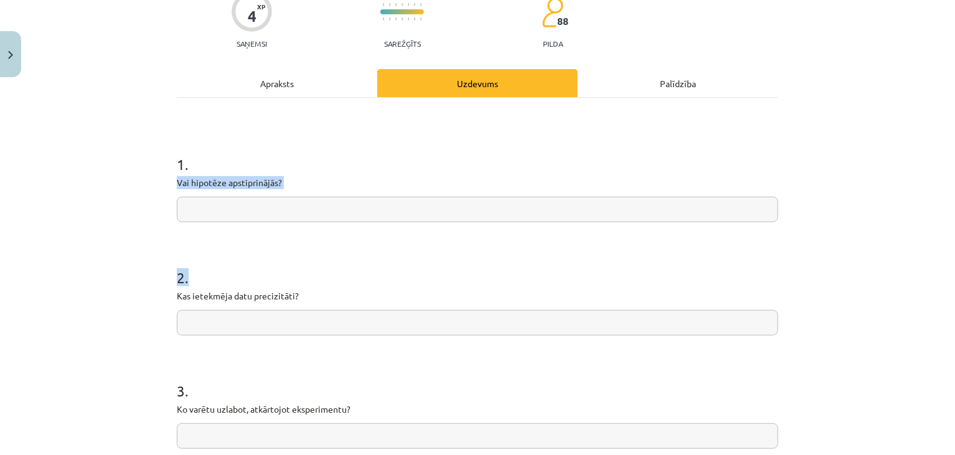
scroll to position [104, 0]
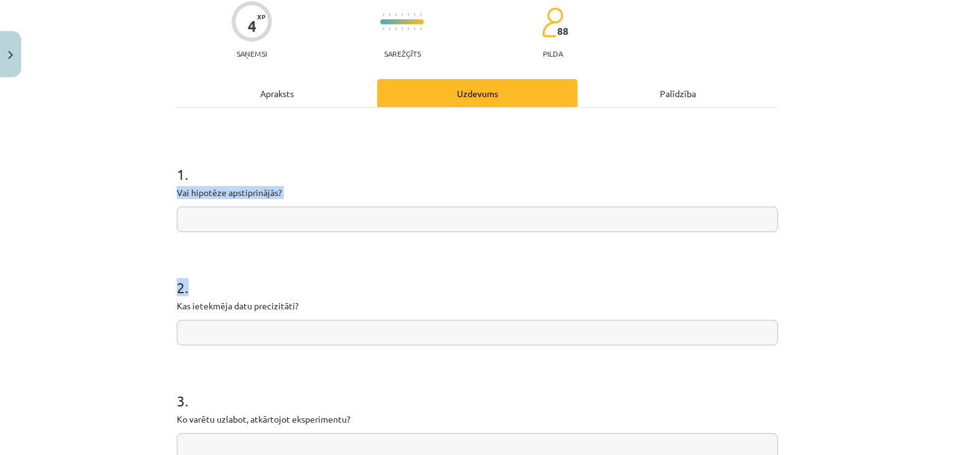
click at [201, 209] on input "text" at bounding box center [478, 220] width 602 height 26
click at [153, 229] on div "Mācību tēma: Fizikas i - 10. klases 1. ieskaites mācību materiāls #18 🔍 Laborat…" at bounding box center [477, 227] width 955 height 455
click at [155, 227] on div "Mācību tēma: Fizikas i - 10. klases 1. ieskaites mācību materiāls #18 🔍 Laborat…" at bounding box center [477, 227] width 955 height 455
click at [177, 197] on p "Vai hipotēze apstiprinājās?" at bounding box center [478, 192] width 602 height 13
click at [177, 199] on div "1 . Vai hipotēze apstiprinājās?" at bounding box center [478, 188] width 602 height 88
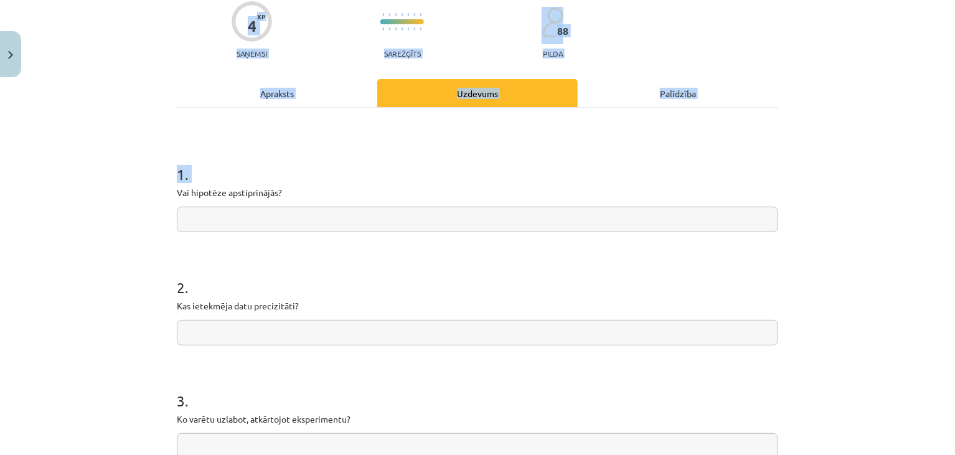
scroll to position [357, 0]
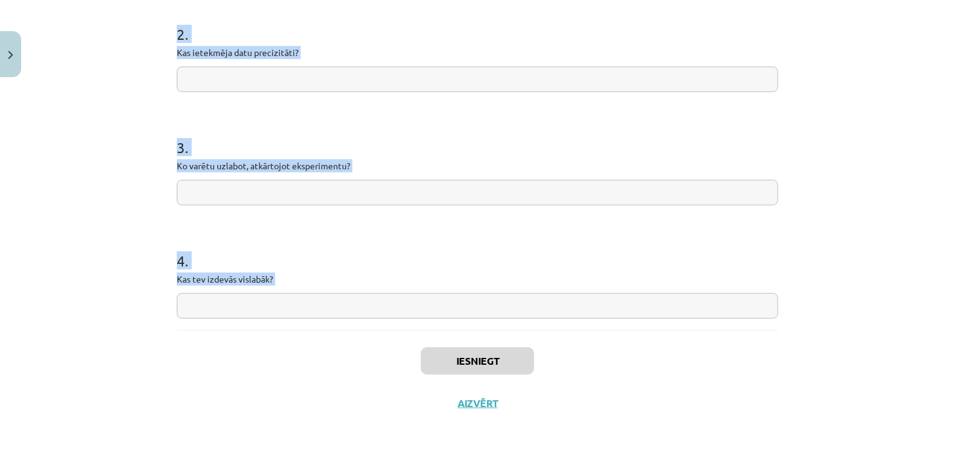
drag, startPoint x: 174, startPoint y: 194, endPoint x: 346, endPoint y: 356, distance: 235.7
click at [346, 356] on div "4 XP Saņemsi Sarežģīts 88 pilda Apraksts Uzdevums Palīdzība 1 . Vai hipotēze ap…" at bounding box center [477, 74] width 617 height 699
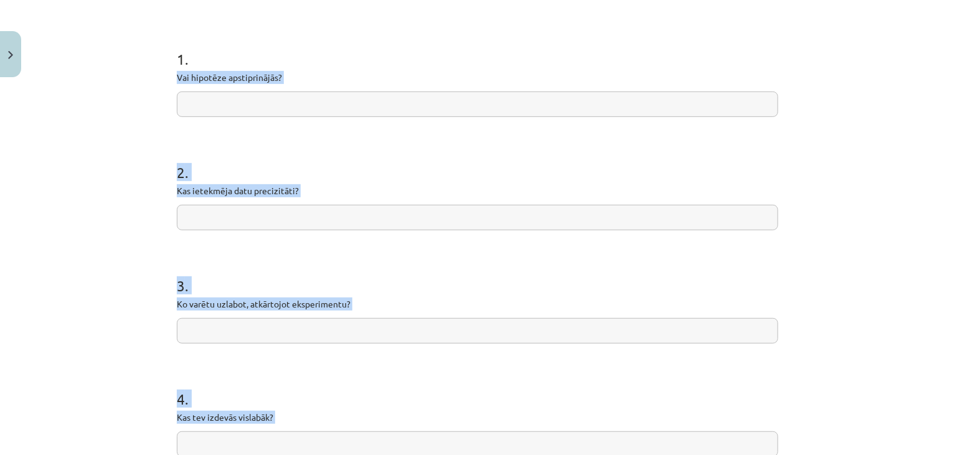
scroll to position [219, 0]
click at [334, 132] on form "1 . Vai hipotēze apstiprinājās? 2 . Kas ietekmēja datu precizitāti? 3 . Ko varē…" at bounding box center [478, 243] width 602 height 428
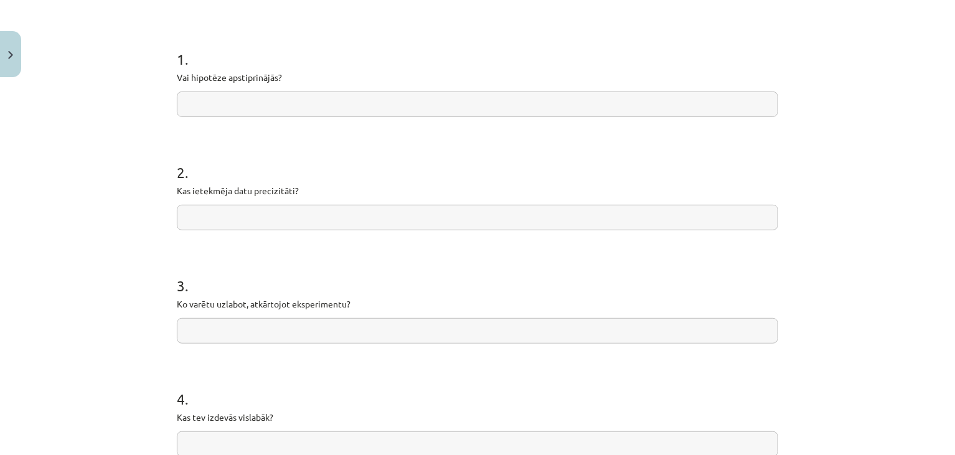
click at [334, 132] on form "1 . Vai hipotēze apstiprinājās? 2 . Kas ietekmēja datu precizitāti? 3 . Ko varē…" at bounding box center [478, 243] width 602 height 428
click at [323, 108] on input "text" at bounding box center [478, 105] width 602 height 26
paste input "**********"
click at [206, 105] on input "**********" at bounding box center [478, 105] width 602 height 26
type input "**********"
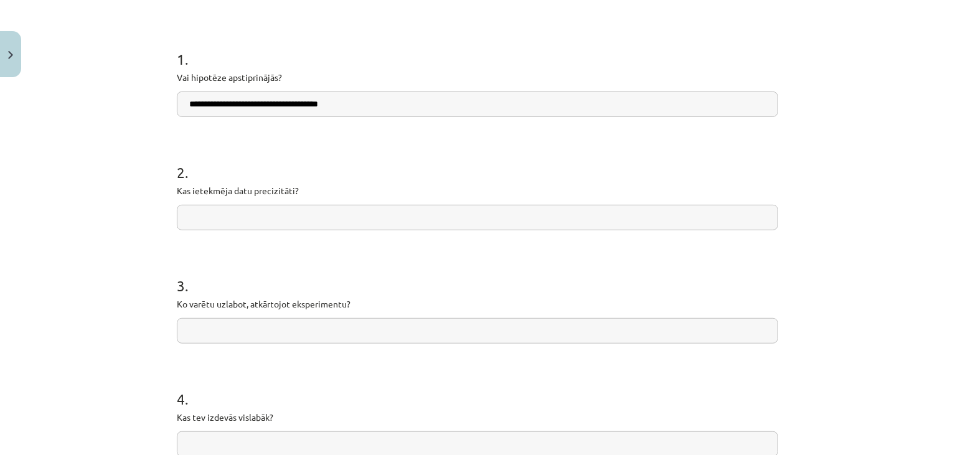
click at [230, 219] on input "text" at bounding box center [478, 218] width 602 height 26
paste input "**********"
type input "**********"
drag, startPoint x: 270, startPoint y: 331, endPoint x: 473, endPoint y: 34, distance: 359.8
click at [473, 34] on form "**********" at bounding box center [478, 243] width 602 height 428
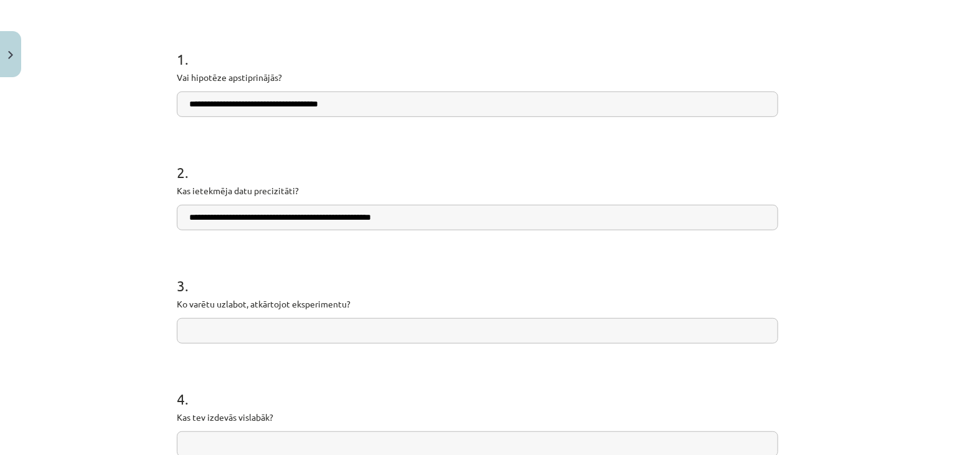
paste input "**********"
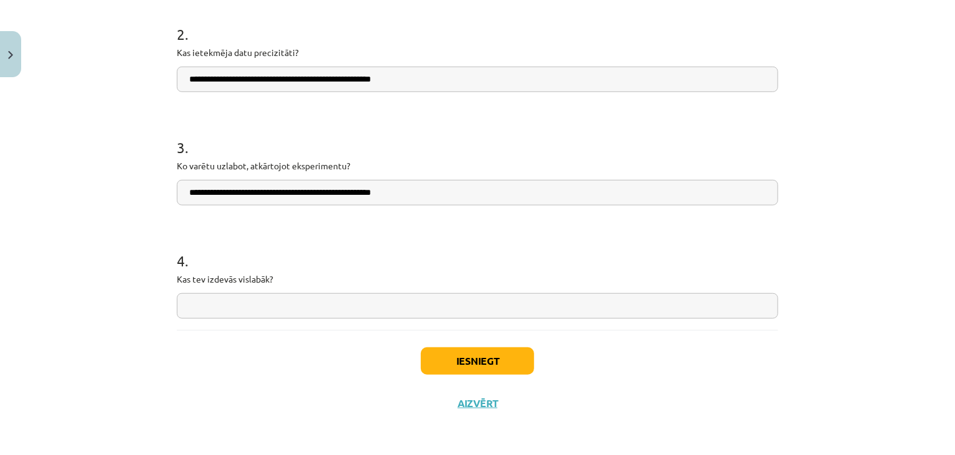
scroll to position [357, 0]
type input "**********"
click at [227, 293] on div "4 . Kas tev izdevās vislabāk?" at bounding box center [478, 275] width 602 height 88
paste input "**********"
type input "**********"
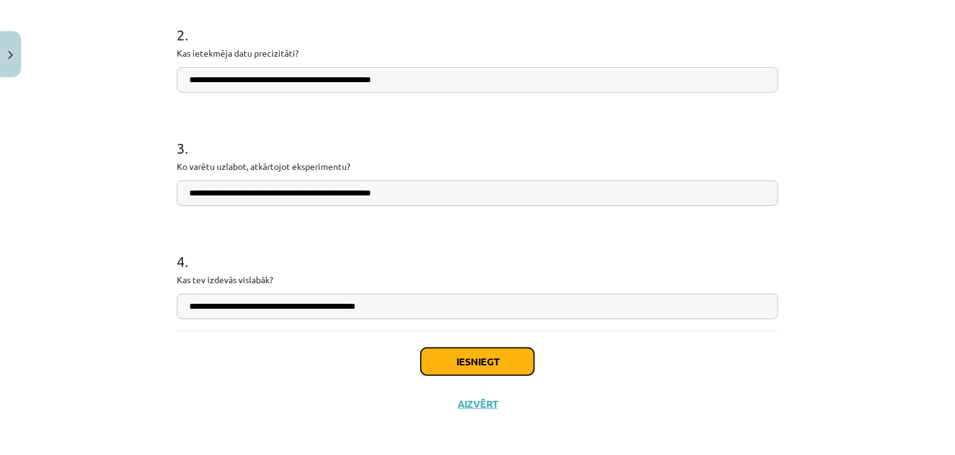
click at [425, 364] on button "Iesniegt" at bounding box center [477, 361] width 113 height 27
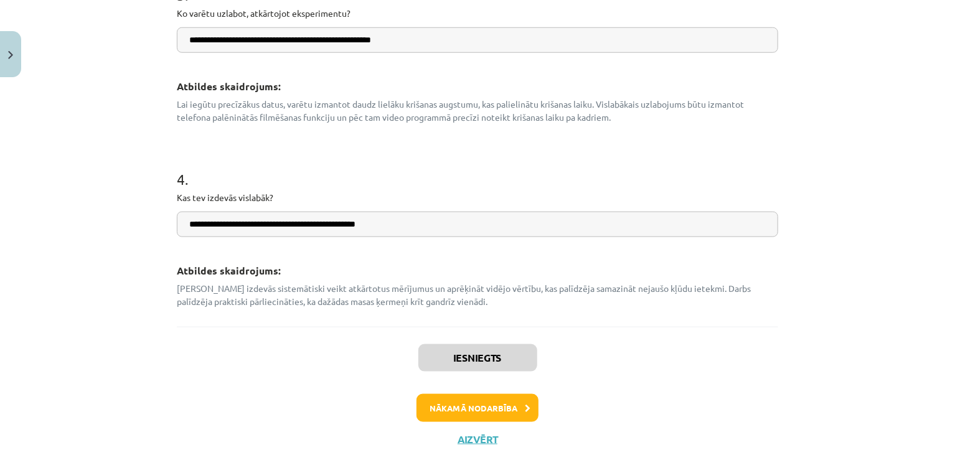
scroll to position [640, 0]
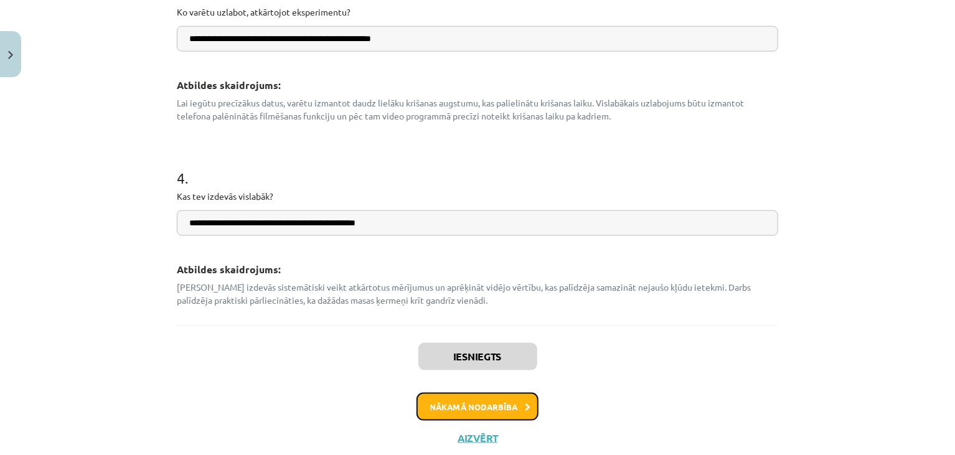
click at [454, 417] on button "Nākamā nodarbība" at bounding box center [478, 407] width 122 height 29
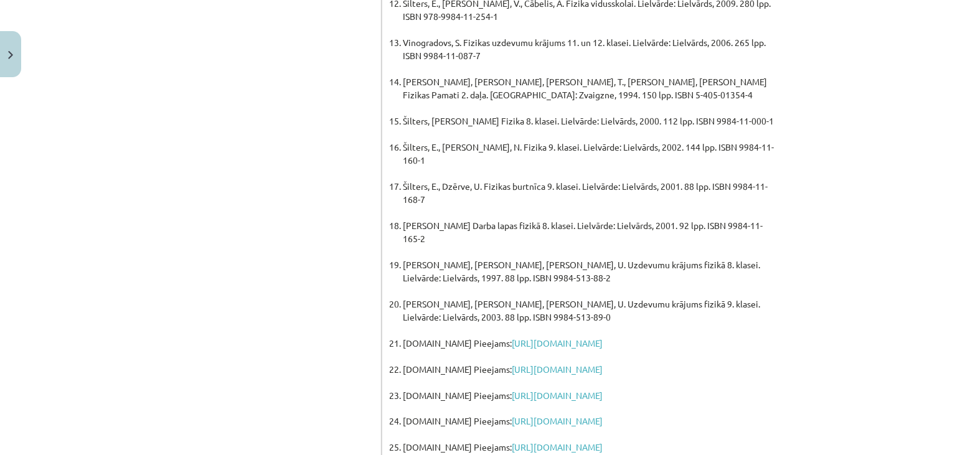
scroll to position [949, 0]
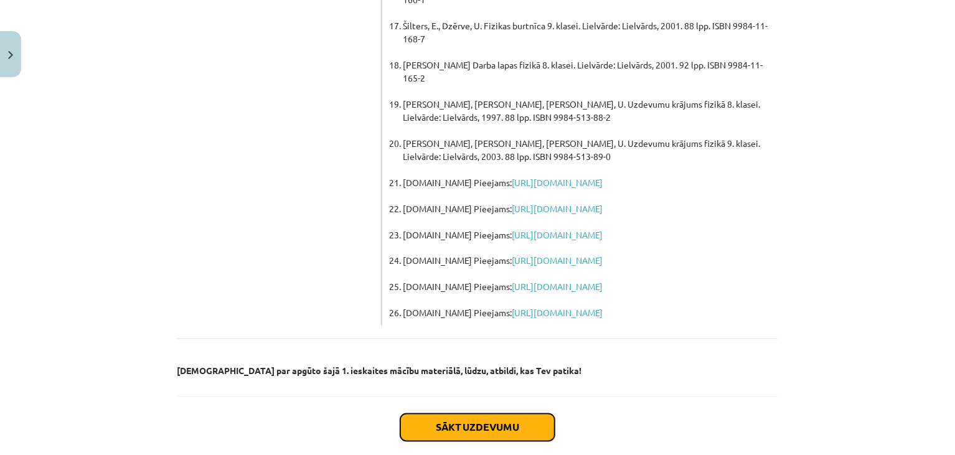
click at [453, 414] on button "Sākt uzdevumu" at bounding box center [477, 427] width 154 height 27
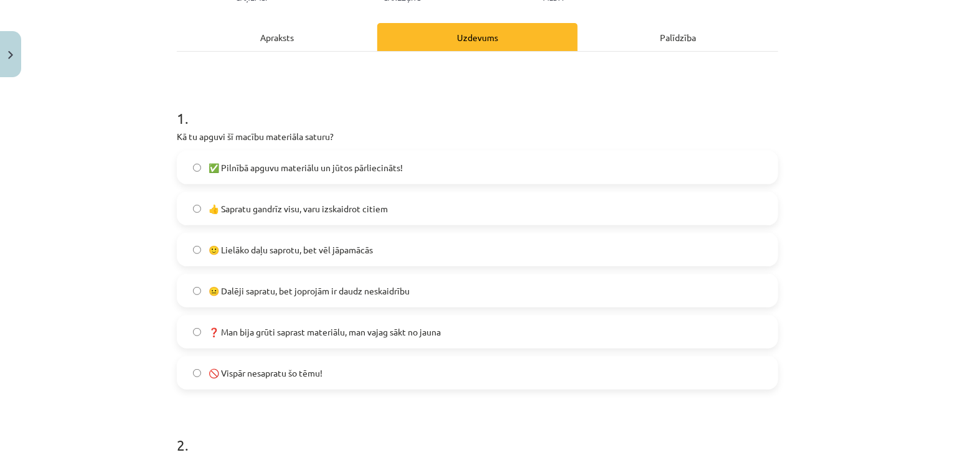
scroll to position [166, 0]
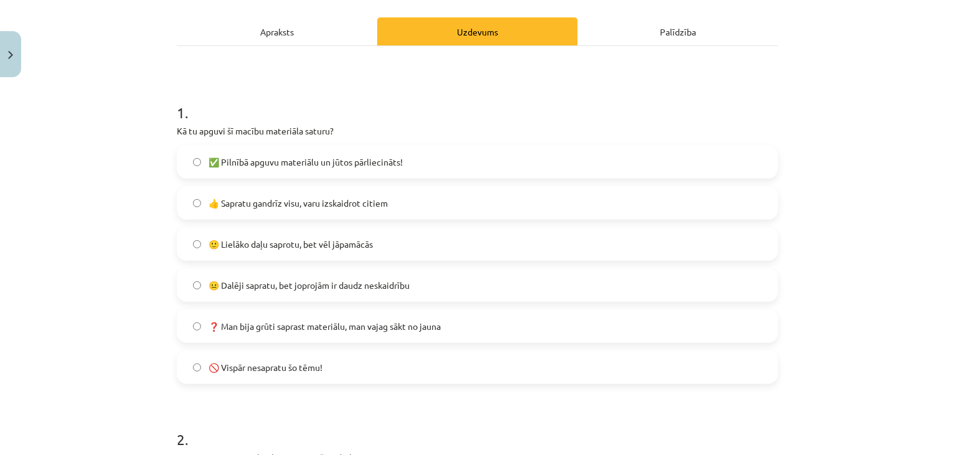
click at [209, 204] on span "👍 Sapratu gandrīz visu, varu izskaidrot citiem" at bounding box center [298, 203] width 179 height 13
click at [209, 245] on span "🙂 Lielāko daļu saprotu, bet vēl jāpamācās" at bounding box center [291, 244] width 164 height 13
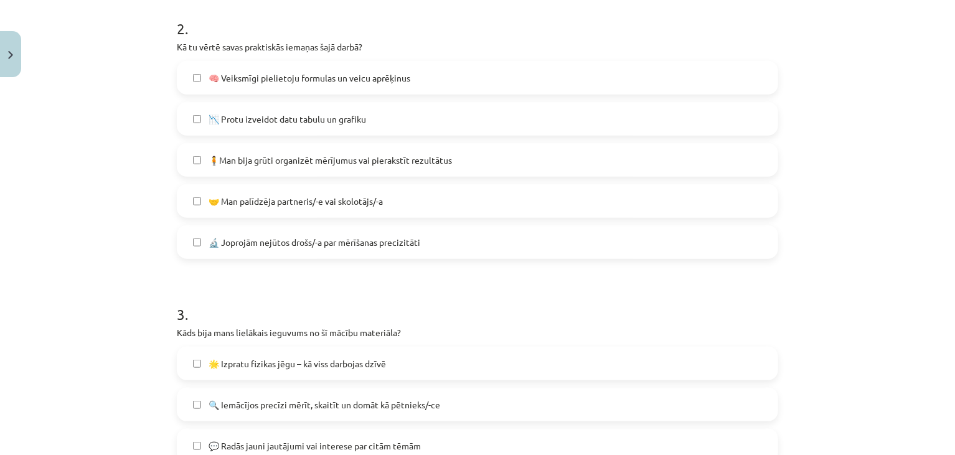
scroll to position [578, 0]
click at [274, 72] on span "🧠 Veiksmīgi pielietoju formulas un veicu aprēķinus" at bounding box center [310, 76] width 202 height 13
click at [250, 114] on span "📉 Protu izveidot datu tabulu un grafiku" at bounding box center [288, 117] width 158 height 13
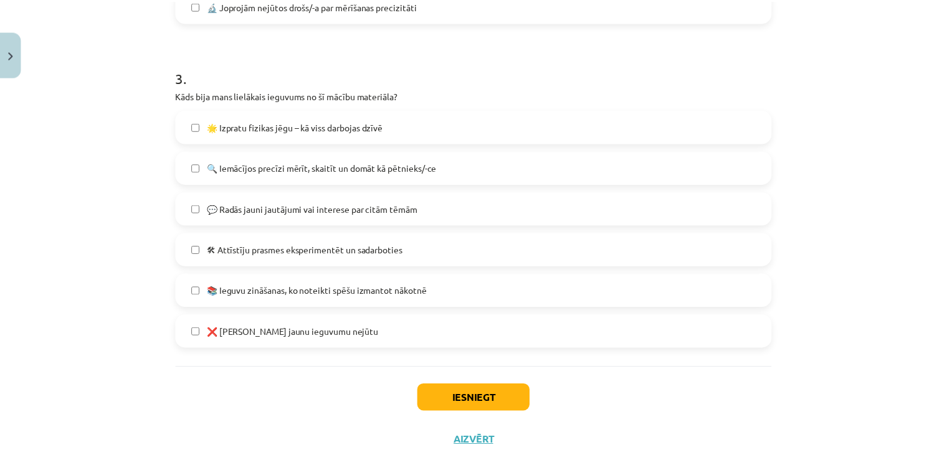
scroll to position [833, 0]
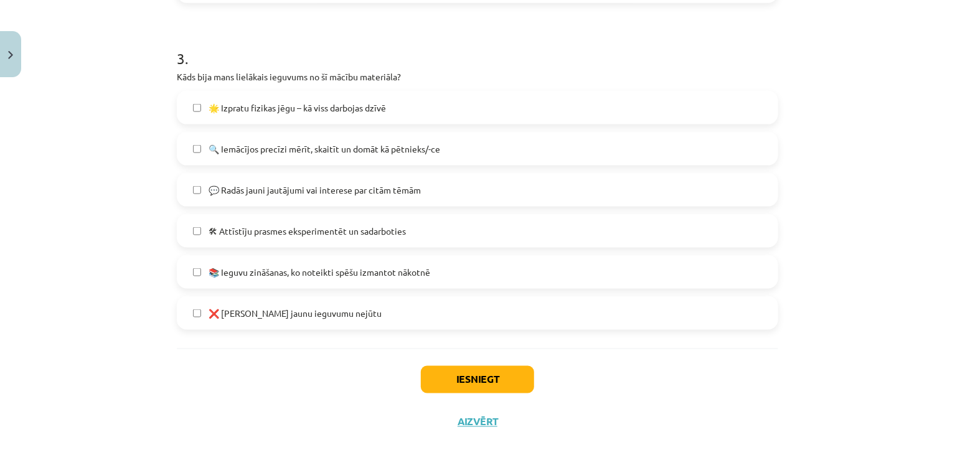
click at [253, 103] on span "🌟 Izpratu fizikas jēgu – kā viss darbojas dzīvē" at bounding box center [297, 108] width 177 height 13
click at [241, 274] on span "📚 Ieguvu zināšanas, ko noteikti spēšu izmantot nākotnē" at bounding box center [320, 272] width 222 height 13
click at [442, 374] on button "Iesniegt" at bounding box center [477, 379] width 113 height 27
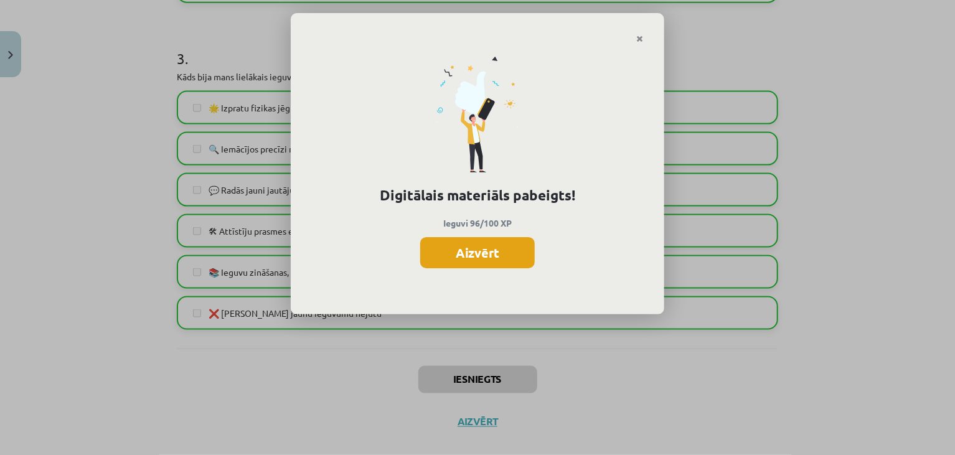
click at [482, 244] on button "Aizvērt" at bounding box center [477, 252] width 115 height 31
